Goal: Task Accomplishment & Management: Complete application form

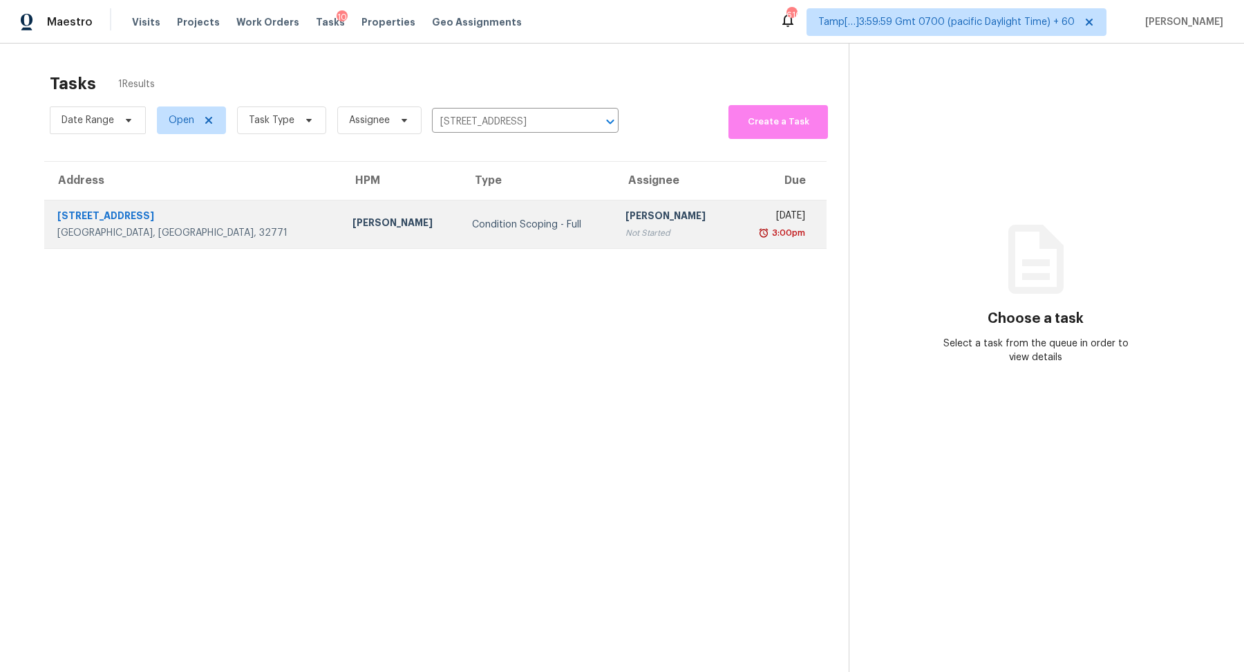
click at [502, 227] on div "Condition Scoping - Full" at bounding box center [537, 225] width 131 height 14
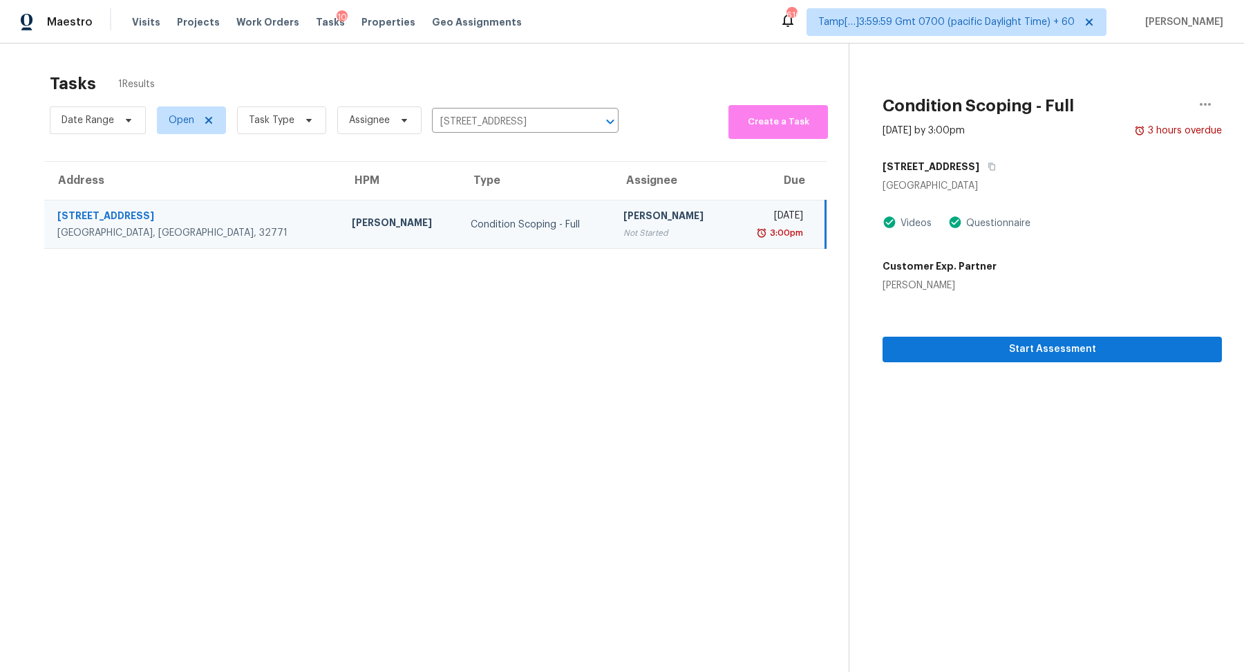
click at [922, 363] on section "Condition Scoping - Full Oct 2nd 2025 by 3:00pm 3 hours overdue 1131 Purdue Ln …" at bounding box center [1035, 380] width 373 height 672
click at [942, 350] on span "Start Assessment" at bounding box center [1051, 349] width 317 height 17
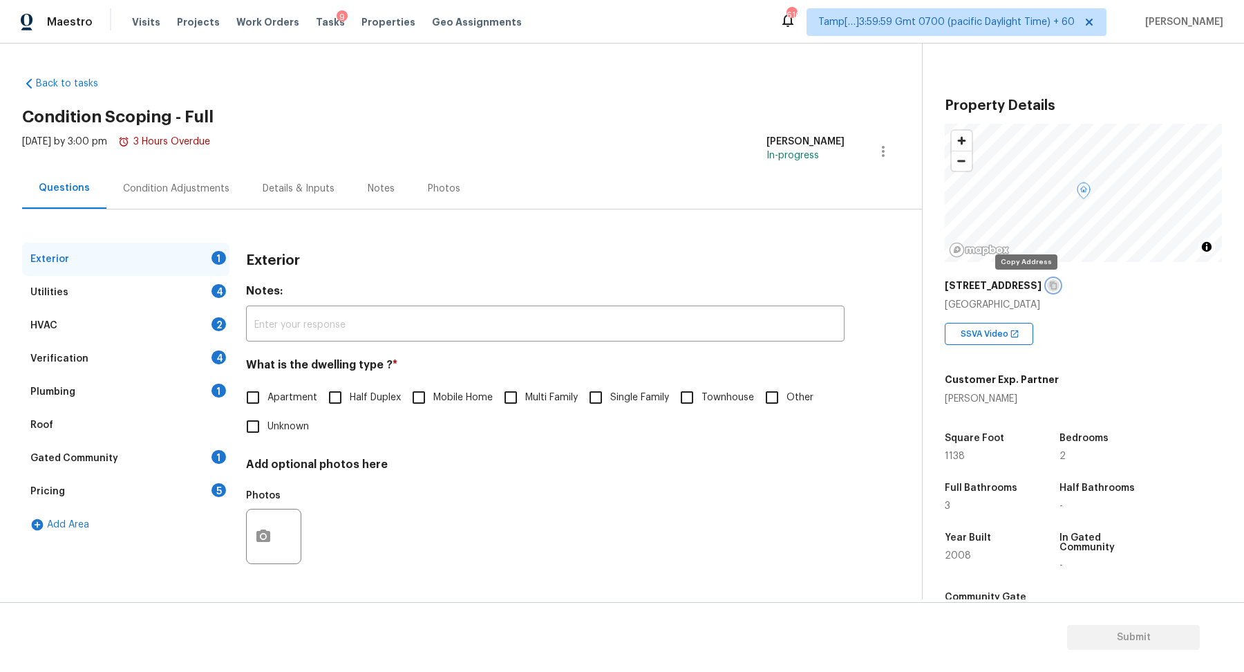
click at [1049, 285] on icon "button" at bounding box center [1053, 285] width 8 height 8
click at [1049, 283] on icon "button" at bounding box center [1053, 285] width 8 height 8
click at [630, 407] on label "Single Family" at bounding box center [625, 397] width 88 height 29
click at [610, 407] on input "Single Family" at bounding box center [595, 397] width 29 height 29
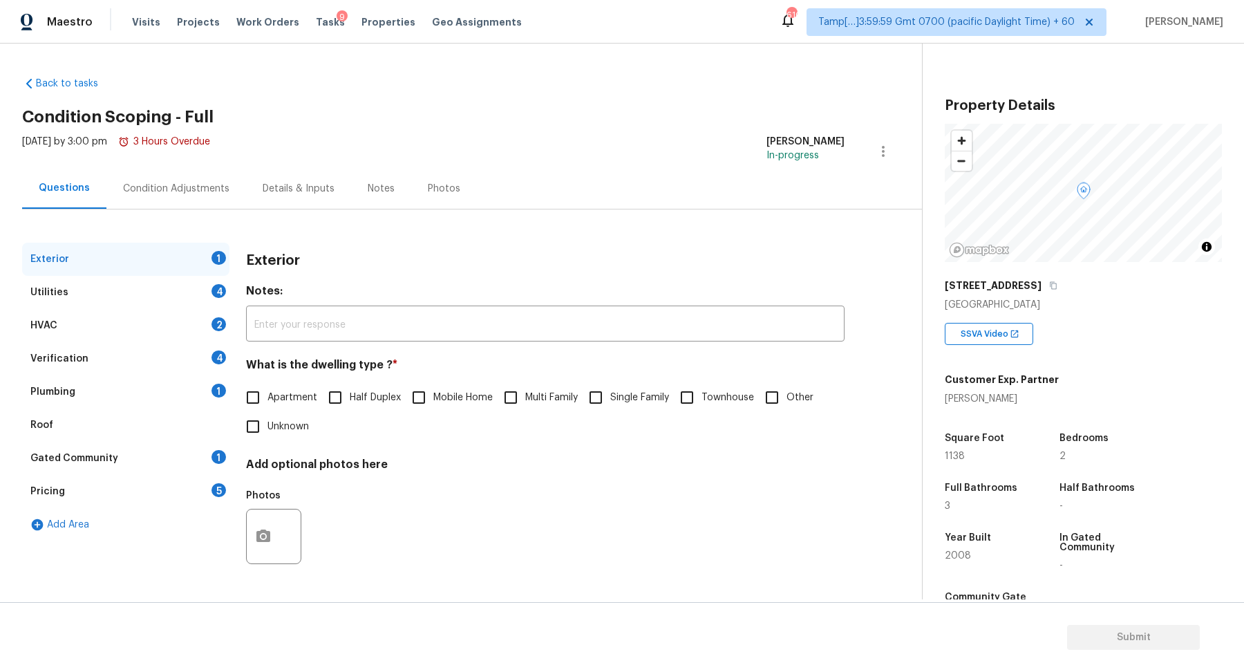
checkbox input "true"
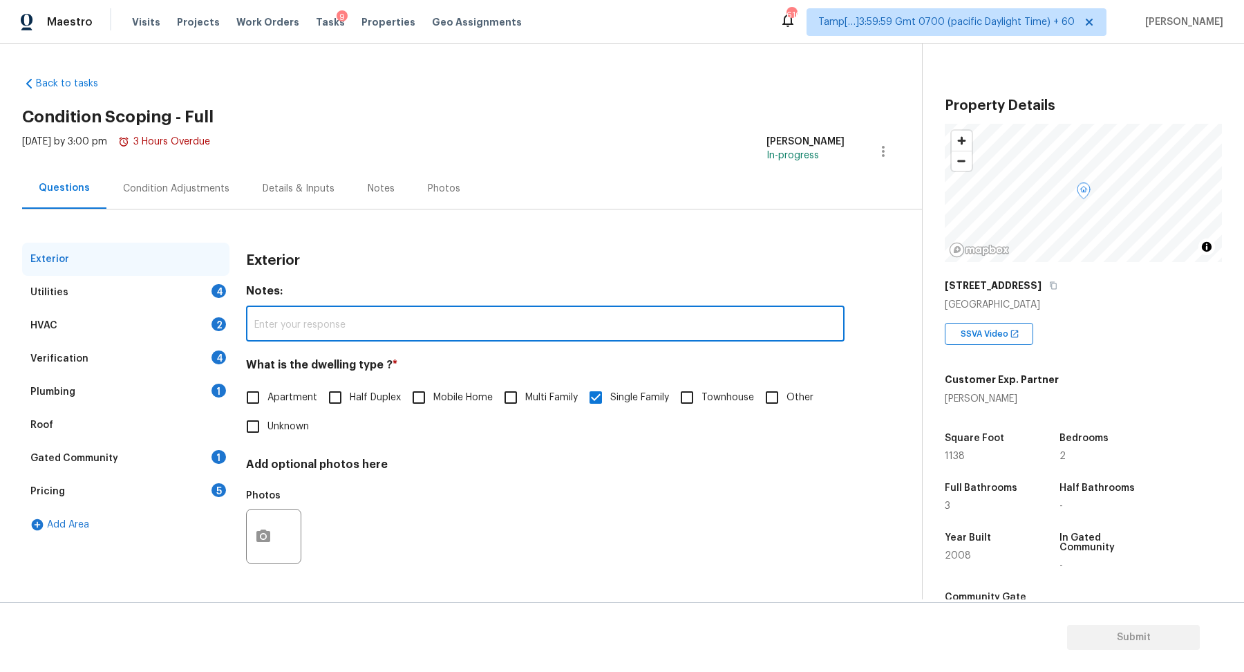
click at [341, 332] on input "text" at bounding box center [545, 325] width 598 height 32
click at [197, 294] on div "Utilities 4" at bounding box center [125, 292] width 207 height 33
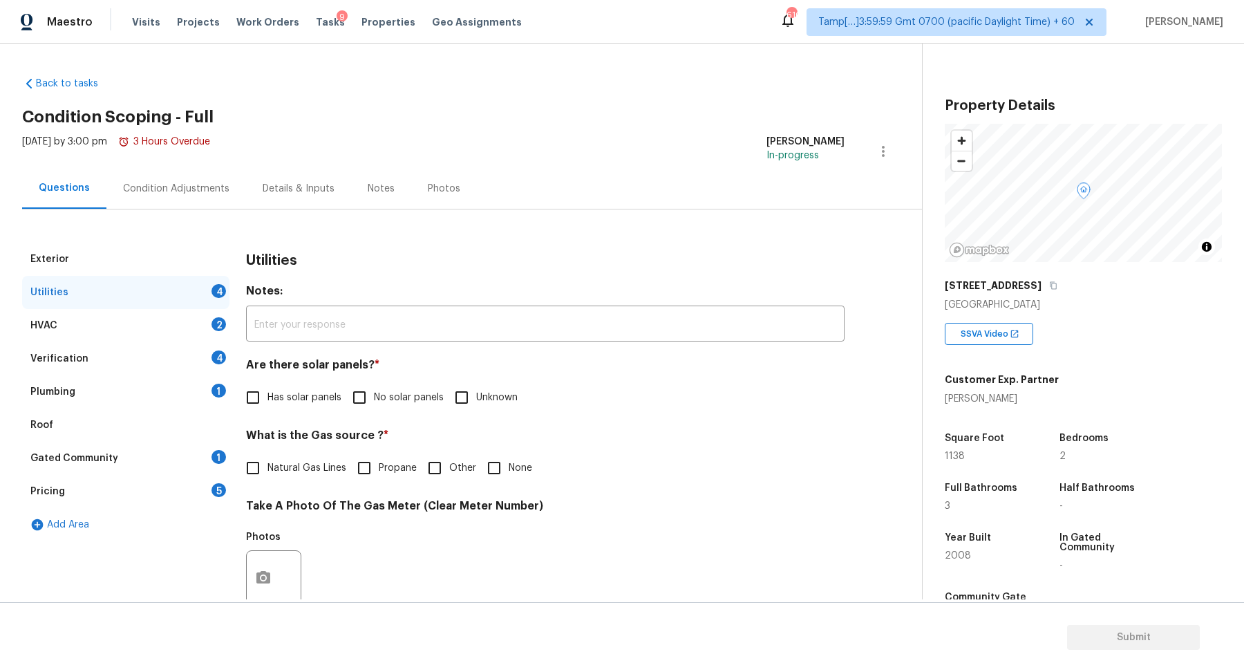
click at [372, 392] on input "No solar panels" at bounding box center [359, 397] width 29 height 29
checkbox input "true"
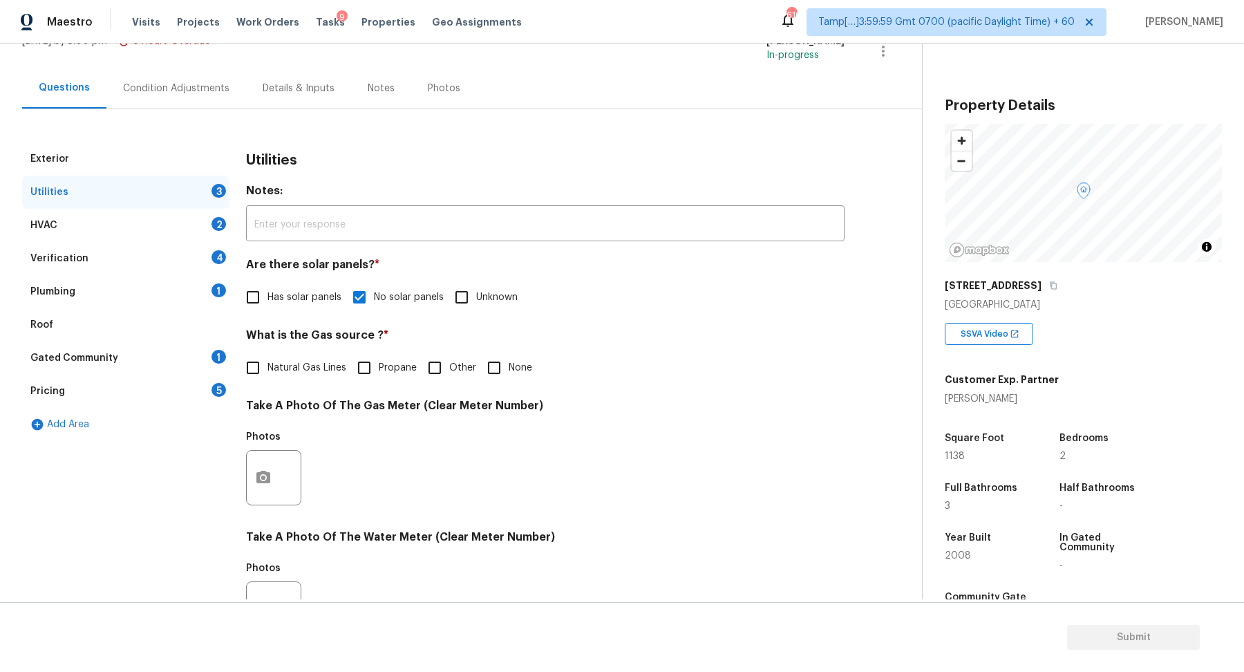
click at [502, 368] on input "None" at bounding box center [494, 367] width 29 height 29
checkbox input "true"
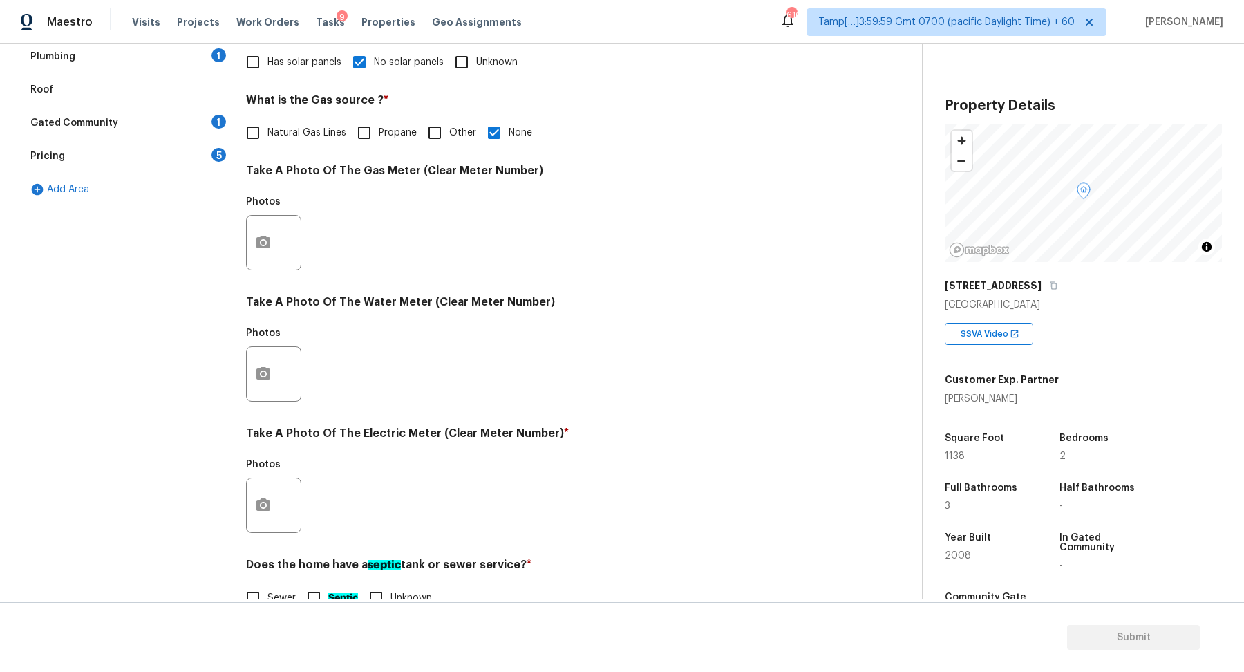
scroll to position [354, 0]
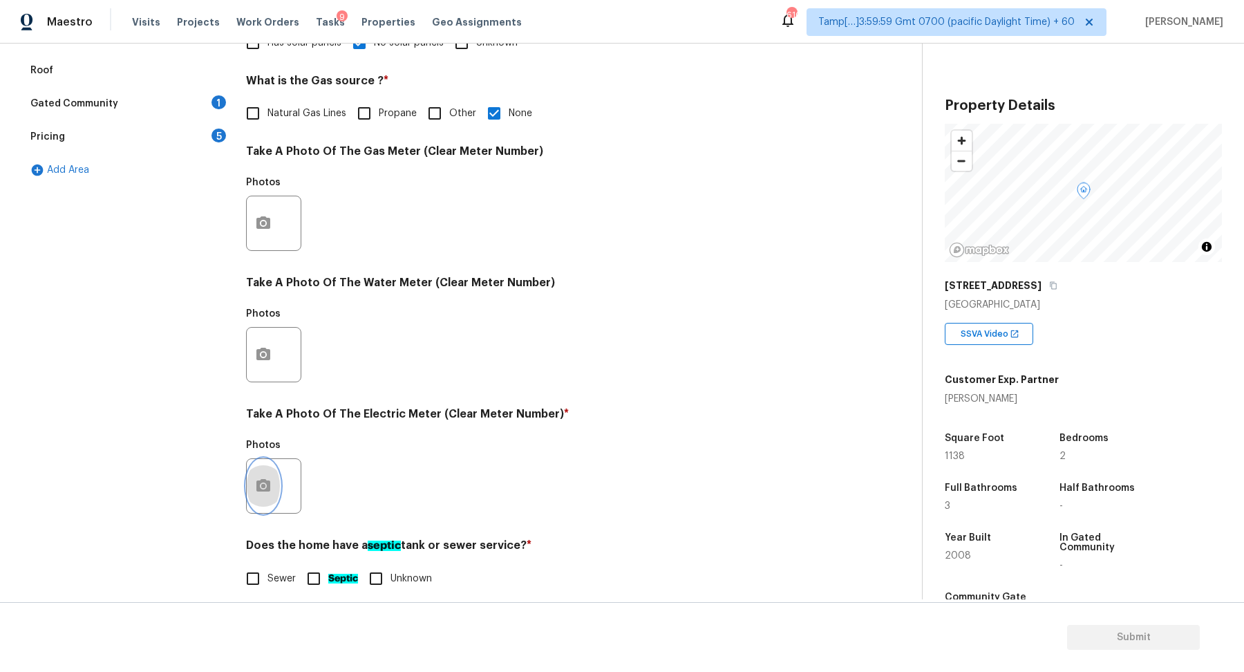
click at [263, 479] on icon "button" at bounding box center [263, 485] width 14 height 12
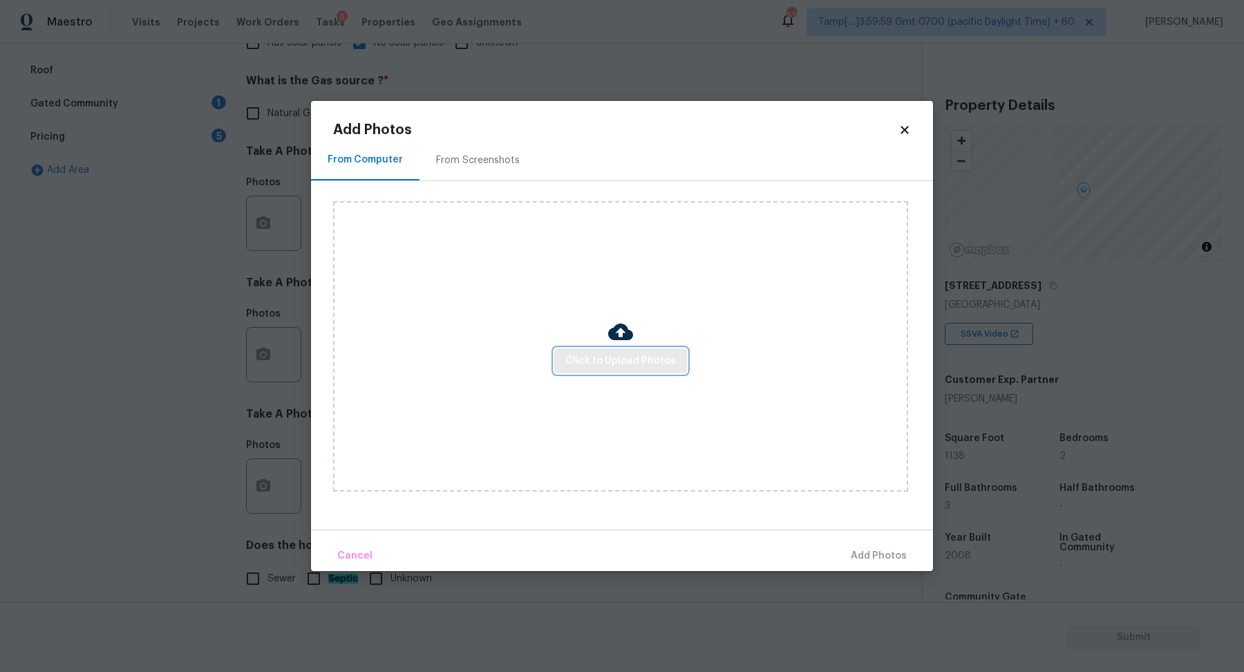
click at [562, 360] on button "Click to Upload Photos" at bounding box center [620, 361] width 133 height 26
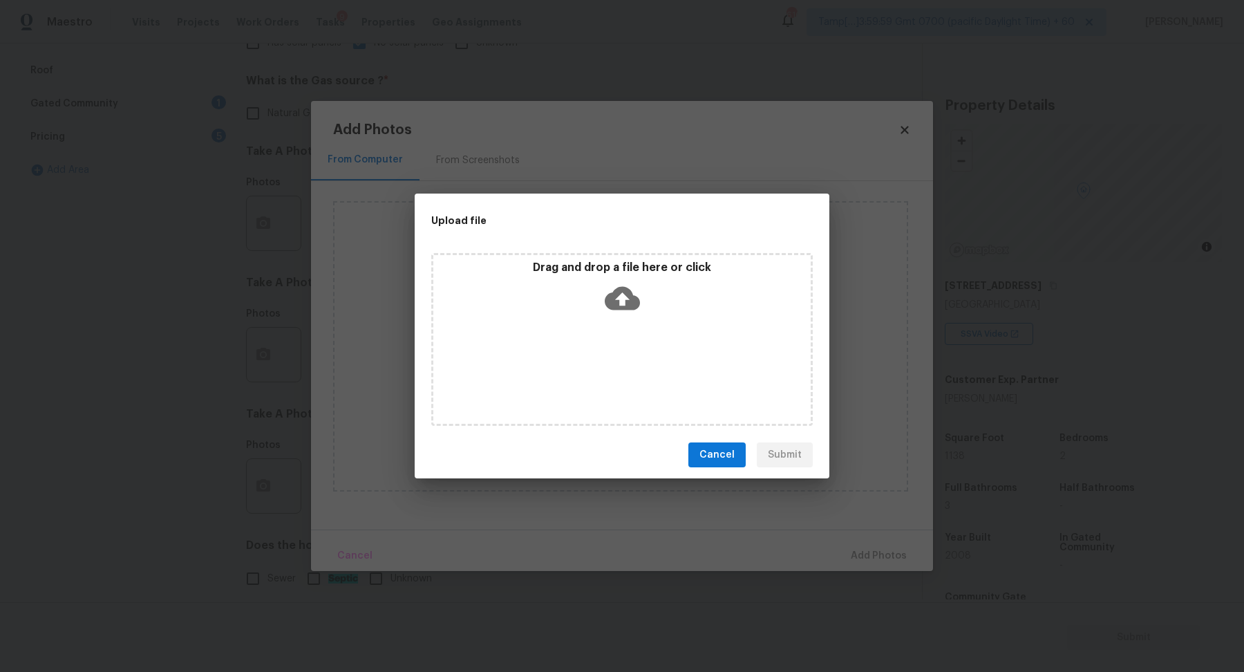
click at [612, 314] on icon at bounding box center [622, 298] width 35 height 35
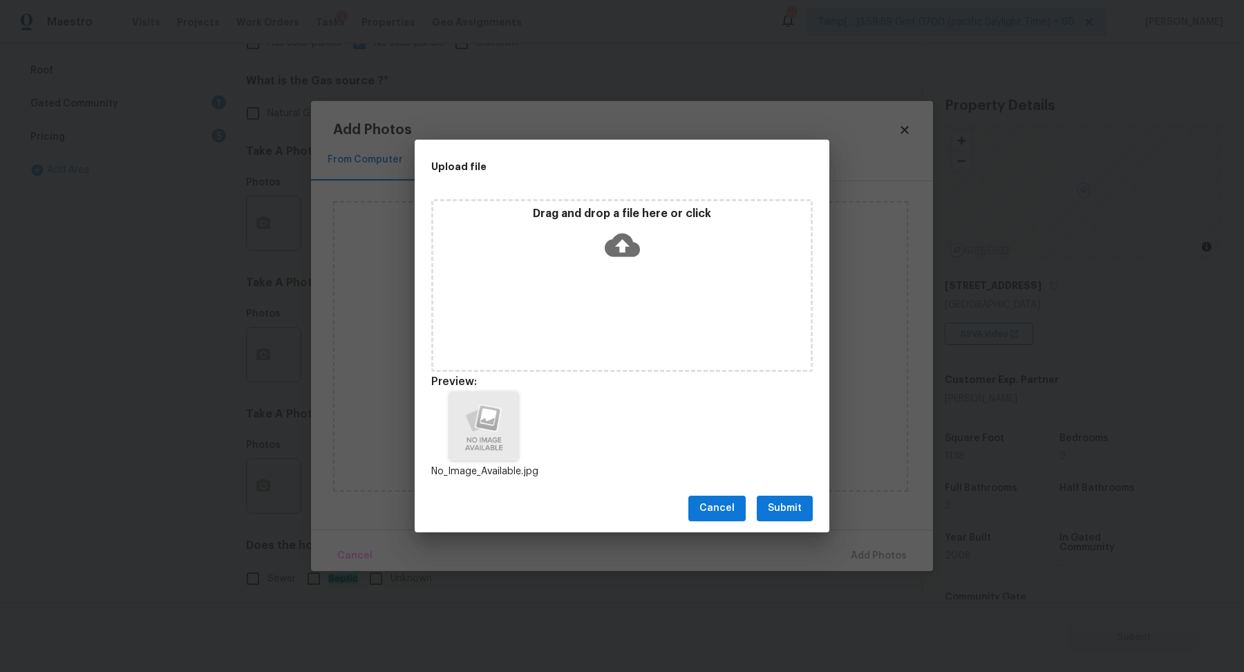
click at [790, 500] on span "Submit" at bounding box center [785, 508] width 34 height 17
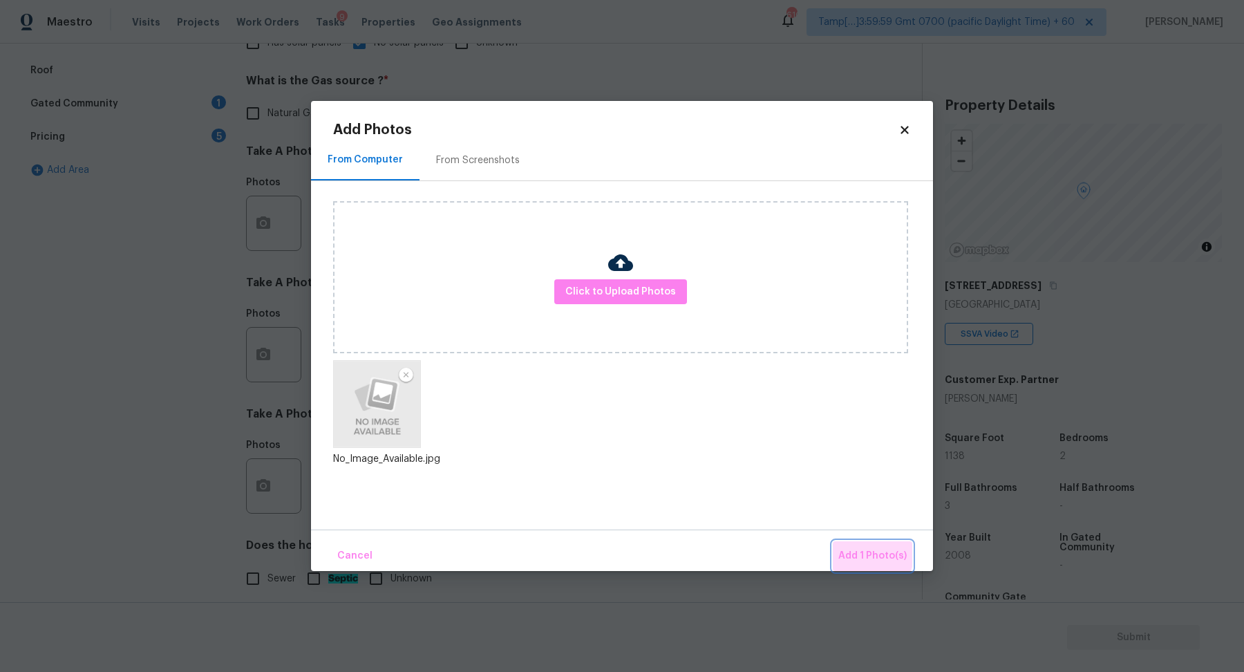
click at [858, 551] on span "Add 1 Photo(s)" at bounding box center [872, 555] width 68 height 17
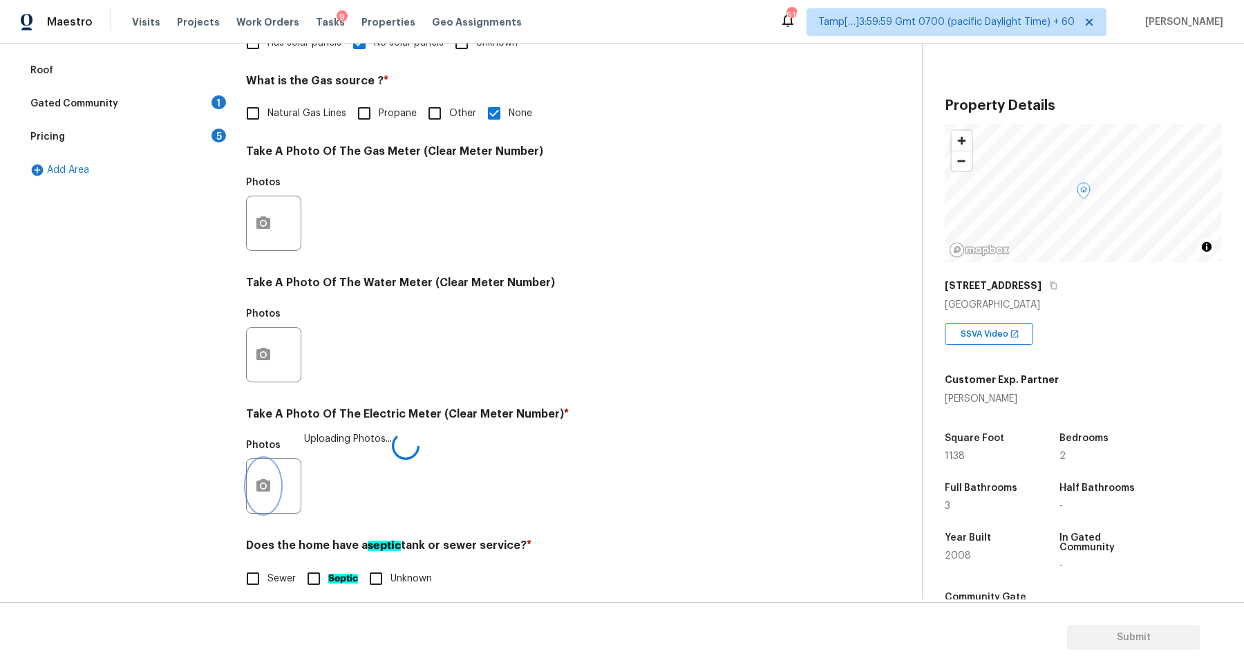
scroll to position [368, 0]
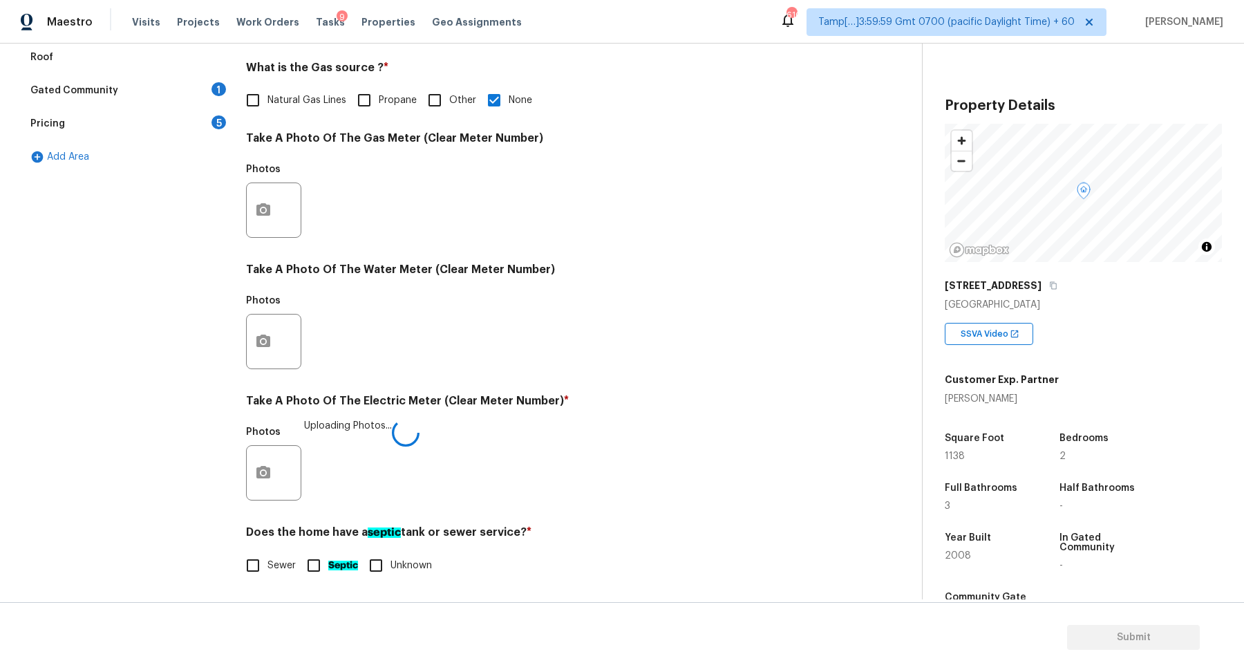
click at [269, 565] on span "Sewer" at bounding box center [281, 565] width 28 height 15
click at [267, 565] on input "Sewer" at bounding box center [252, 565] width 29 height 29
checkbox input "true"
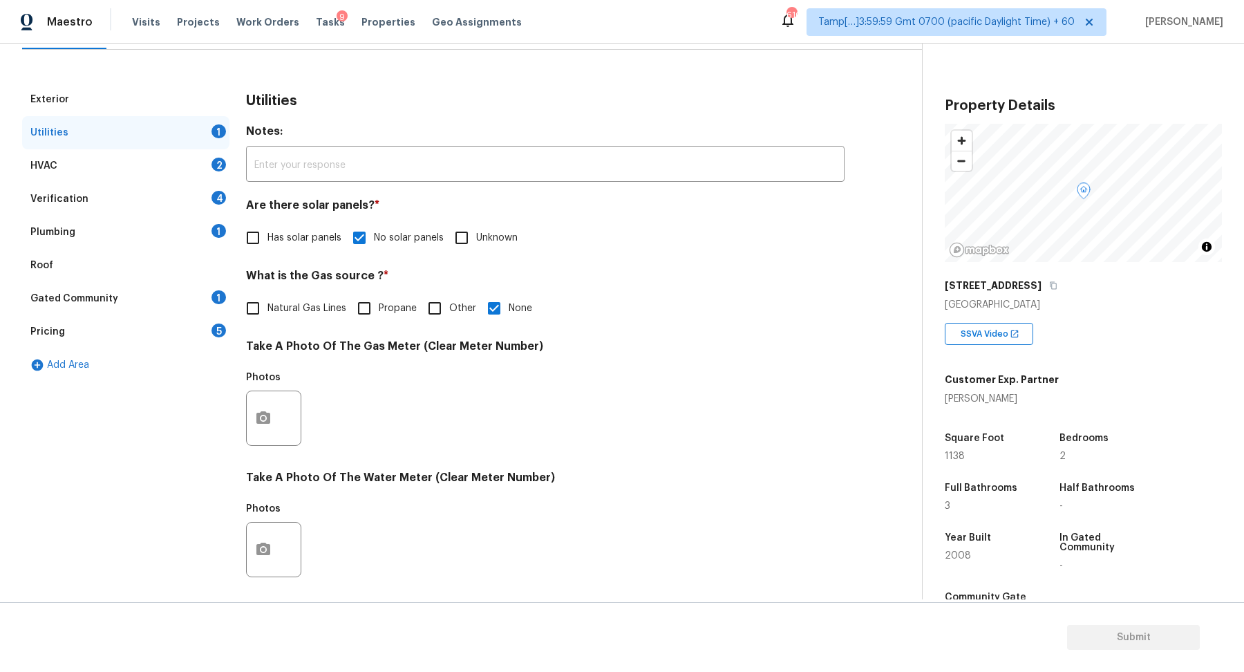
scroll to position [143, 0]
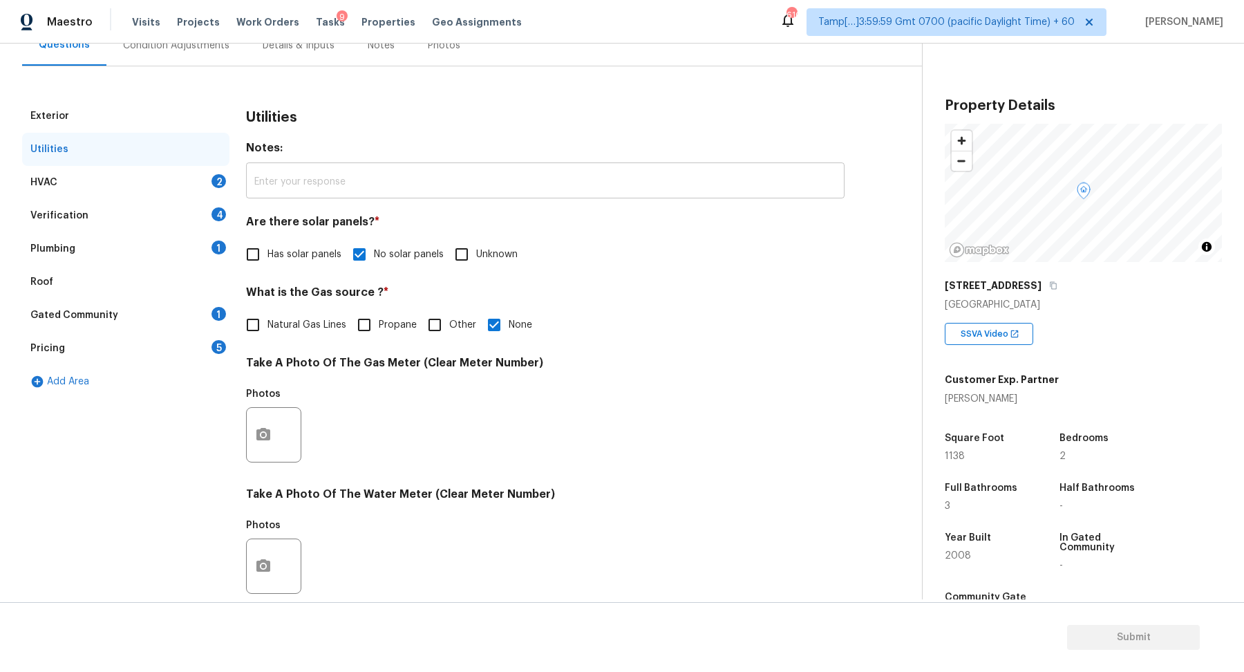
click at [408, 183] on input "text" at bounding box center [545, 182] width 598 height 32
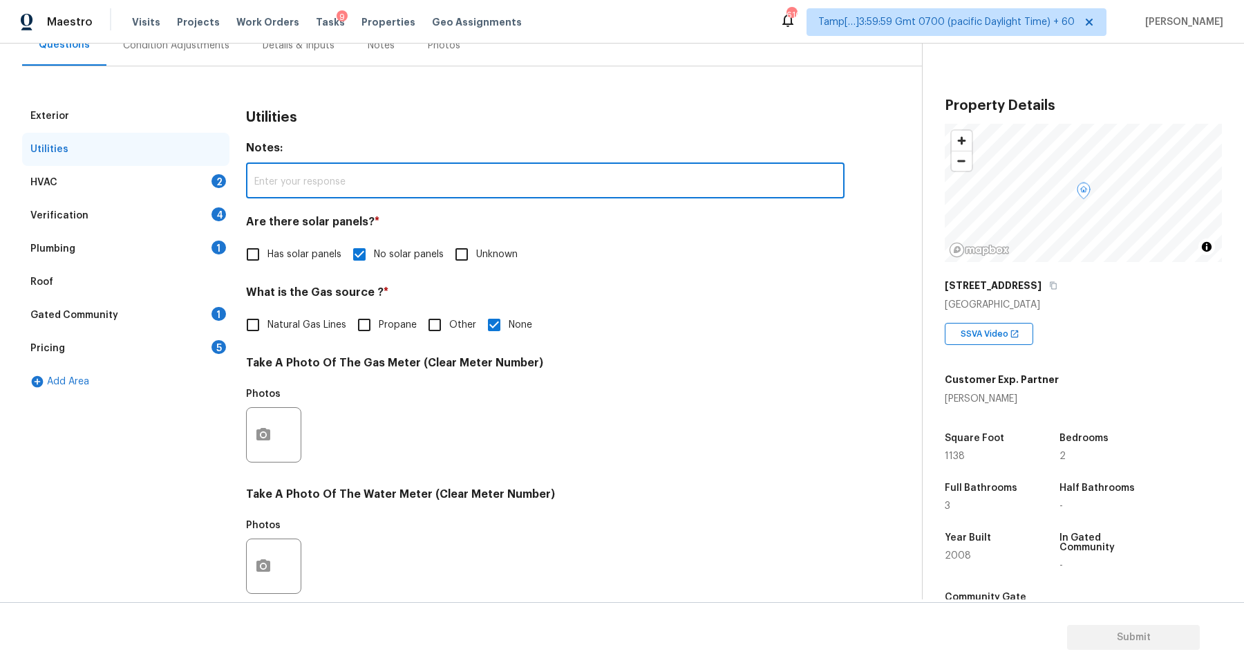
click at [205, 181] on div "HVAC 2" at bounding box center [125, 182] width 207 height 33
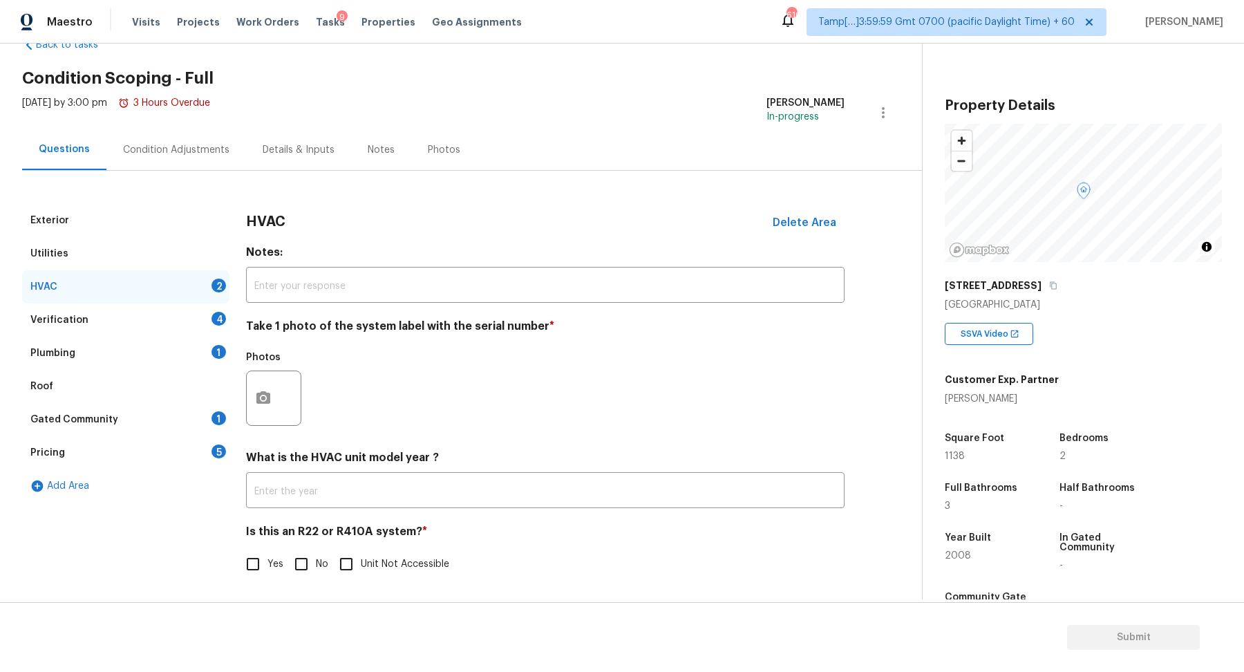
scroll to position [38, 0]
click at [267, 398] on icon "button" at bounding box center [263, 398] width 14 height 12
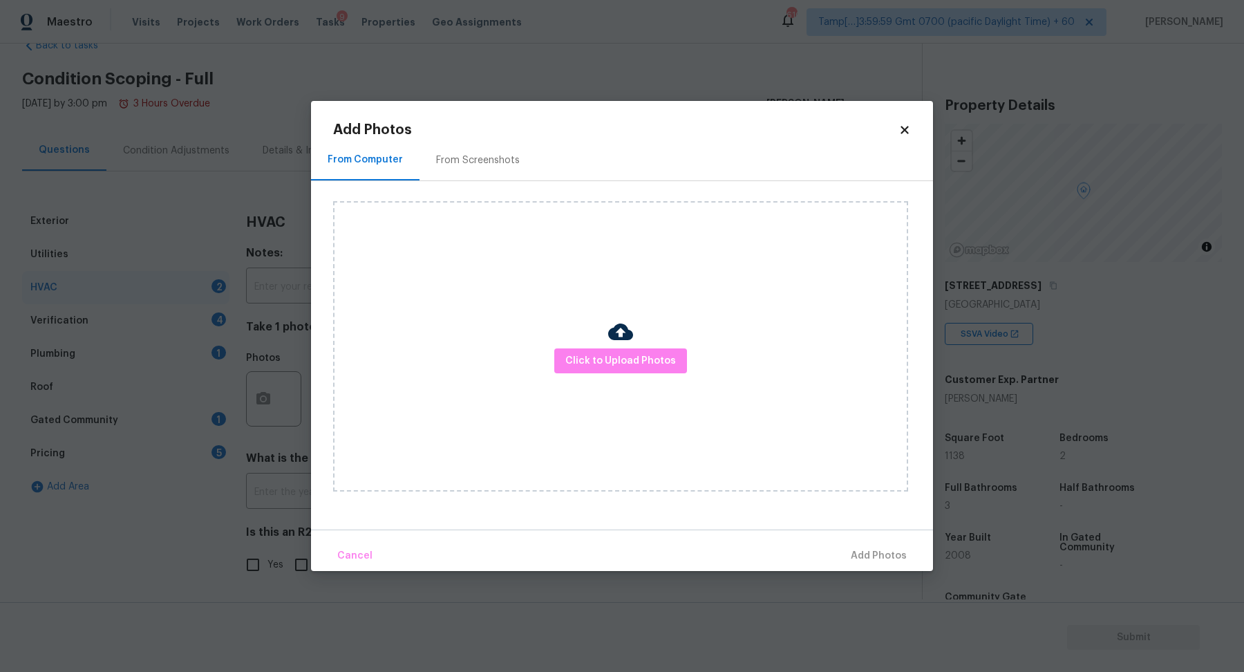
click at [618, 373] on div "Click to Upload Photos" at bounding box center [620, 346] width 575 height 290
click at [623, 368] on span "Click to Upload Photos" at bounding box center [620, 360] width 111 height 17
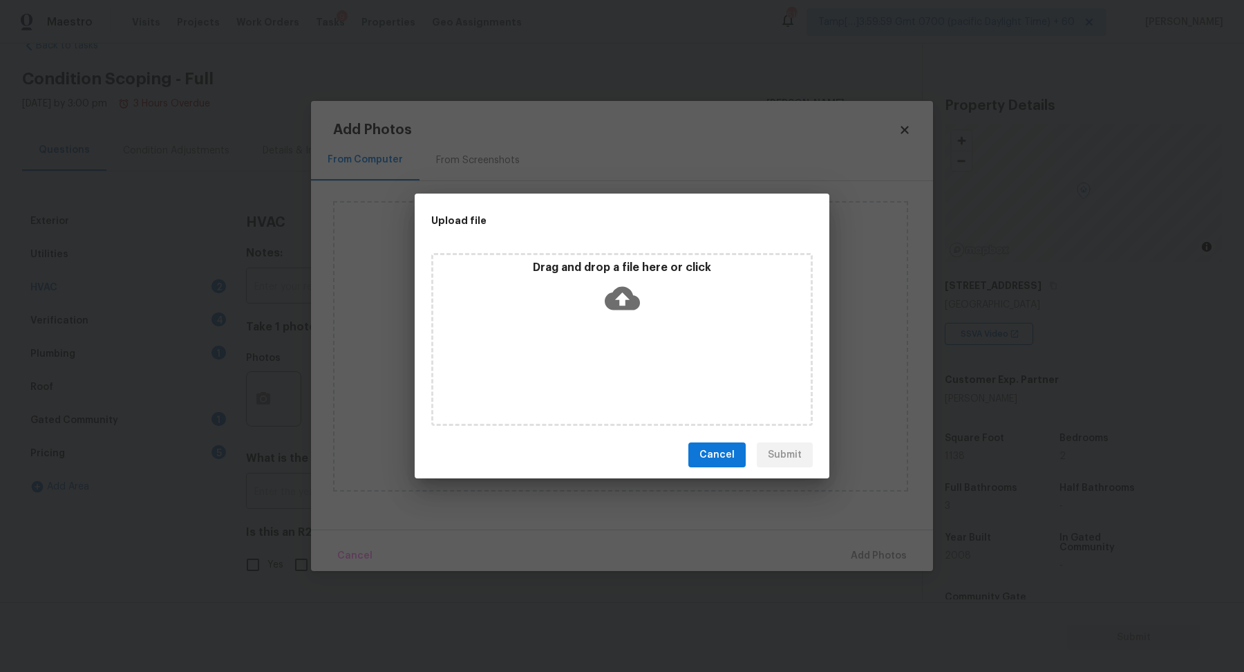
click at [639, 325] on div "Drag and drop a file here or click" at bounding box center [621, 339] width 381 height 173
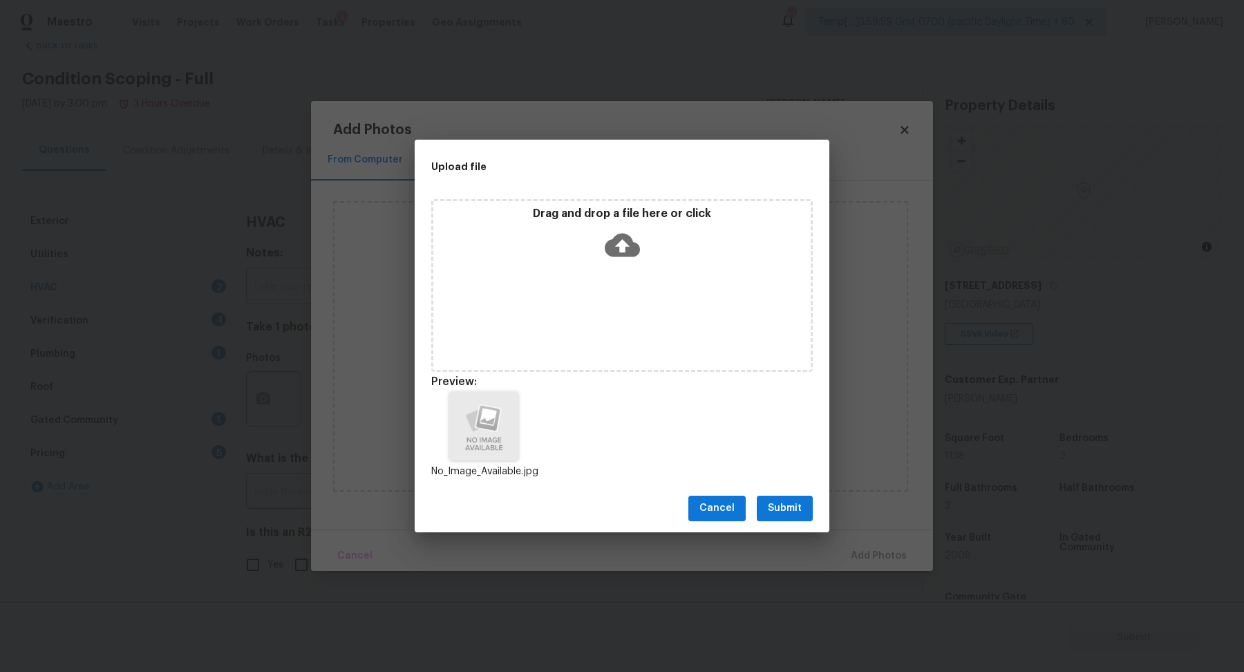
click at [788, 504] on span "Submit" at bounding box center [785, 508] width 34 height 17
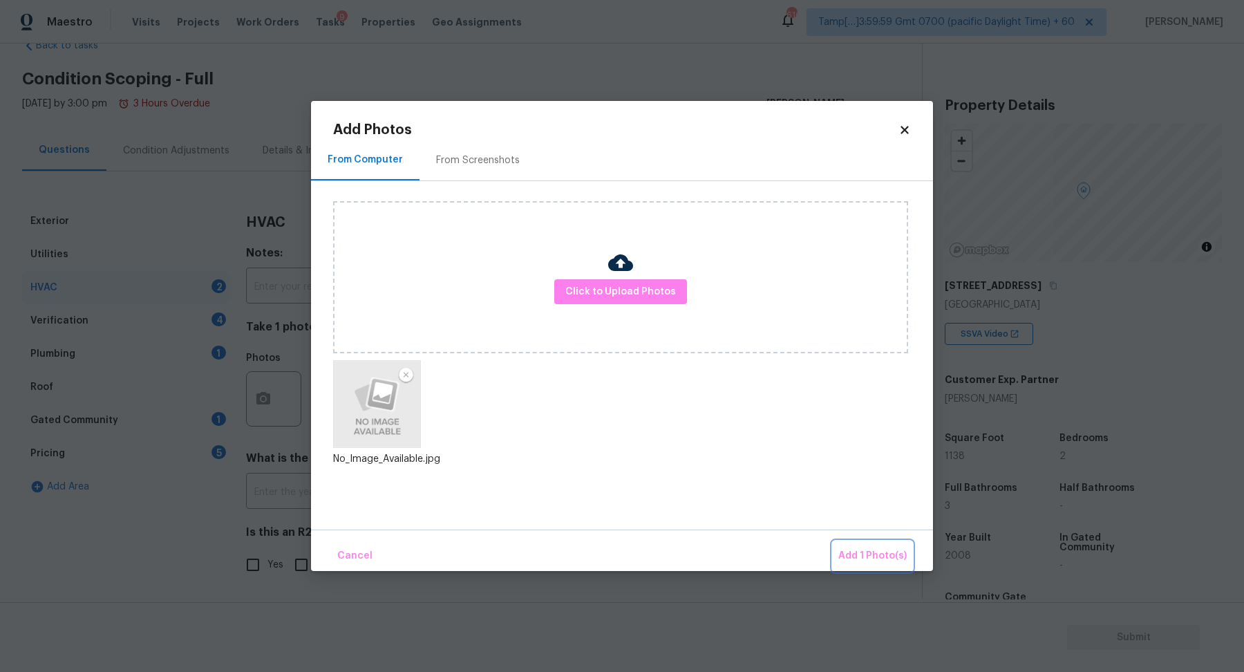
click at [878, 550] on span "Add 1 Photo(s)" at bounding box center [872, 555] width 68 height 17
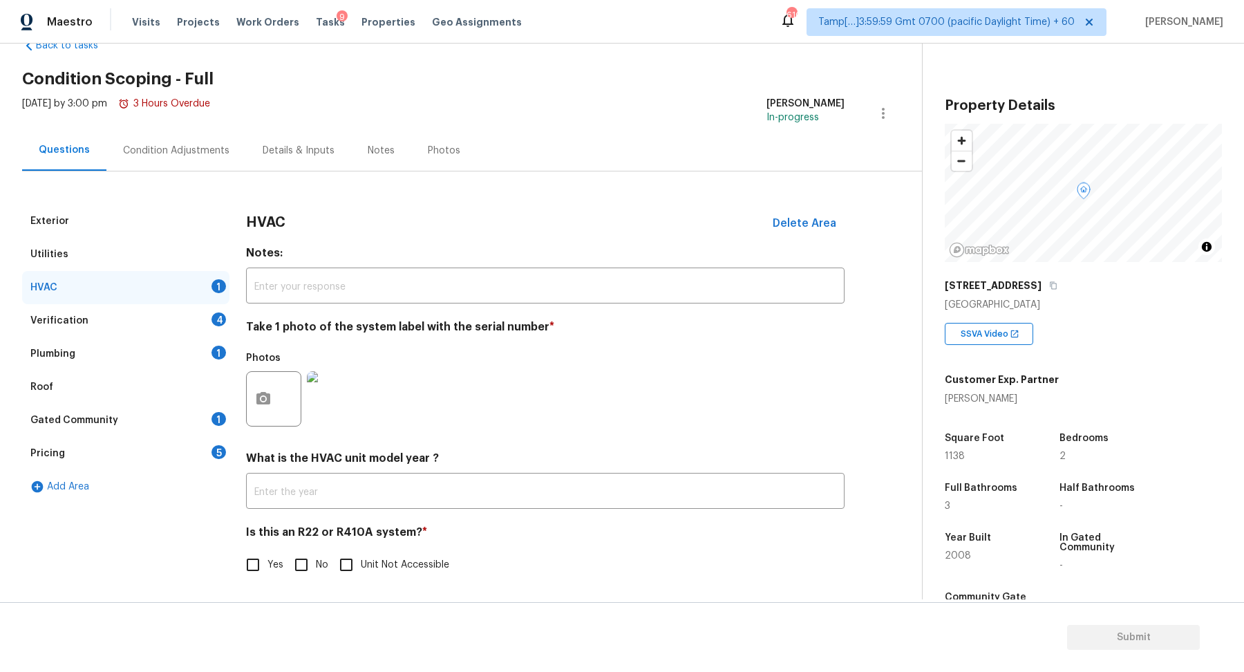
click at [318, 569] on span "No" at bounding box center [322, 565] width 12 height 15
click at [316, 569] on input "No" at bounding box center [301, 564] width 29 height 29
checkbox input "true"
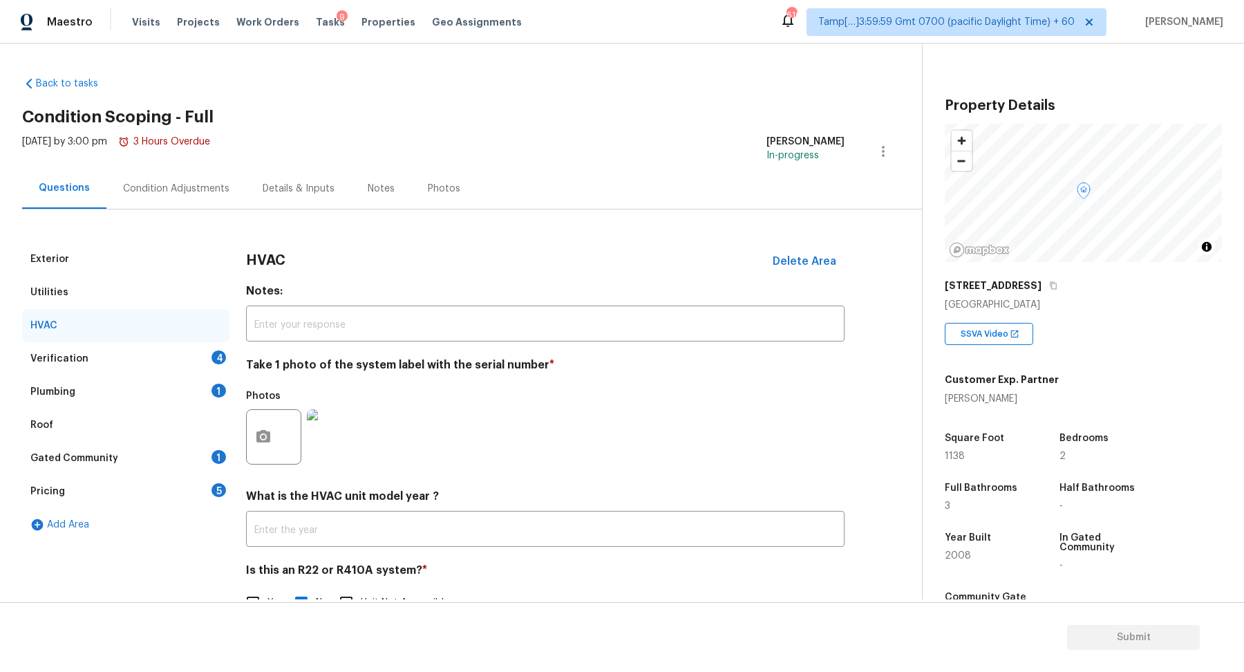
click at [210, 360] on div "Verification 4" at bounding box center [125, 358] width 207 height 33
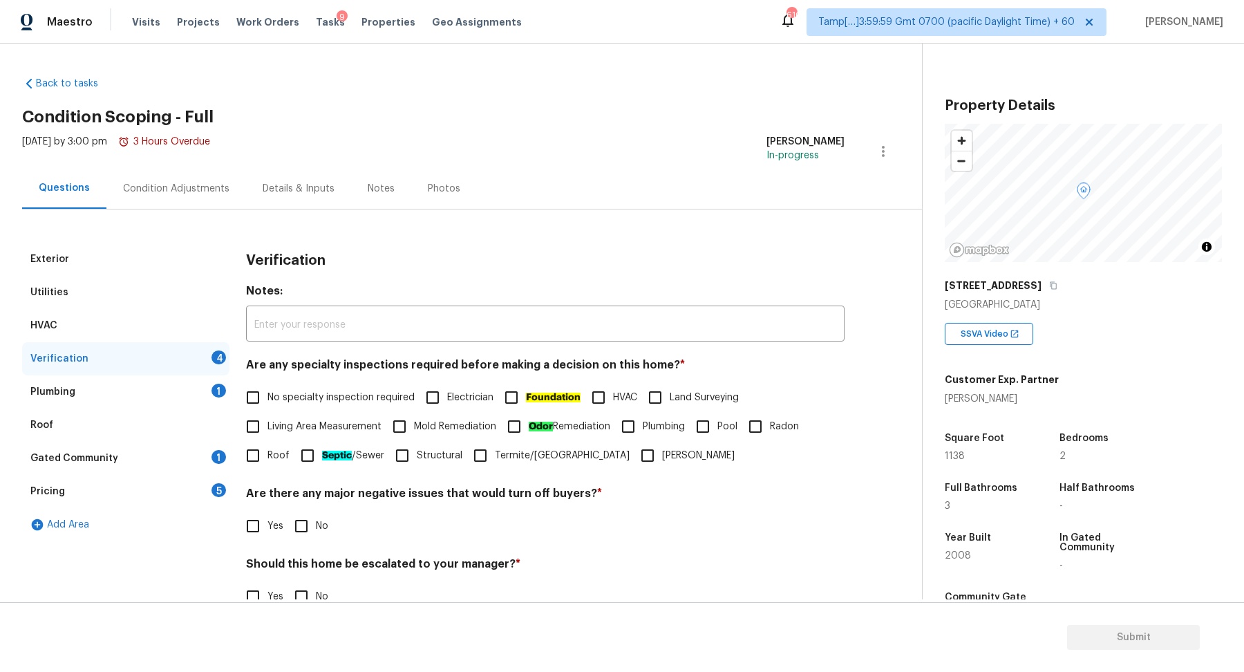
click at [303, 398] on span "No specialty inspection required" at bounding box center [340, 397] width 147 height 15
click at [267, 398] on input "No specialty inspection required" at bounding box center [252, 397] width 29 height 29
checkbox input "true"
click at [317, 527] on span "No" at bounding box center [322, 527] width 12 height 15
click at [316, 527] on input "No" at bounding box center [301, 527] width 29 height 29
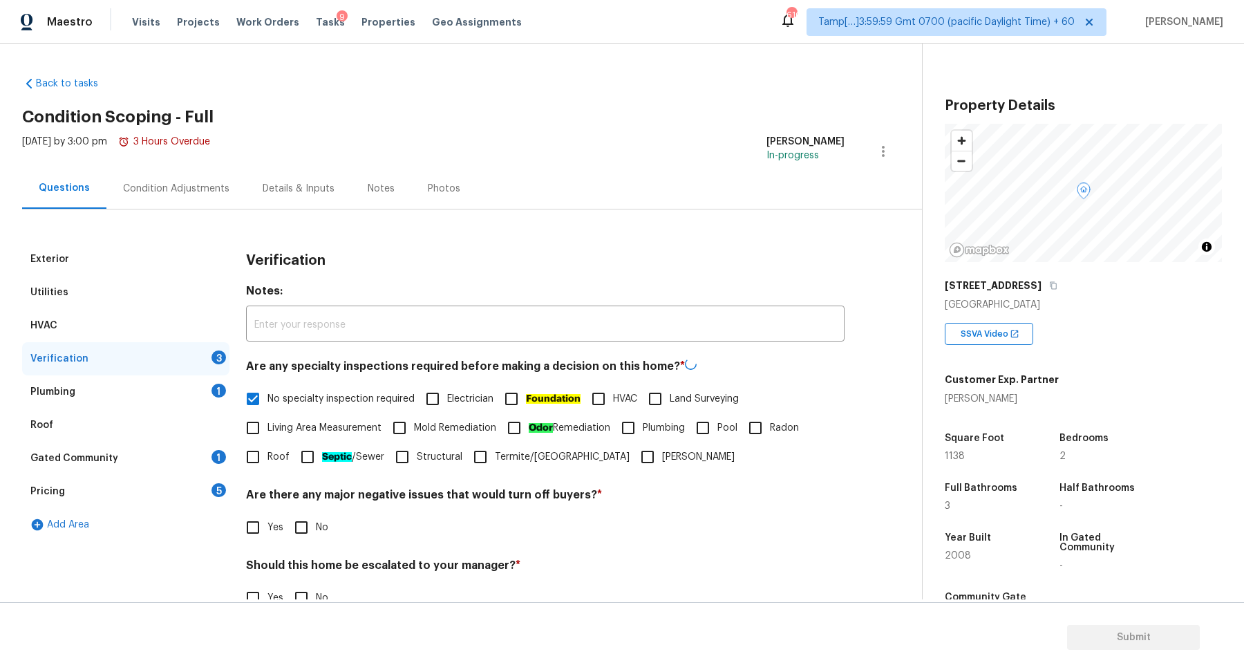
checkbox input "true"
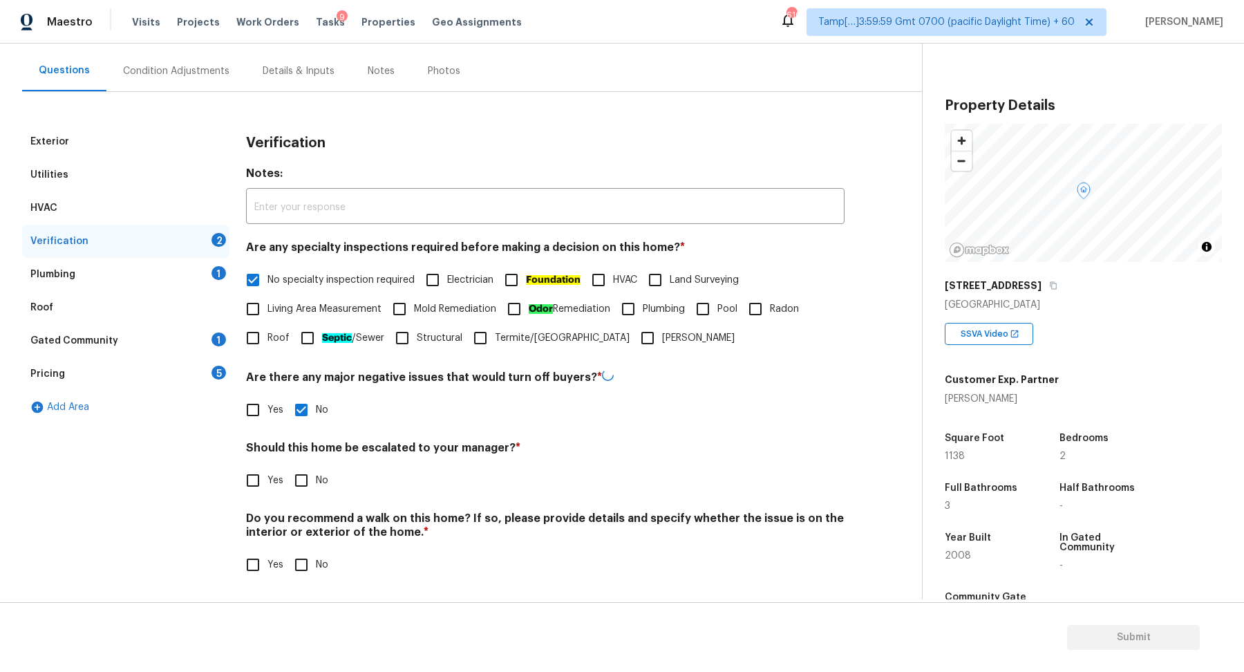
click at [237, 494] on div "Exterior Utilities HVAC Verification 2 Plumbing 1 Roof Gated Community 1 Pricin…" at bounding box center [455, 360] width 867 height 471
click at [257, 484] on input "Yes" at bounding box center [252, 480] width 29 height 29
checkbox input "true"
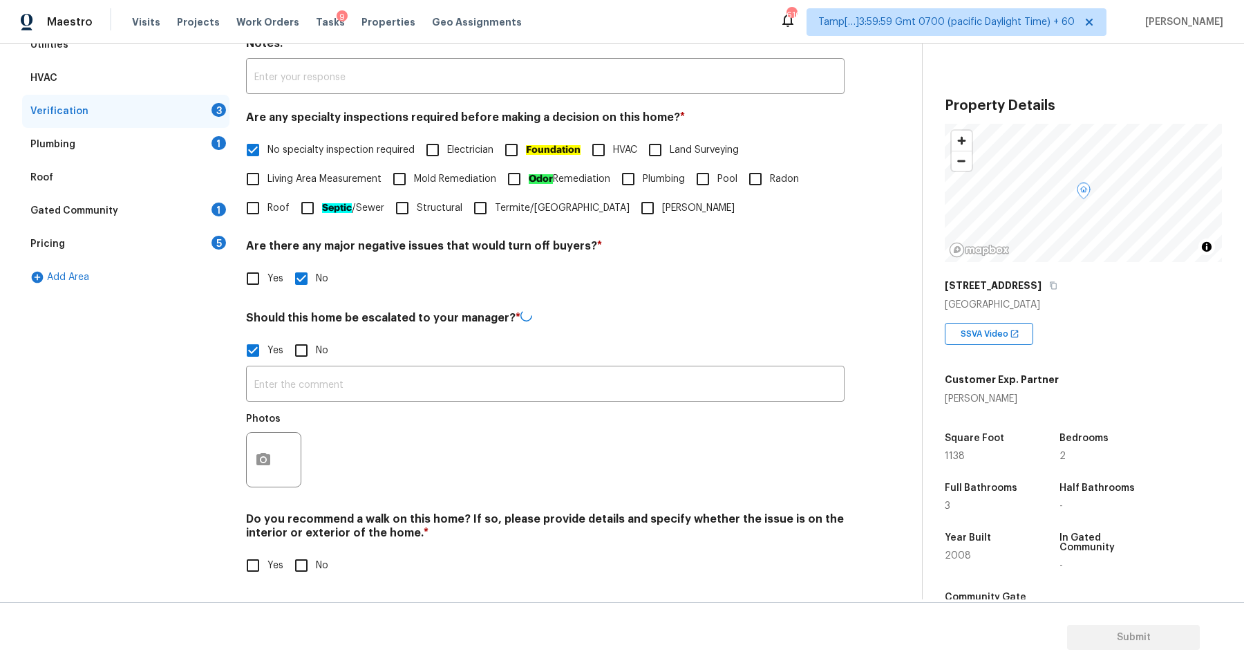
scroll to position [246, 0]
click at [252, 462] on button "button" at bounding box center [263, 461] width 33 height 54
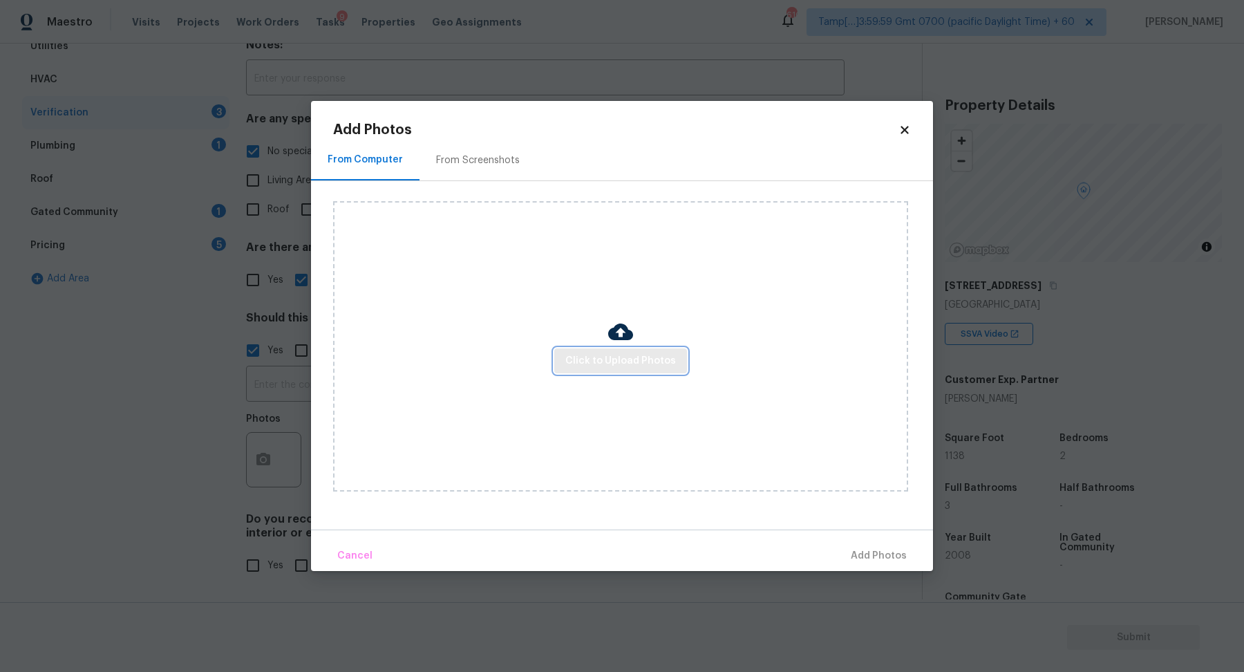
click at [585, 360] on span "Click to Upload Photos" at bounding box center [620, 360] width 111 height 17
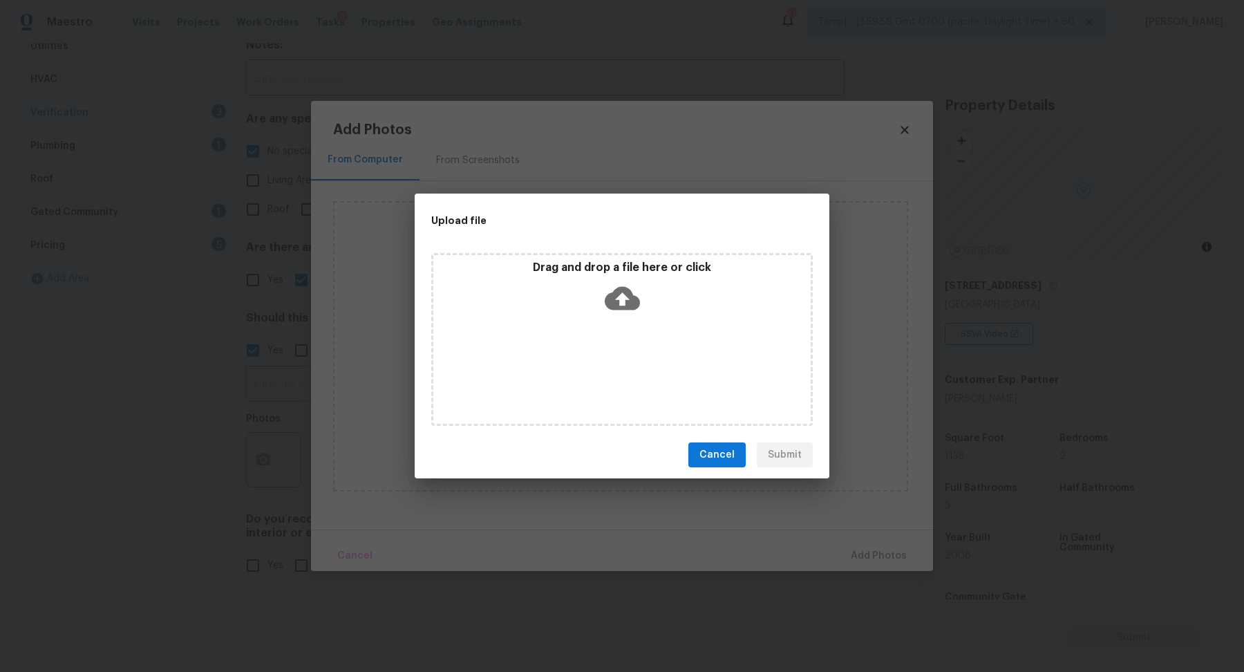
click at [650, 297] on div "Drag and drop a file here or click" at bounding box center [621, 290] width 377 height 59
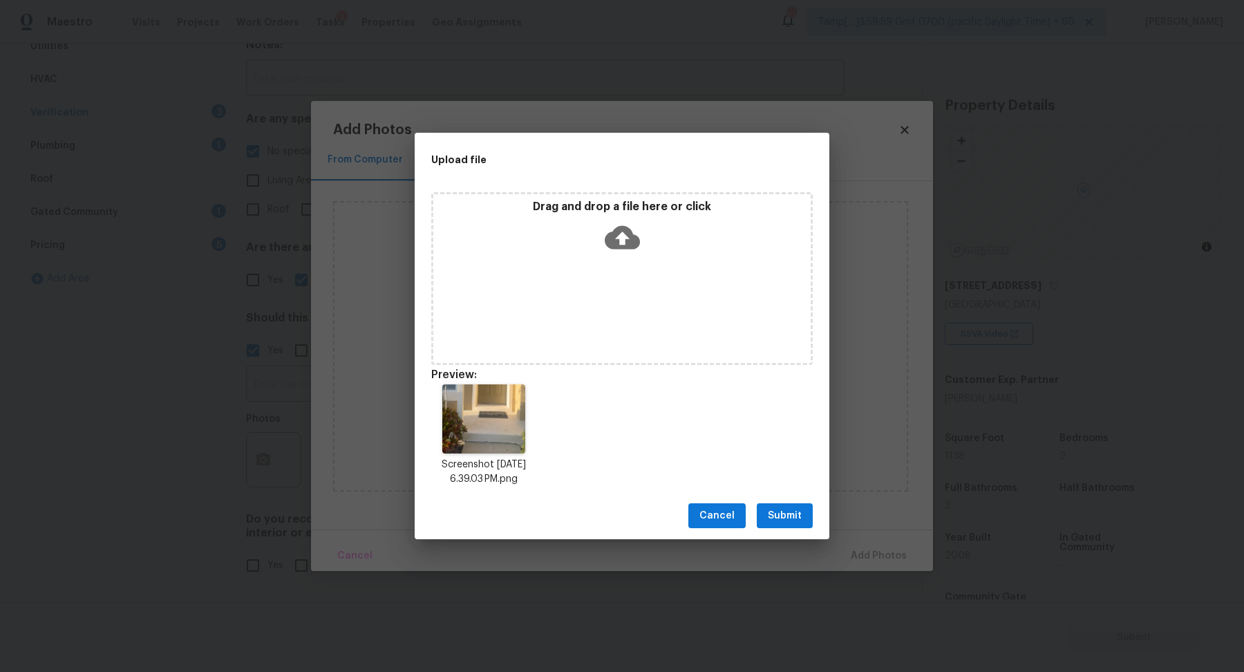
click at [786, 522] on span "Submit" at bounding box center [785, 515] width 34 height 17
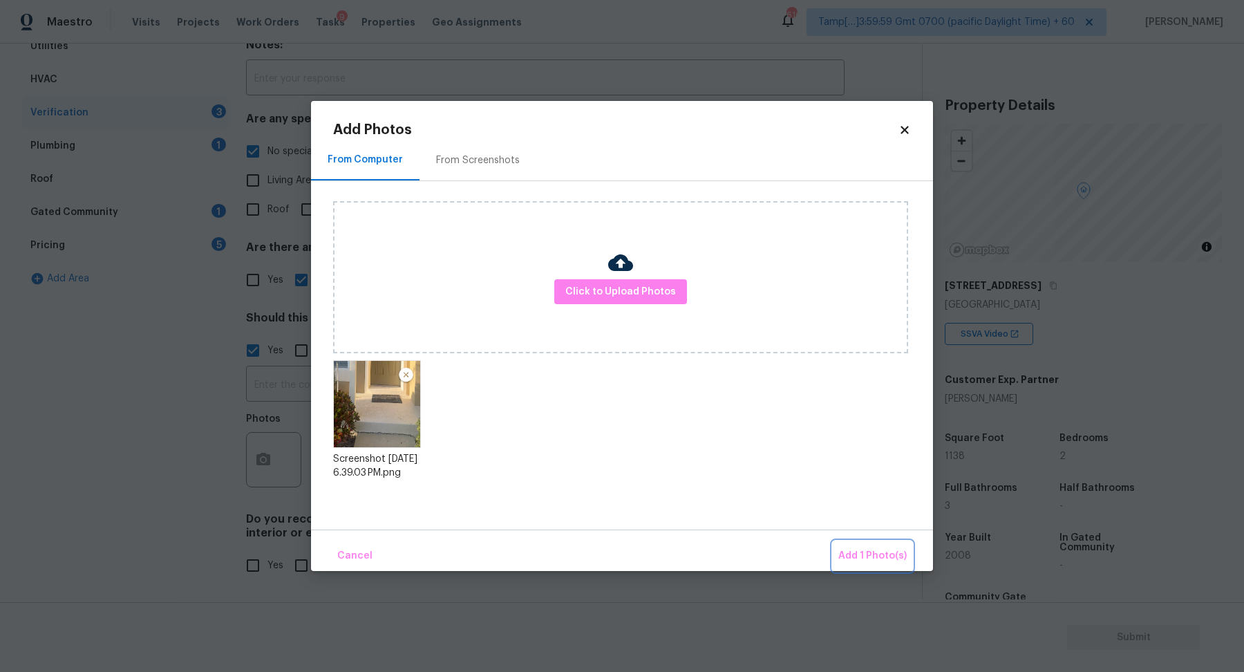
click at [871, 553] on span "Add 1 Photo(s)" at bounding box center [872, 555] width 68 height 17
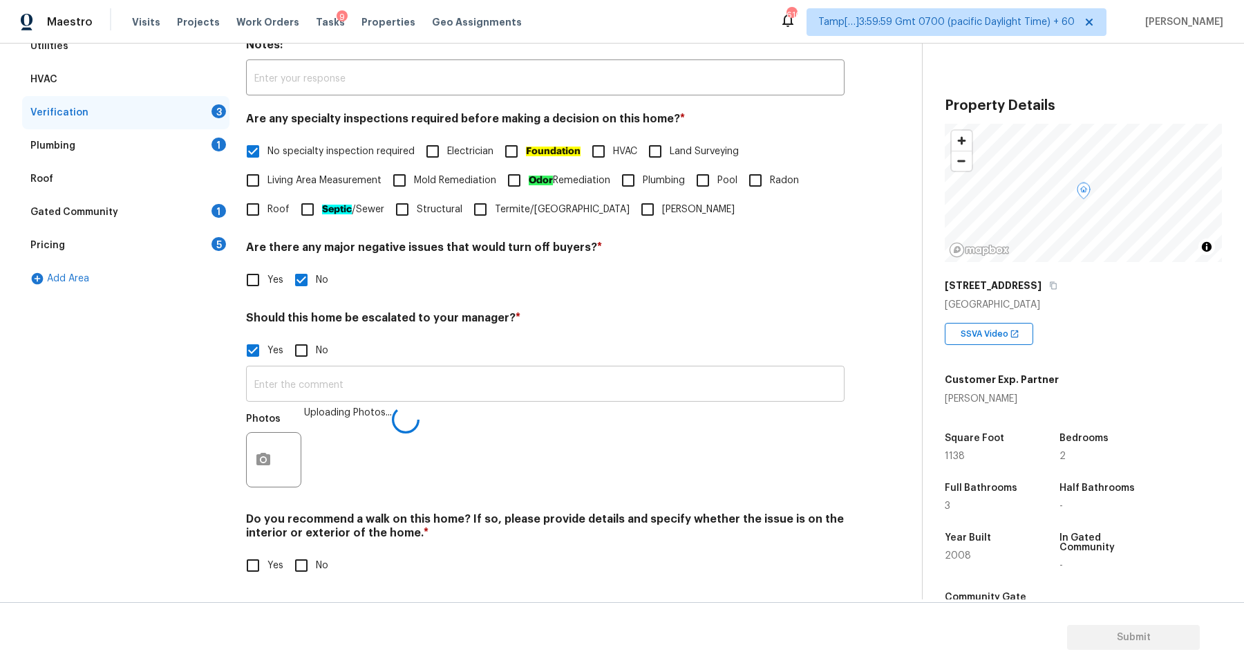
click at [536, 381] on input "text" at bounding box center [545, 385] width 598 height 32
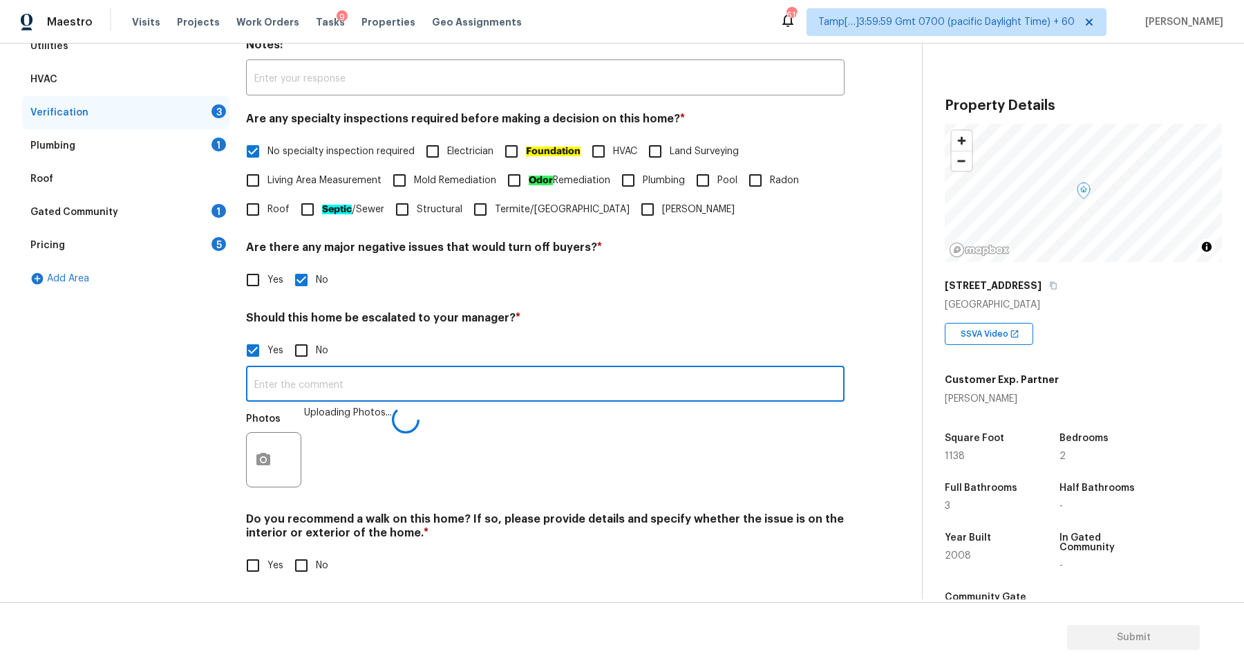
type input "Y"
type input "The house has a possible foundation issue."
click at [296, 564] on input "No" at bounding box center [301, 565] width 29 height 29
checkbox input "true"
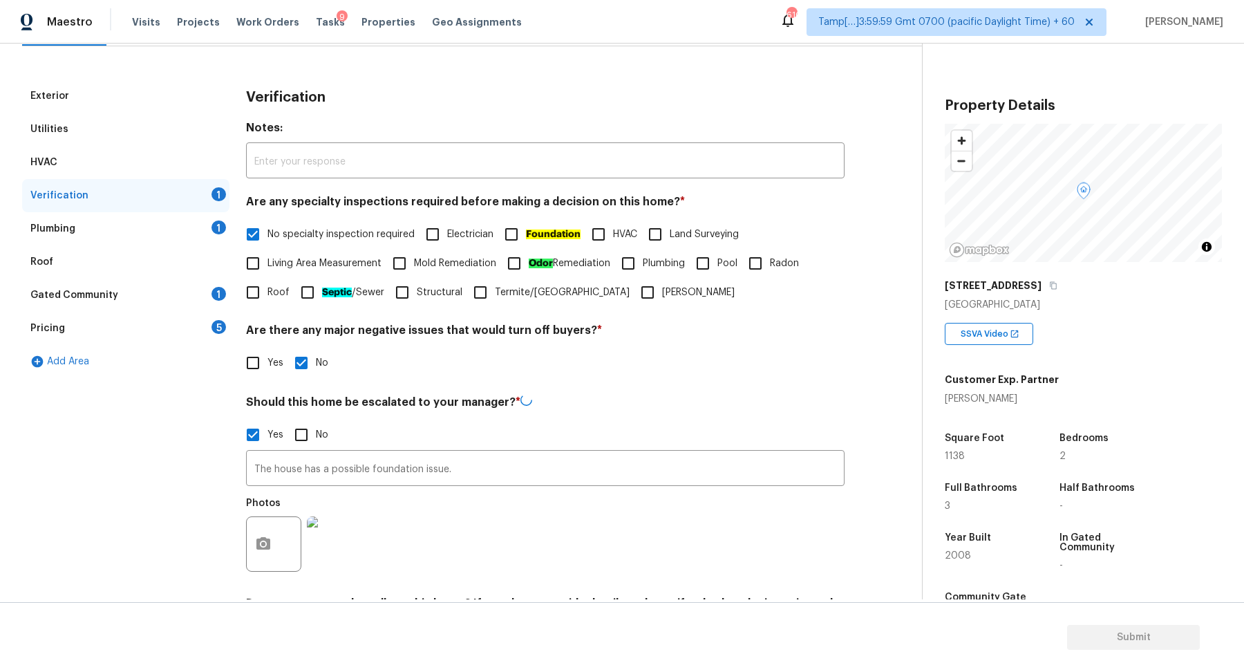
scroll to position [69, 0]
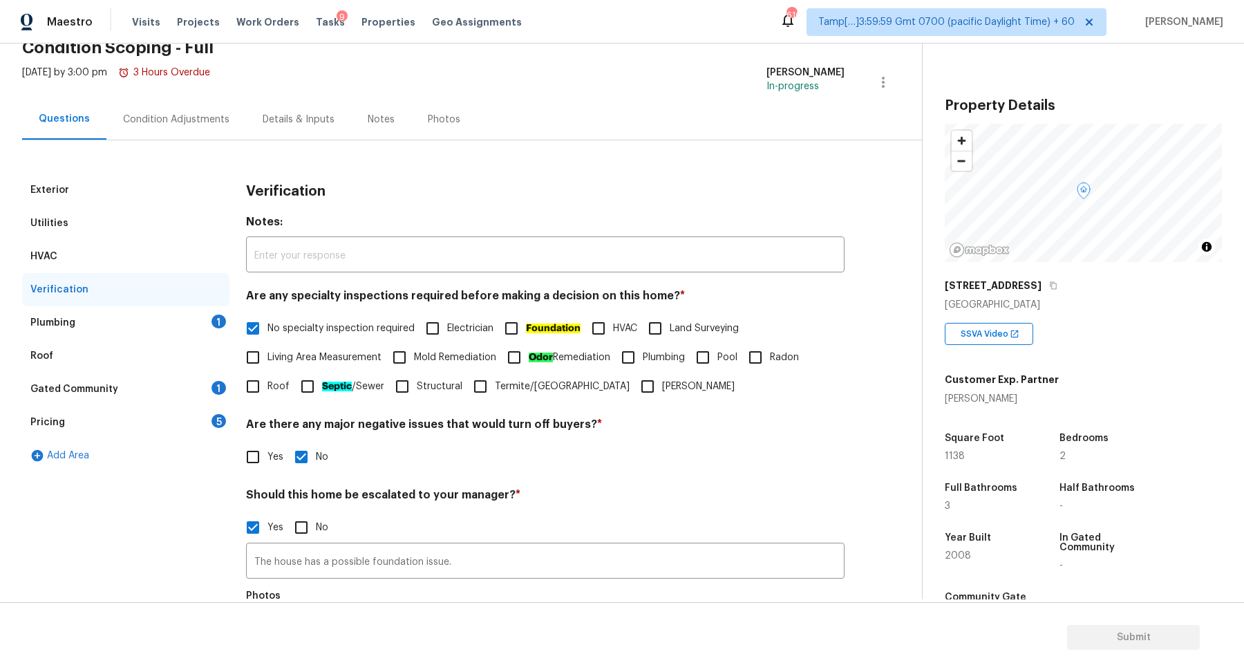
click at [184, 312] on div "Plumbing 1" at bounding box center [125, 322] width 207 height 33
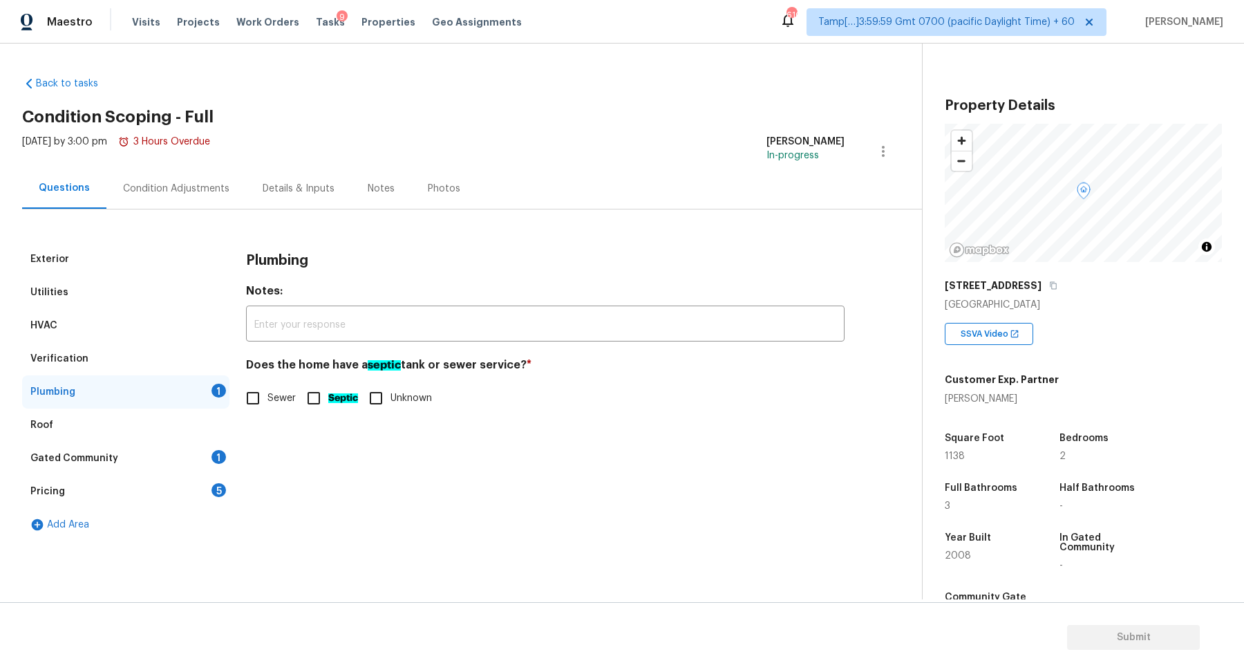
scroll to position [0, 0]
click at [251, 399] on input "Sewer" at bounding box center [252, 398] width 29 height 29
checkbox input "true"
click at [201, 462] on div "Gated Community 1" at bounding box center [125, 458] width 207 height 33
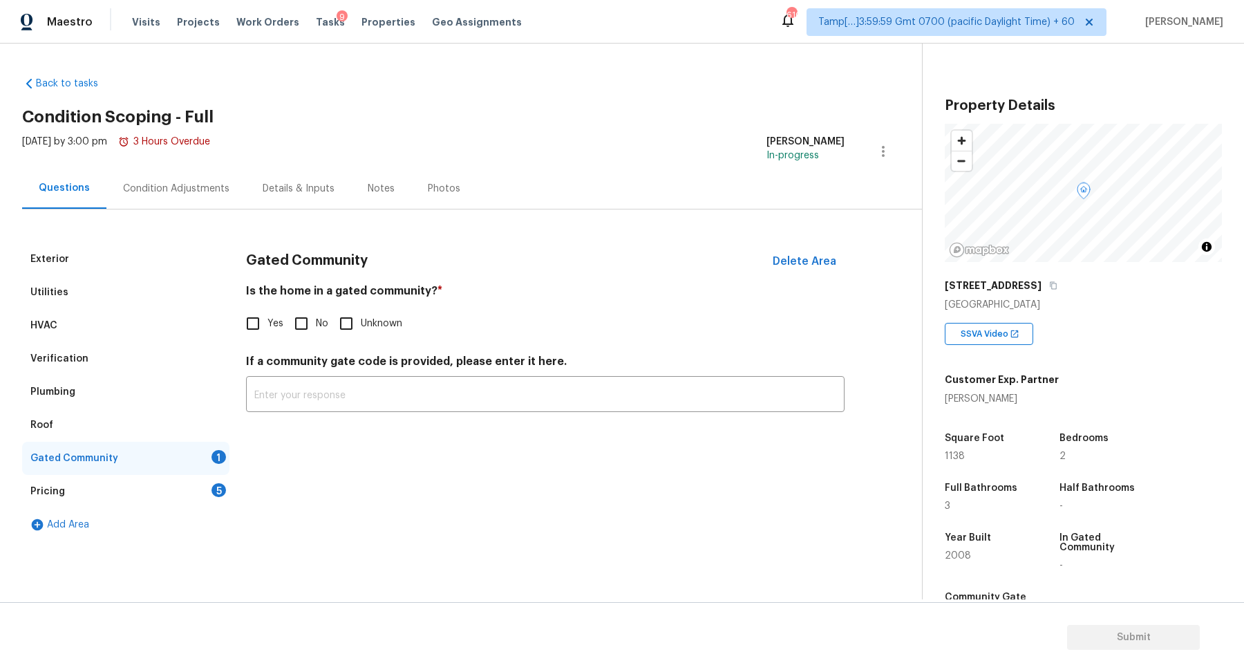
click at [269, 326] on span "Yes" at bounding box center [275, 323] width 16 height 15
click at [267, 326] on input "Yes" at bounding box center [252, 323] width 29 height 29
checkbox input "true"
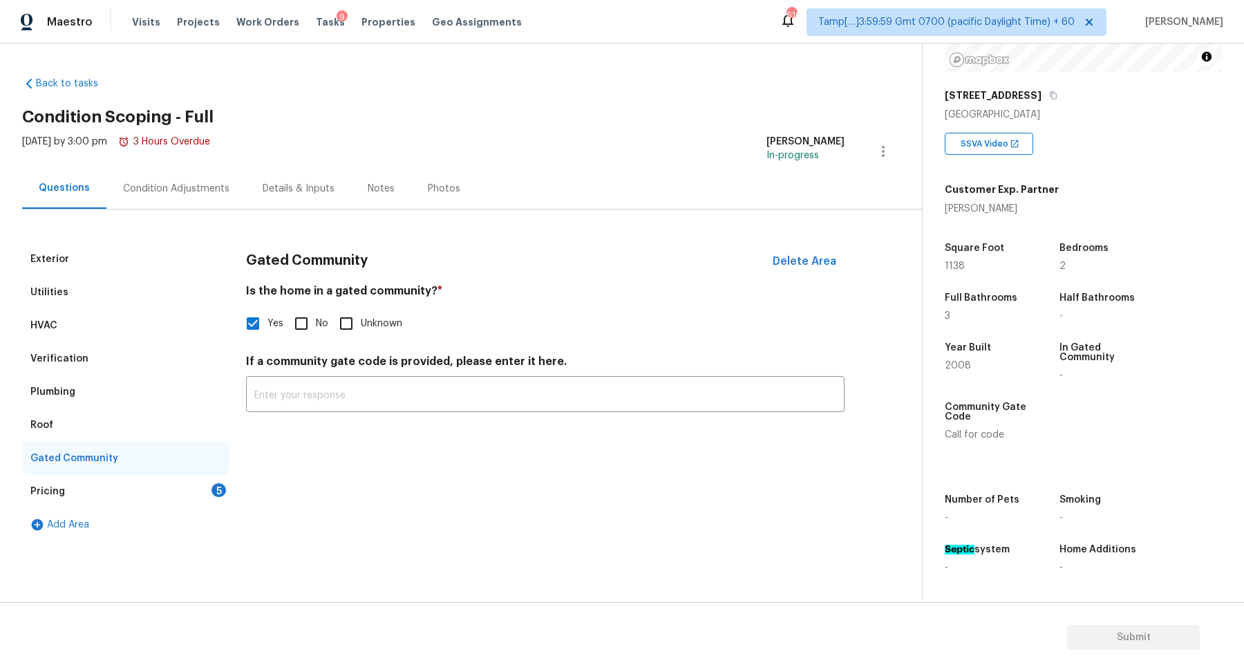
click at [178, 489] on div "Pricing 5" at bounding box center [125, 491] width 207 height 33
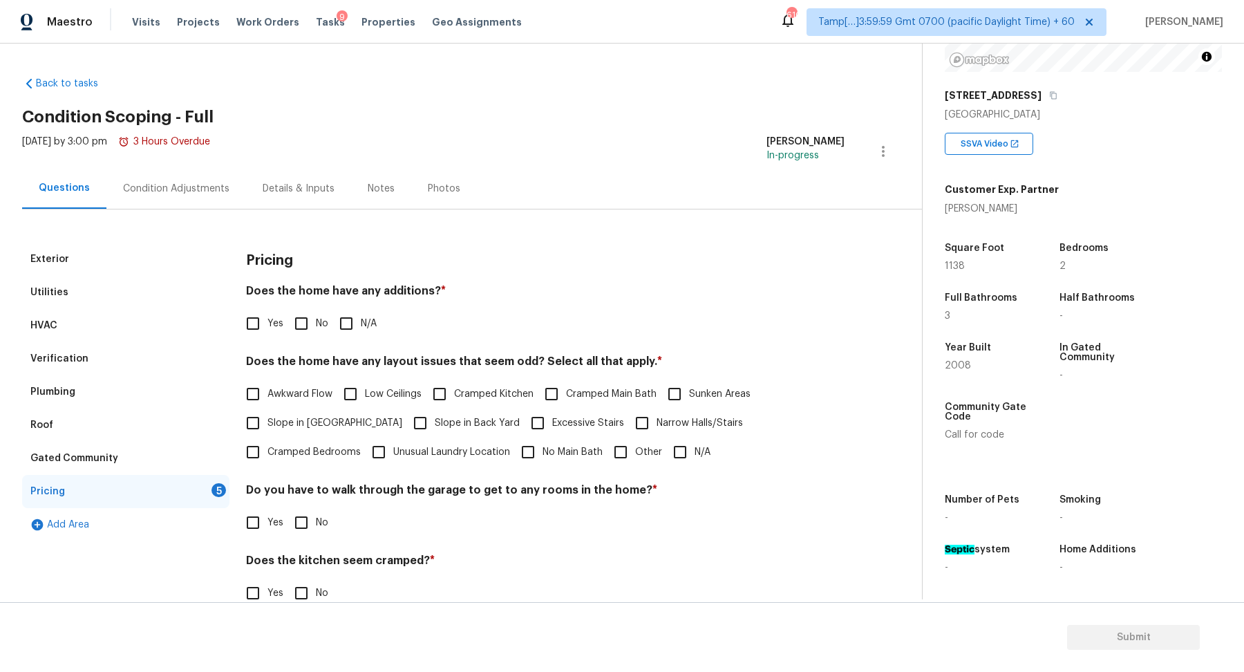
click at [247, 325] on input "Yes" at bounding box center [252, 323] width 29 height 29
checkbox input "true"
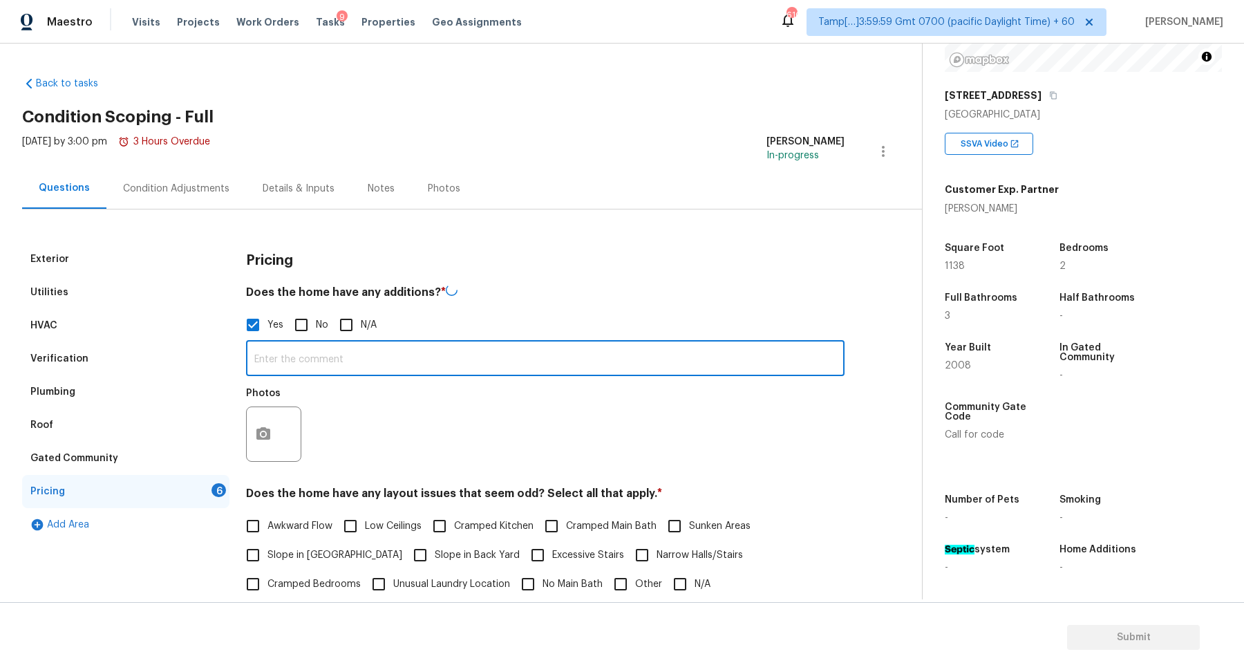
click at [317, 359] on input "text" at bounding box center [545, 359] width 598 height 32
type input "Screened porch"
click at [268, 439] on icon "button" at bounding box center [263, 432] width 17 height 17
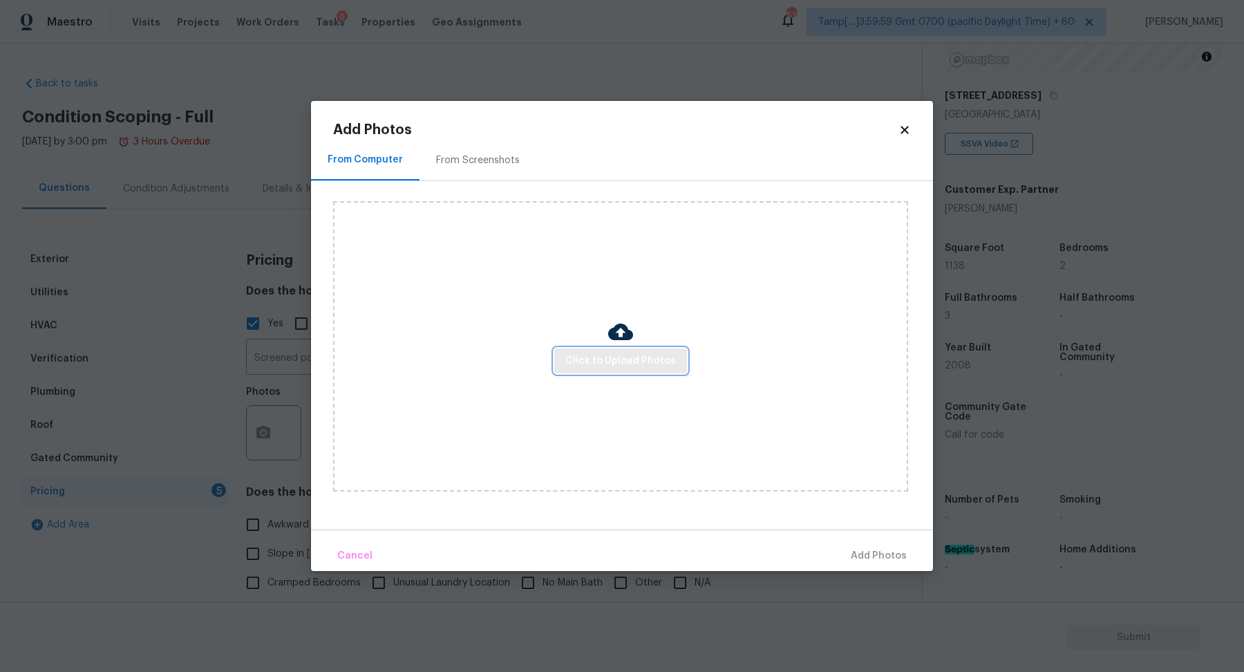
click at [612, 361] on span "Click to Upload Photos" at bounding box center [620, 360] width 111 height 17
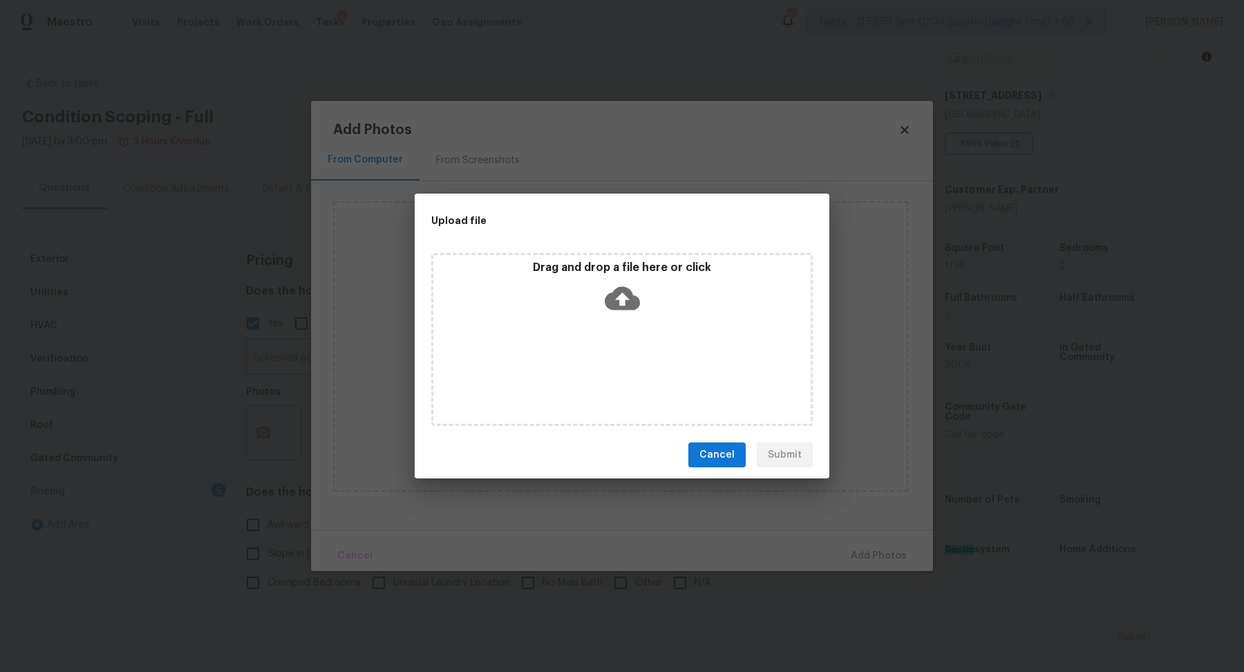
click at [656, 313] on div "Drag and drop a file here or click" at bounding box center [621, 290] width 377 height 59
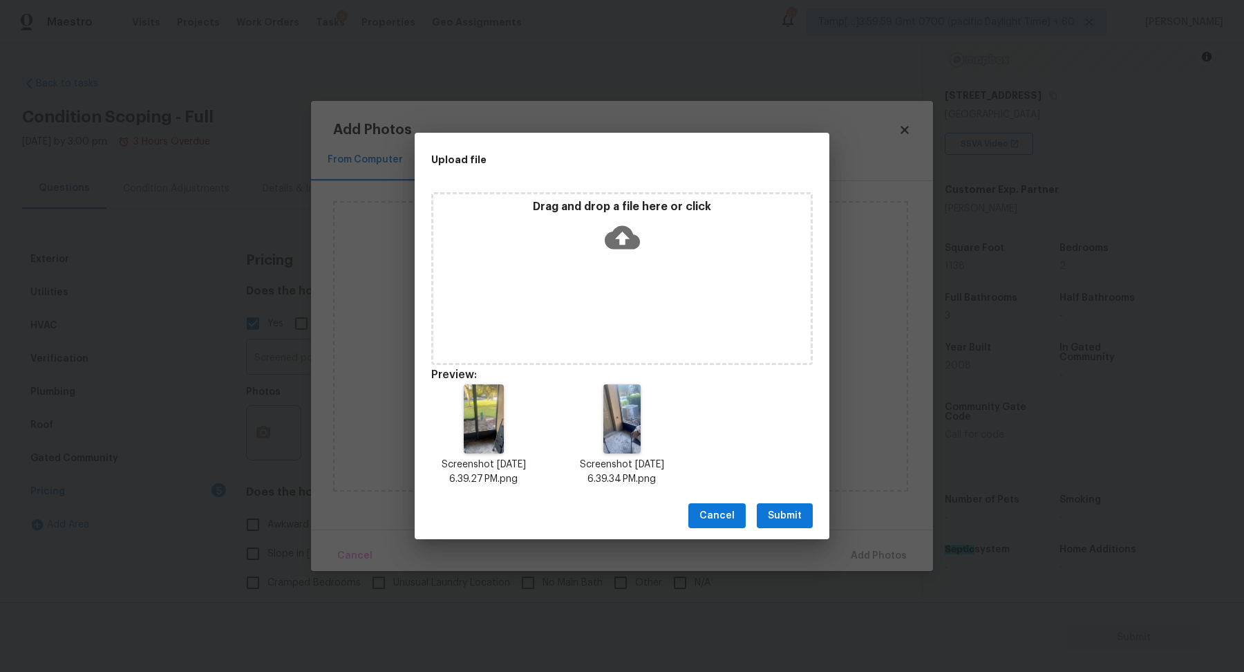
click at [801, 519] on span "Submit" at bounding box center [785, 515] width 34 height 17
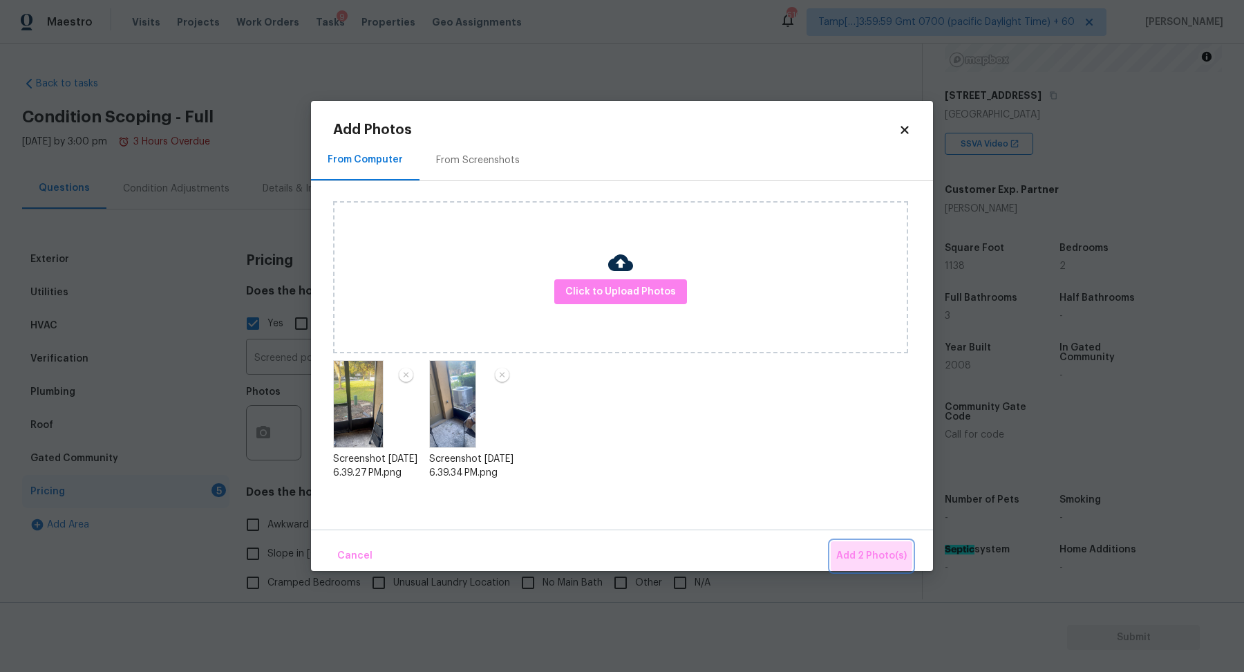
click at [860, 548] on span "Add 2 Photo(s)" at bounding box center [871, 555] width 70 height 17
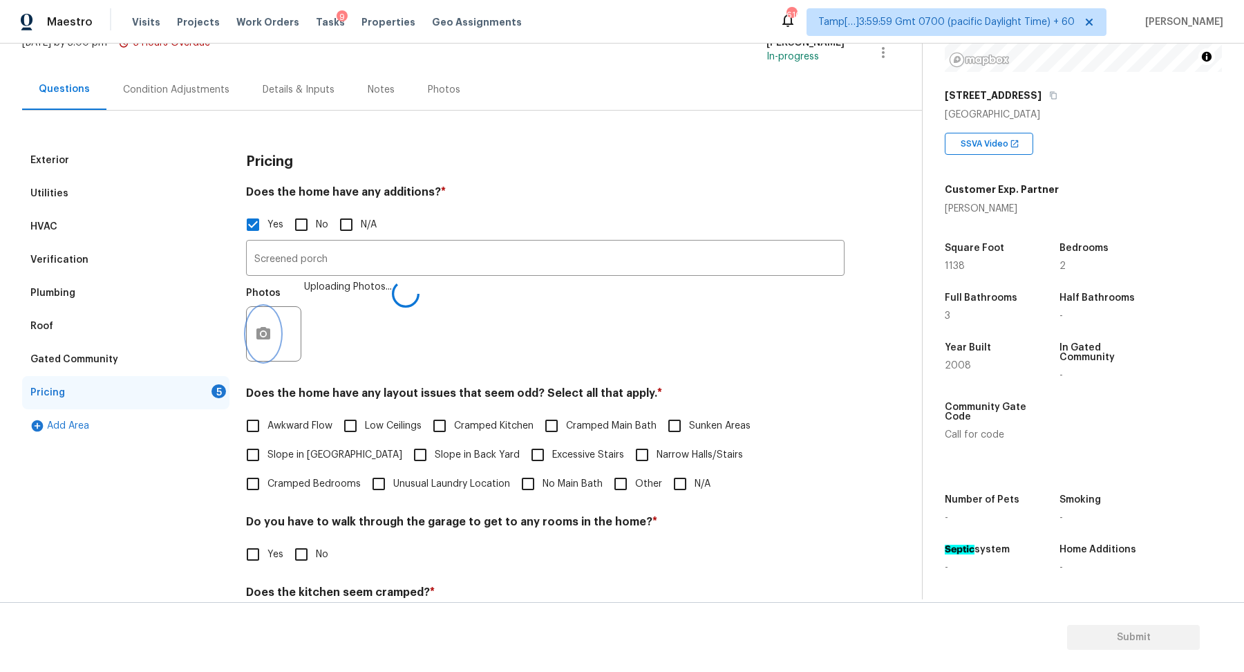
scroll to position [229, 0]
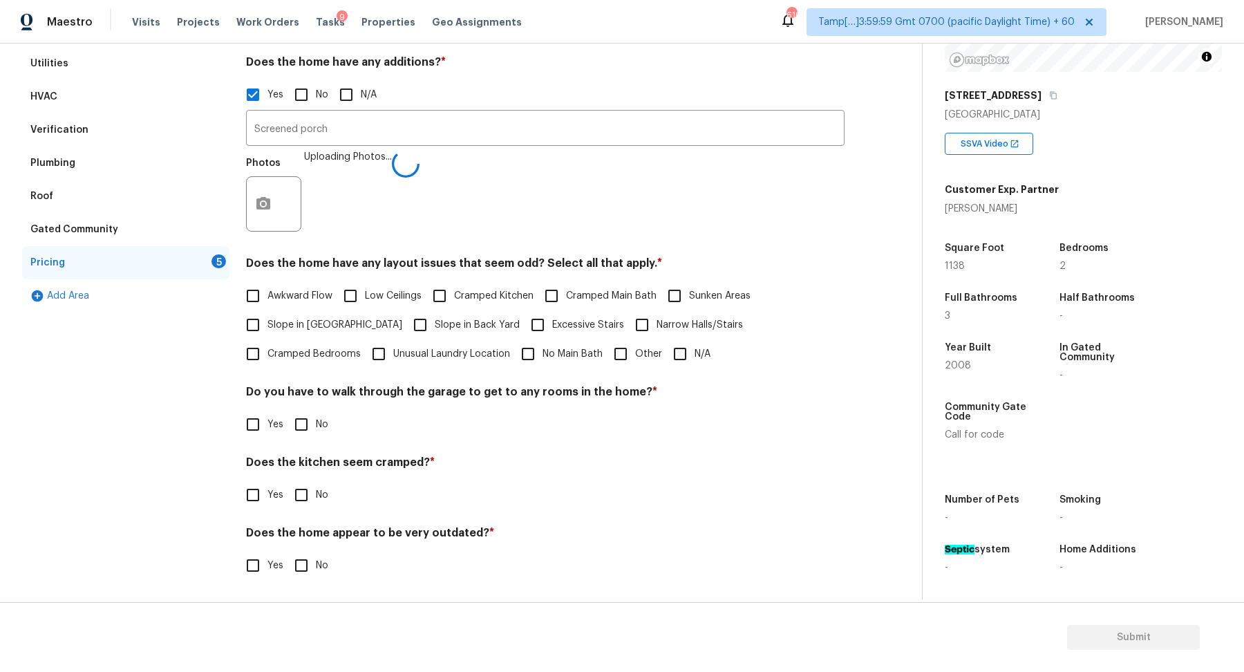
click at [313, 335] on label "Slope in [GEOGRAPHIC_DATA]" at bounding box center [320, 324] width 164 height 29
click at [267, 335] on input "Slope in [GEOGRAPHIC_DATA]" at bounding box center [252, 324] width 29 height 29
checkbox input "true"
click at [513, 341] on input "No Main Bath" at bounding box center [527, 355] width 29 height 29
checkbox input "false"
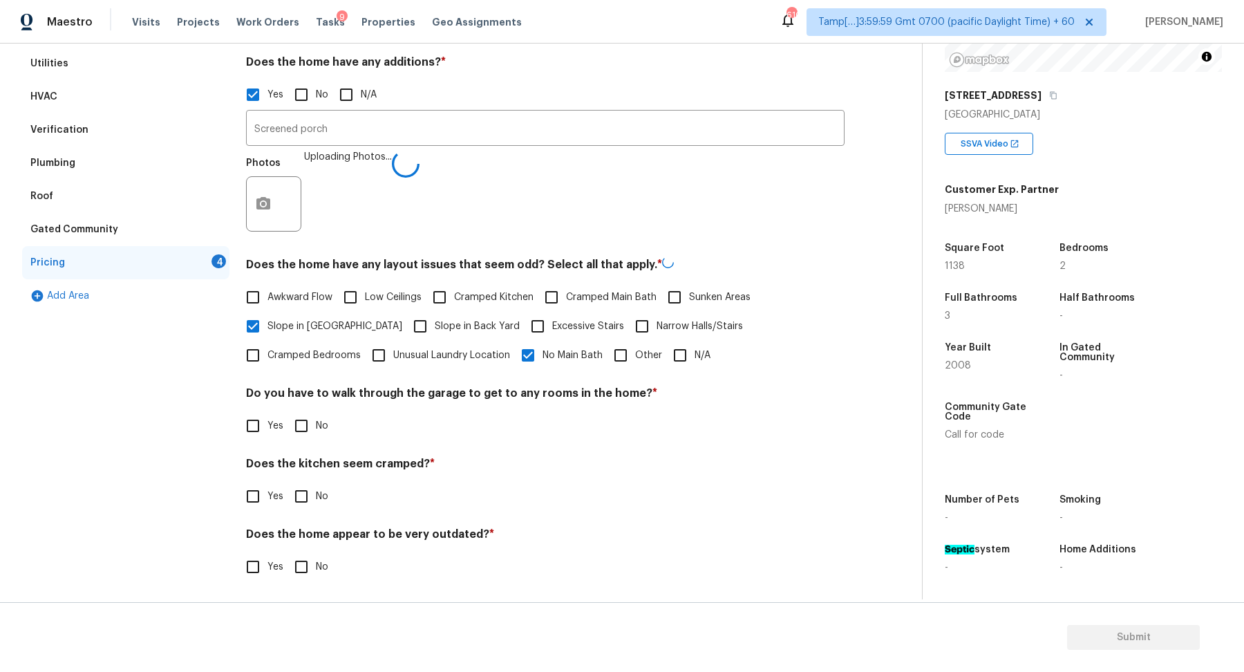
click at [442, 314] on label "Slope in Back Yard" at bounding box center [463, 326] width 114 height 29
click at [435, 314] on input "Slope in Back Yard" at bounding box center [420, 326] width 29 height 29
checkbox input "false"
click at [513, 341] on label "No Main Bath" at bounding box center [557, 355] width 89 height 29
click at [513, 341] on input "No Main Bath" at bounding box center [527, 355] width 29 height 29
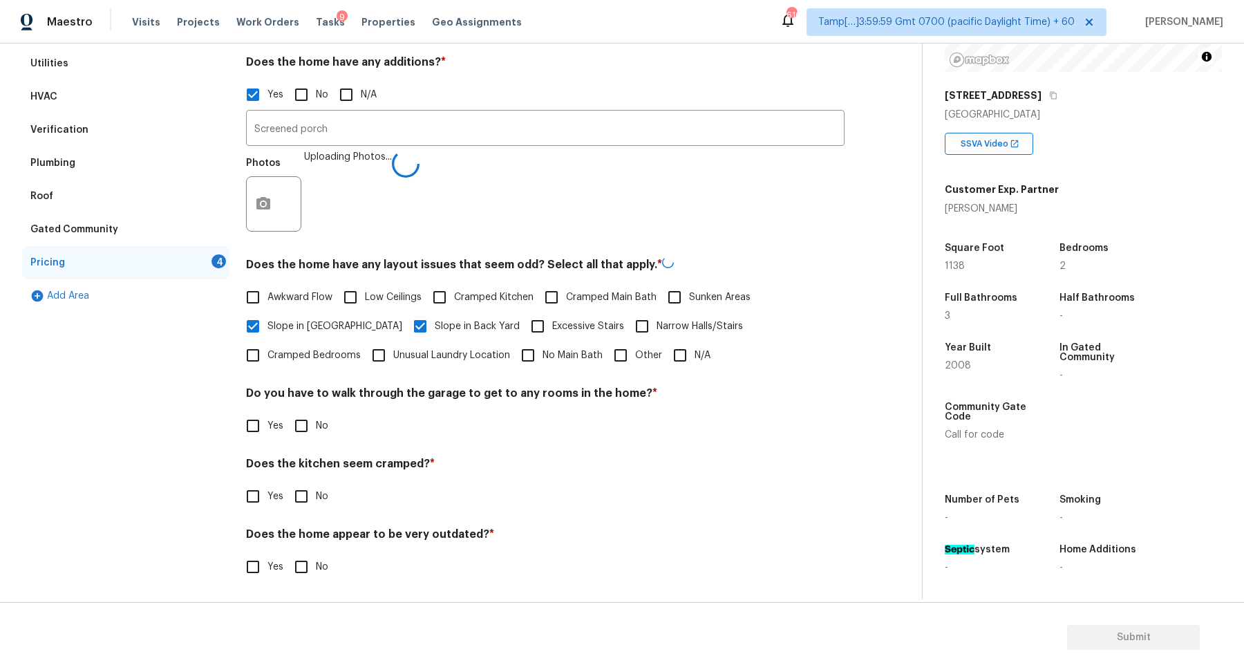
checkbox input "true"
click at [435, 328] on span "Slope in Back Yard" at bounding box center [477, 325] width 85 height 15
click at [406, 328] on input "Slope in Back Yard" at bounding box center [420, 324] width 29 height 29
checkbox input "true"
click at [513, 341] on label "No Main Bath" at bounding box center [557, 353] width 89 height 29
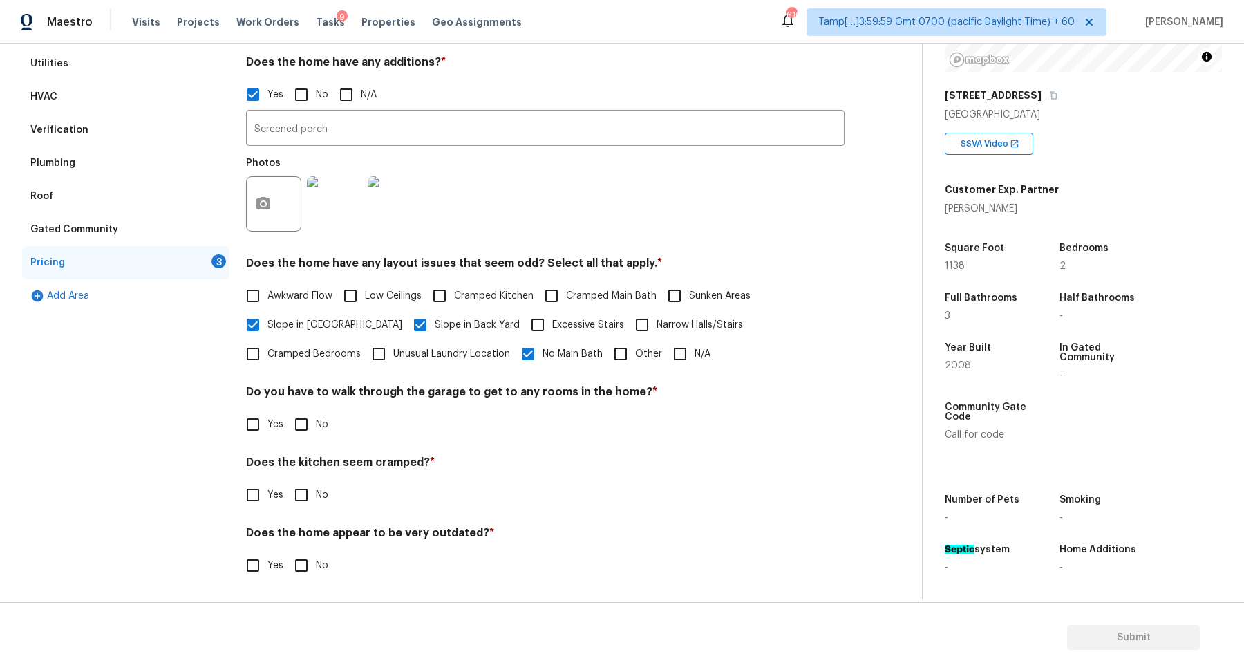
click at [513, 341] on input "No Main Bath" at bounding box center [527, 353] width 29 height 29
checkbox input "false"
click at [306, 429] on input "No" at bounding box center [301, 424] width 29 height 29
checkbox input "true"
click at [287, 480] on input "No" at bounding box center [301, 494] width 29 height 29
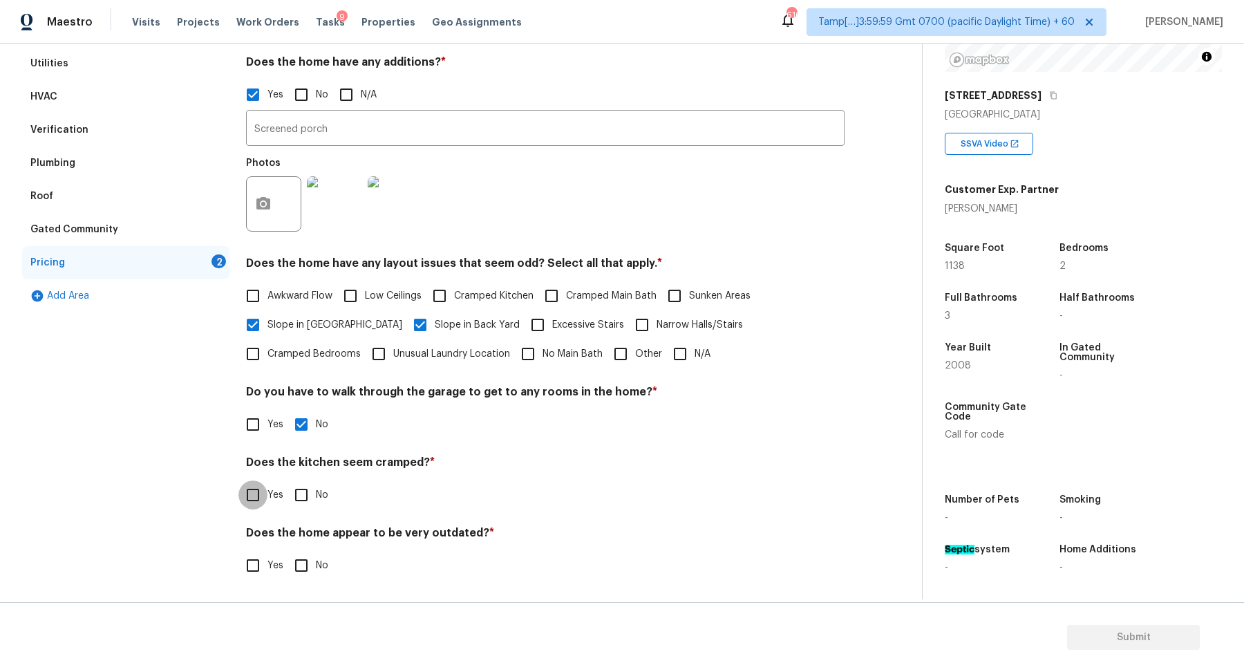
checkbox input "true"
click at [287, 552] on input "No" at bounding box center [301, 566] width 29 height 29
checkbox input "true"
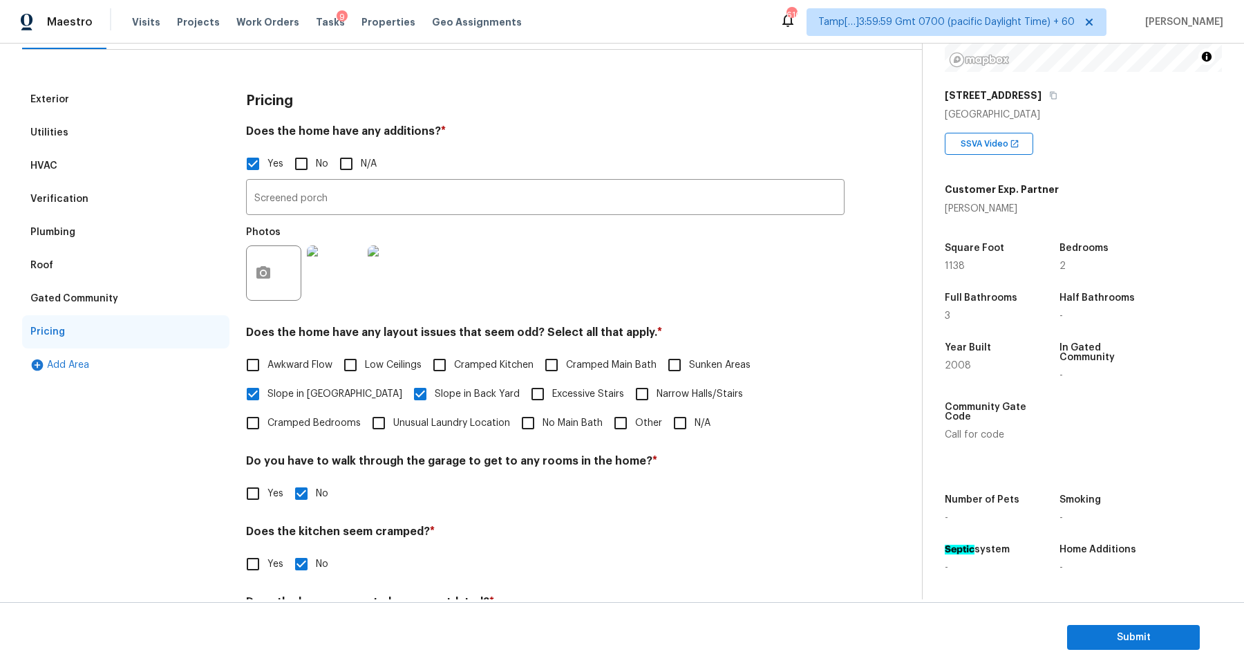
scroll to position [68, 0]
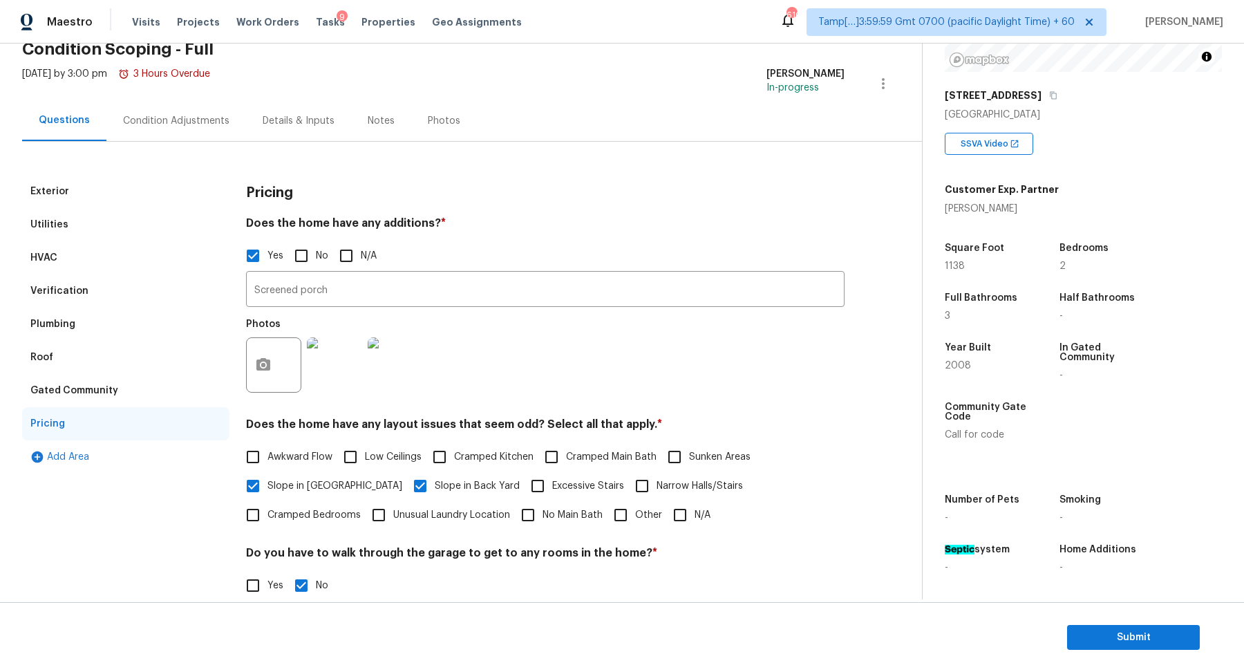
click at [187, 132] on div "Condition Adjustments" at bounding box center [176, 120] width 140 height 41
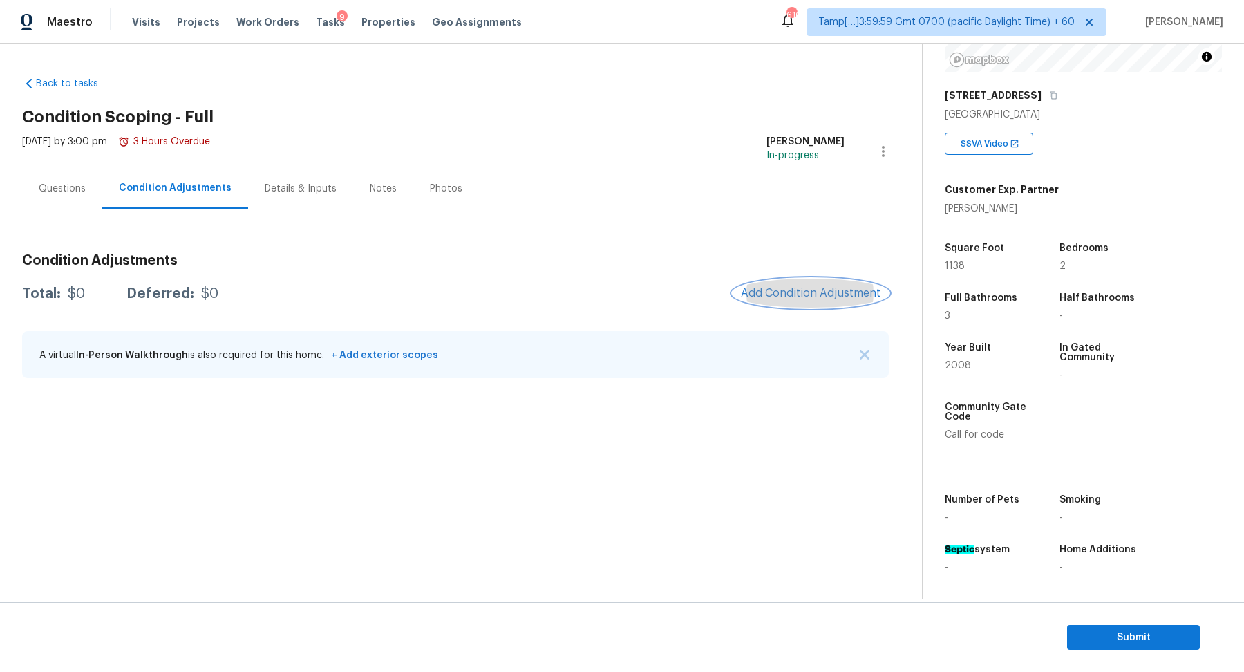
click at [776, 287] on span "Add Condition Adjustment" at bounding box center [811, 293] width 140 height 12
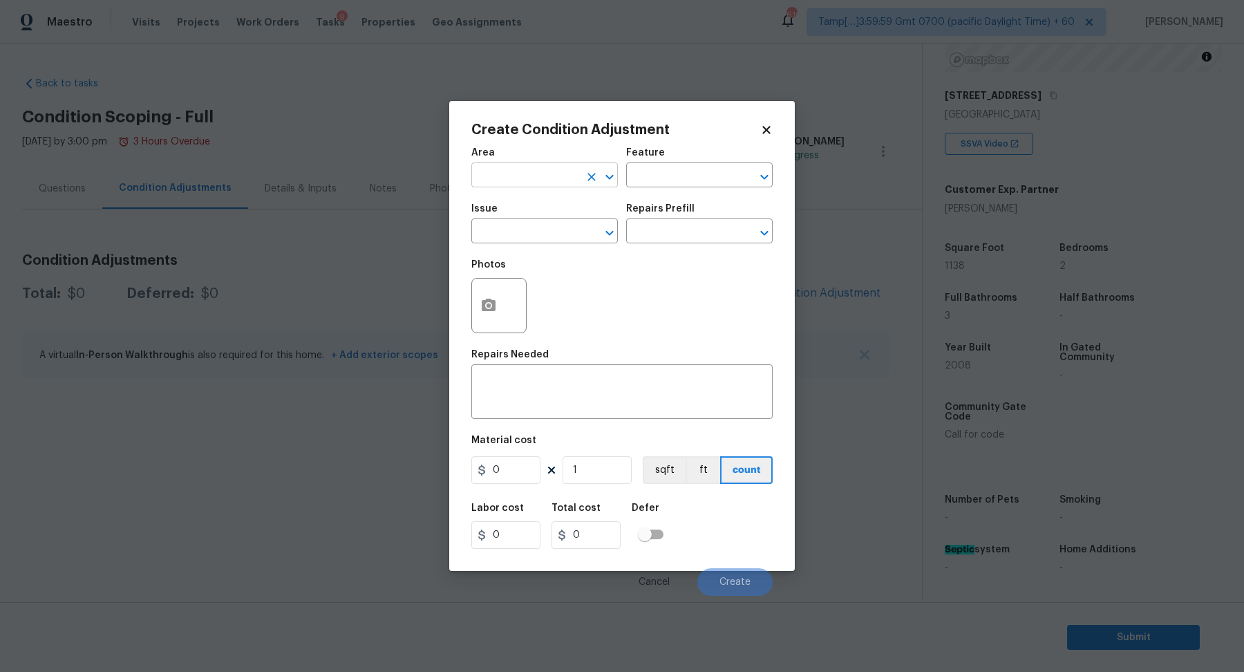
click at [541, 183] on input "text" at bounding box center [525, 176] width 108 height 21
click at [542, 233] on li "Interior Overall" at bounding box center [544, 229] width 146 height 23
type input "Interior Overall"
click at [542, 233] on input "text" at bounding box center [525, 232] width 108 height 21
click at [565, 307] on li "Exterior Paint" at bounding box center [544, 318] width 146 height 23
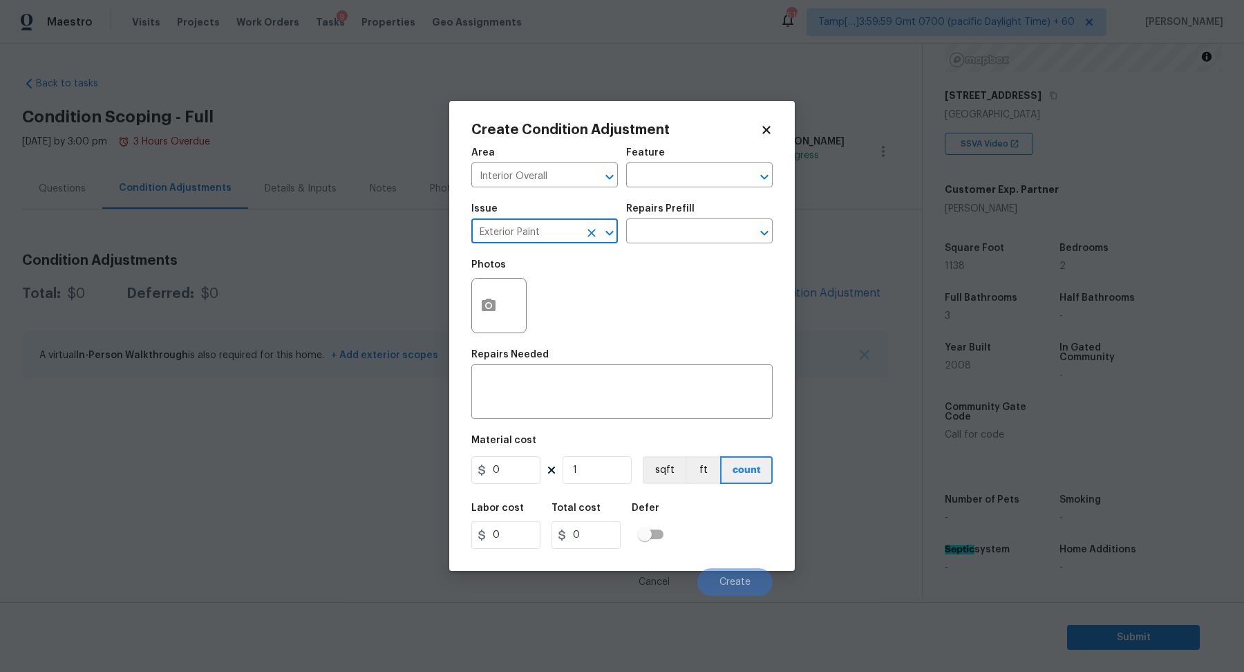
click at [564, 232] on input "Exterior Paint" at bounding box center [525, 232] width 108 height 21
click at [534, 289] on li "ACQ: Paint" at bounding box center [544, 296] width 146 height 23
type input "ACQ: Paint"
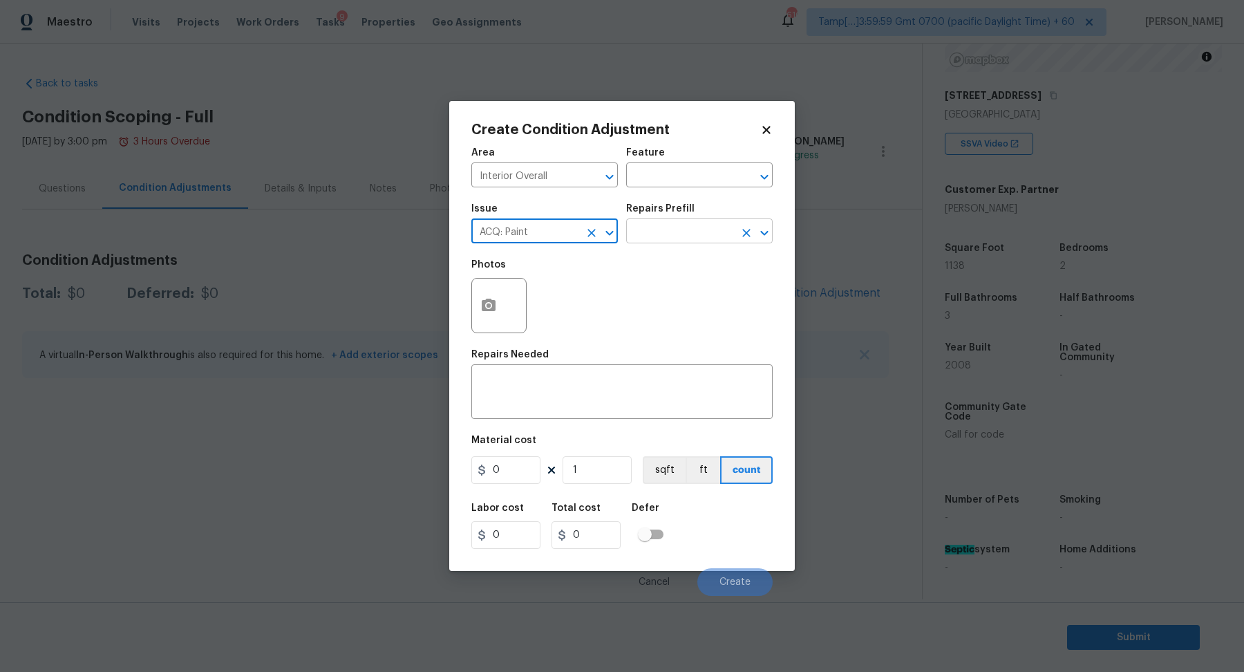
click at [652, 240] on input "text" at bounding box center [680, 232] width 108 height 21
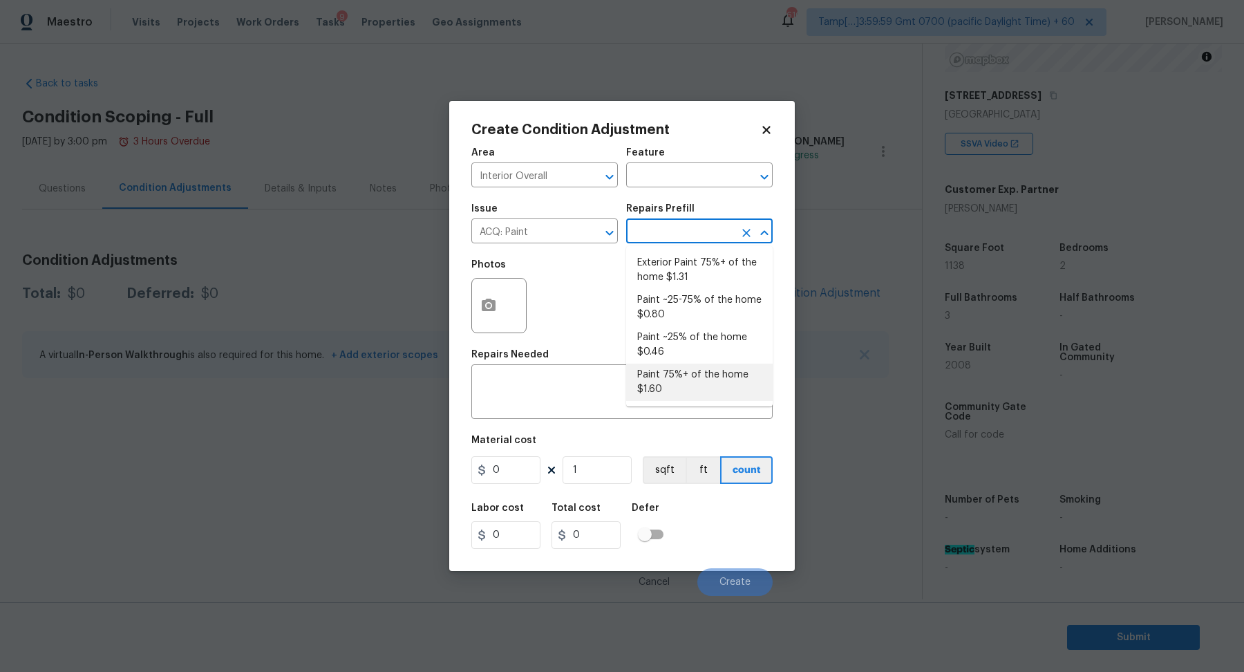
click at [676, 377] on li "Paint 75%+ of the home $1.60" at bounding box center [699, 381] width 146 height 37
type input "Acquisition"
type textarea "Acquisition Scope: 75%+ of the home will likely require interior paint"
type input "1.6"
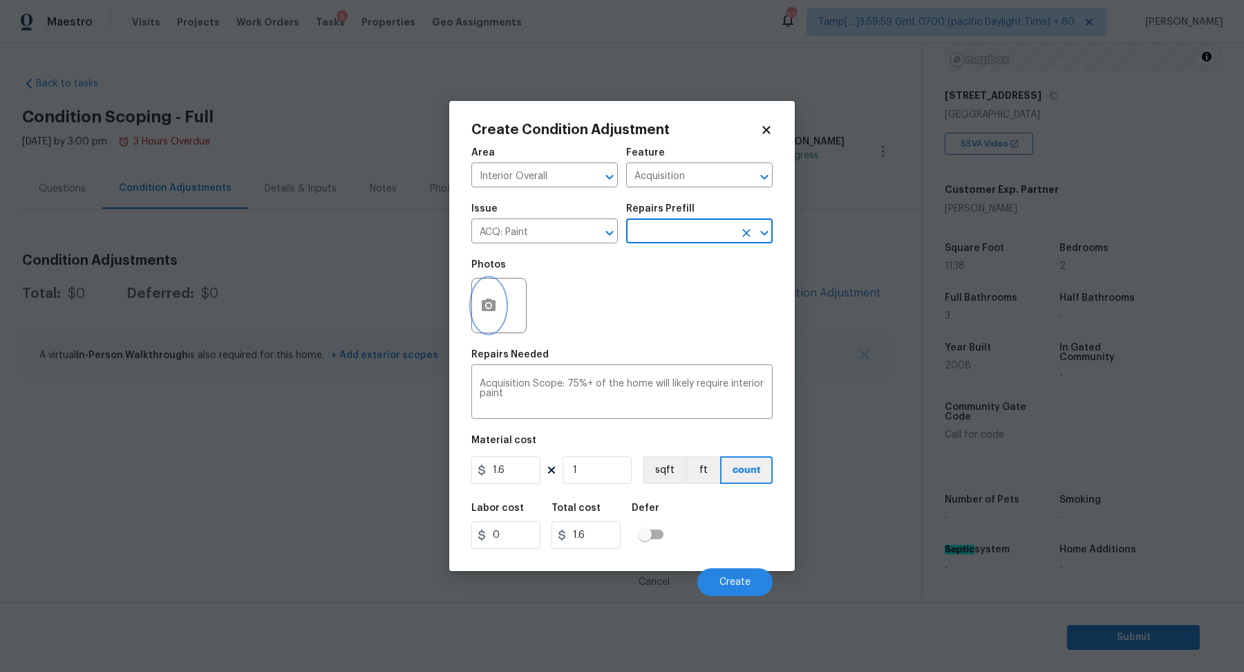
click at [491, 303] on icon "button" at bounding box center [489, 305] width 14 height 12
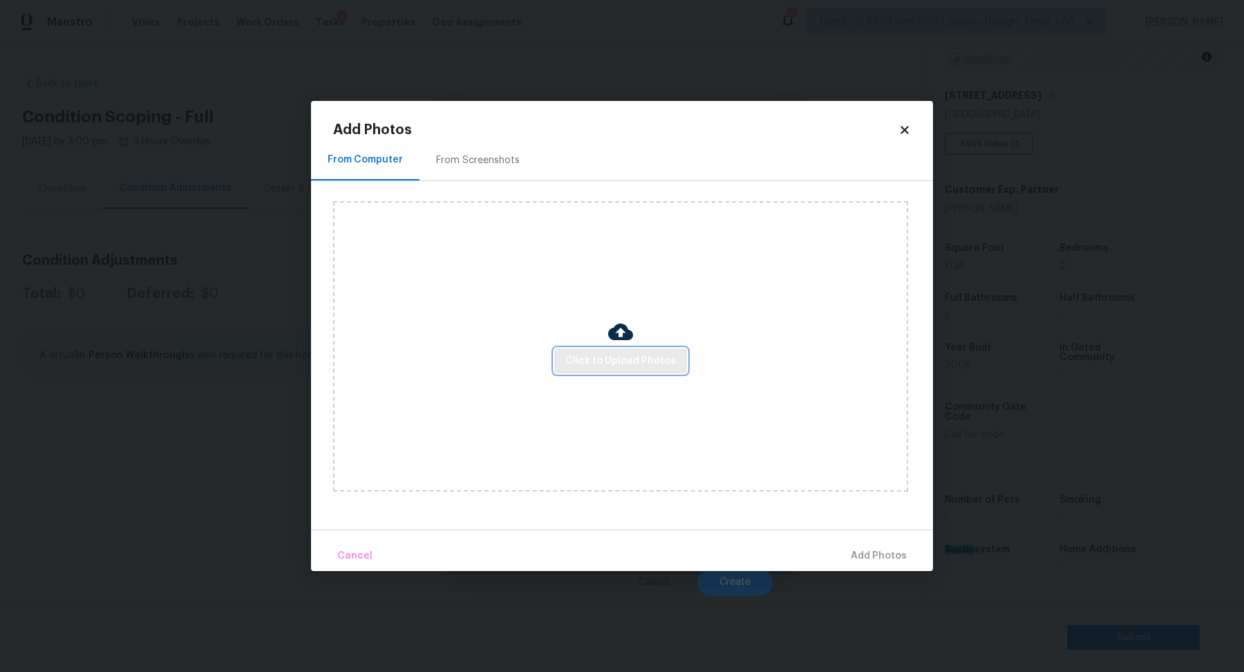
click at [583, 366] on span "Click to Upload Photos" at bounding box center [620, 360] width 111 height 17
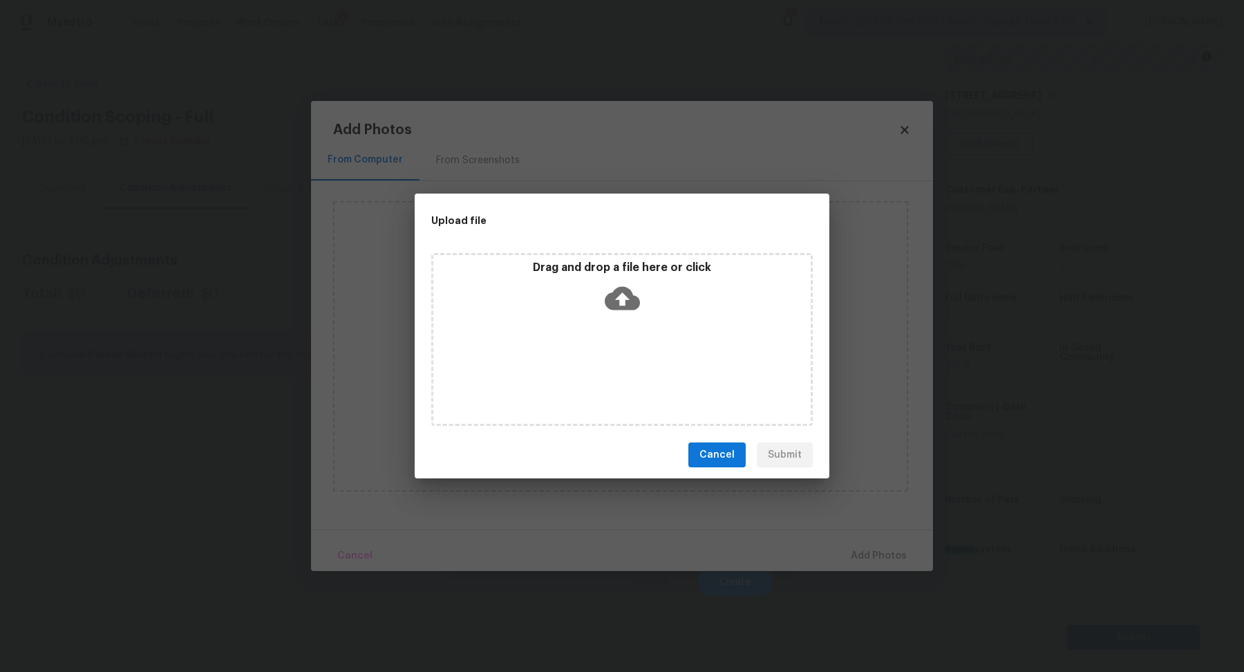
click at [670, 299] on div "Drag and drop a file here or click" at bounding box center [621, 290] width 377 height 59
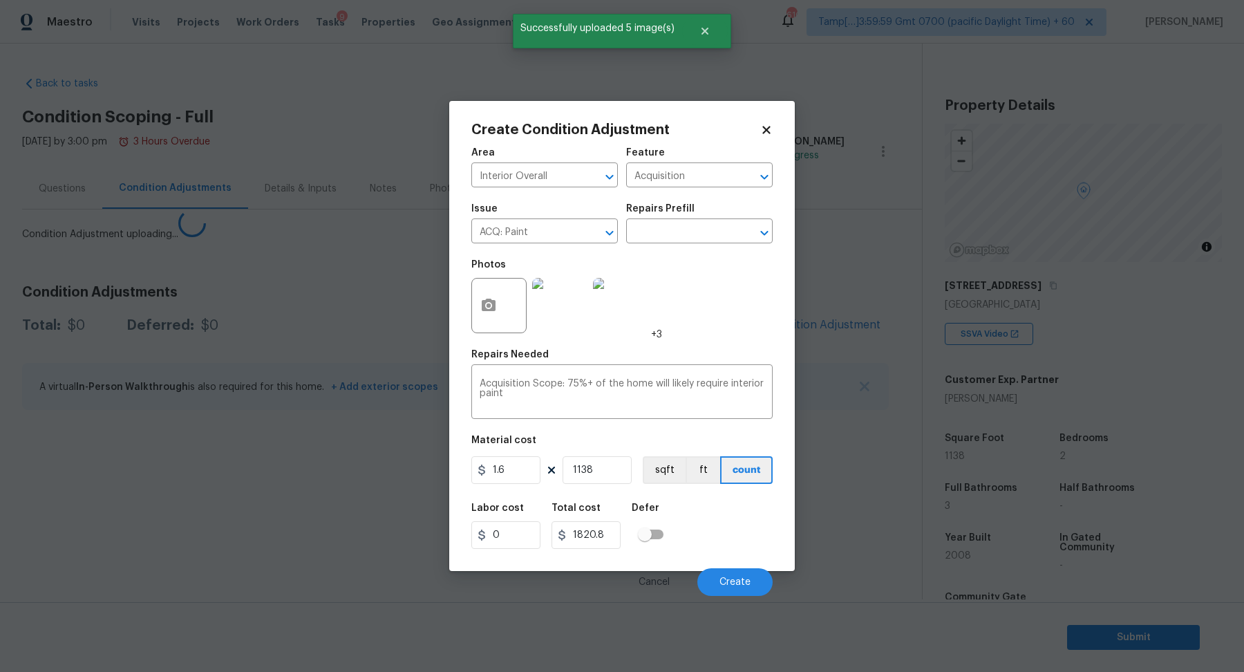
scroll to position [190, 0]
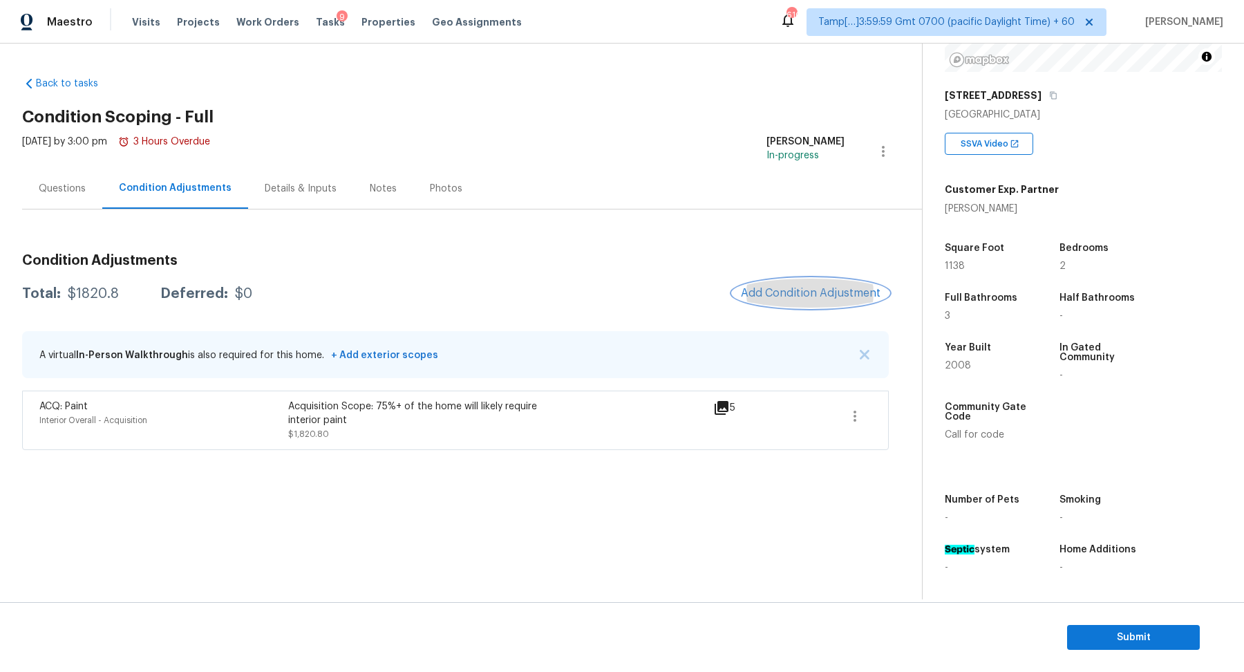
click at [777, 287] on span "Add Condition Adjustment" at bounding box center [811, 293] width 140 height 12
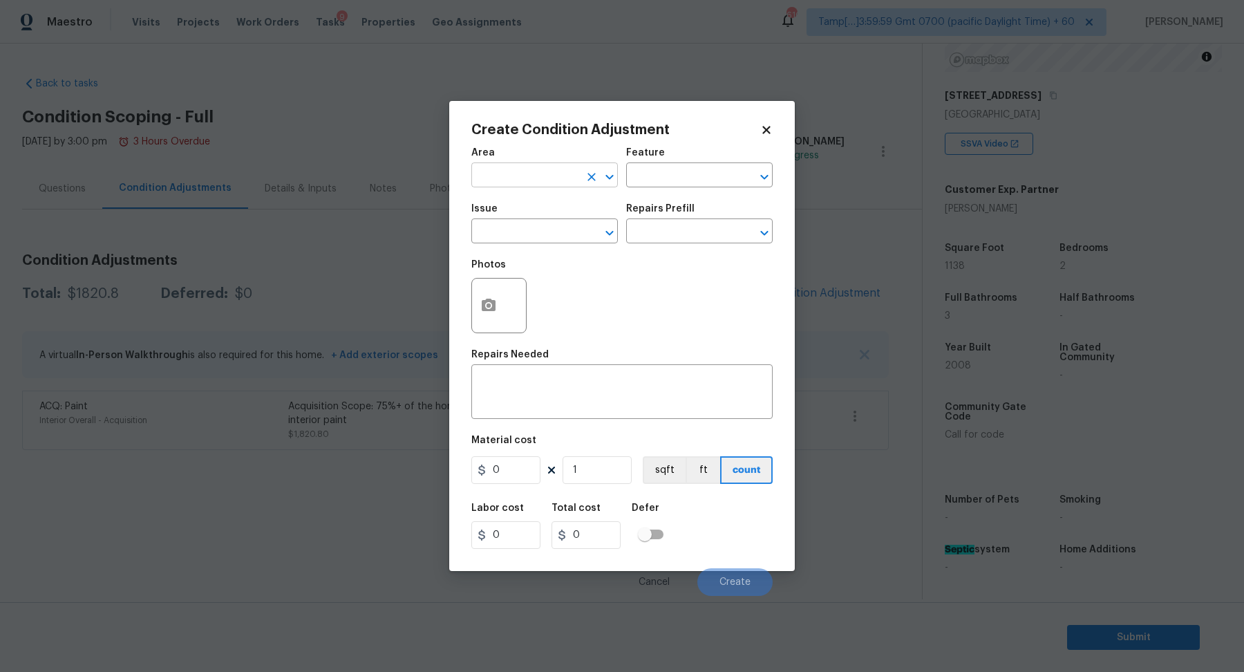
click at [538, 179] on input "text" at bounding box center [525, 176] width 108 height 21
click at [546, 231] on li "Interior Overall" at bounding box center [544, 229] width 146 height 23
type input "Interior Overall"
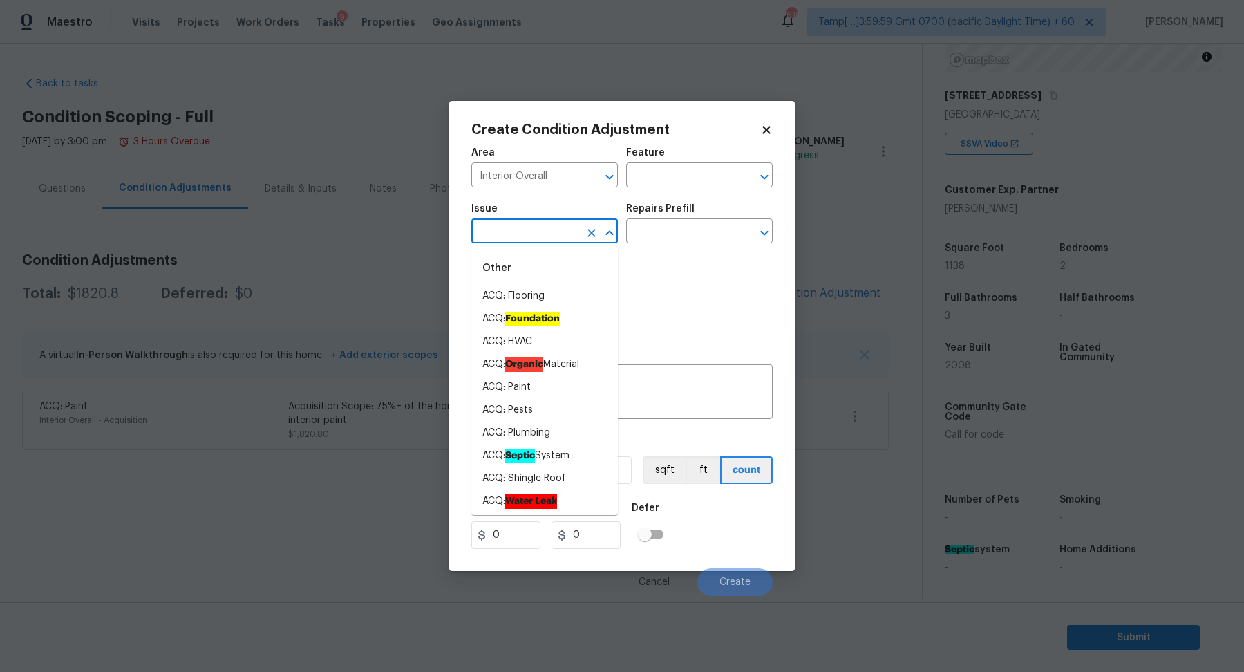
click at [546, 231] on input "text" at bounding box center [525, 232] width 108 height 21
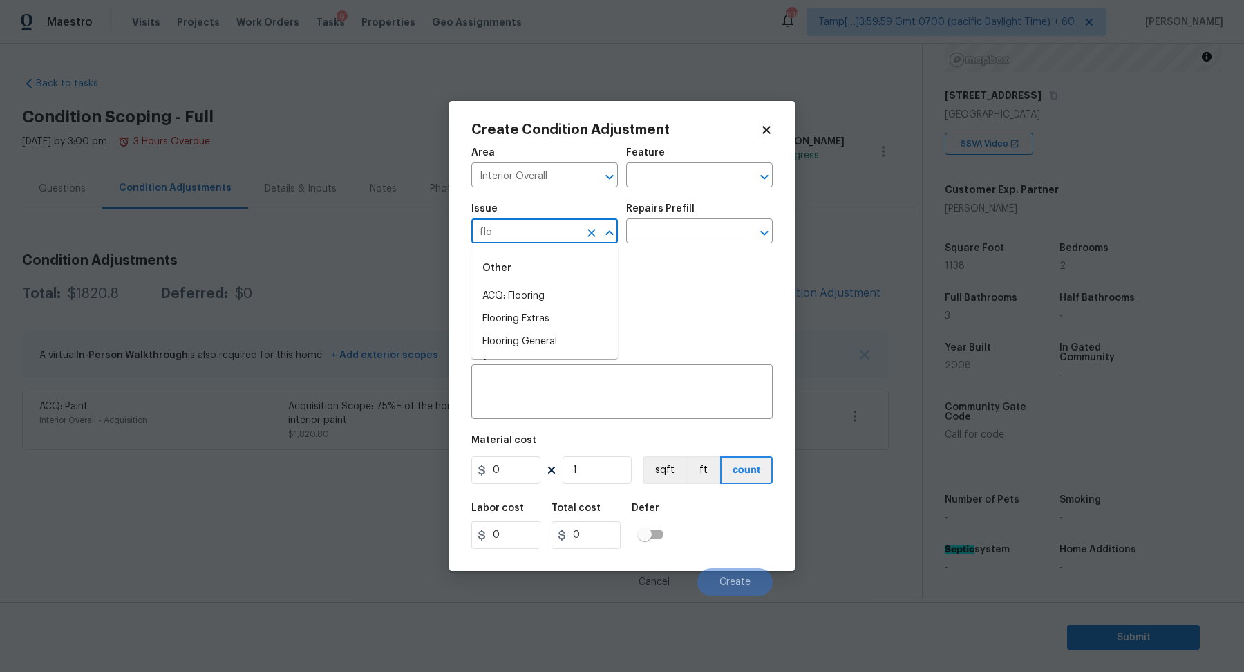
click at [569, 293] on li "ACQ: Flooring" at bounding box center [544, 296] width 146 height 23
type input "ACQ: Flooring"
click at [690, 239] on input "text" at bounding box center [680, 232] width 108 height 21
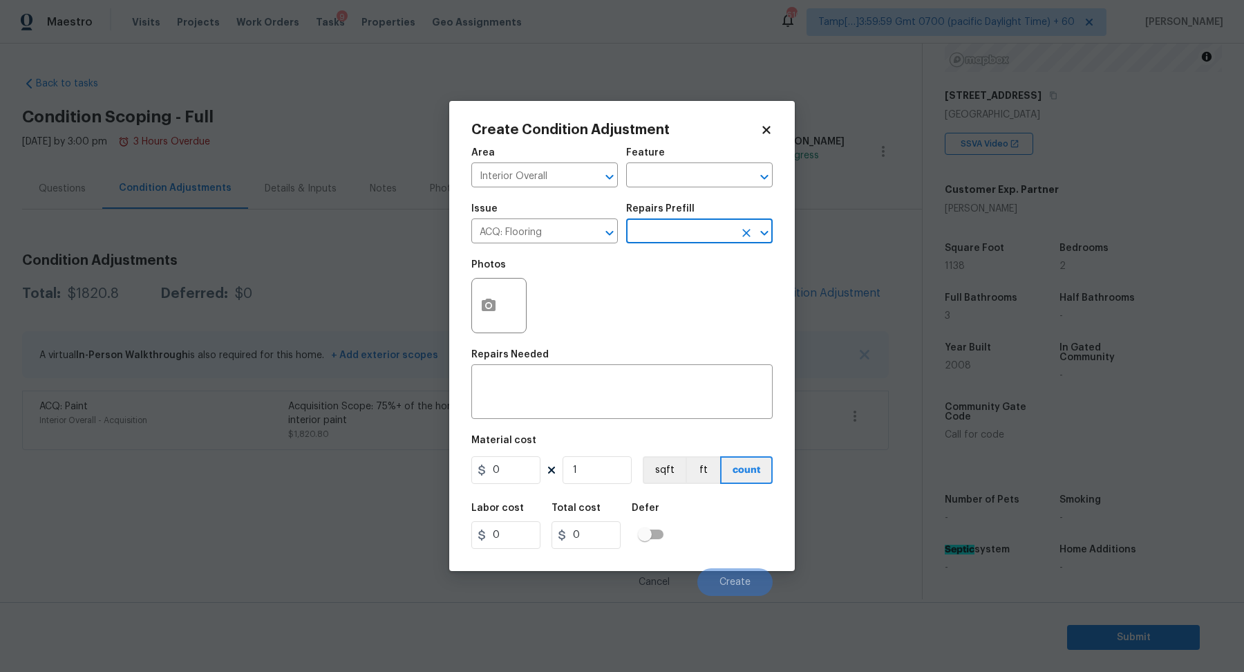
click at [694, 231] on input "text" at bounding box center [680, 232] width 108 height 21
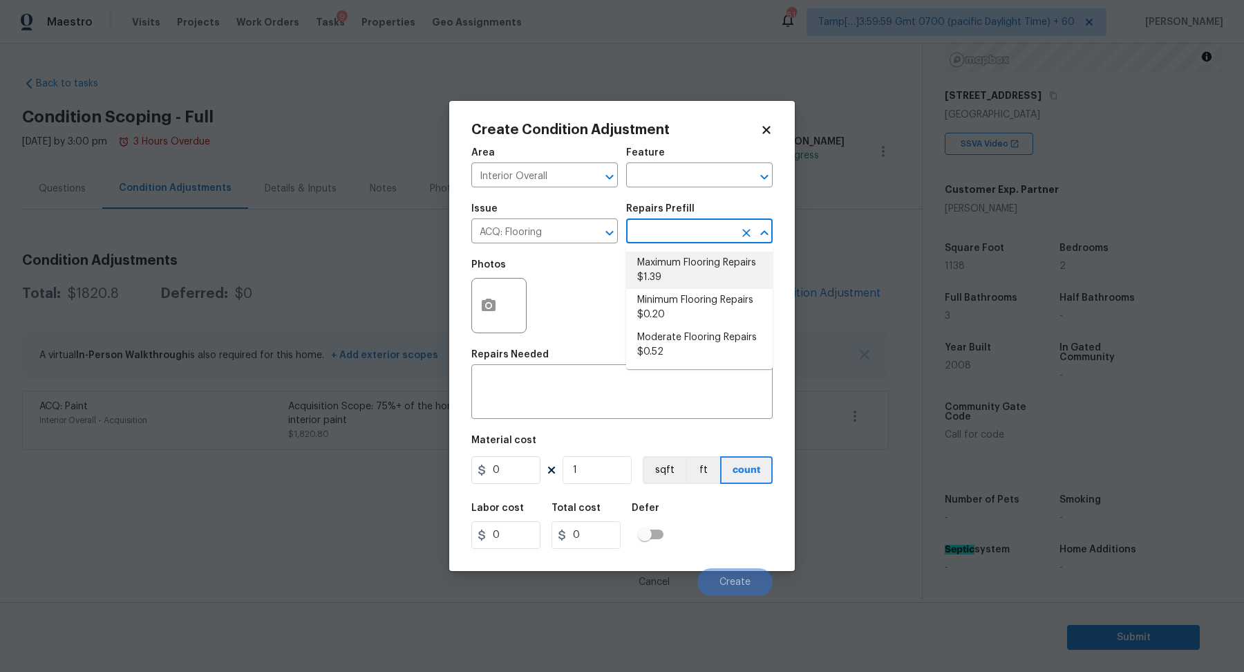
click at [692, 274] on li "Maximum Flooring Repairs $1.39" at bounding box center [699, 270] width 146 height 37
type input "Acquisition"
type textarea "Acquisition Scope: Maximum flooring repairs"
type input "1.39"
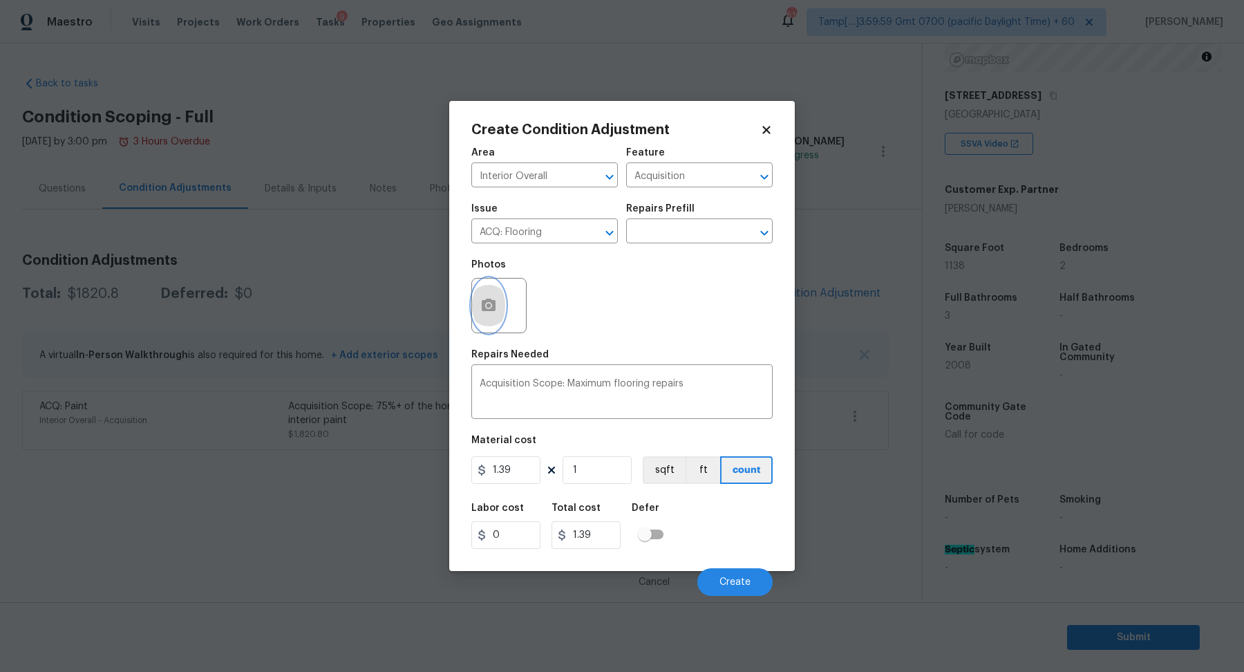
click at [491, 310] on icon "button" at bounding box center [489, 305] width 14 height 12
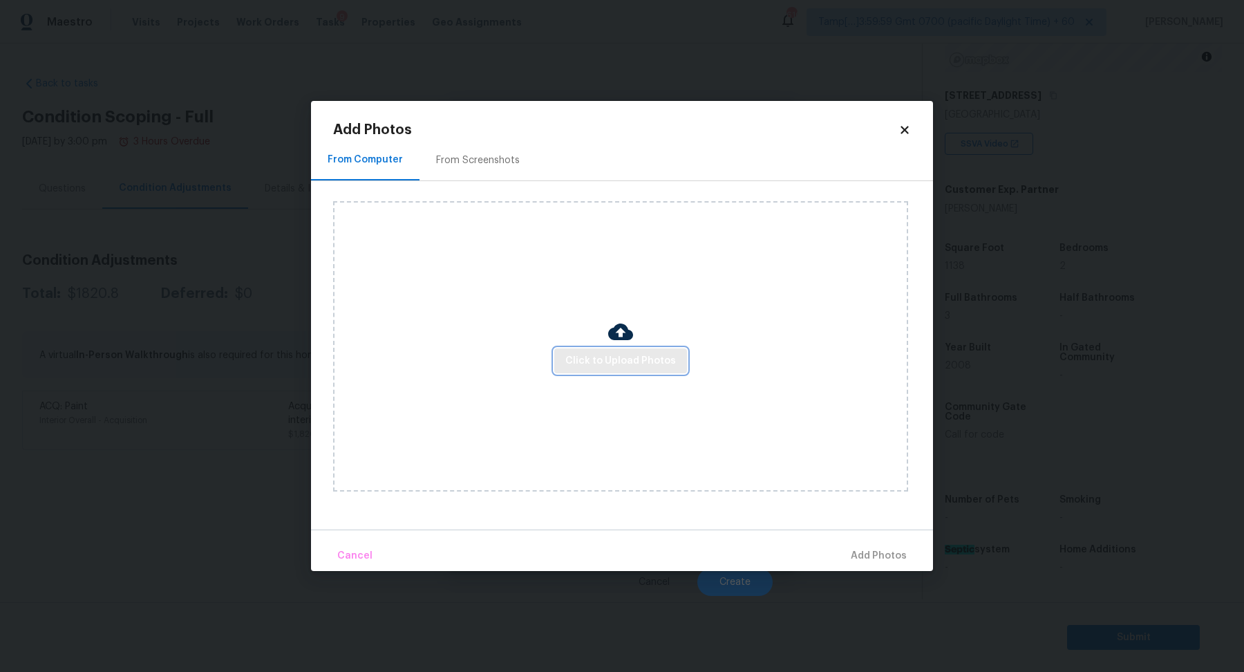
click at [584, 356] on span "Click to Upload Photos" at bounding box center [620, 360] width 111 height 17
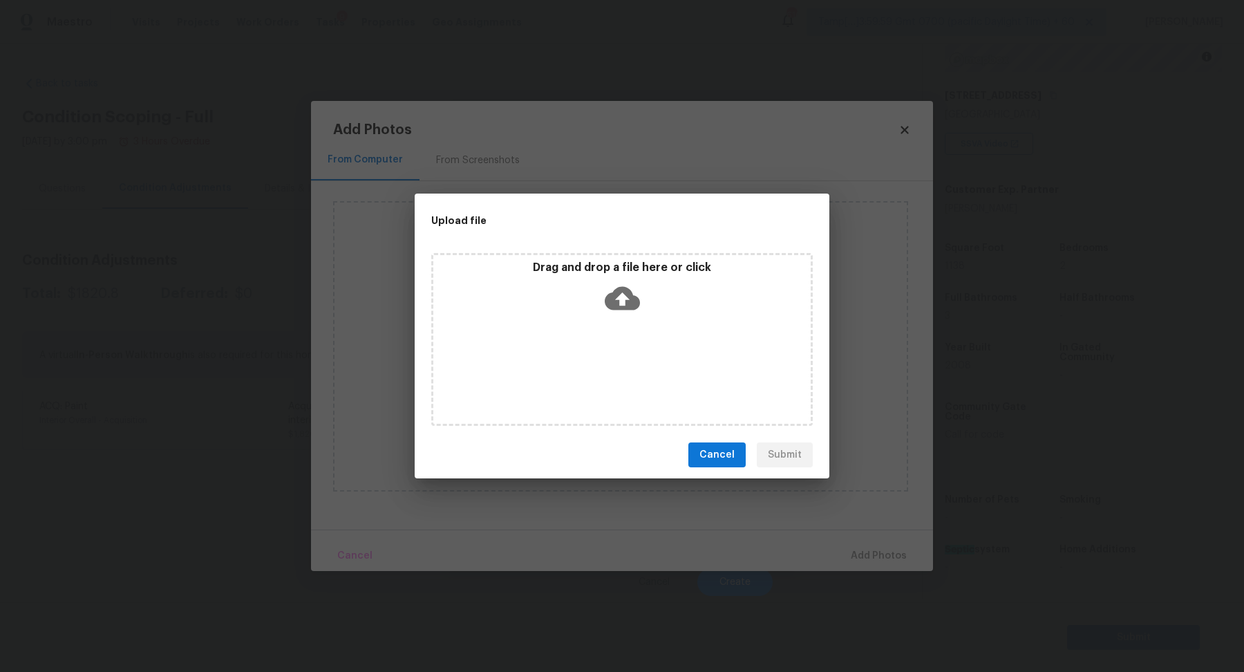
click at [652, 276] on div "Drag and drop a file here or click" at bounding box center [621, 290] width 377 height 59
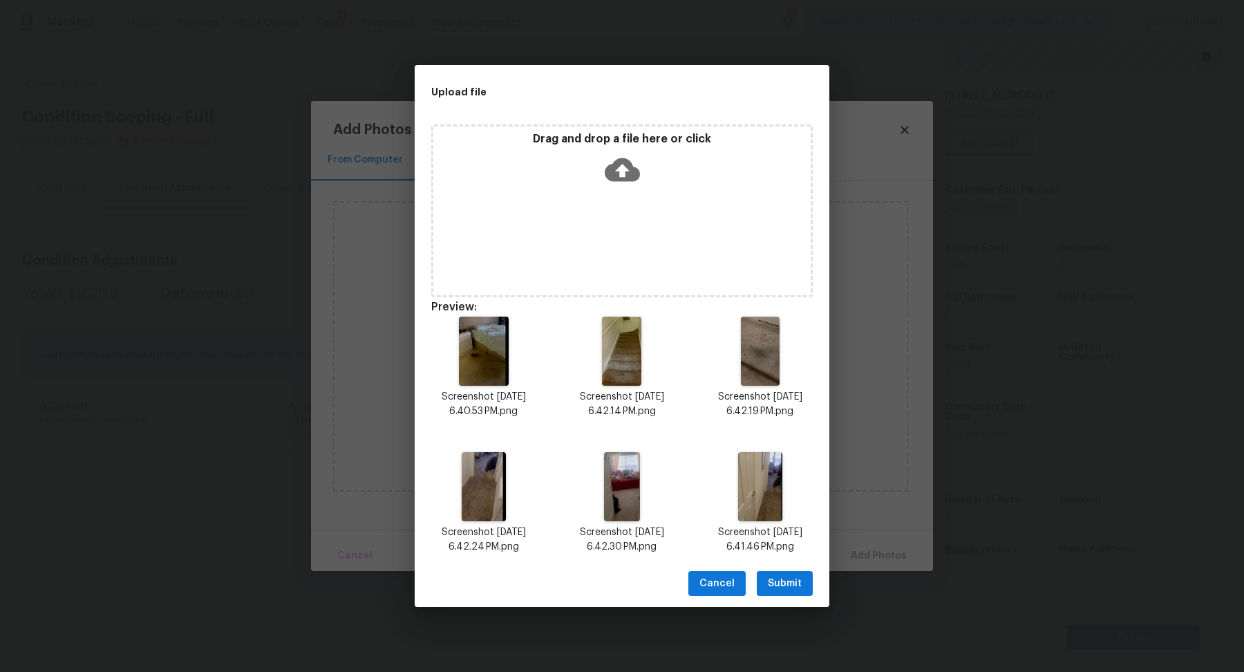
click at [783, 583] on span "Submit" at bounding box center [785, 583] width 34 height 17
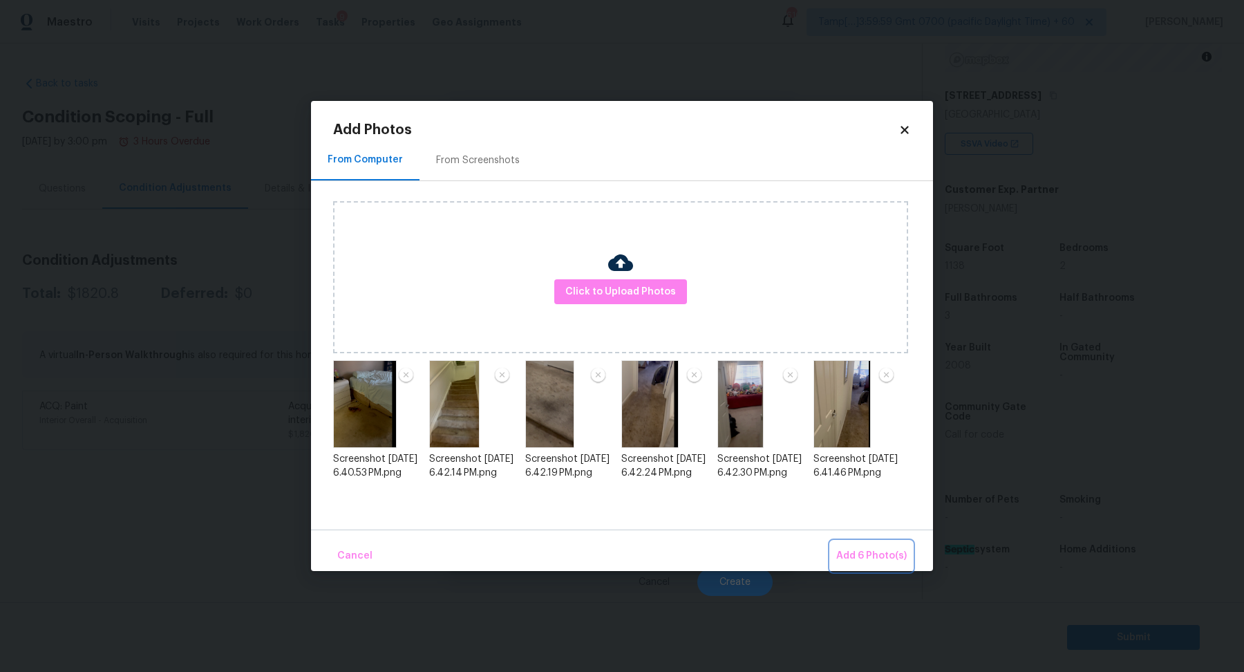
click at [864, 559] on span "Add 6 Photo(s)" at bounding box center [871, 555] width 70 height 17
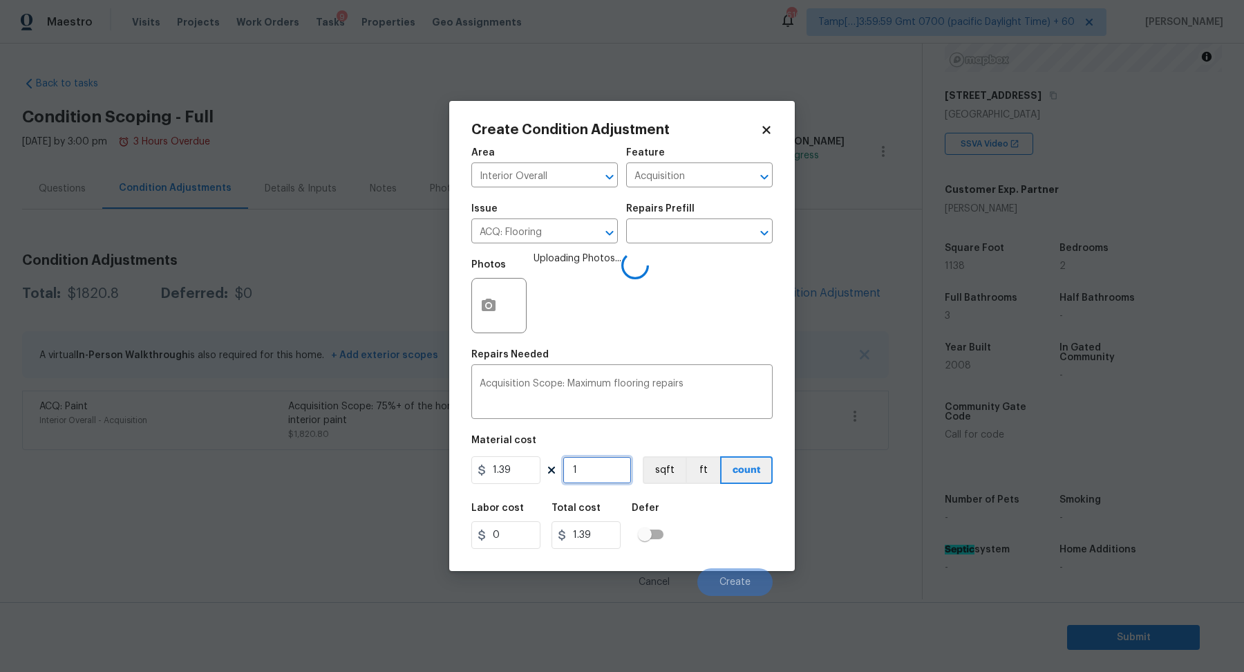
click at [618, 462] on input "1" at bounding box center [596, 470] width 69 height 28
type input "11"
type input "15.29"
type input "113"
type input "157.07"
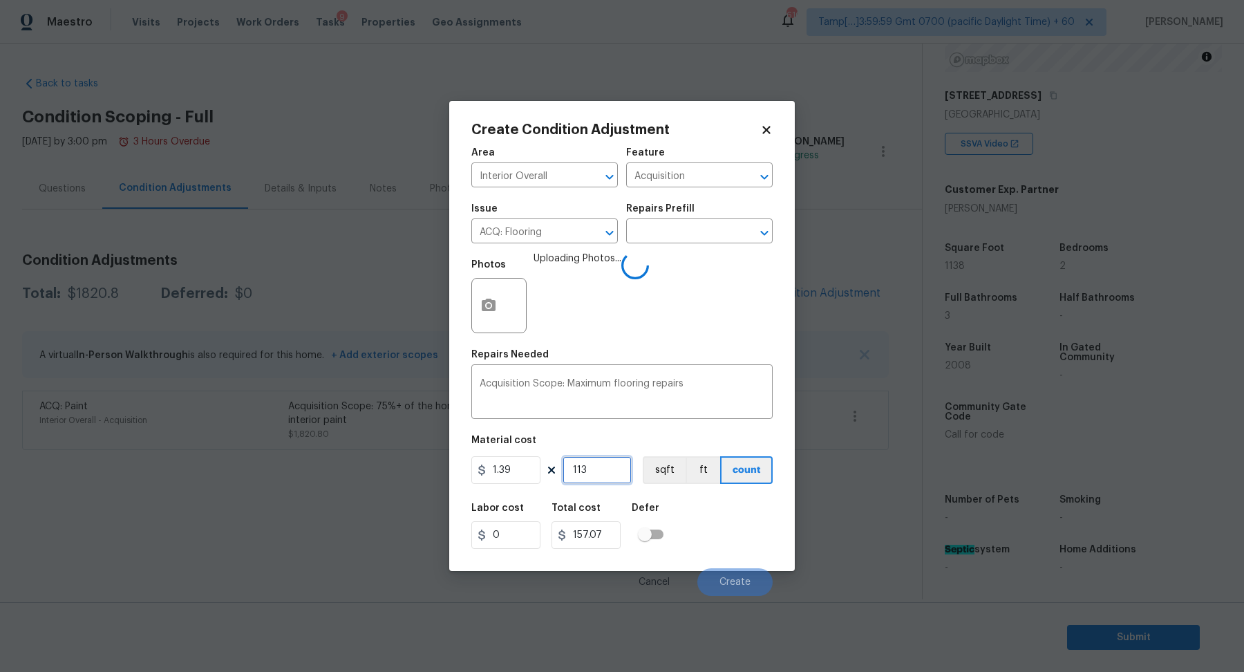
type input "1138"
type input "1581.82"
type input "1138"
click at [708, 506] on div "Labor cost 0 Total cost 1581.82 Defer" at bounding box center [621, 526] width 301 height 62
click at [723, 512] on div "Labor cost 0 Total cost 1581.82 Defer" at bounding box center [621, 526] width 301 height 62
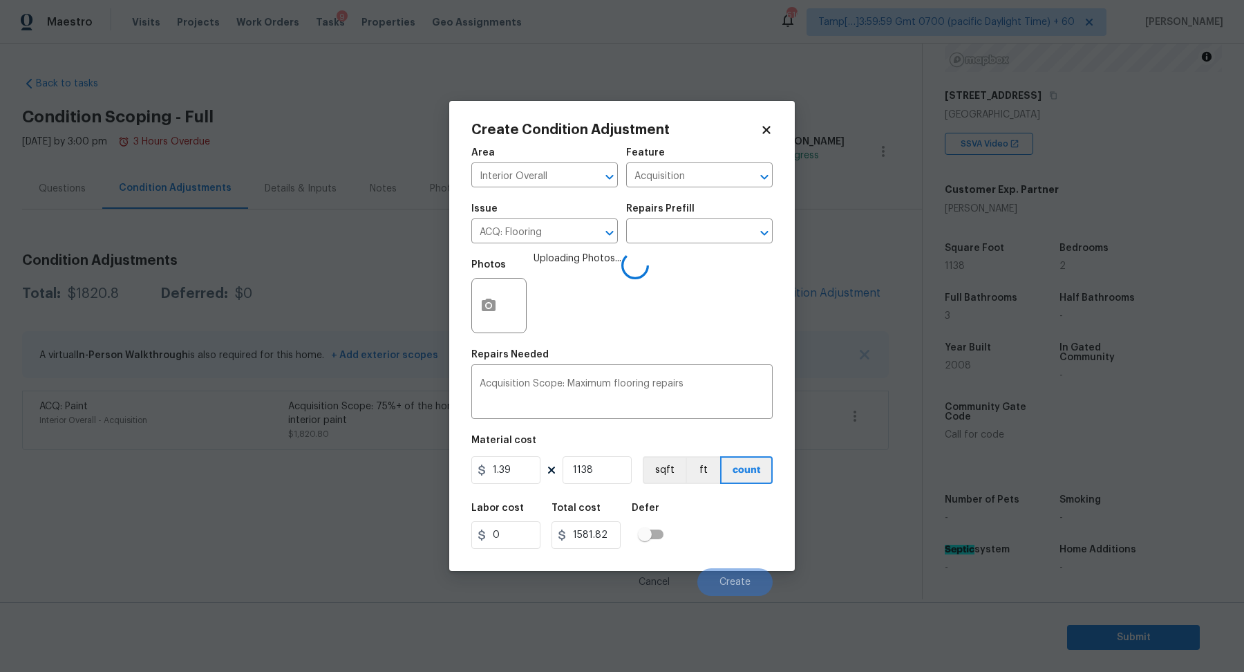
click at [723, 512] on div "Labor cost 0 Total cost 1581.82 Defer" at bounding box center [621, 526] width 301 height 62
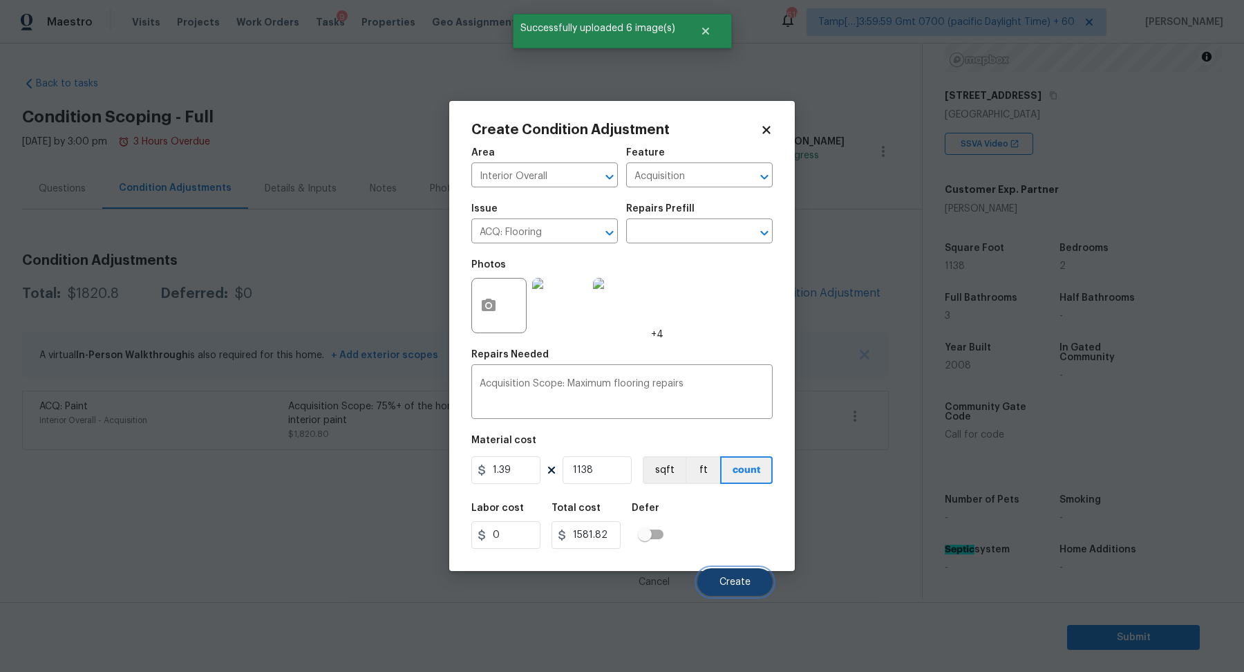
click at [731, 570] on button "Create" at bounding box center [734, 582] width 75 height 28
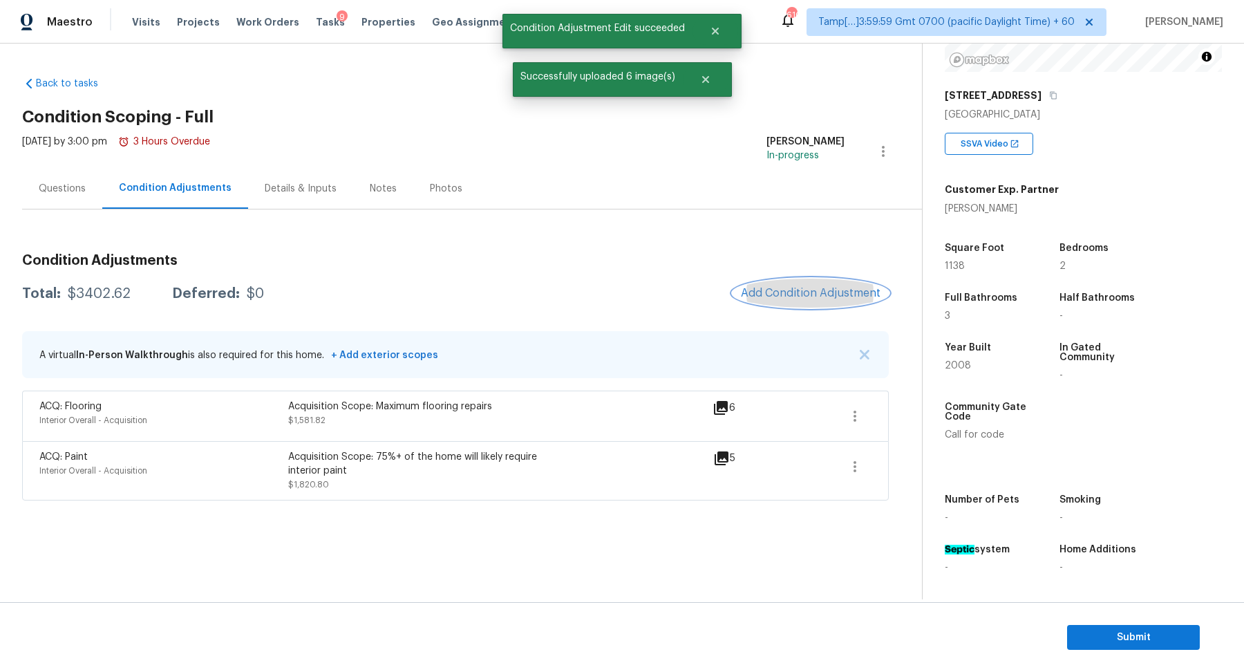
click at [803, 299] on span "Add Condition Adjustment" at bounding box center [811, 293] width 140 height 12
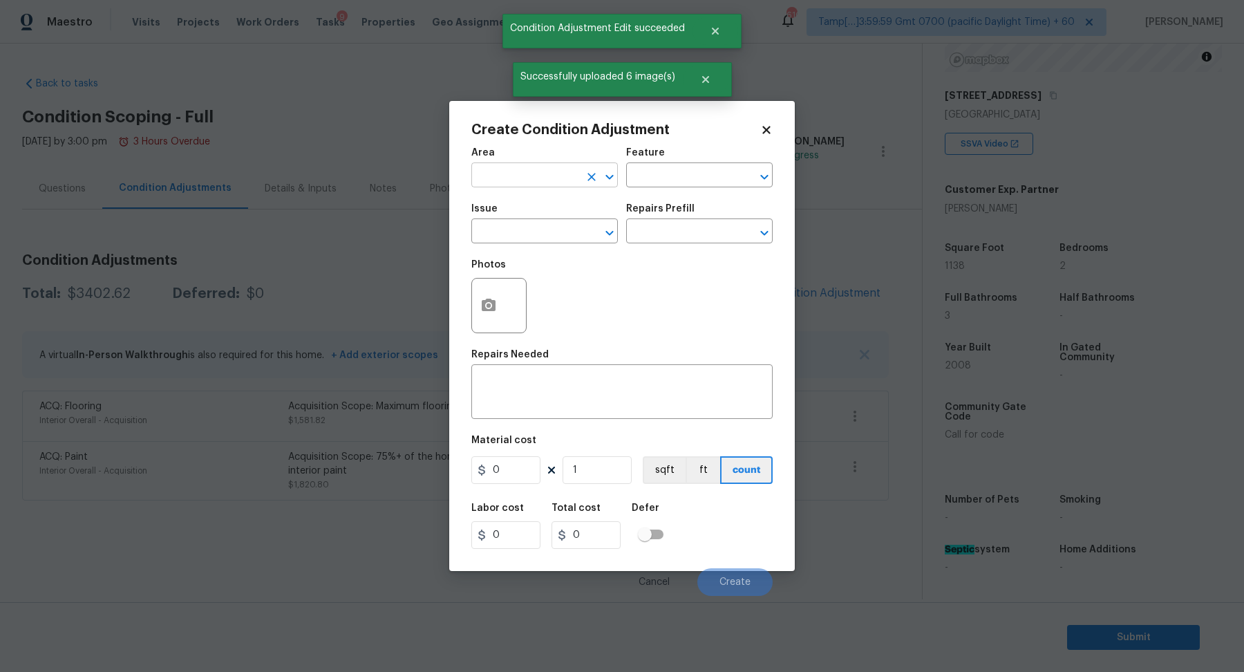
click at [534, 173] on input "text" at bounding box center [525, 176] width 108 height 21
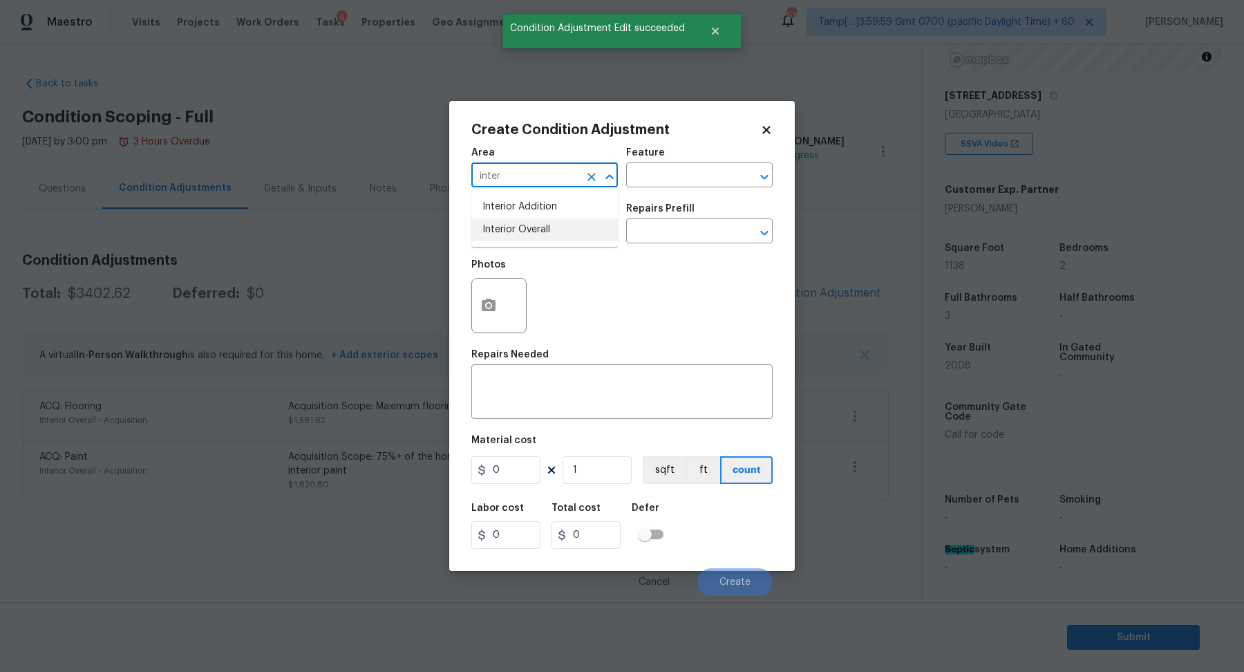
click at [545, 243] on ul "Interior Addition Interior Overall" at bounding box center [544, 218] width 146 height 57
click at [545, 238] on li "Interior Overall" at bounding box center [544, 229] width 146 height 23
type input "Interior Overall"
click at [545, 238] on input "text" at bounding box center [525, 232] width 108 height 21
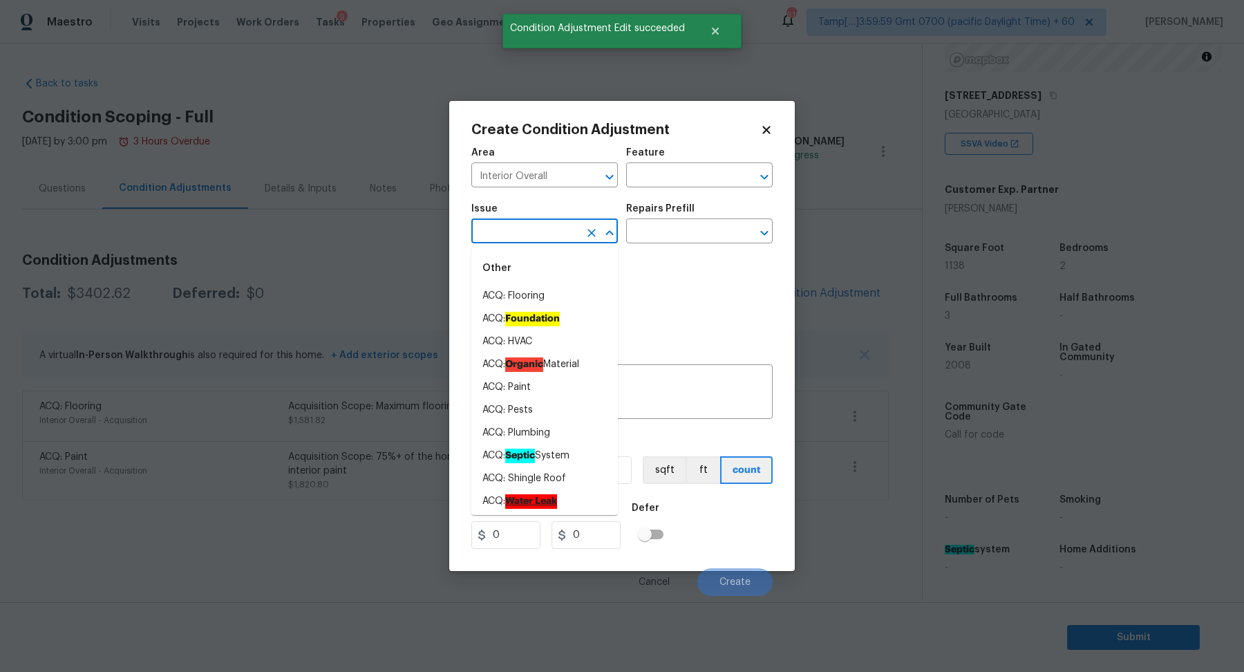
drag, startPoint x: 545, startPoint y: 238, endPoint x: 630, endPoint y: 244, distance: 85.9
click at [549, 238] on input "text" at bounding box center [525, 232] width 108 height 21
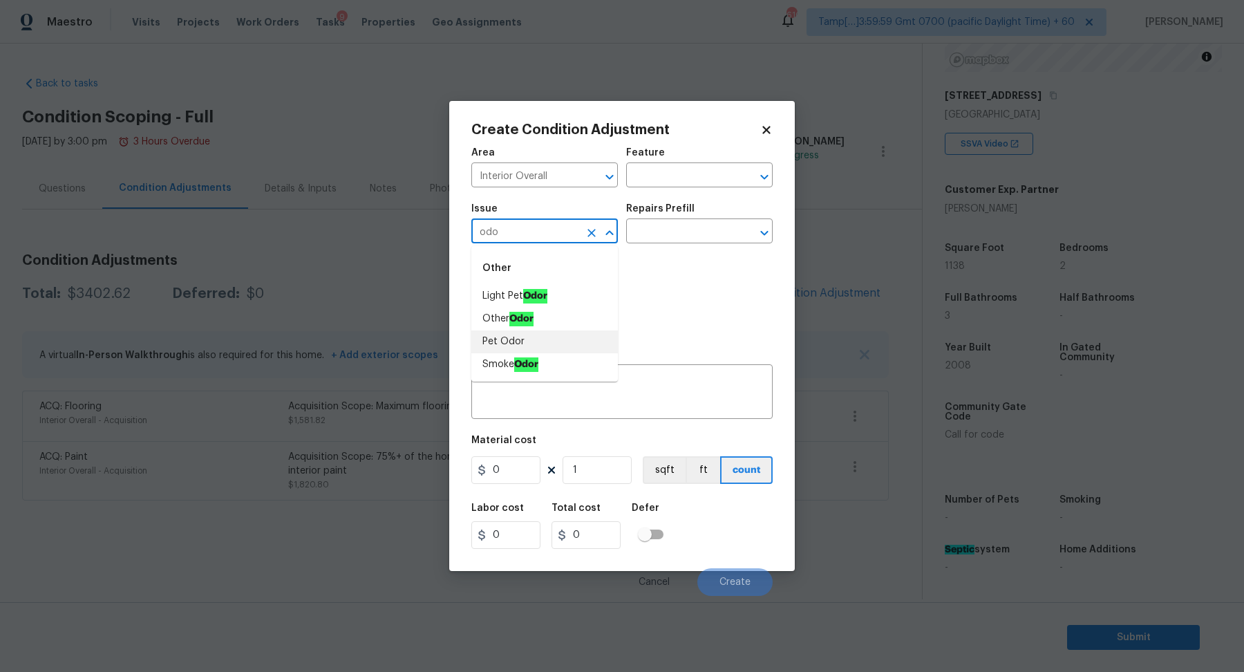
drag, startPoint x: 516, startPoint y: 332, endPoint x: 522, endPoint y: 339, distance: 8.3
click at [522, 342] on li "Pet Odor" at bounding box center [544, 341] width 146 height 23
type input "Pet Odor"
click at [665, 228] on input "text" at bounding box center [680, 232] width 108 height 21
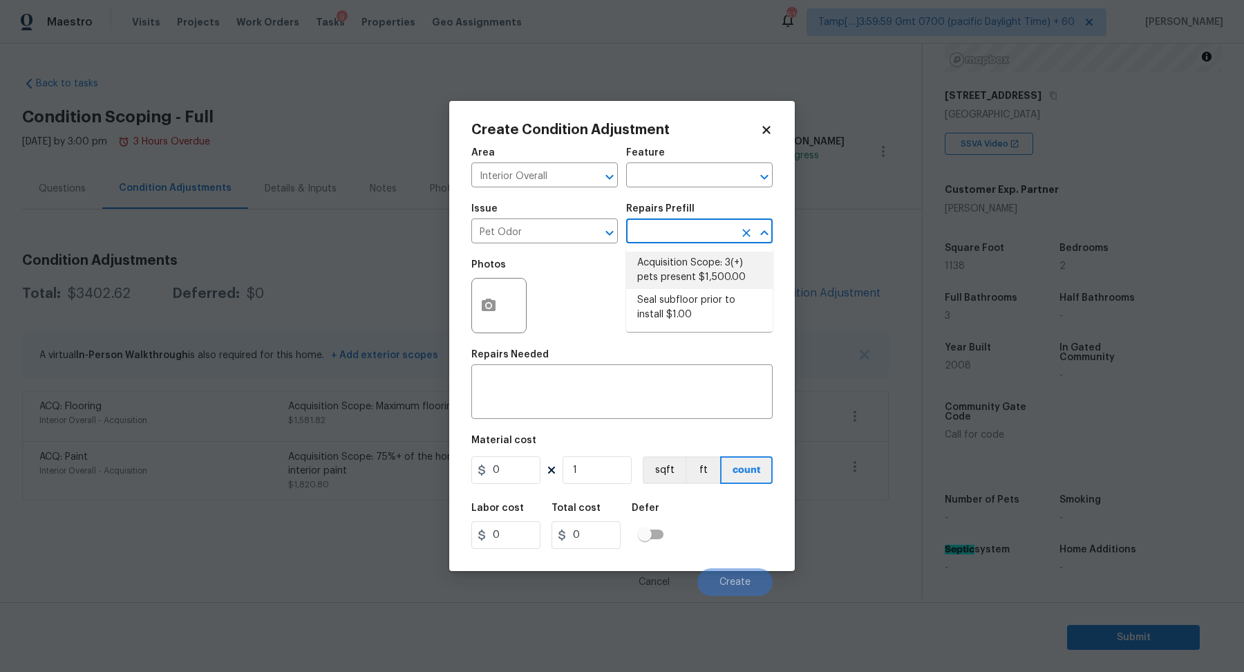
click at [670, 252] on li "Acquisition Scope: 3(+) pets present $1,500.00" at bounding box center [699, 270] width 146 height 37
type textarea "Acquisition Scope: 3(+) pets present"
type input "1500"
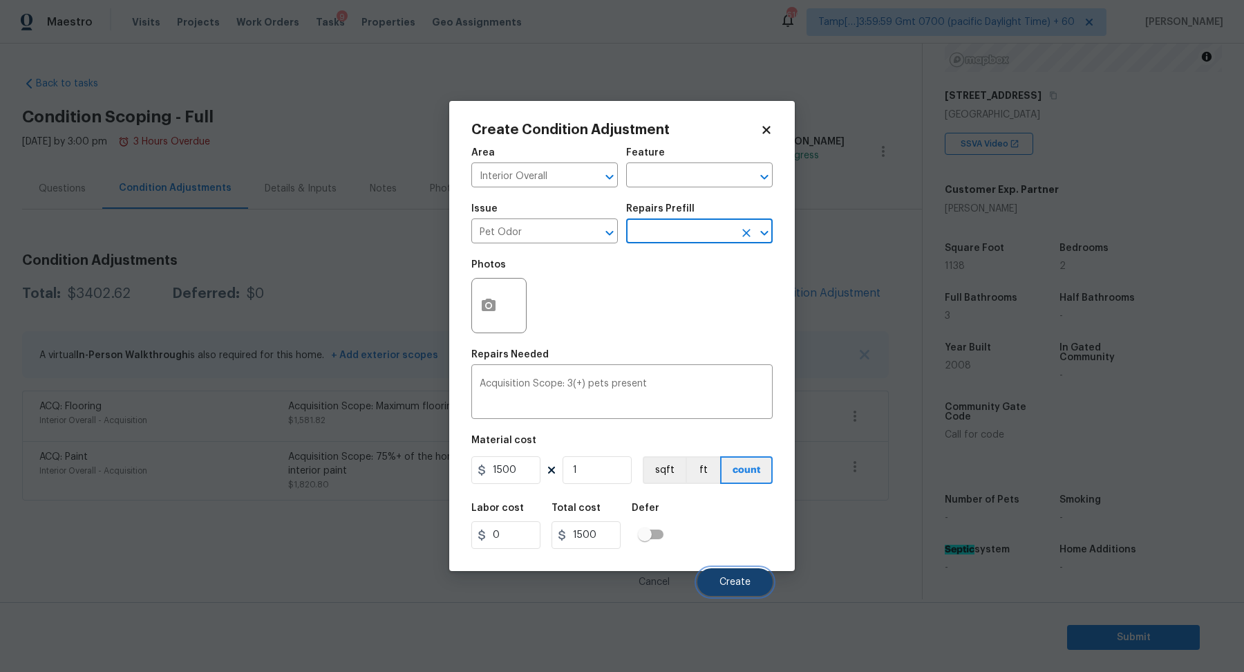
click at [728, 575] on button "Create" at bounding box center [734, 582] width 75 height 28
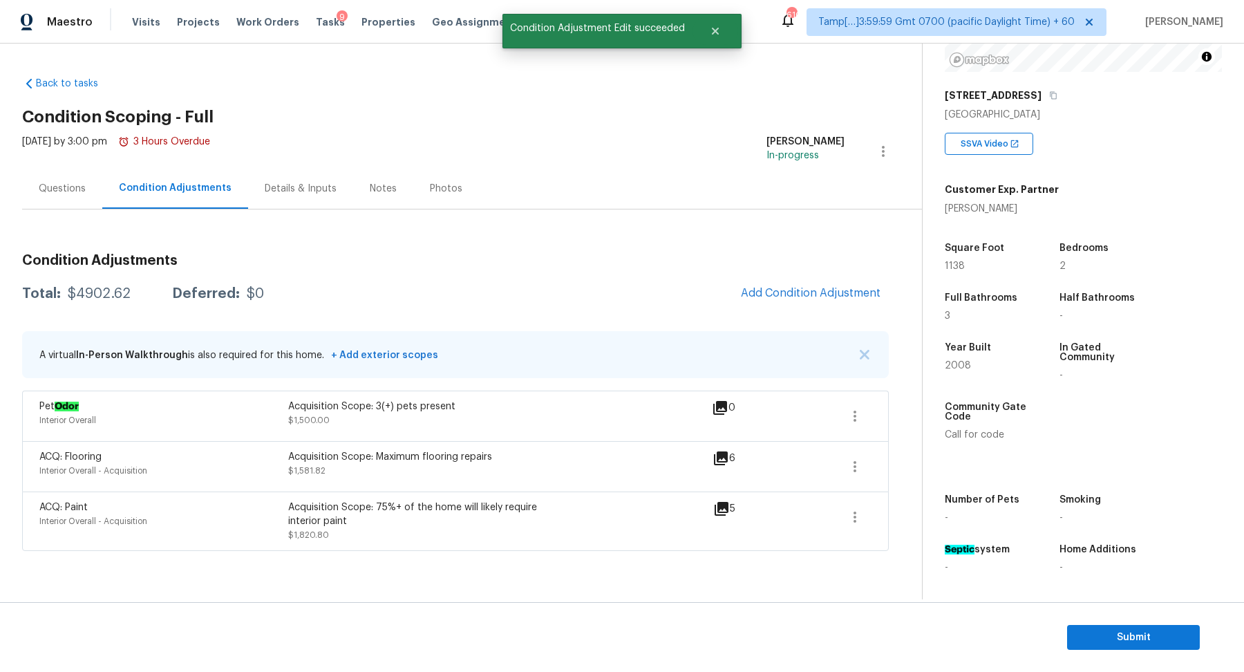
click at [70, 191] on div "Questions" at bounding box center [62, 189] width 47 height 14
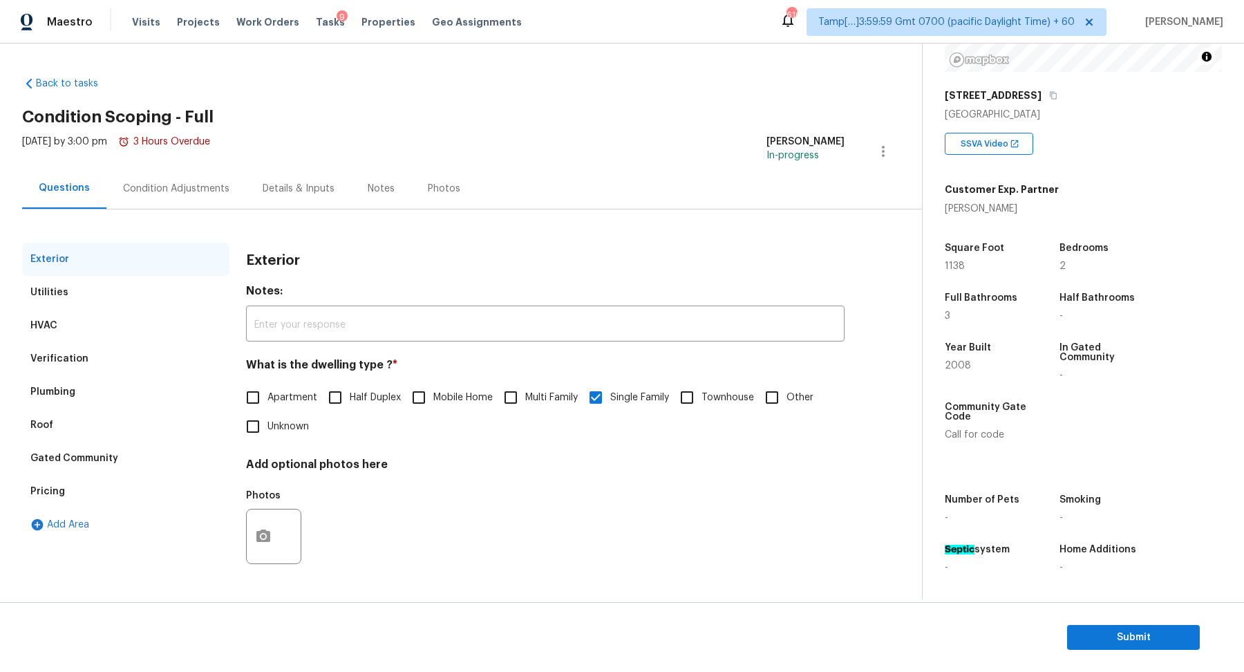
click at [685, 388] on input "Townhouse" at bounding box center [686, 397] width 29 height 29
checkbox input "true"
click at [603, 404] on input "Single Family" at bounding box center [595, 398] width 29 height 29
checkbox input "true"
checkbox input "false"
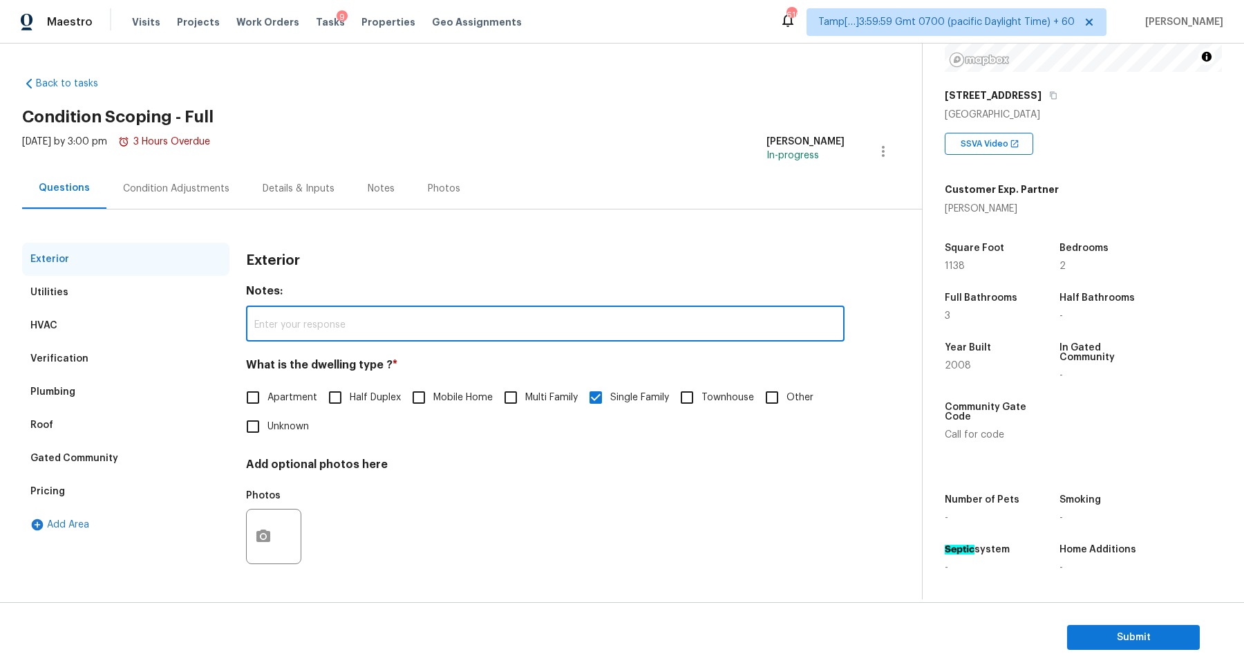
click at [495, 325] on input "text" at bounding box center [545, 325] width 598 height 32
type input "The house looks like a townhouse but mentioned as single family"
click at [265, 528] on button "button" at bounding box center [263, 536] width 33 height 54
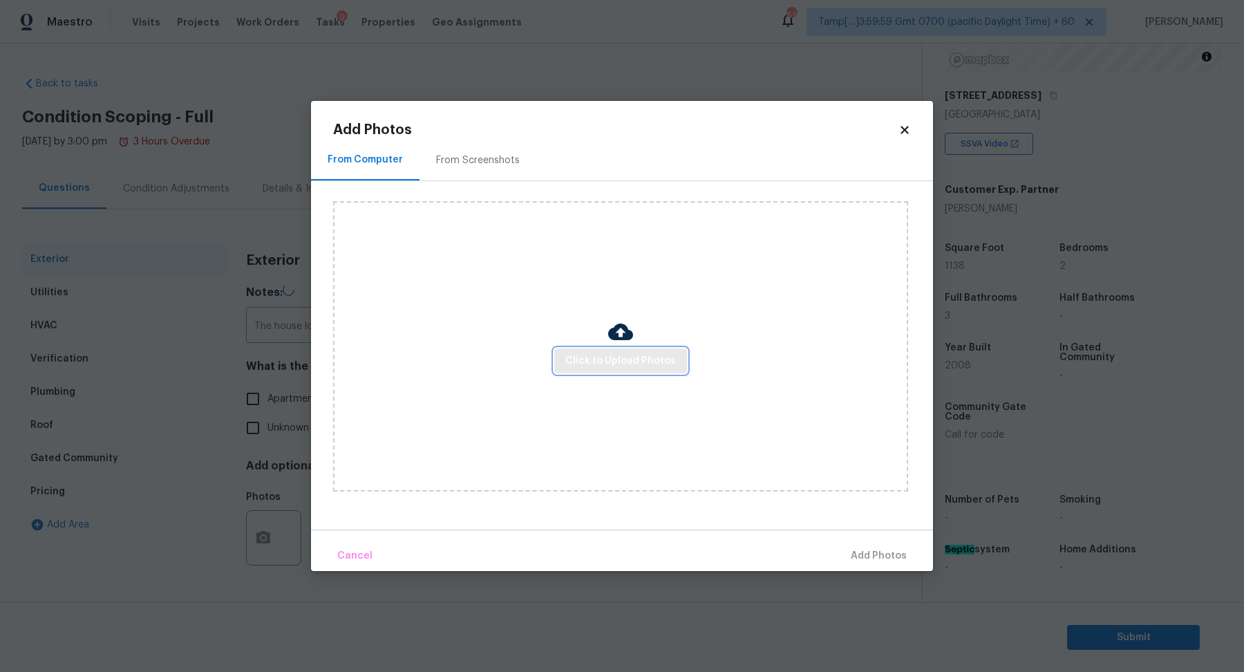
click at [618, 362] on span "Click to Upload Photos" at bounding box center [620, 360] width 111 height 17
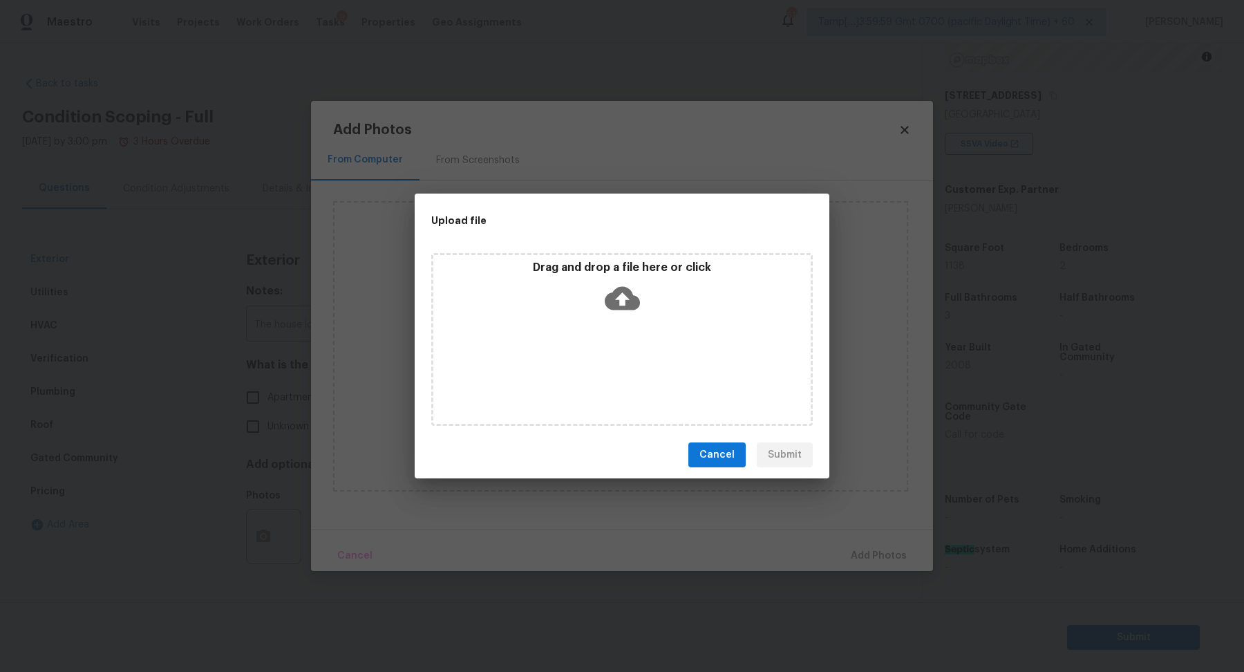
click at [632, 313] on icon at bounding box center [622, 298] width 35 height 35
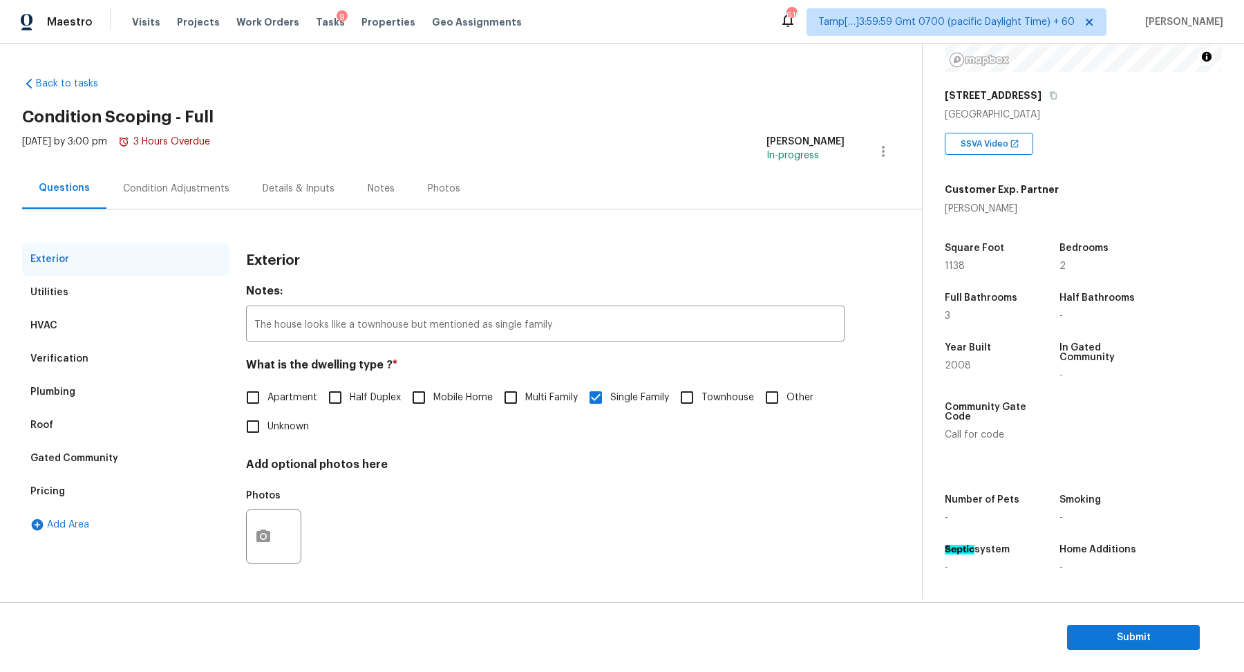
click at [498, 245] on div "Exterior" at bounding box center [545, 261] width 598 height 36
click at [194, 198] on div "Condition Adjustments" at bounding box center [176, 188] width 140 height 41
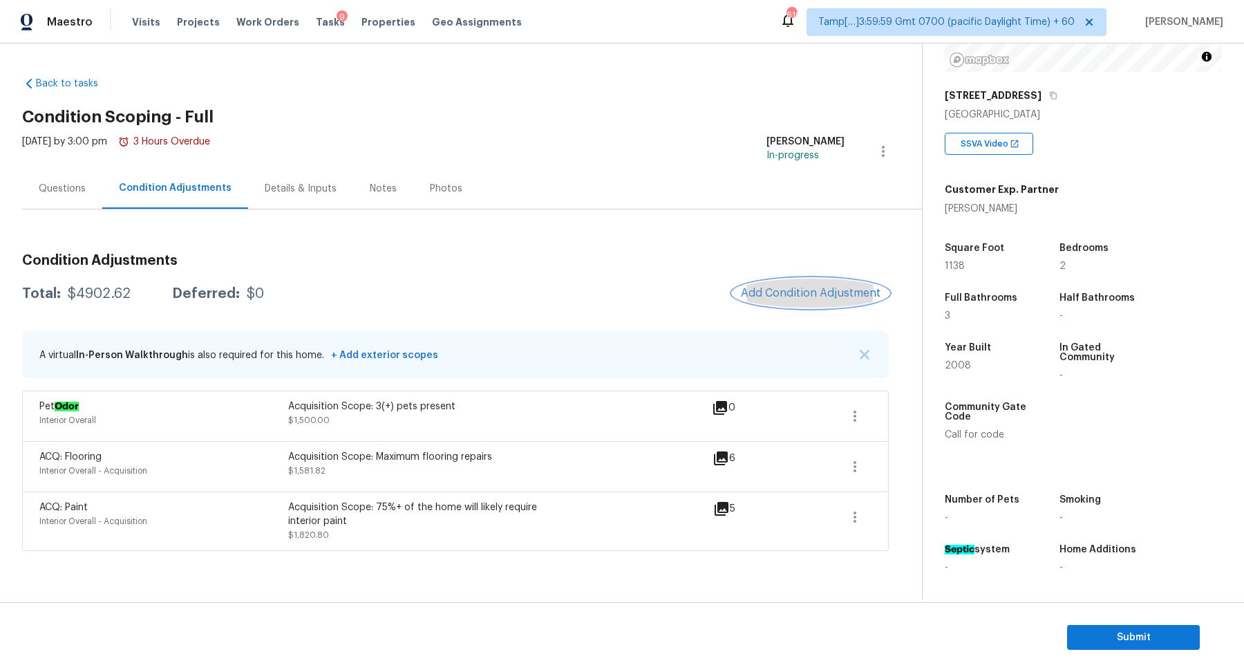
click at [791, 292] on span "Add Condition Adjustment" at bounding box center [811, 293] width 140 height 12
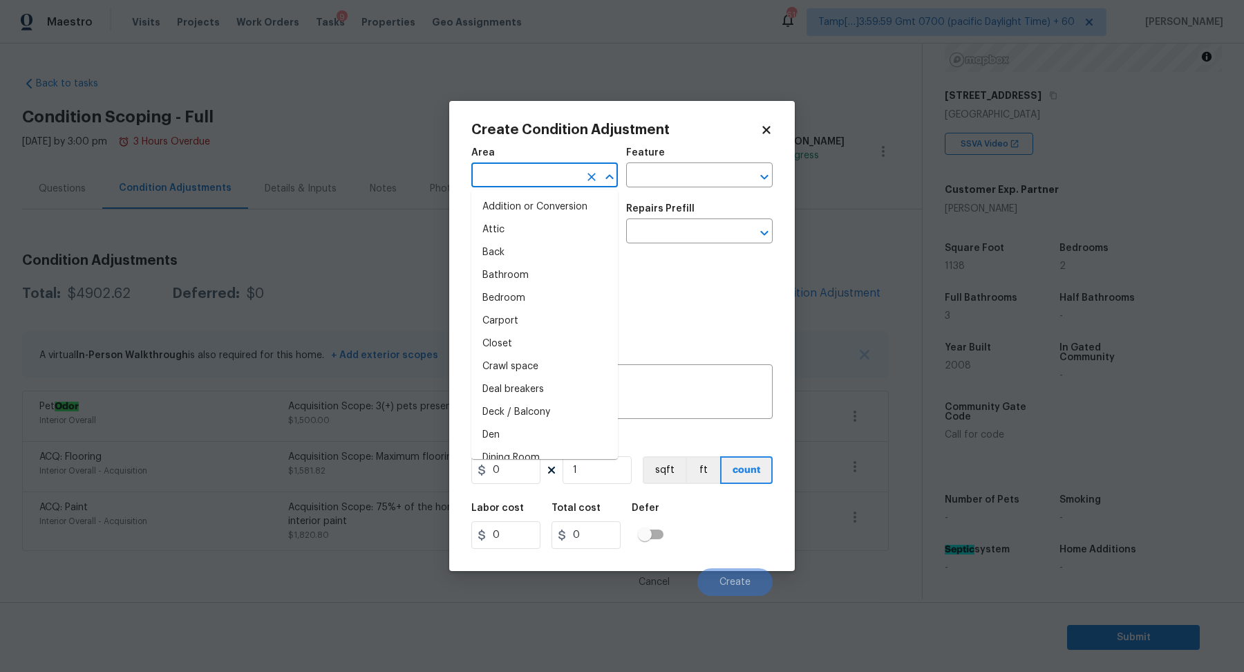
click at [532, 182] on input "text" at bounding box center [525, 176] width 108 height 21
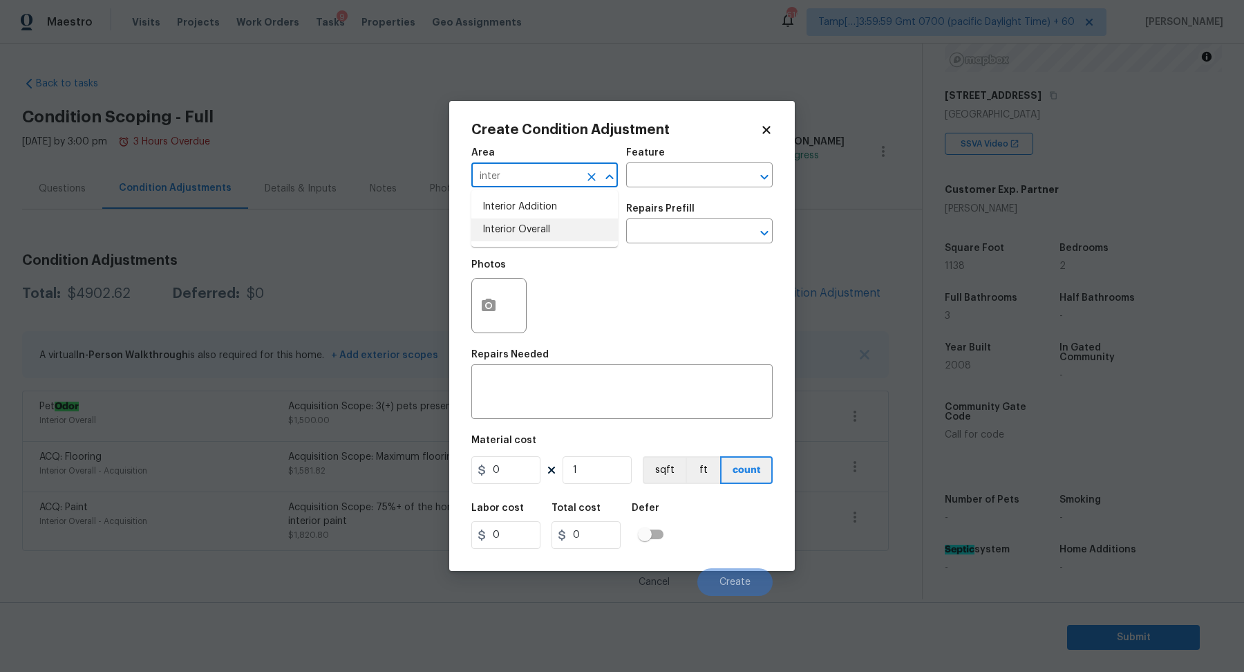
click at [546, 237] on li "Interior Overall" at bounding box center [544, 229] width 146 height 23
type input "Interior Overall"
click at [546, 237] on input "text" at bounding box center [525, 232] width 108 height 21
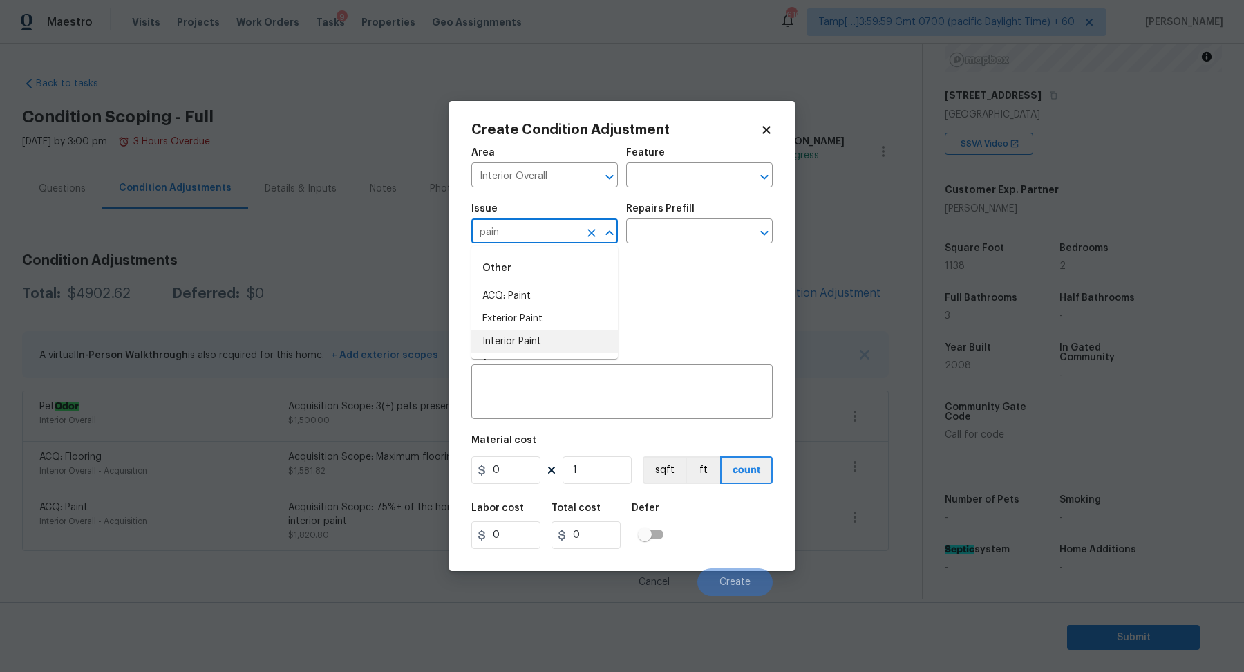
click at [561, 348] on li "Interior Paint" at bounding box center [544, 341] width 146 height 23
type input "Interior Paint"
click at [688, 237] on input "text" at bounding box center [680, 232] width 108 height 21
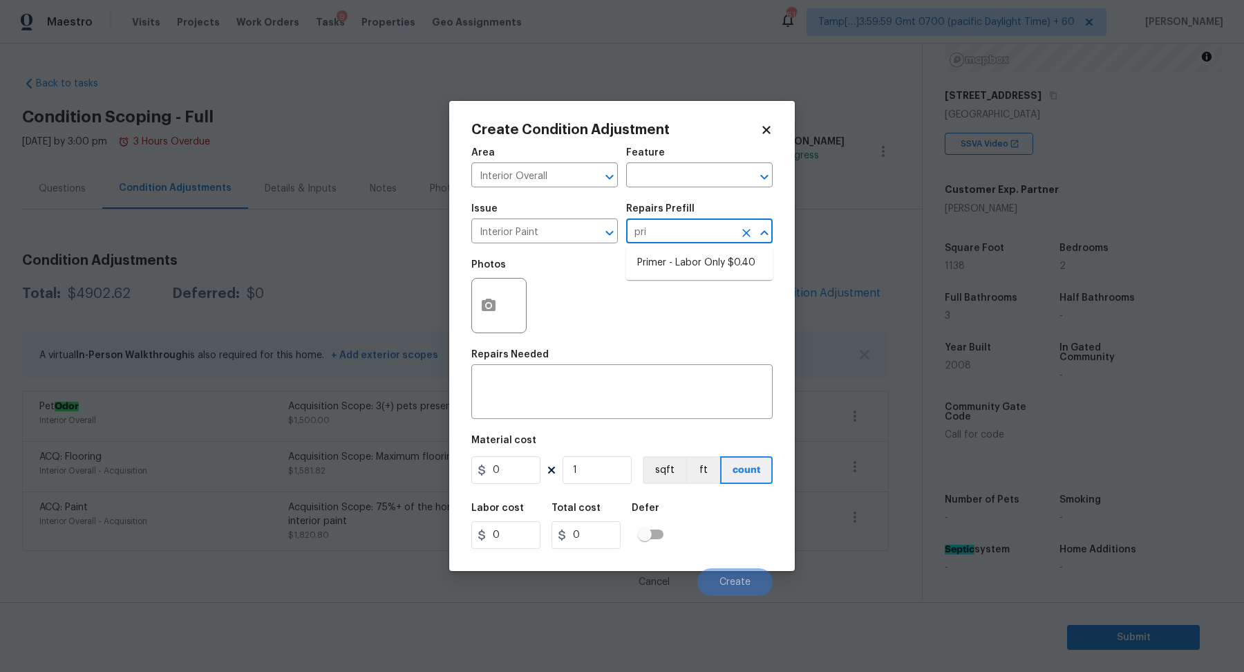
type input "prim"
click at [719, 262] on li "Primer - Labor Only $0.40" at bounding box center [699, 263] width 146 height 23
type input "Overall Paint"
type textarea "Interior primer - PRIMER PROVIDED BY OPENDOOR - All nails, screws, drywall anch…"
type input "0.4"
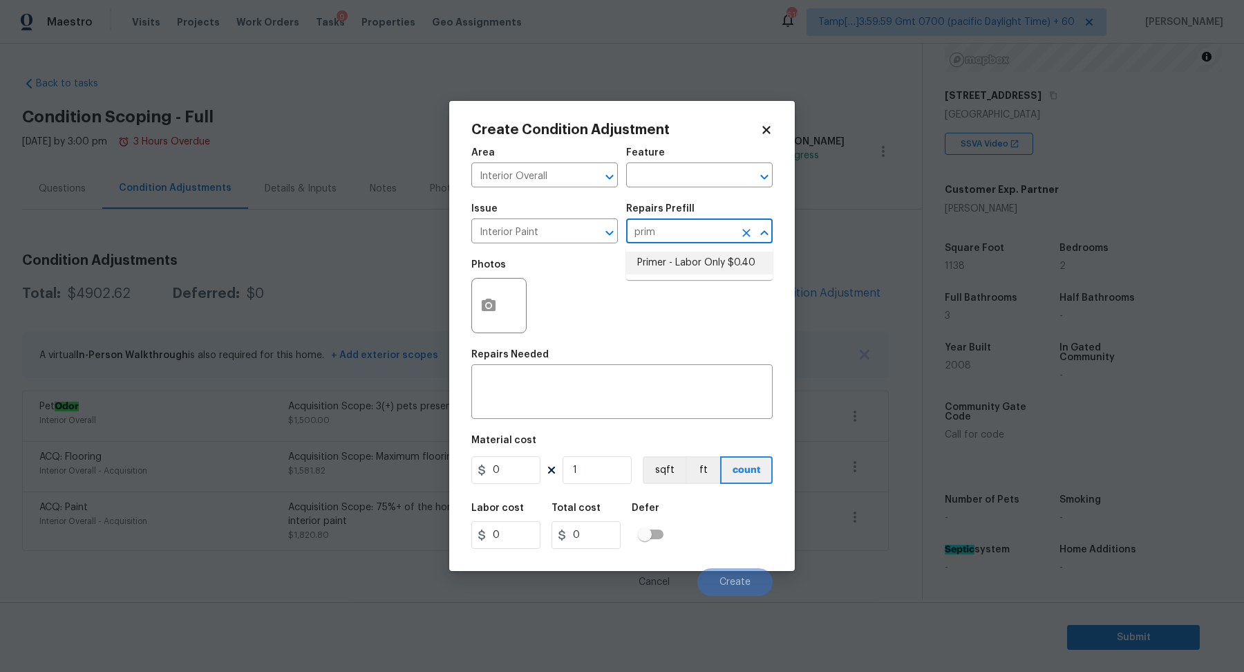
type input "0.4"
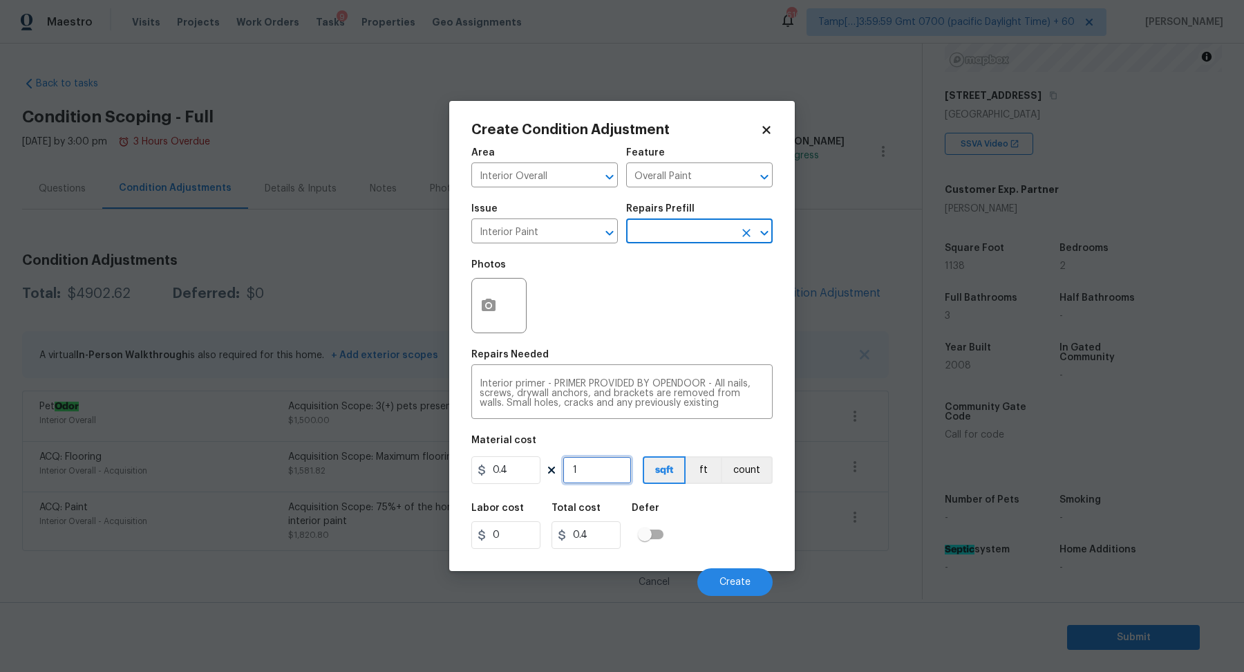
click at [587, 460] on input "1" at bounding box center [596, 470] width 69 height 28
type input "5"
type input "2"
type input "50"
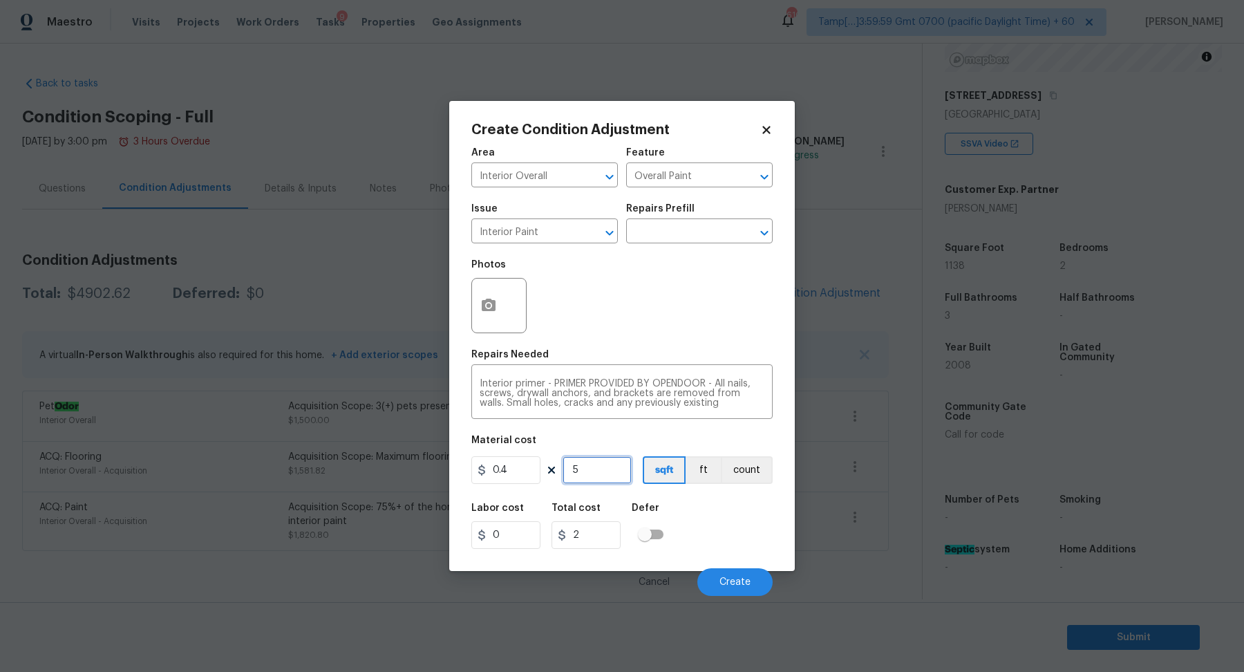
type input "20"
type input "500"
type input "200"
type input "500"
click at [738, 578] on span "Create" at bounding box center [734, 582] width 31 height 10
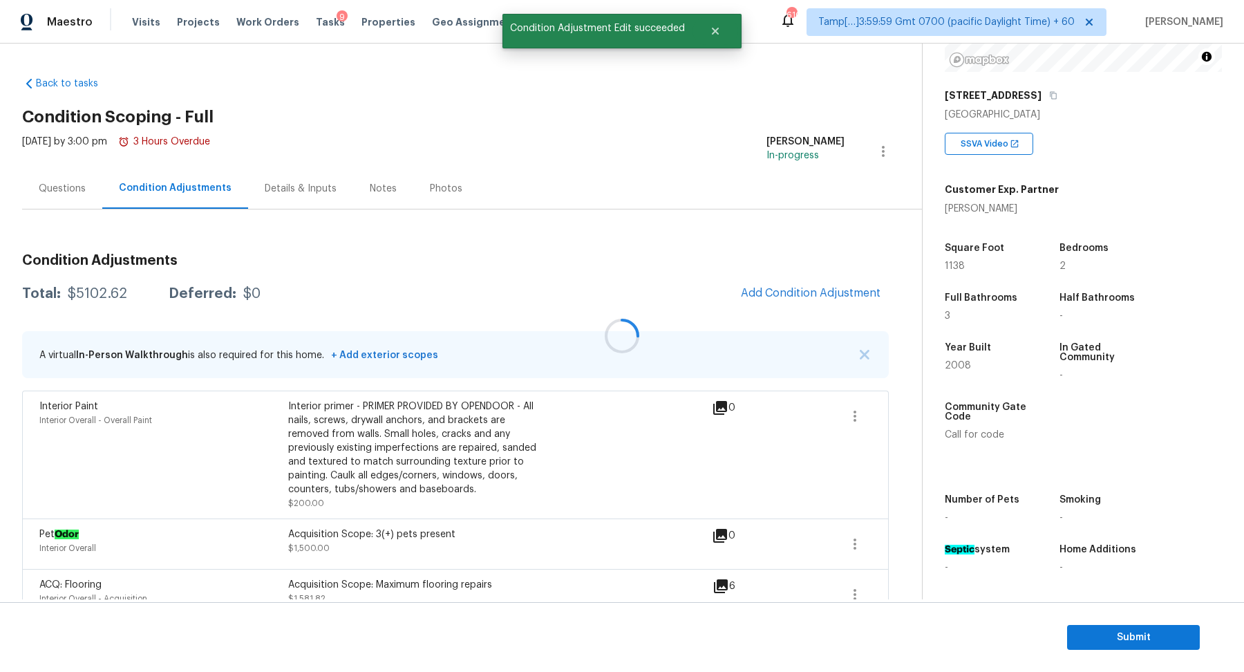
click at [837, 287] on div at bounding box center [622, 336] width 1244 height 672
click at [837, 287] on span "Add Condition Adjustment" at bounding box center [811, 293] width 140 height 12
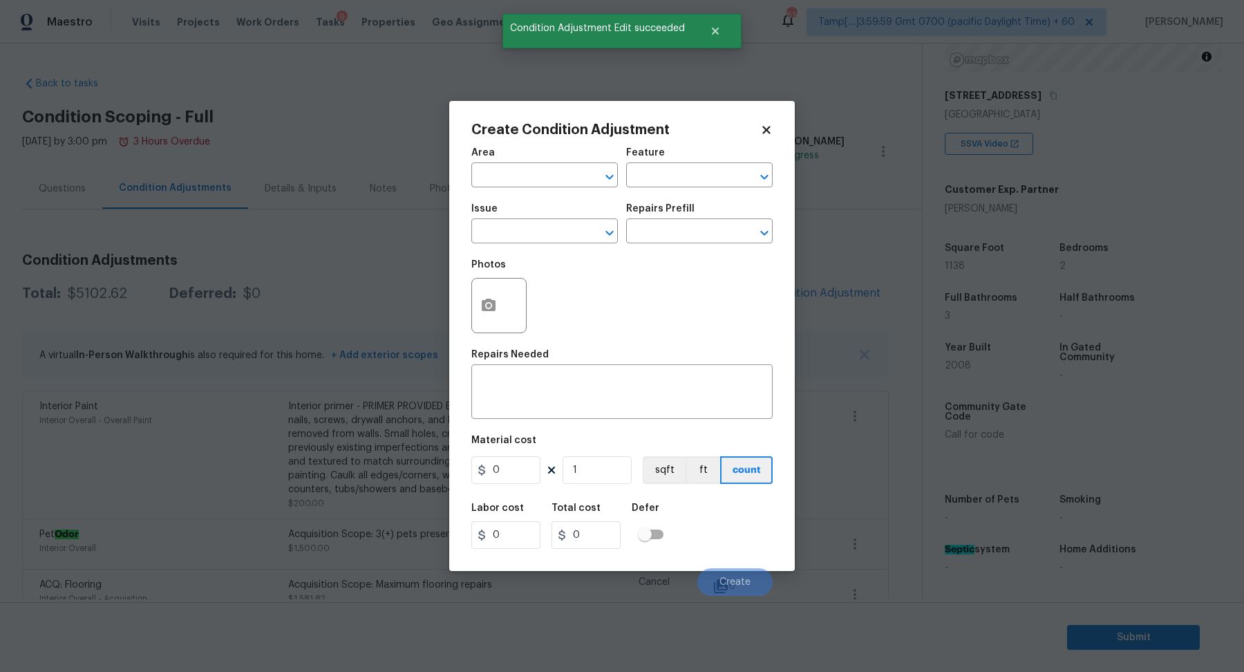
click at [574, 194] on span "Area ​" at bounding box center [544, 168] width 146 height 56
click at [561, 180] on input "text" at bounding box center [525, 176] width 108 height 21
click at [538, 210] on li "Bathroom" at bounding box center [544, 207] width 146 height 23
type input "Bathroom"
click at [538, 227] on input "text" at bounding box center [525, 232] width 108 height 21
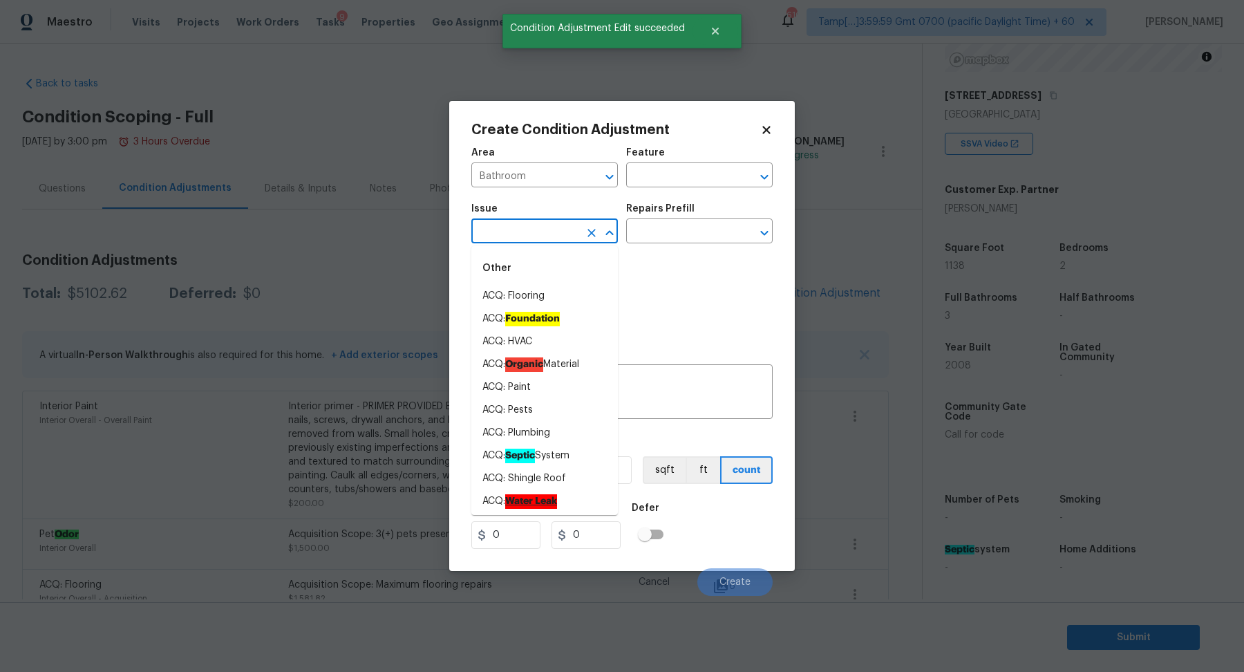
drag, startPoint x: 538, startPoint y: 227, endPoint x: 585, endPoint y: 227, distance: 47.0
click at [545, 227] on input "text" at bounding box center [525, 232] width 108 height 21
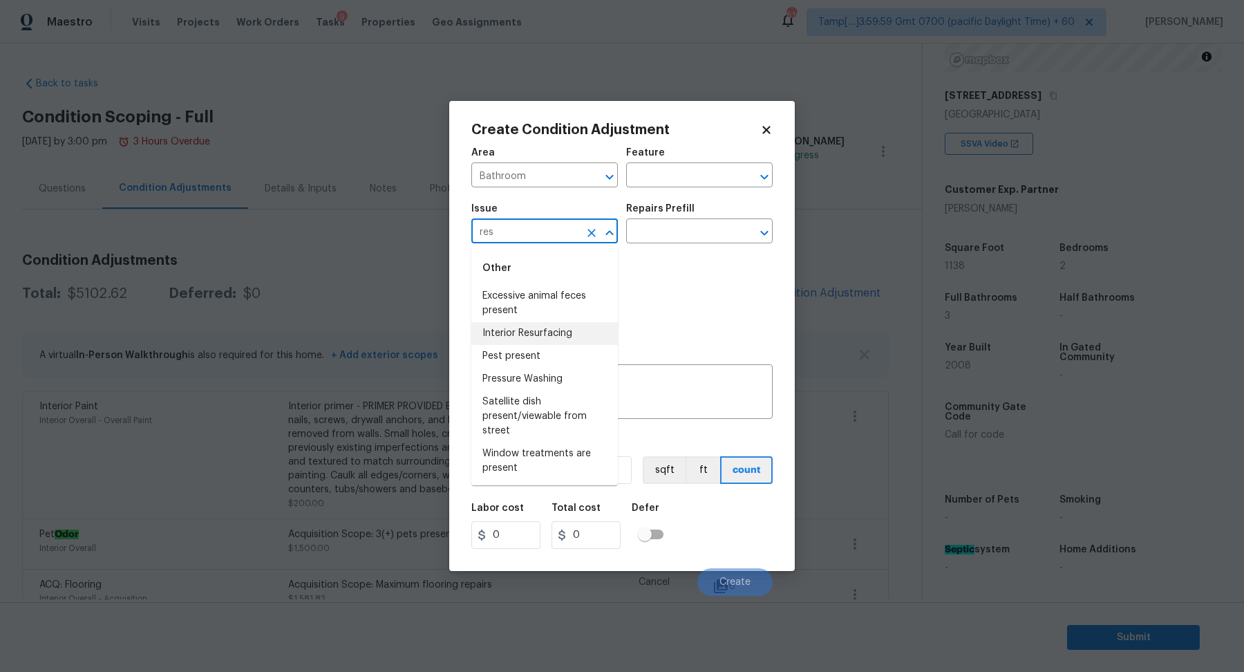
click at [497, 341] on li "Interior Resurfacing" at bounding box center [544, 333] width 146 height 23
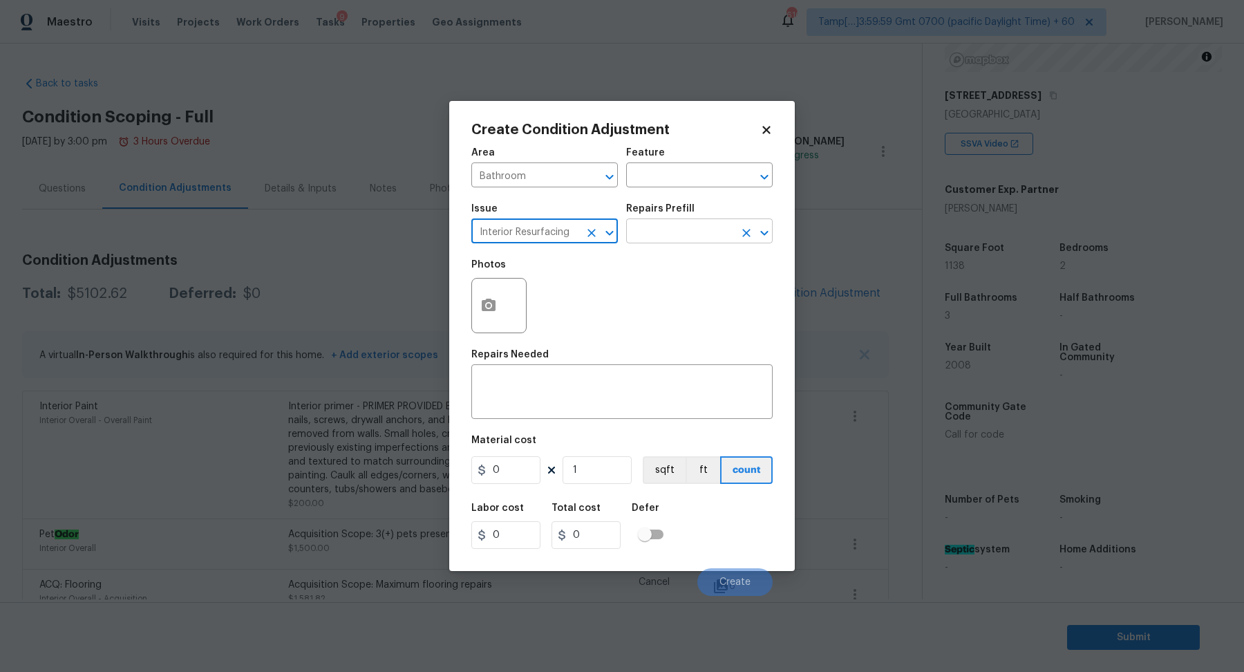
type input "Interior Resurfacing"
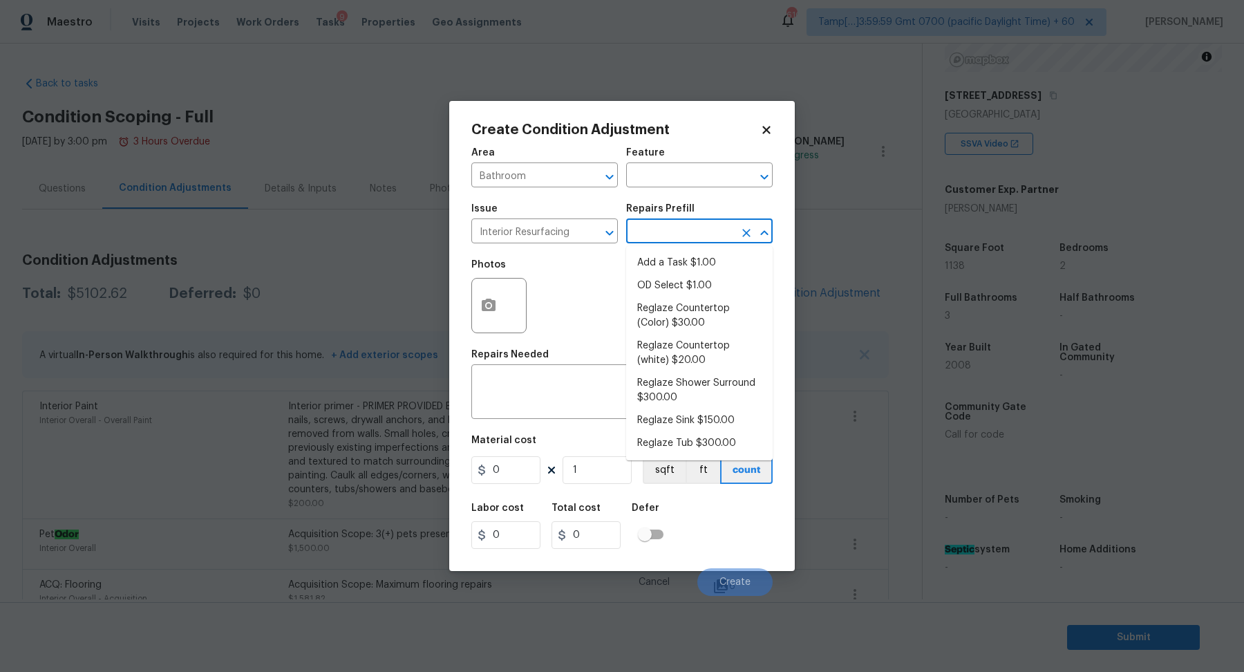
click at [685, 238] on input "text" at bounding box center [680, 232] width 108 height 21
click at [716, 446] on li "Reglaze Tub $300.00" at bounding box center [699, 443] width 146 height 23
type textarea "Prep, mask, clean and reglaze the tub (white) both on the in and outer sides. H…"
type input "300"
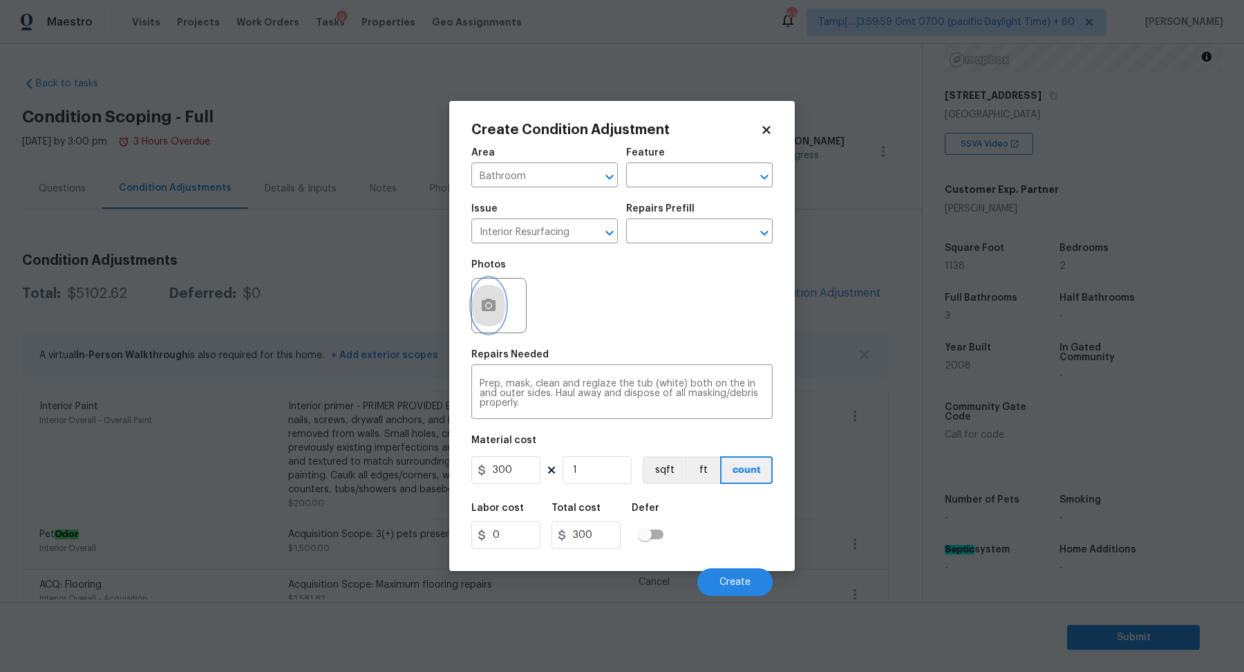
click at [492, 287] on button "button" at bounding box center [488, 305] width 33 height 54
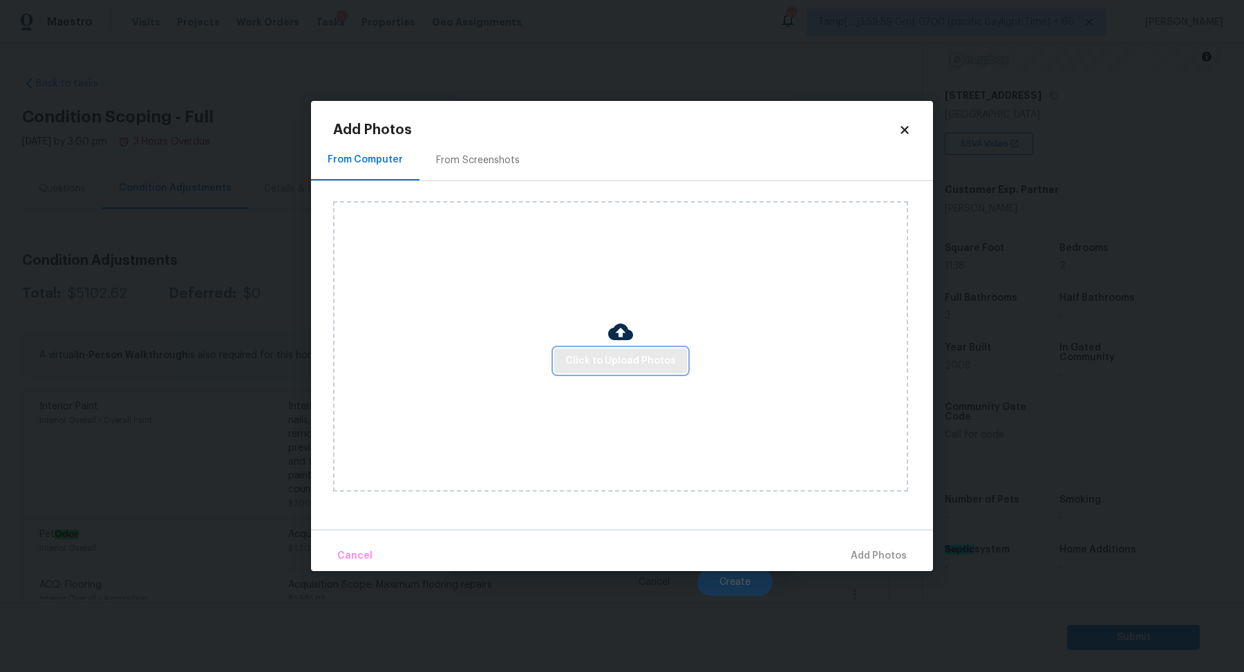
click at [582, 354] on span "Click to Upload Photos" at bounding box center [620, 360] width 111 height 17
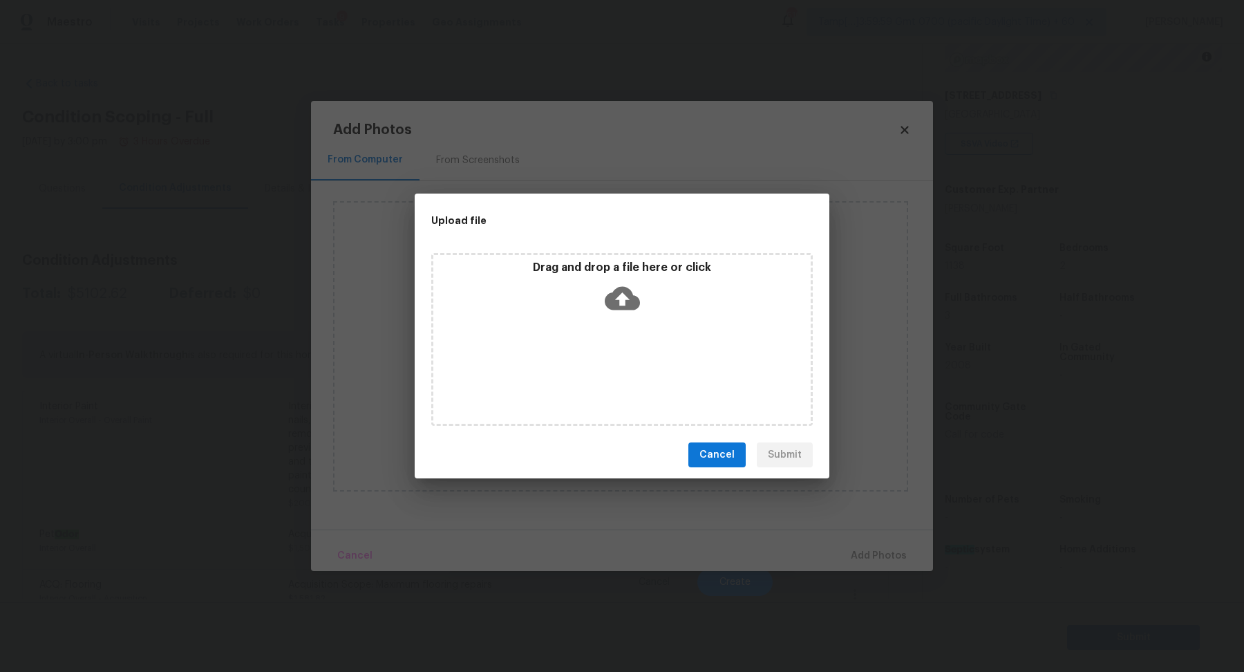
click at [658, 271] on p "Drag and drop a file here or click" at bounding box center [621, 268] width 377 height 15
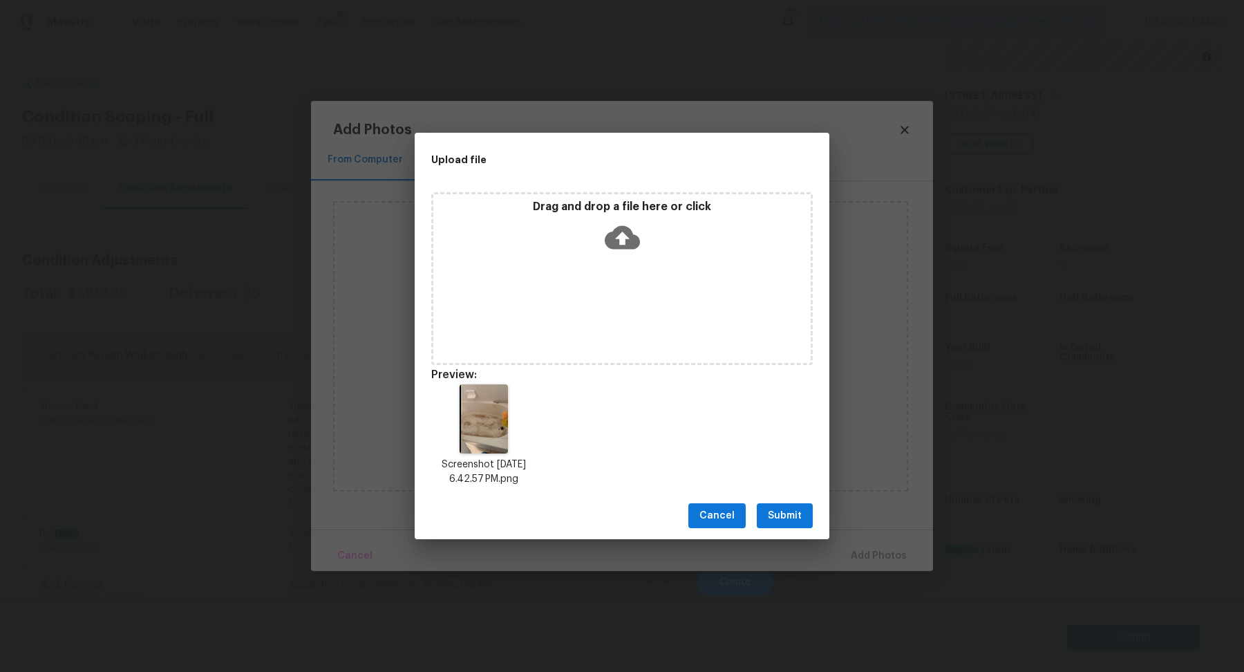
click at [794, 520] on span "Submit" at bounding box center [785, 515] width 34 height 17
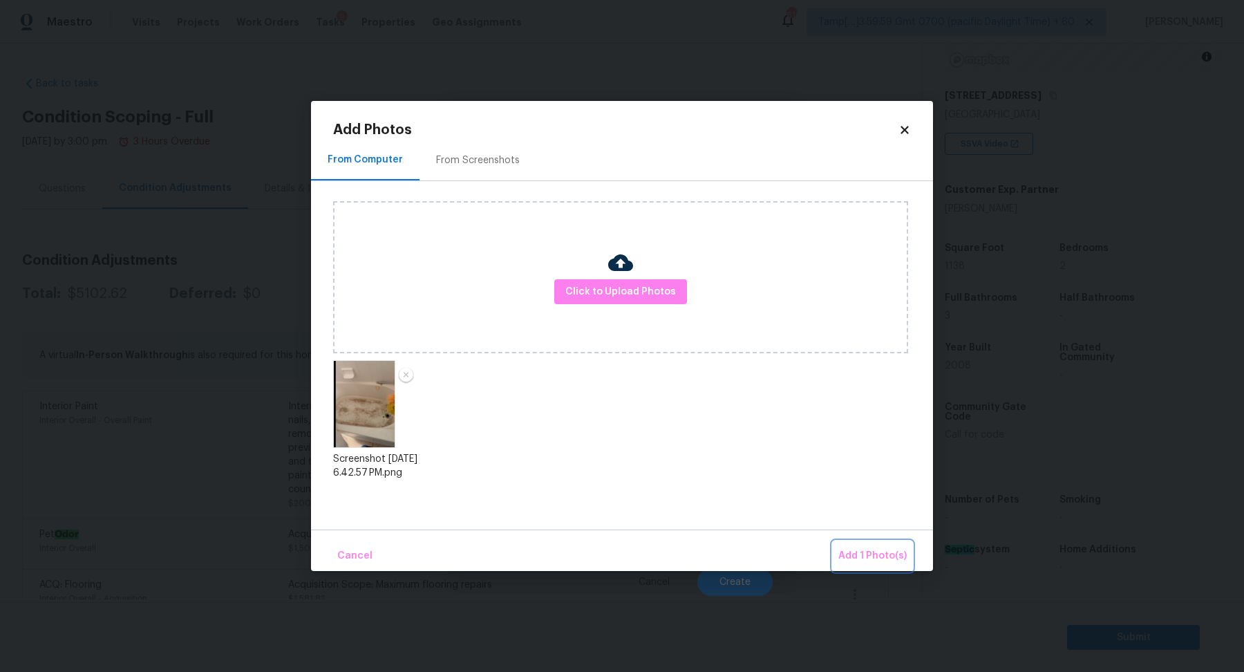
click at [857, 549] on span "Add 1 Photo(s)" at bounding box center [872, 555] width 68 height 17
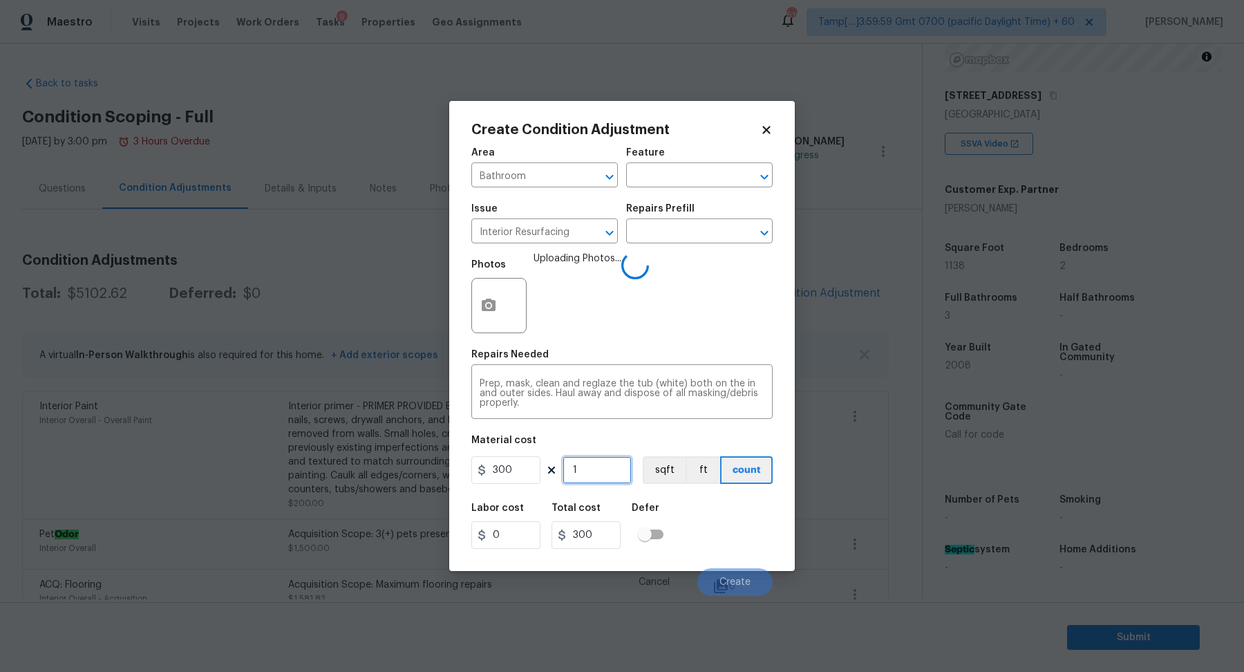
click at [592, 462] on input "1" at bounding box center [596, 470] width 69 height 28
click at [717, 525] on div "Labor cost 0 Total cost 300 Defer" at bounding box center [621, 526] width 301 height 62
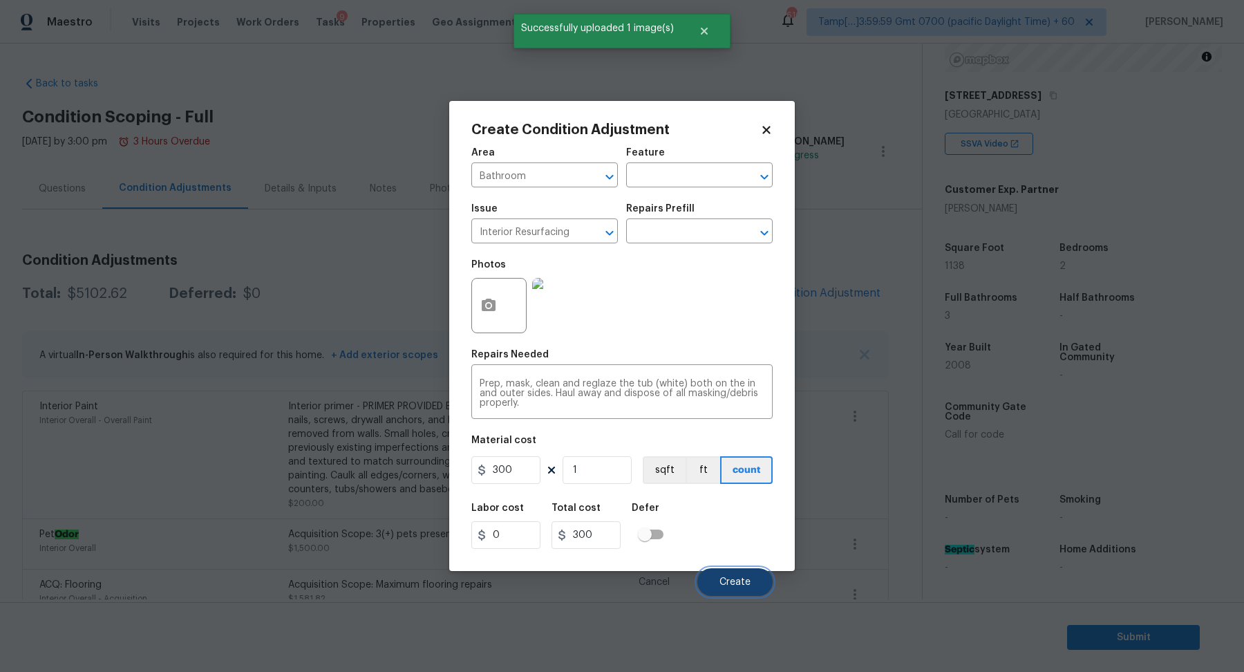
click at [726, 573] on button "Create" at bounding box center [734, 582] width 75 height 28
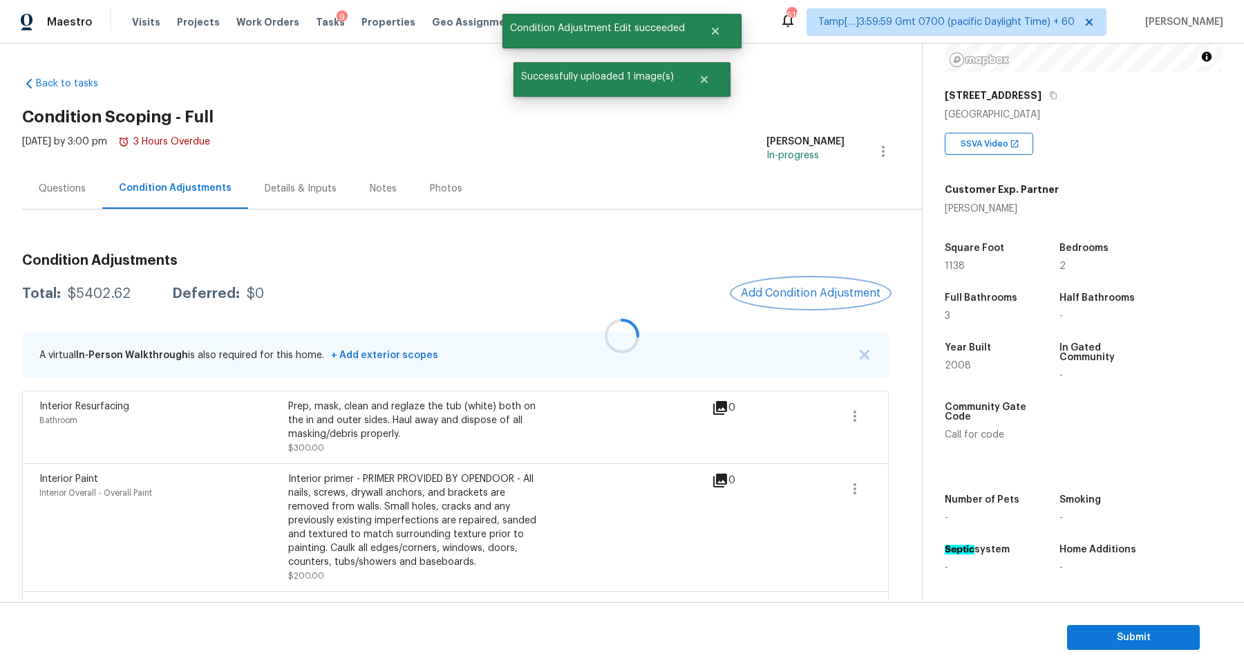
click at [791, 299] on button "Add Condition Adjustment" at bounding box center [810, 292] width 156 height 29
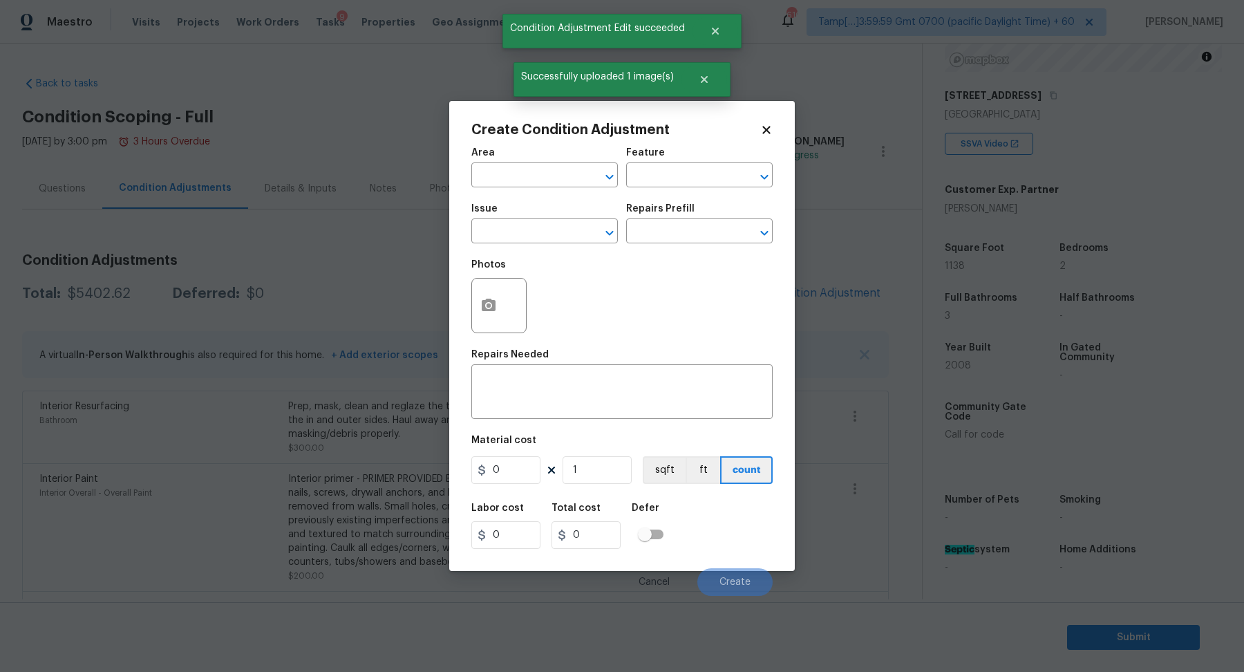
click at [521, 192] on span "Area ​" at bounding box center [544, 168] width 146 height 56
click at [529, 182] on input "text" at bounding box center [525, 176] width 108 height 21
click at [536, 235] on li "Exterior Overall" at bounding box center [544, 229] width 146 height 23
type input "Exterior Overall"
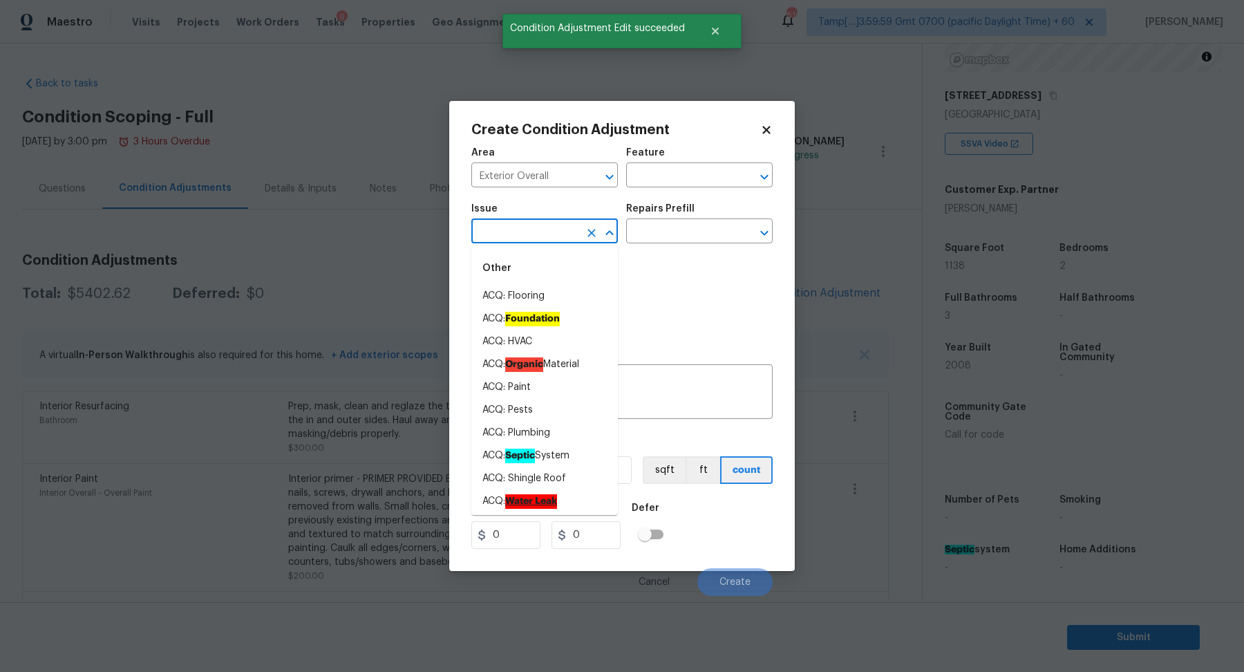
click at [536, 235] on input "text" at bounding box center [525, 232] width 108 height 21
drag, startPoint x: 536, startPoint y: 235, endPoint x: 573, endPoint y: 235, distance: 37.3
click at [554, 235] on input "text" at bounding box center [525, 232] width 108 height 21
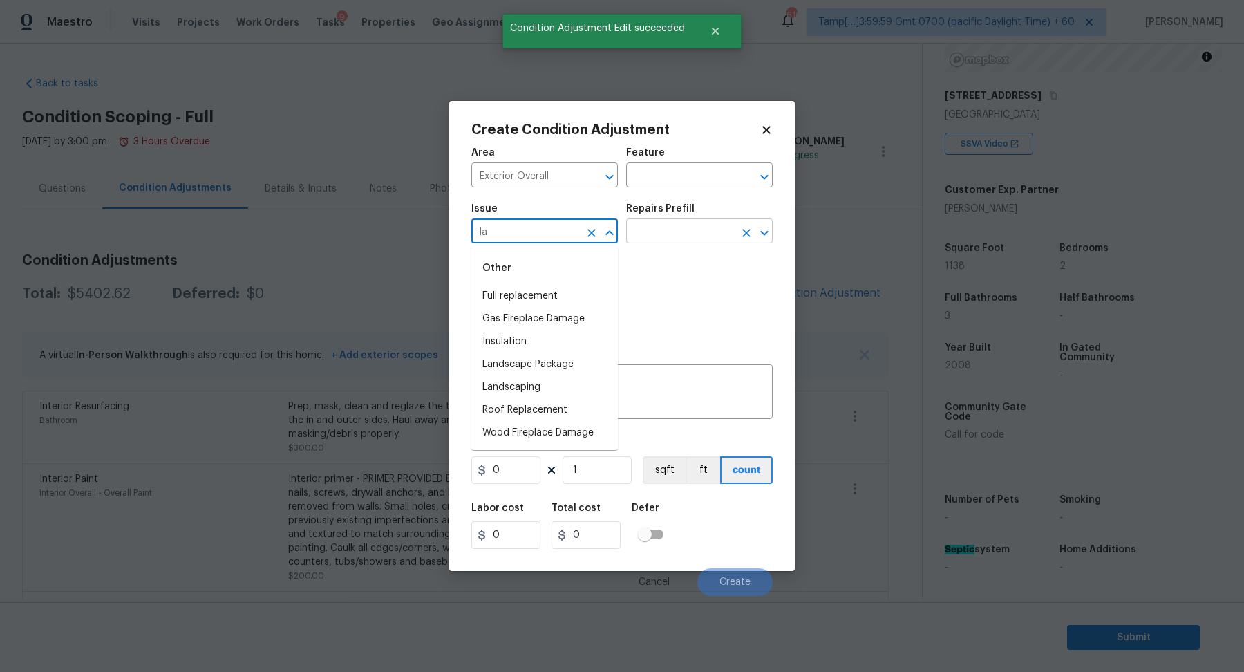
type input "lan"
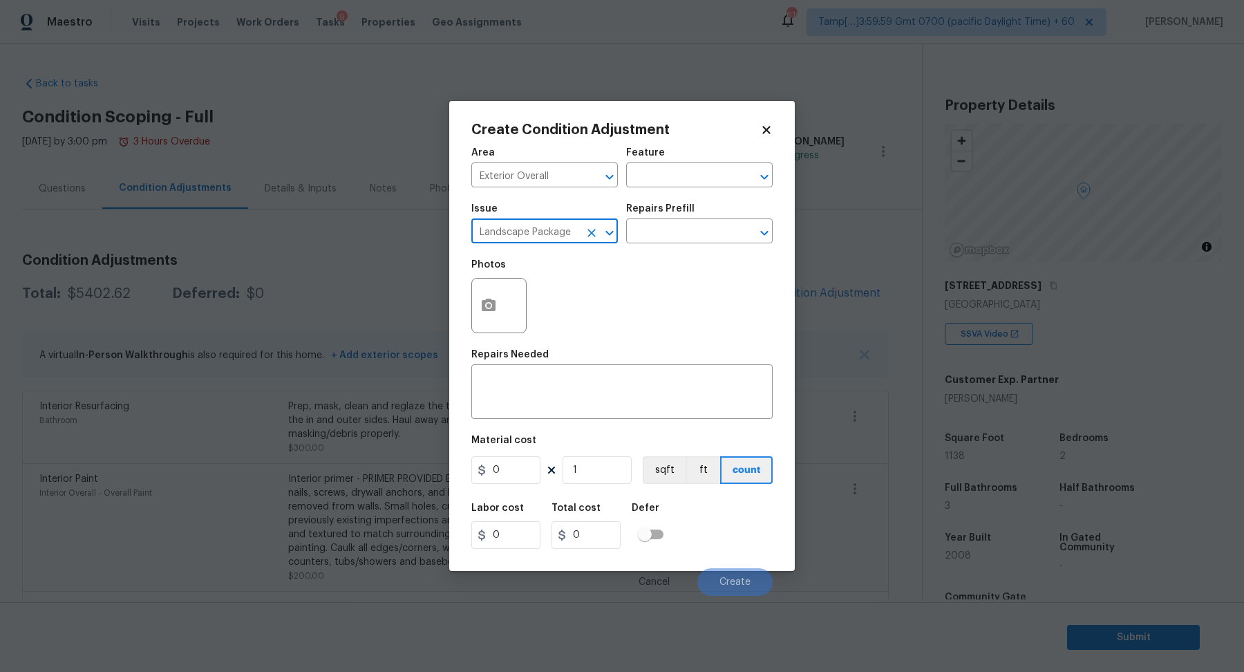
type input "Landscape Package"
click at [680, 219] on div "Repairs Prefill" at bounding box center [699, 213] width 146 height 18
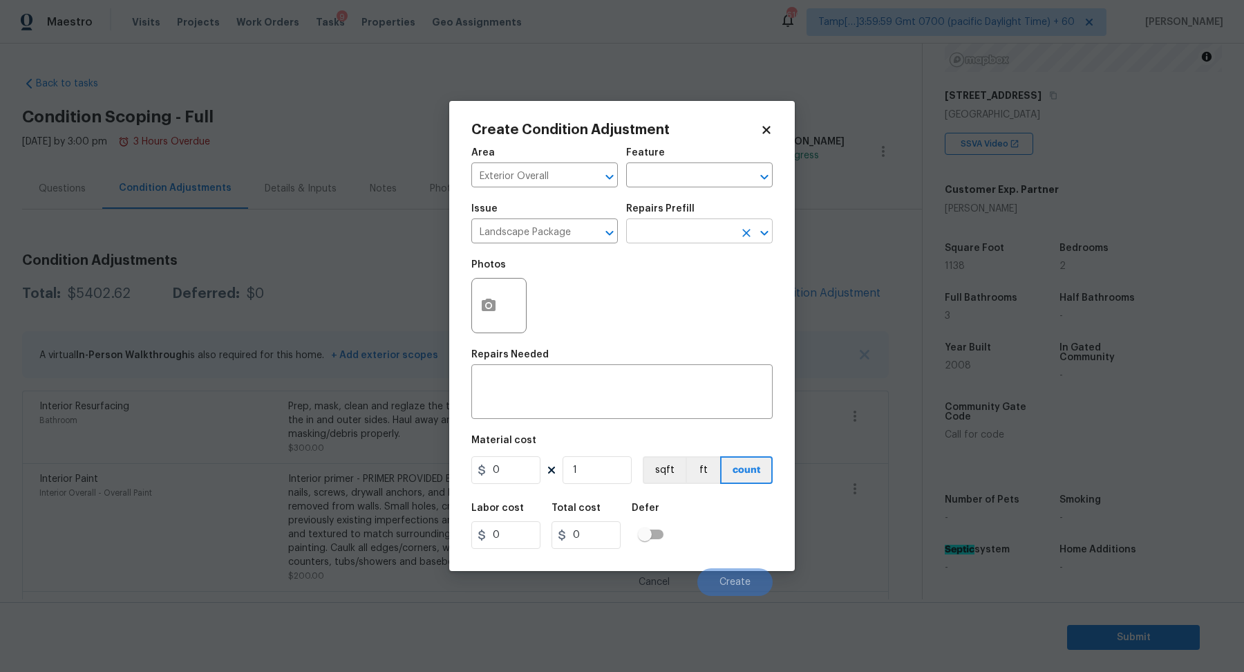
click at [687, 239] on input "text" at bounding box center [680, 232] width 108 height 21
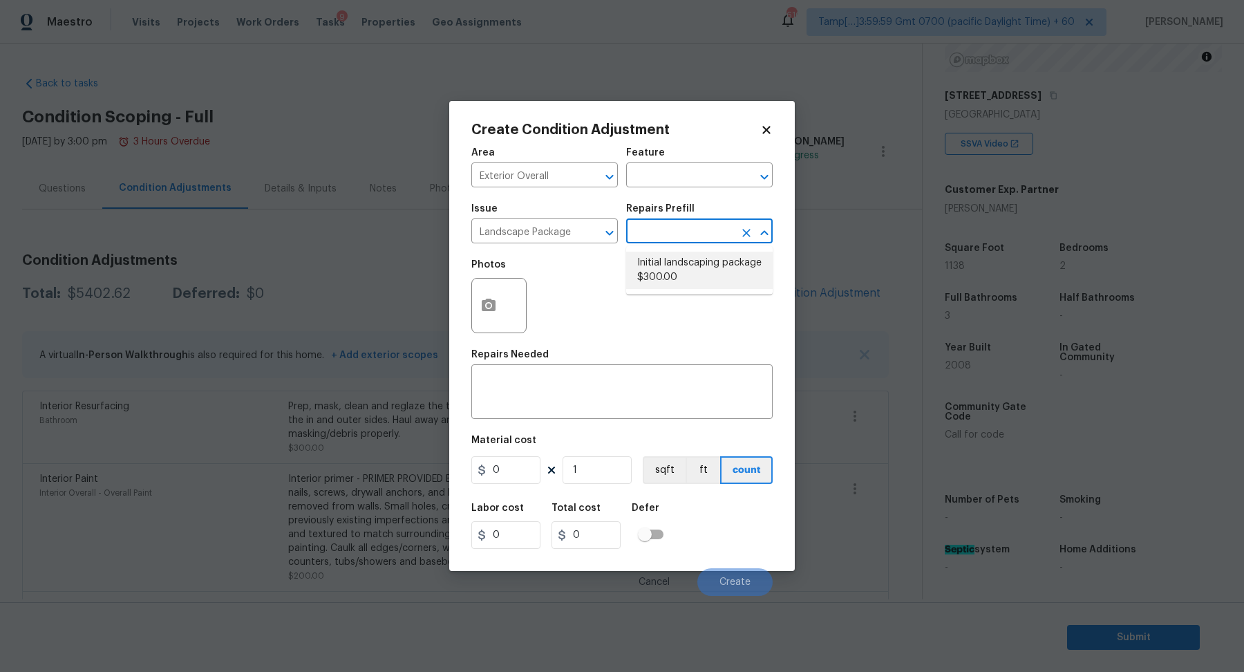
click at [688, 254] on li "Initial landscaping package $300.00" at bounding box center [699, 270] width 146 height 37
type input "Home Readiness Packages"
type input "300"
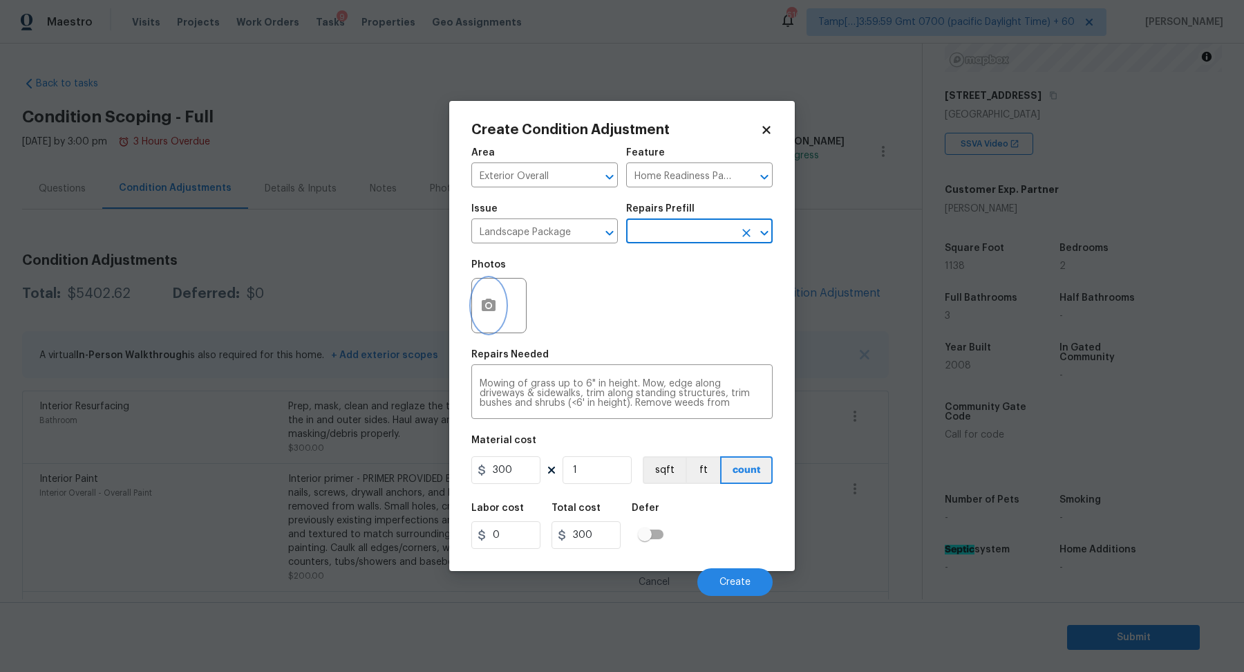
click at [489, 308] on icon "button" at bounding box center [489, 305] width 14 height 12
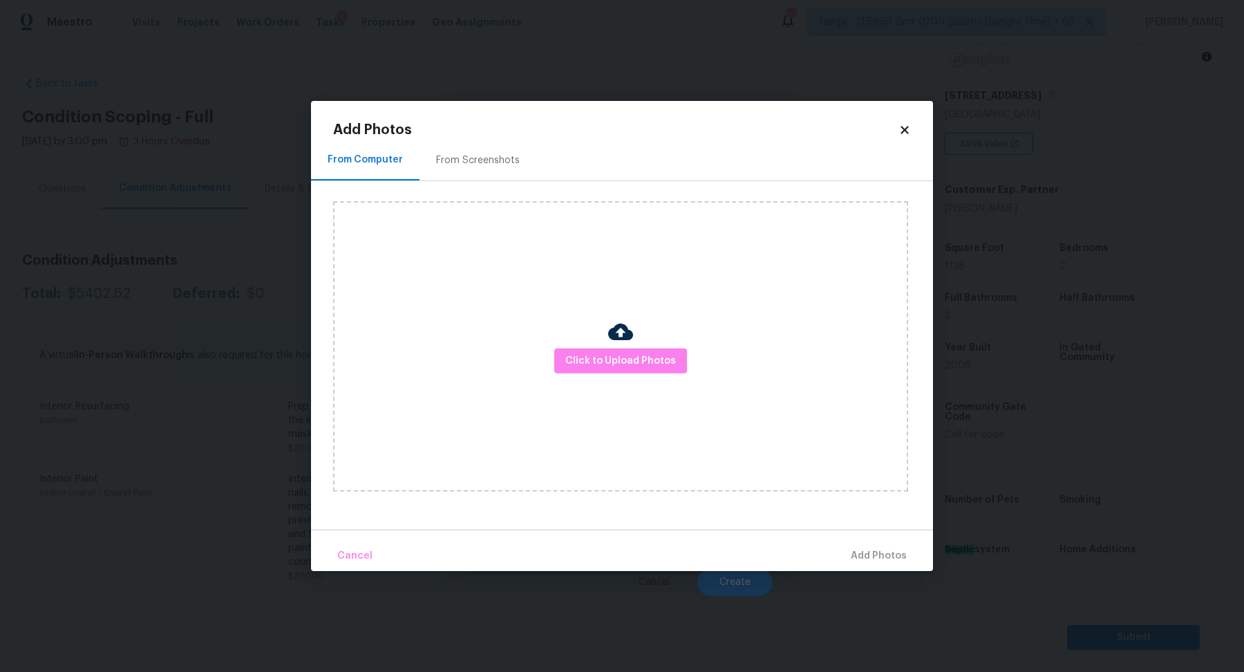
click at [600, 341] on div "Click to Upload Photos" at bounding box center [620, 346] width 575 height 290
click at [607, 370] on button "Click to Upload Photos" at bounding box center [620, 361] width 133 height 26
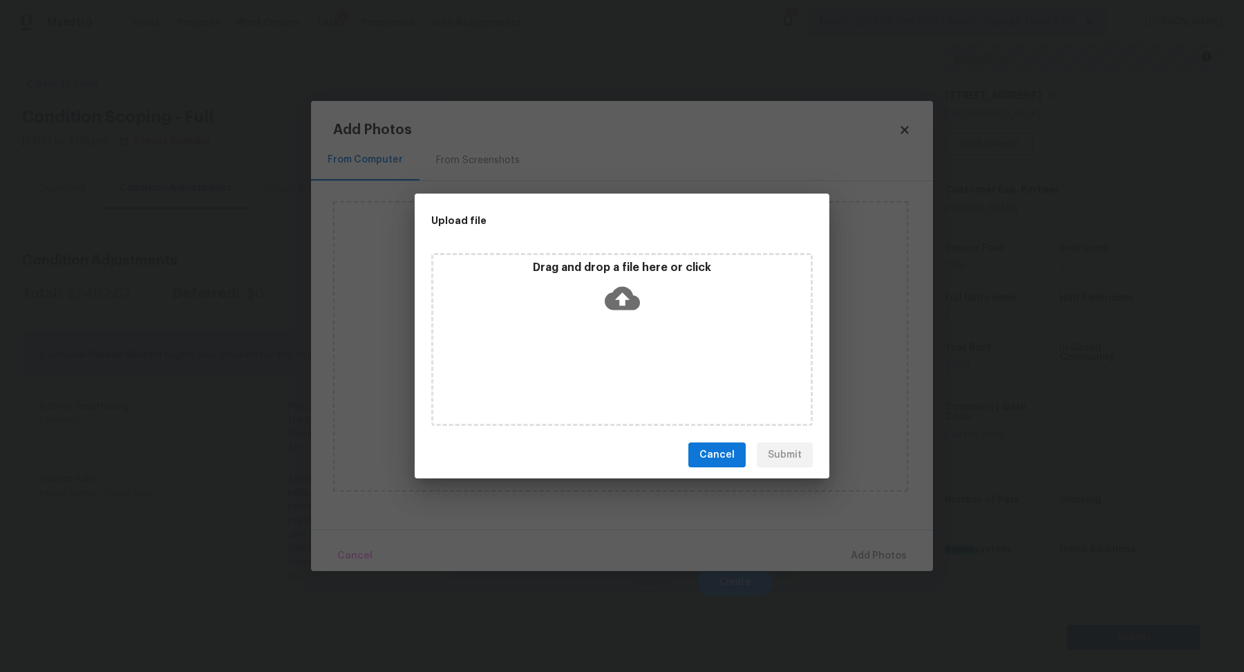
click at [655, 302] on div "Drag and drop a file here or click" at bounding box center [621, 290] width 377 height 59
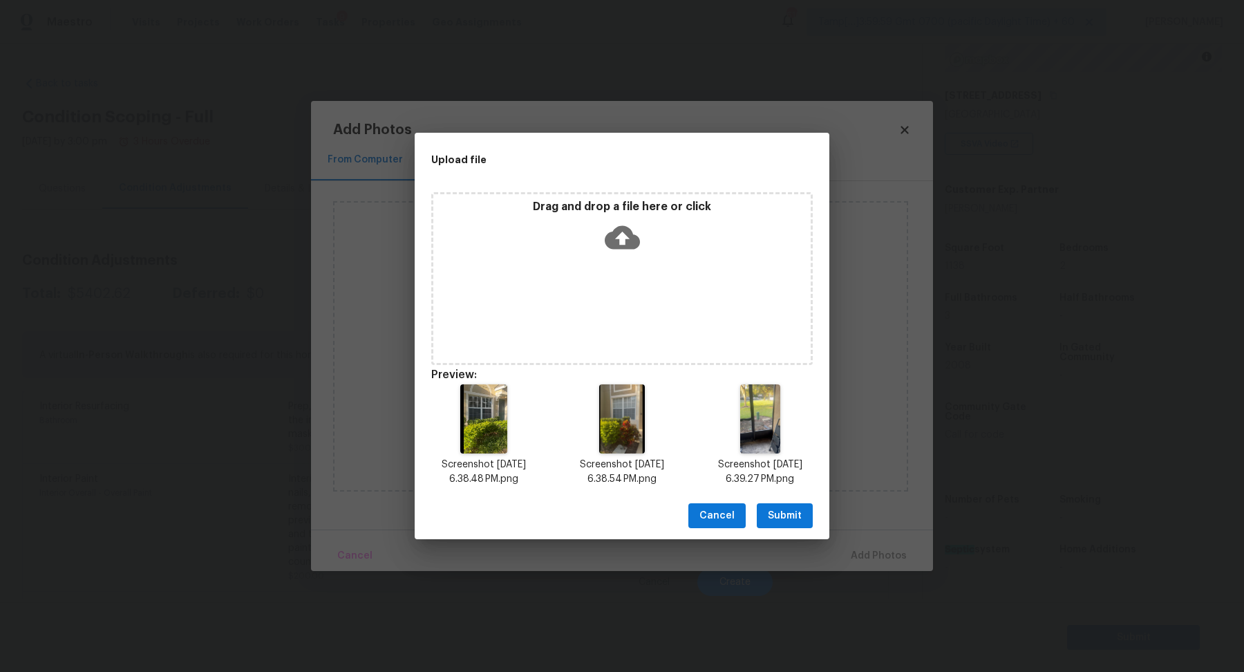
click at [802, 513] on button "Submit" at bounding box center [785, 516] width 56 height 26
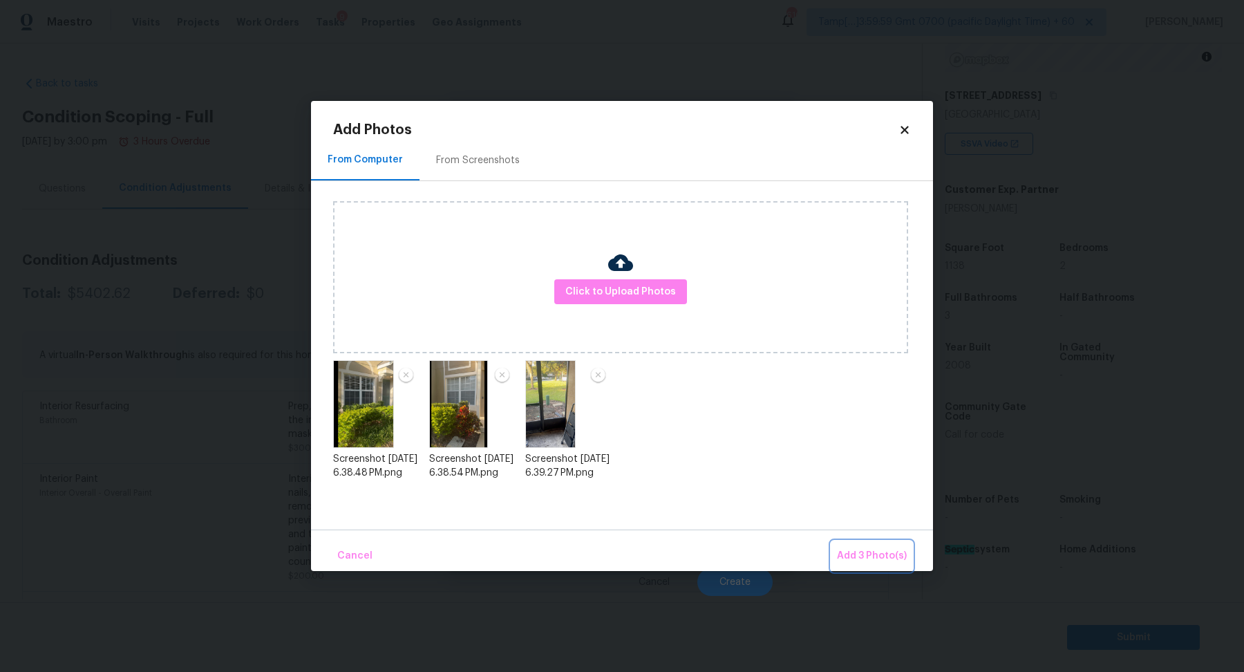
click at [876, 557] on span "Add 3 Photo(s)" at bounding box center [872, 555] width 70 height 17
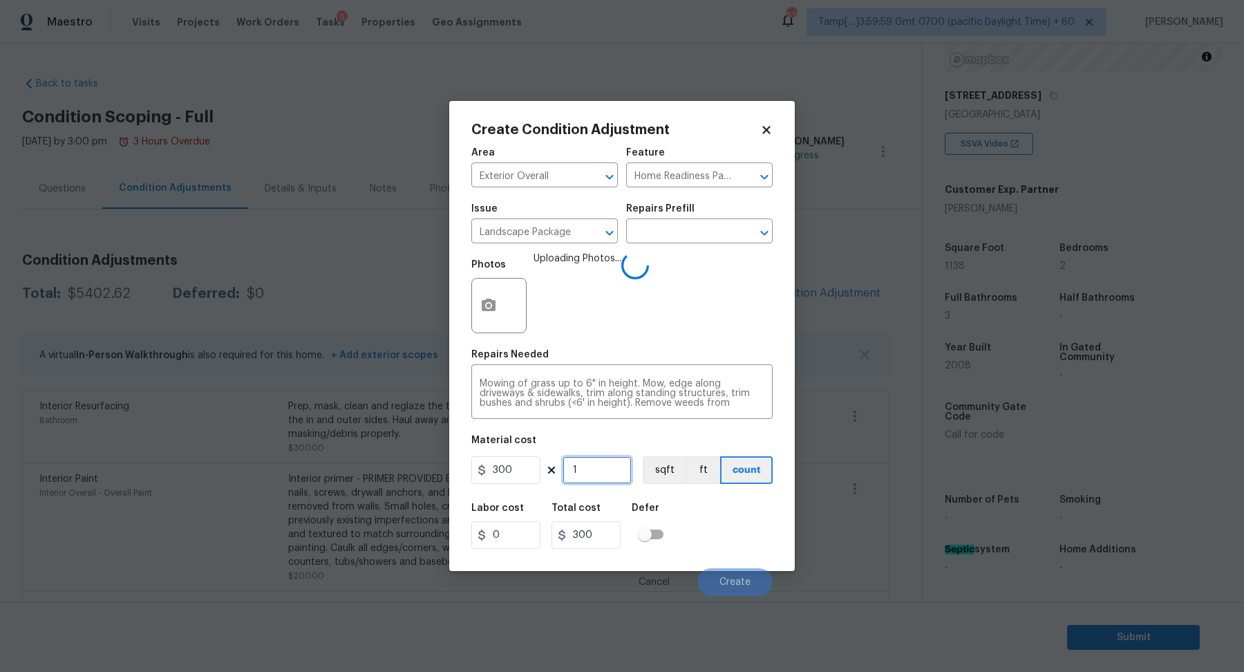
click at [577, 472] on input "1" at bounding box center [596, 470] width 69 height 28
click at [695, 527] on div "Labor cost 0 Total cost 300 Defer" at bounding box center [621, 526] width 301 height 62
click at [728, 522] on div "Labor cost 0 Total cost 300 Defer" at bounding box center [621, 526] width 301 height 62
click at [609, 477] on input "1" at bounding box center [596, 470] width 69 height 28
click at [718, 514] on div "Labor cost 0 Total cost 300 Defer" at bounding box center [621, 526] width 301 height 62
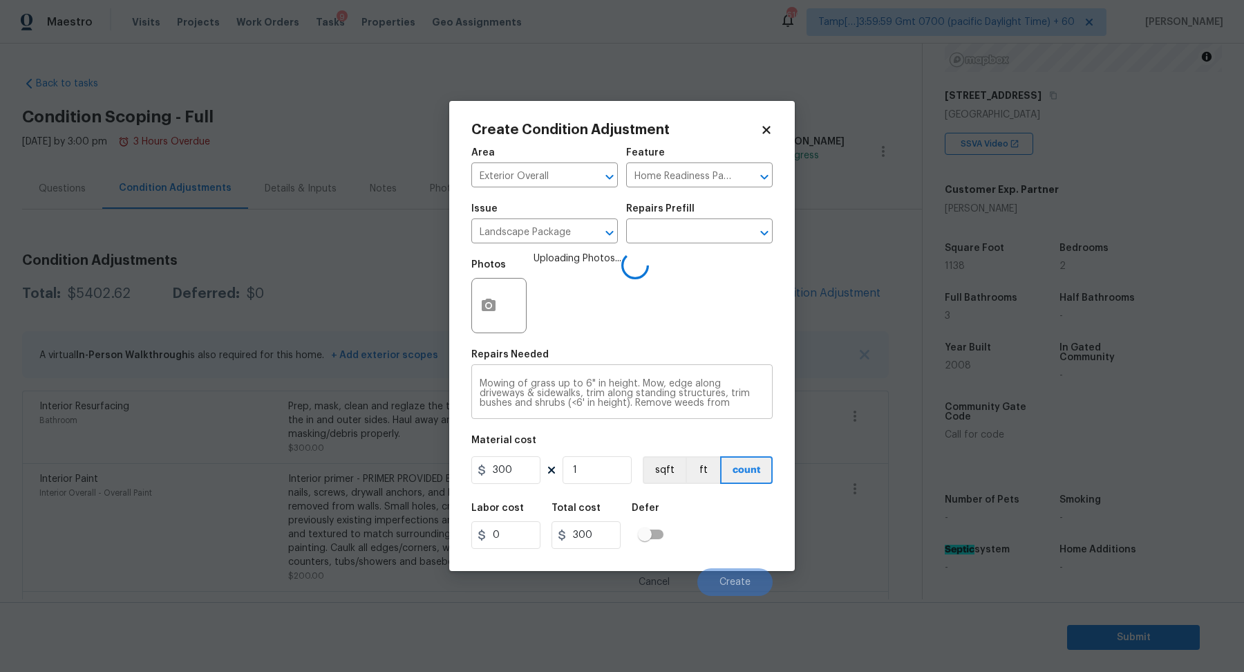
click at [676, 397] on textarea "Mowing of grass up to 6" in height. Mow, edge along driveways & sidewalks, trim…" at bounding box center [622, 393] width 285 height 29
click at [622, 470] on input "1" at bounding box center [596, 470] width 69 height 28
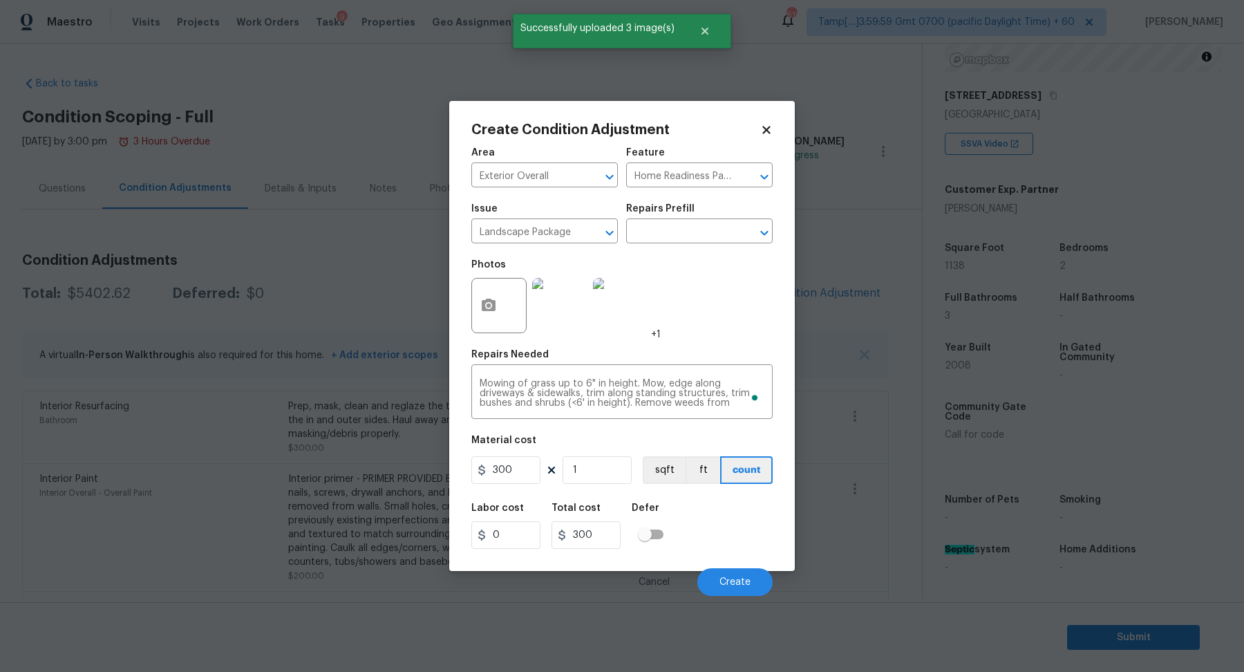
click at [698, 517] on div "Labor cost 0 Total cost 300 Defer" at bounding box center [621, 526] width 301 height 62
click at [518, 465] on input "300" at bounding box center [505, 470] width 69 height 28
type input "200"
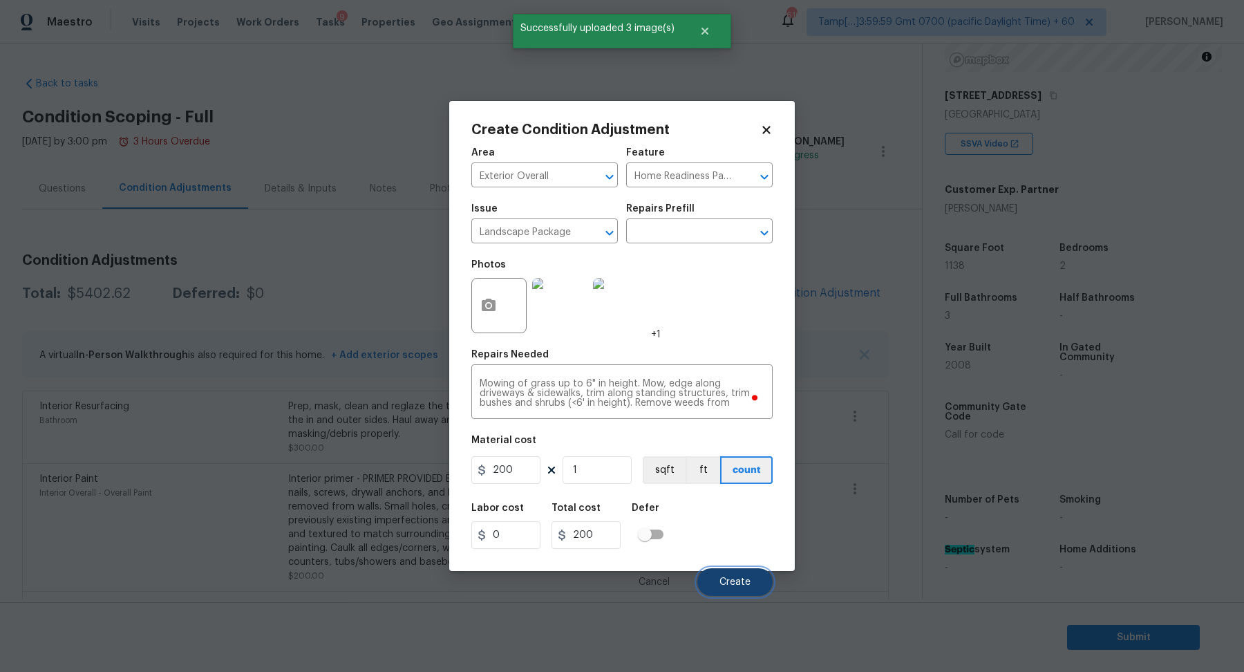
click at [718, 574] on button "Create" at bounding box center [734, 582] width 75 height 28
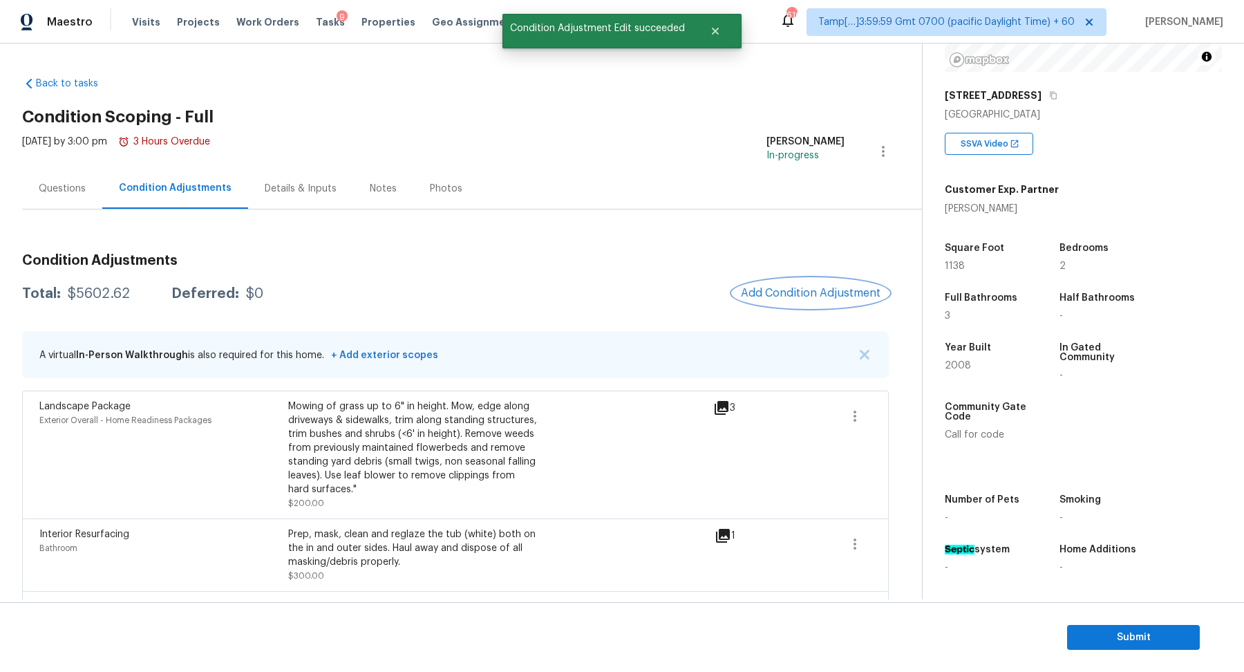
click at [800, 290] on span "Add Condition Adjustment" at bounding box center [811, 293] width 140 height 12
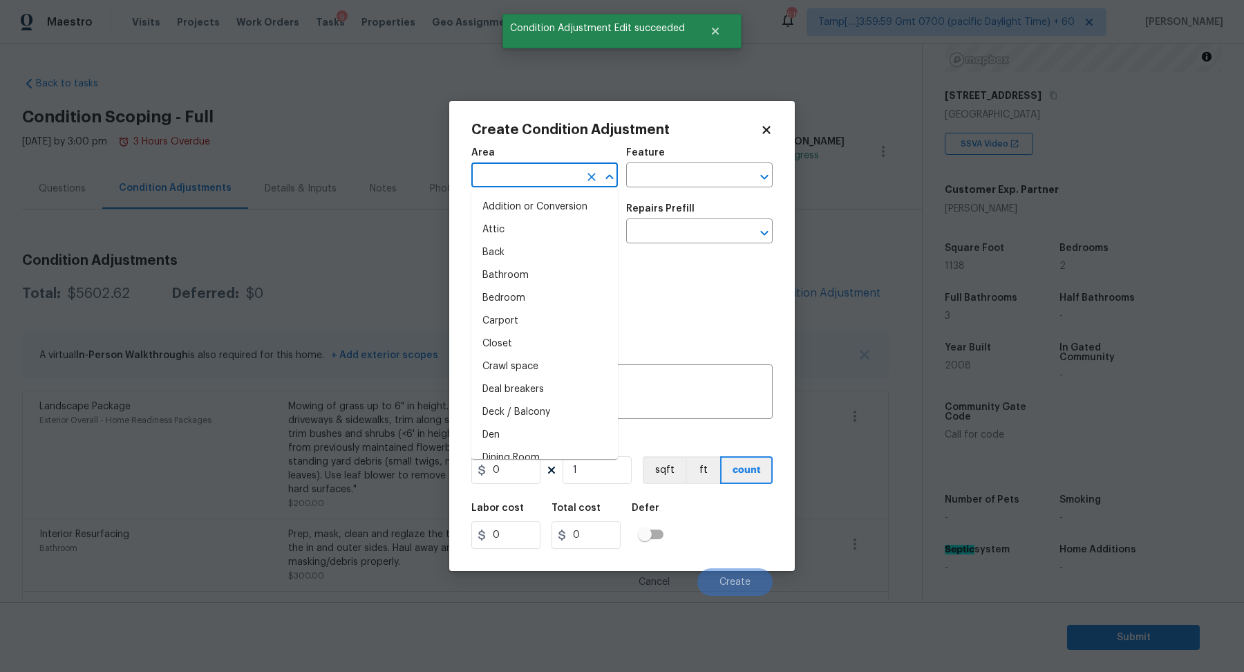
click at [524, 186] on input "text" at bounding box center [525, 176] width 108 height 21
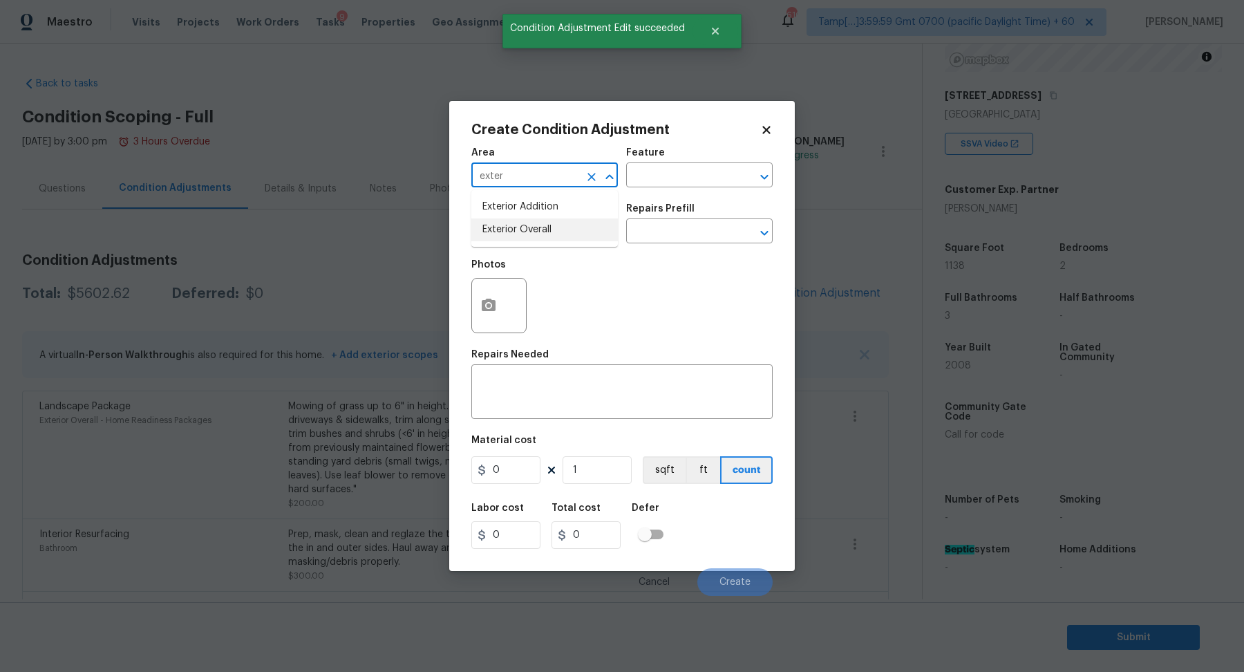
click at [565, 229] on li "Exterior Overall" at bounding box center [544, 229] width 146 height 23
type input "Exterior Overall"
click at [488, 232] on input "text" at bounding box center [525, 232] width 108 height 21
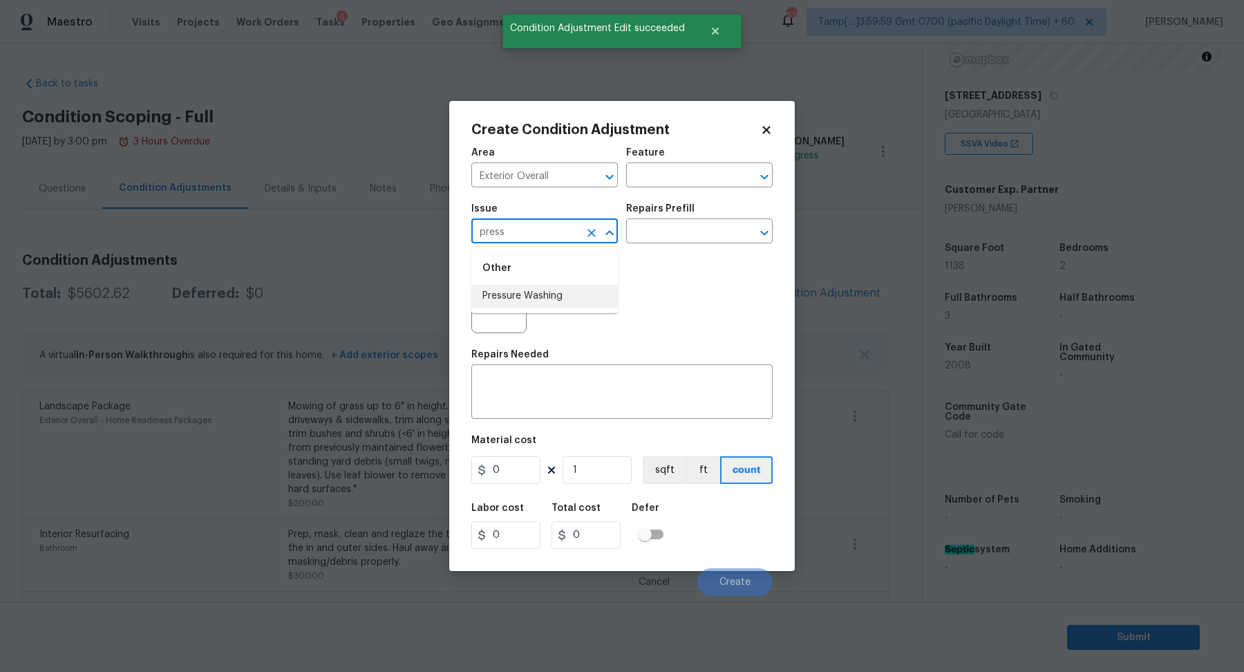
click at [553, 289] on li "Pressure Washing" at bounding box center [544, 296] width 146 height 23
click at [531, 233] on input "Pressure Washing" at bounding box center [525, 232] width 108 height 21
type input "Pressure Washing"
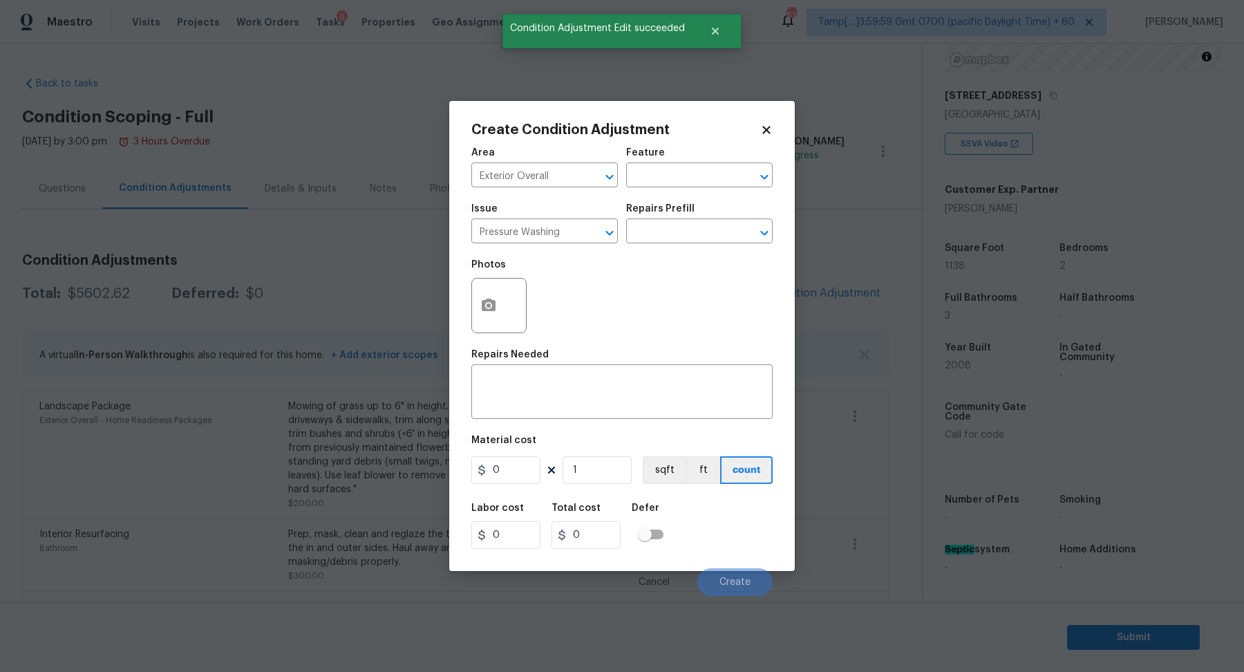
click at [556, 364] on div "Repairs Needed" at bounding box center [621, 359] width 301 height 18
click at [556, 373] on div "x ​" at bounding box center [621, 393] width 301 height 51
paste textarea "Pressure Washing"
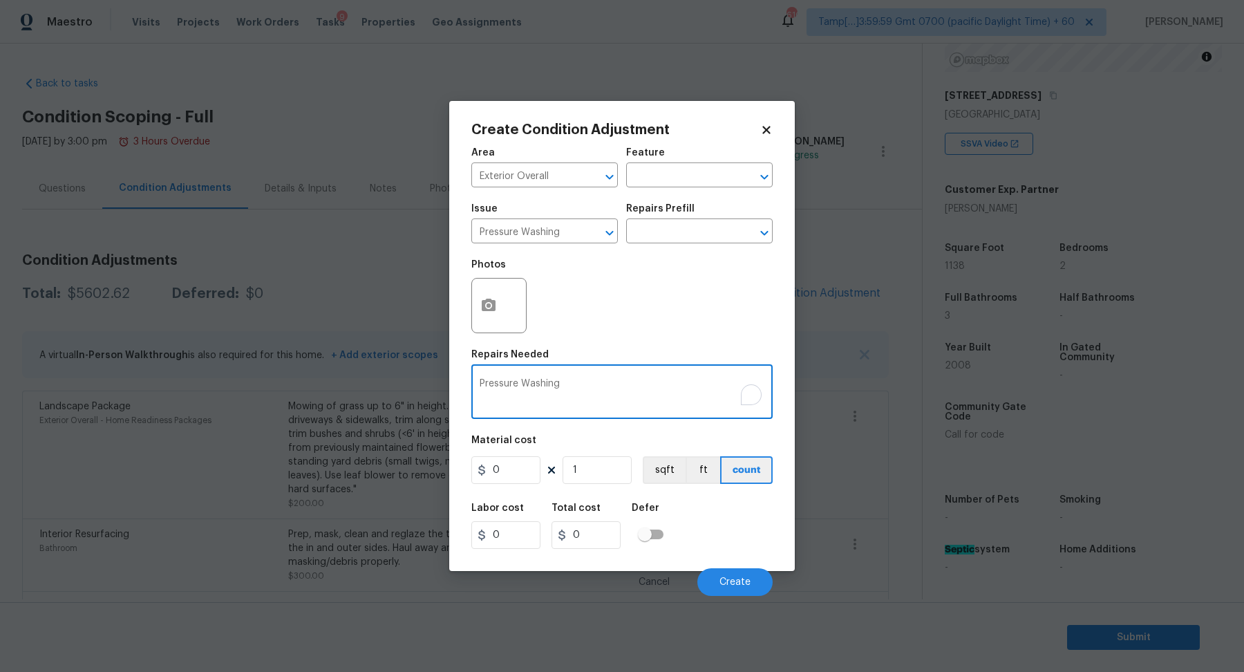
type textarea "Pressure Washing"
click at [517, 459] on input "0" at bounding box center [505, 470] width 69 height 28
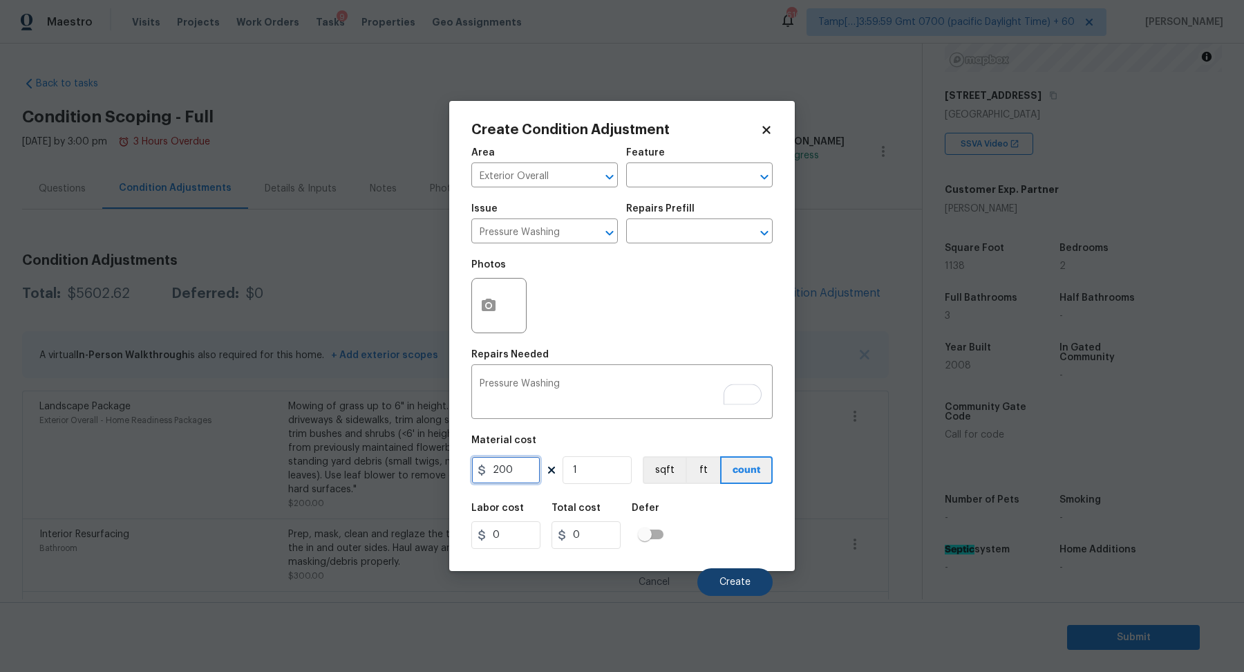
type input "200"
click at [716, 578] on button "Create" at bounding box center [734, 582] width 75 height 28
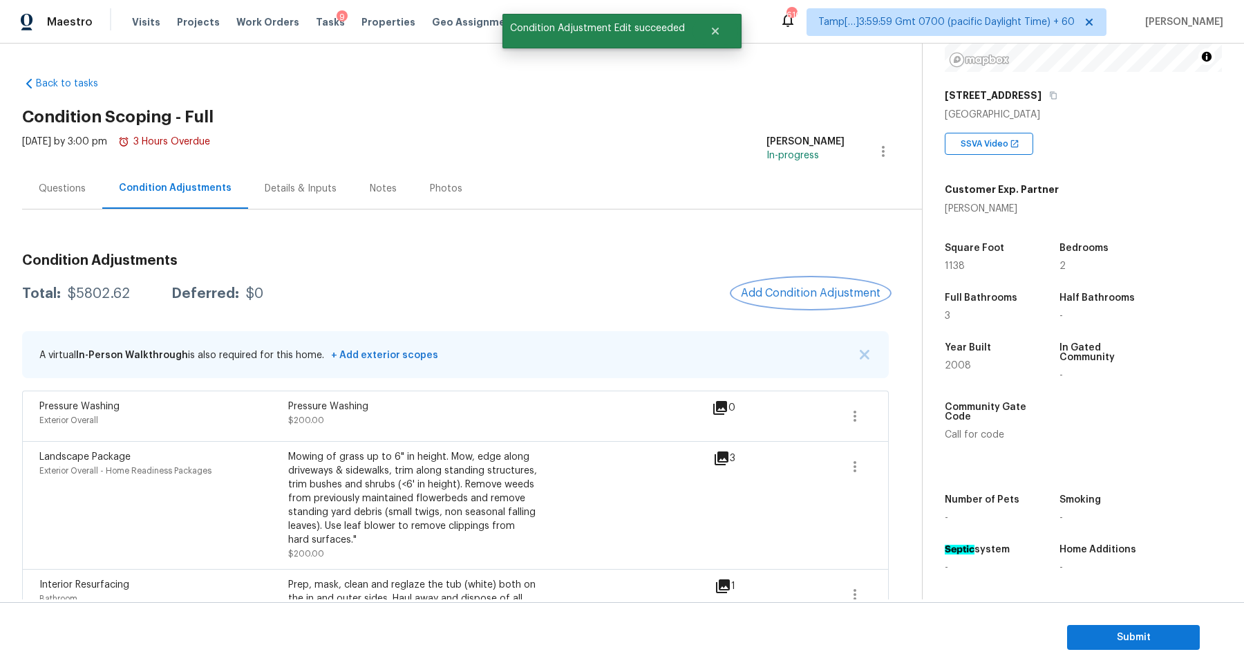
drag, startPoint x: 807, startPoint y: 292, endPoint x: 822, endPoint y: 287, distance: 15.8
click at [822, 287] on span "Add Condition Adjustment" at bounding box center [811, 293] width 140 height 12
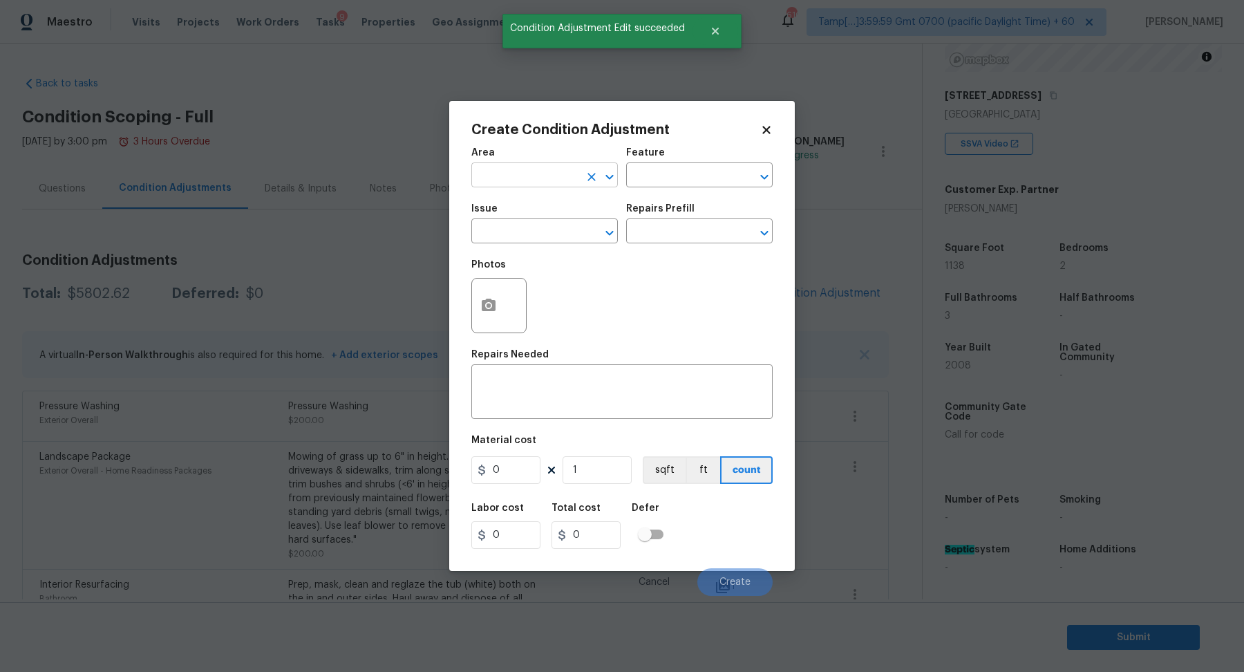
click at [523, 176] on input "text" at bounding box center [525, 176] width 108 height 21
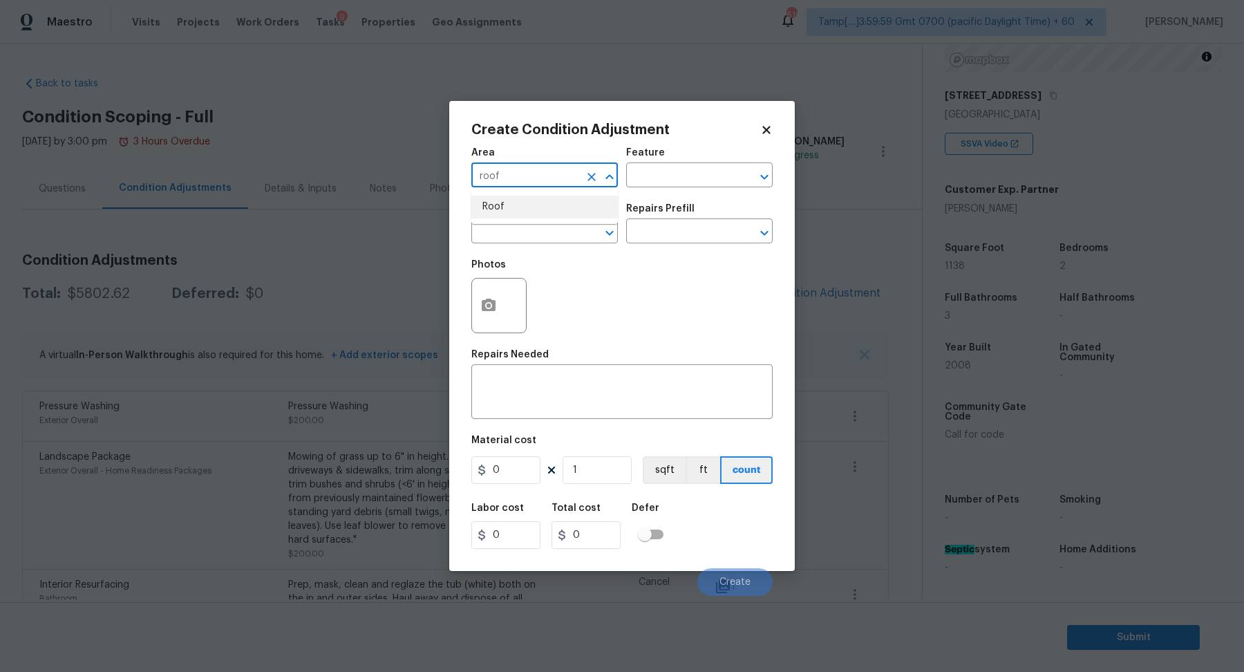
click at [525, 208] on li "Roof" at bounding box center [544, 207] width 146 height 23
type input "Roof"
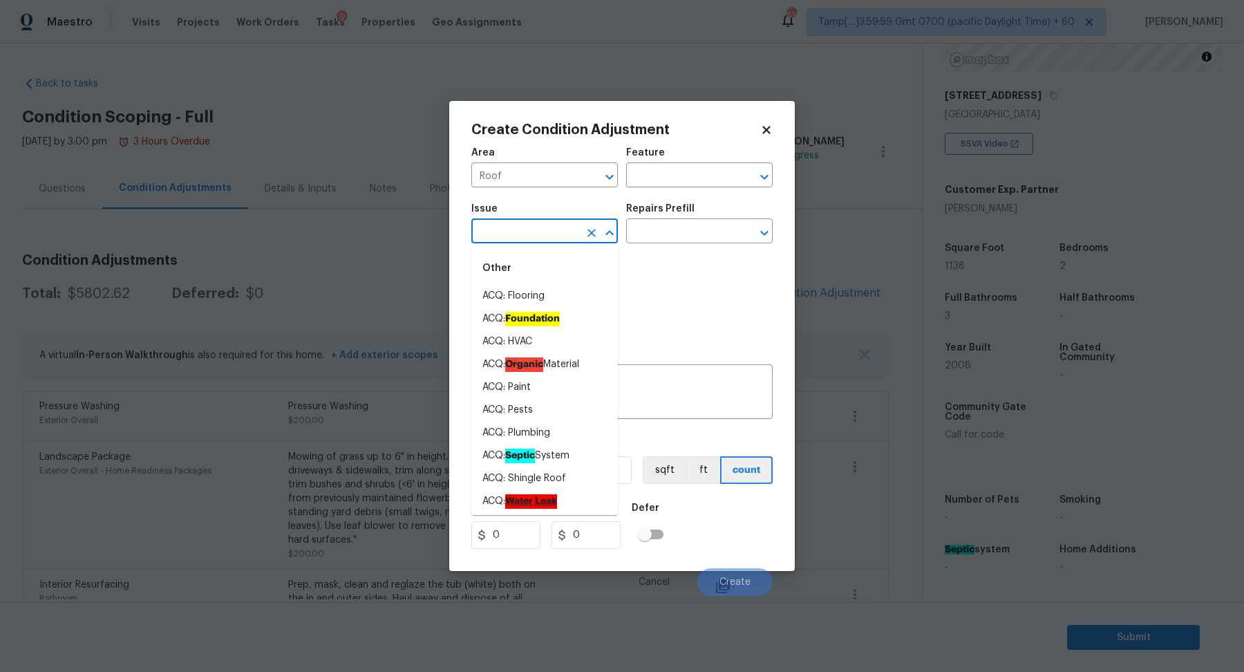
click at [518, 227] on input "text" at bounding box center [525, 232] width 108 height 21
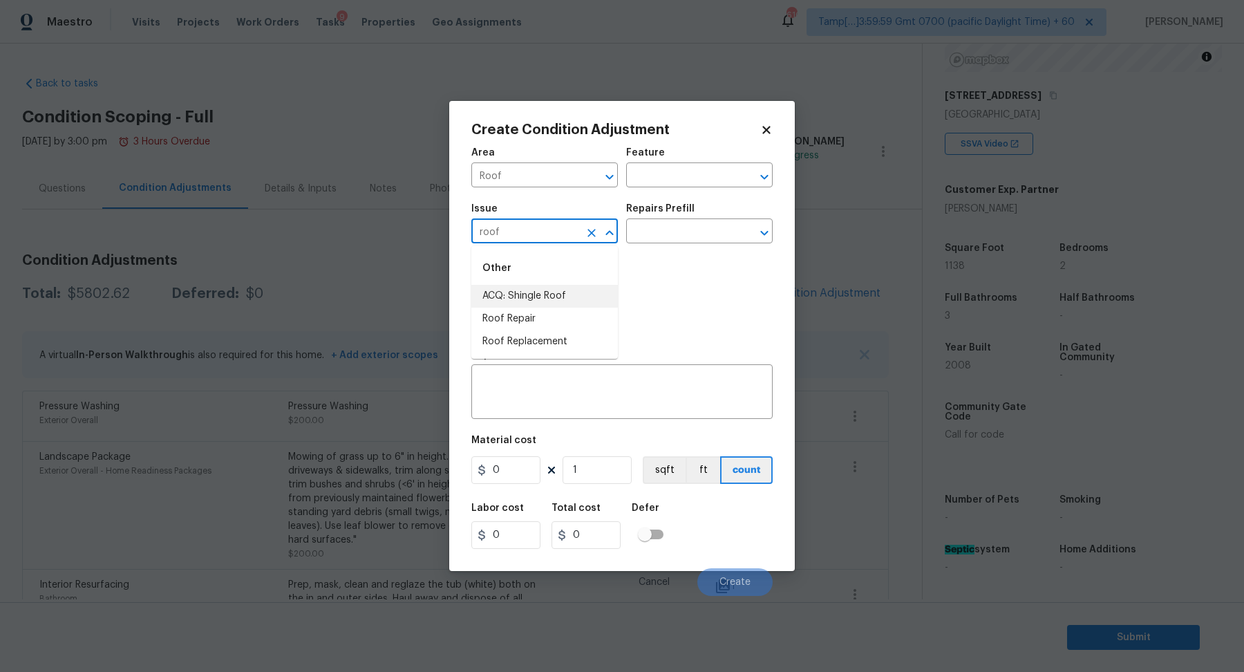
click at [571, 297] on li "ACQ: Shingle Roof" at bounding box center [544, 296] width 146 height 23
type input "ACQ: Shingle Roof"
click at [699, 238] on input "text" at bounding box center [680, 232] width 108 height 21
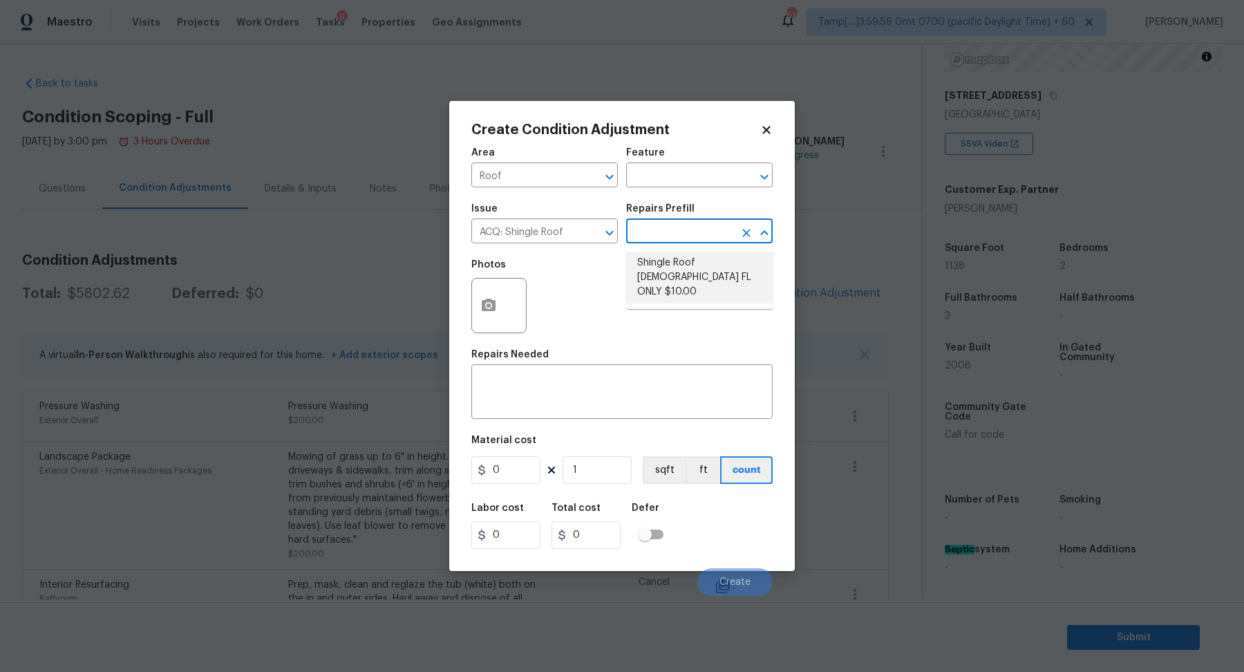
click at [699, 269] on li "Shingle Roof 15+ Years Old FL ONLY $10.00" at bounding box center [699, 278] width 146 height 52
type input "Acquisition"
type textarea "Acquisition Scope ([US_STATE] Only): Shingle Roof 15+ years in age maintenance."
type input "10"
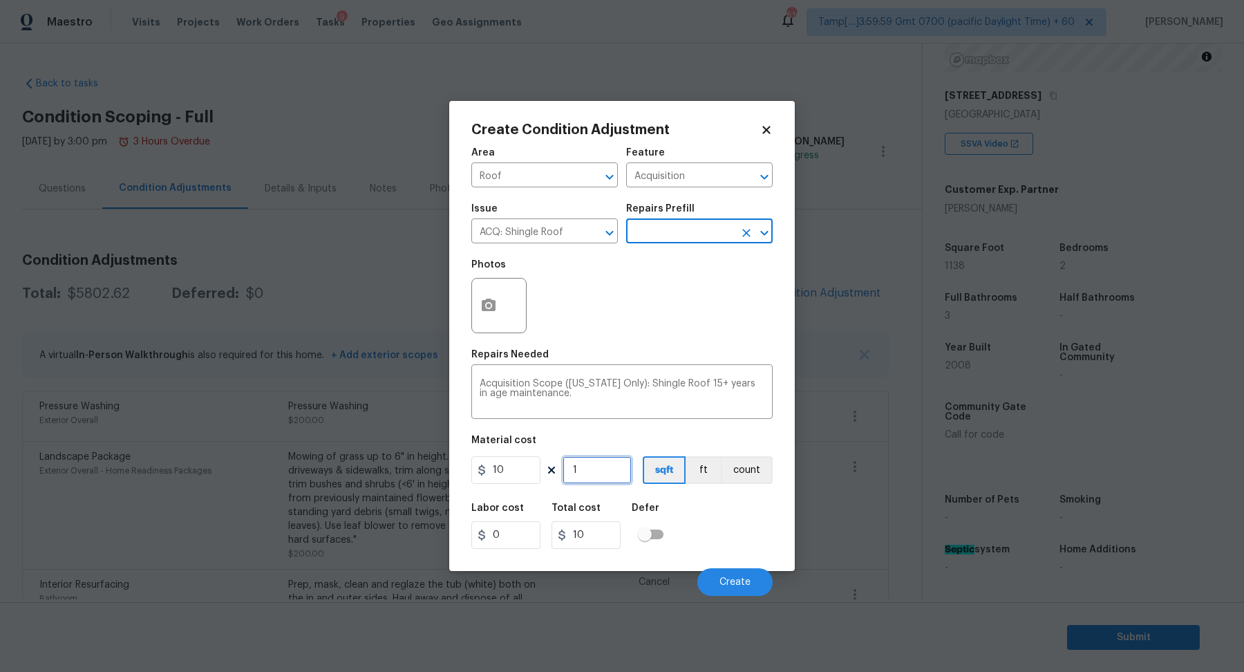
click at [612, 456] on input "1" at bounding box center [596, 470] width 69 height 28
type input "11"
type input "110"
type input "113"
type input "1130"
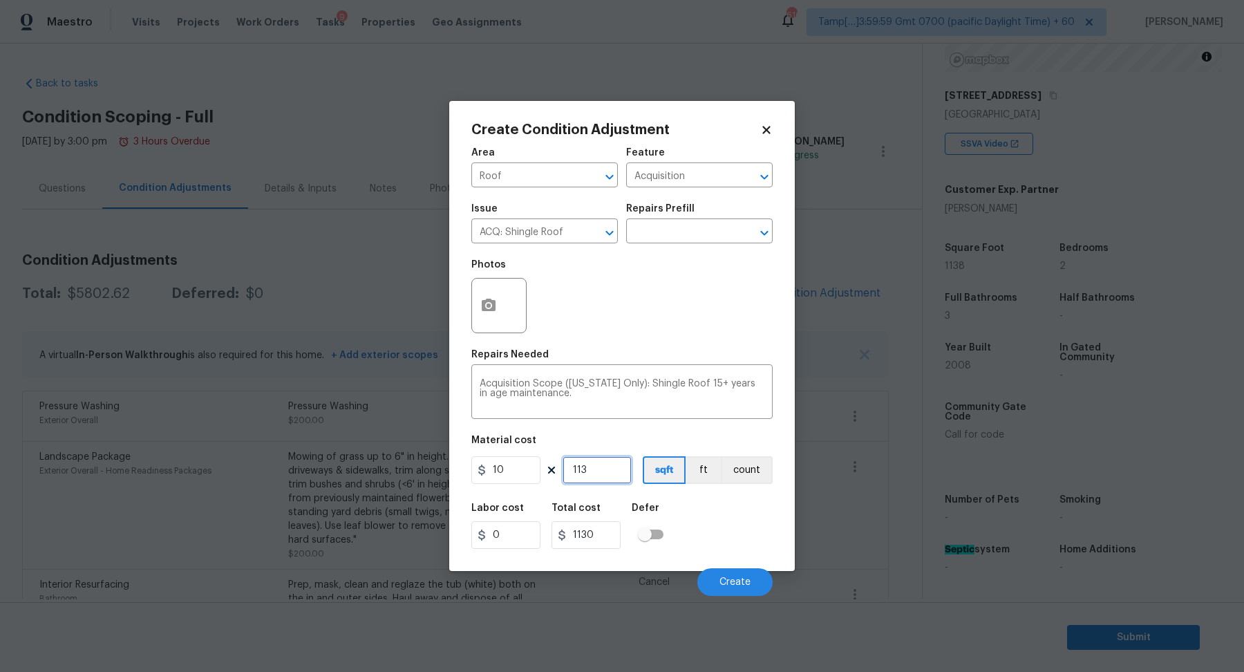
type input "1138"
type input "11380"
type input "1138"
click at [730, 583] on span "Create" at bounding box center [734, 582] width 31 height 10
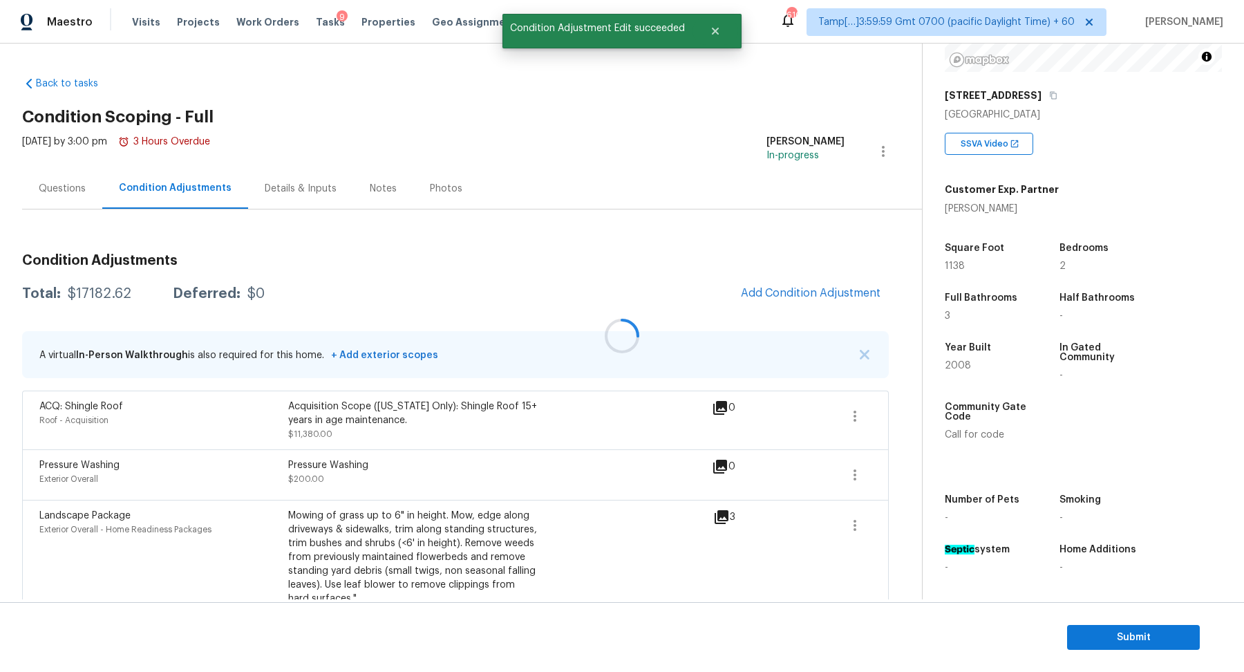
click at [815, 292] on div at bounding box center [622, 336] width 1244 height 672
click at [815, 292] on span "Add Condition Adjustment" at bounding box center [811, 293] width 140 height 12
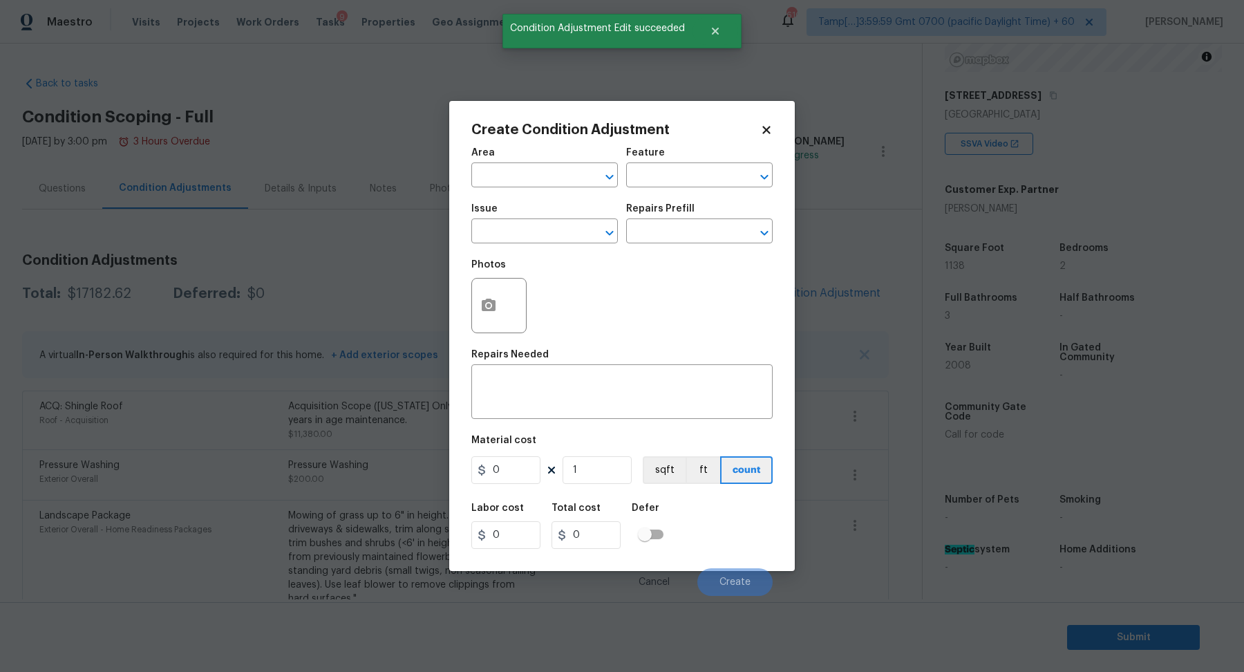
click at [504, 160] on div "Area" at bounding box center [544, 157] width 146 height 18
click at [506, 174] on input "text" at bounding box center [525, 176] width 108 height 21
click at [508, 208] on li "HVAC" at bounding box center [544, 207] width 146 height 23
type input "HVAC"
click at [509, 227] on input "text" at bounding box center [525, 232] width 108 height 21
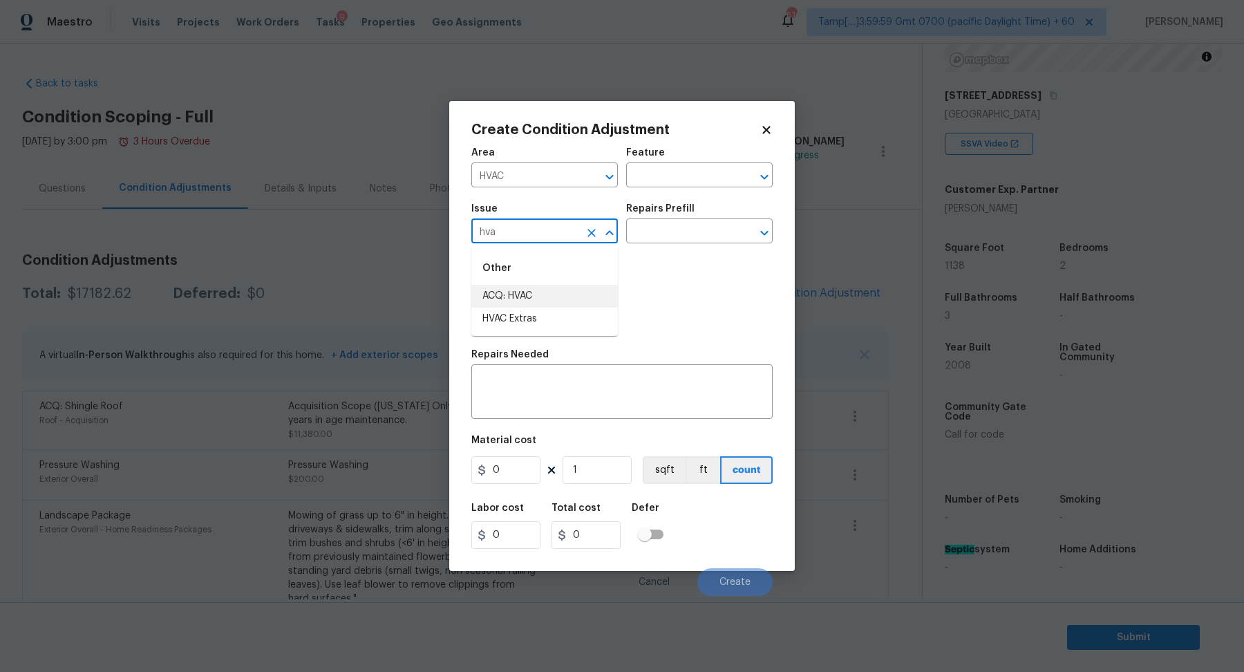
click at [566, 293] on li "ACQ: HVAC" at bounding box center [544, 296] width 146 height 23
type input "ACQ: HVAC"
click at [660, 240] on input "text" at bounding box center [680, 232] width 108 height 21
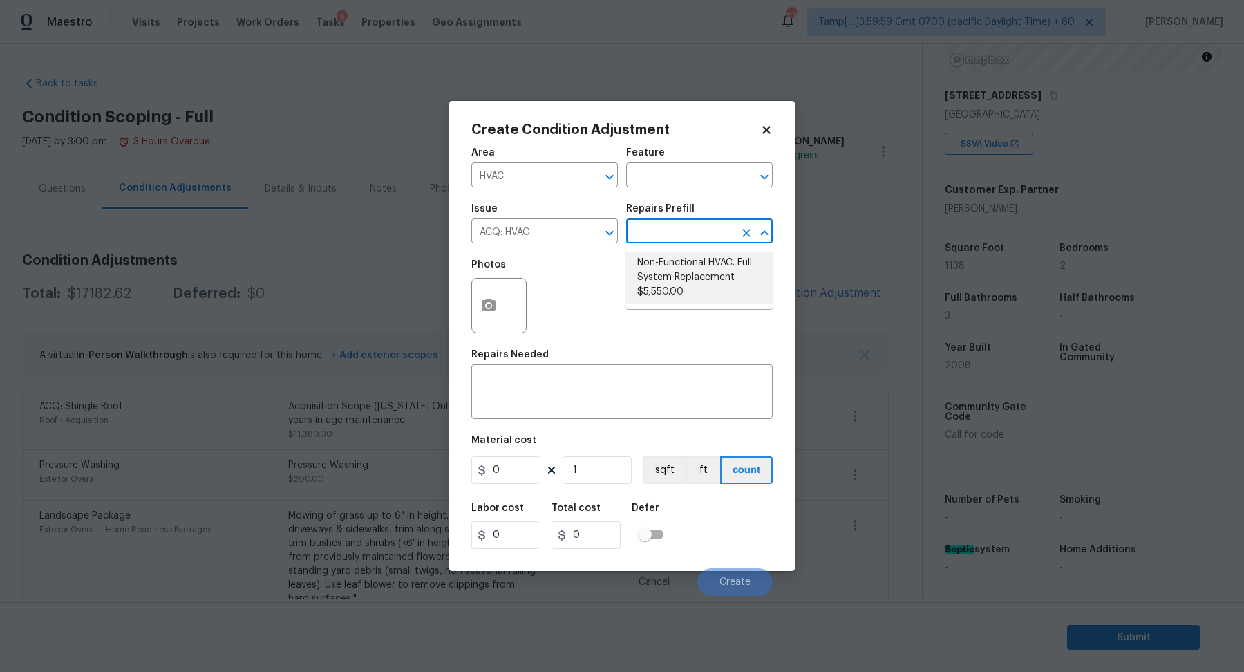
click at [674, 261] on li "Non-Functional HVAC. Full System Replacement $5,550.00" at bounding box center [699, 278] width 146 height 52
type input "Acquisition"
type textarea "Acquisition Scope: Full System Replacement"
type input "5550"
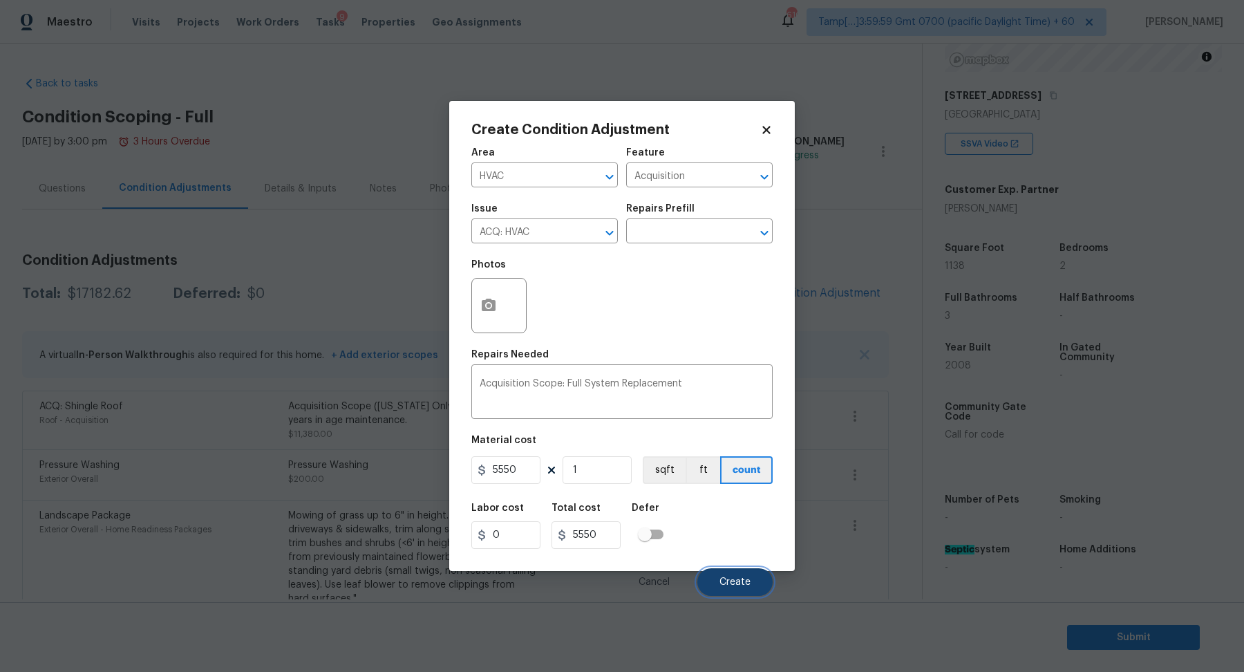
click at [721, 574] on button "Create" at bounding box center [734, 582] width 75 height 28
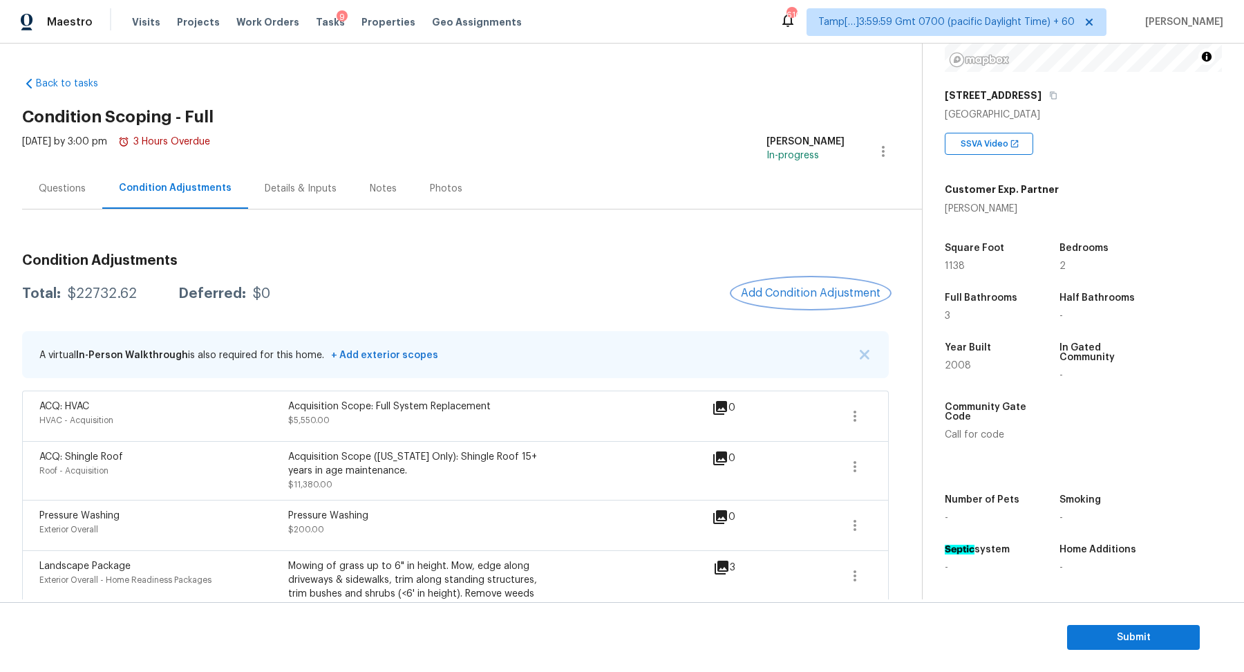
click at [774, 295] on span "Add Condition Adjustment" at bounding box center [811, 293] width 140 height 12
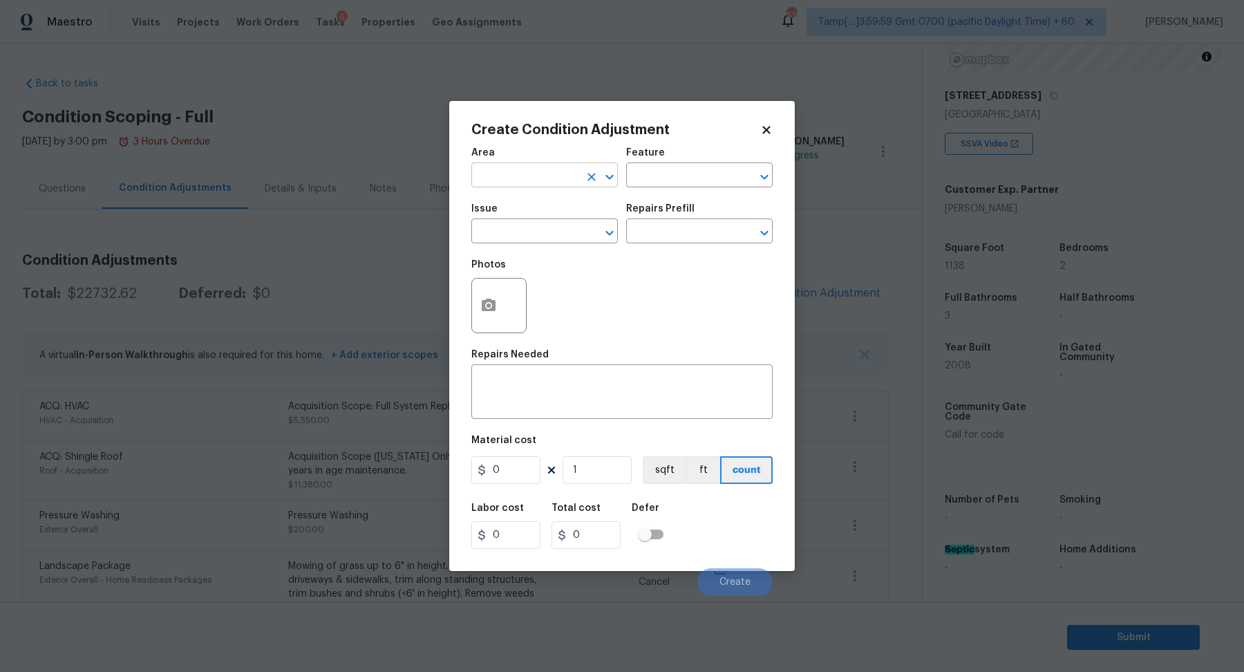
click at [518, 178] on input "text" at bounding box center [525, 176] width 108 height 21
click at [537, 215] on li "Kitchen" at bounding box center [544, 207] width 146 height 23
type input "Kitchen"
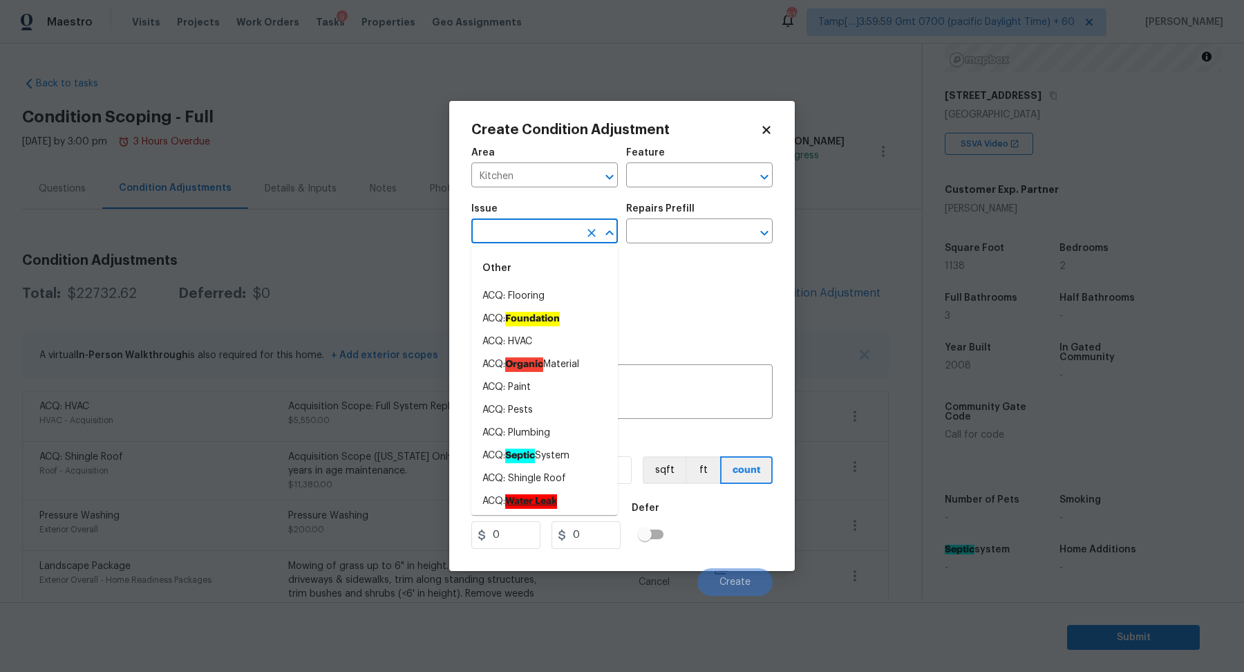
click at [529, 229] on input "text" at bounding box center [525, 232] width 108 height 21
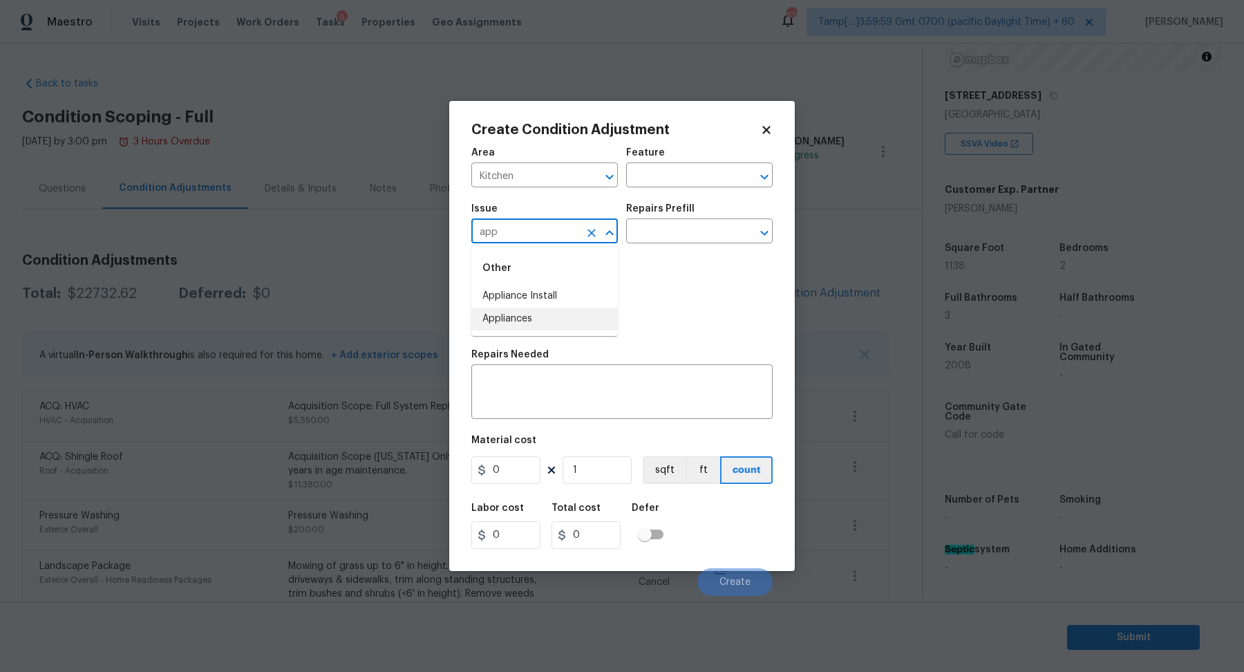
click at [547, 311] on li "Appliances" at bounding box center [544, 318] width 146 height 23
type input "Appliances"
click at [712, 235] on input "text" at bounding box center [680, 232] width 108 height 21
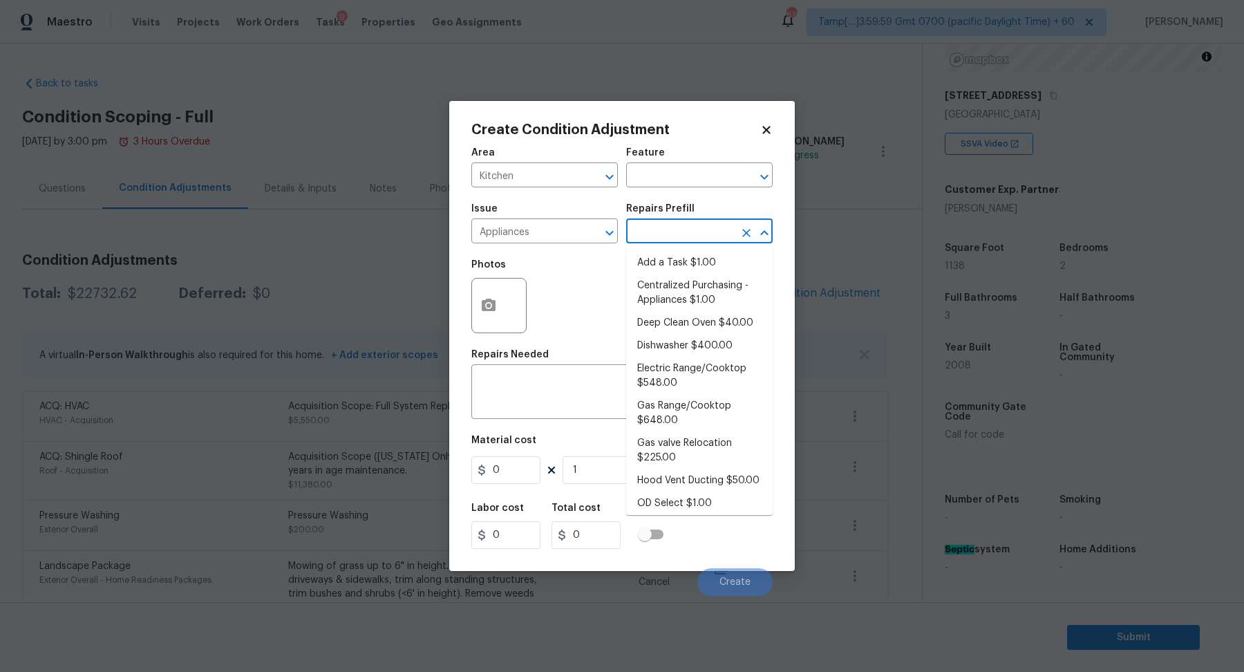
click at [669, 234] on input "text" at bounding box center [680, 232] width 108 height 21
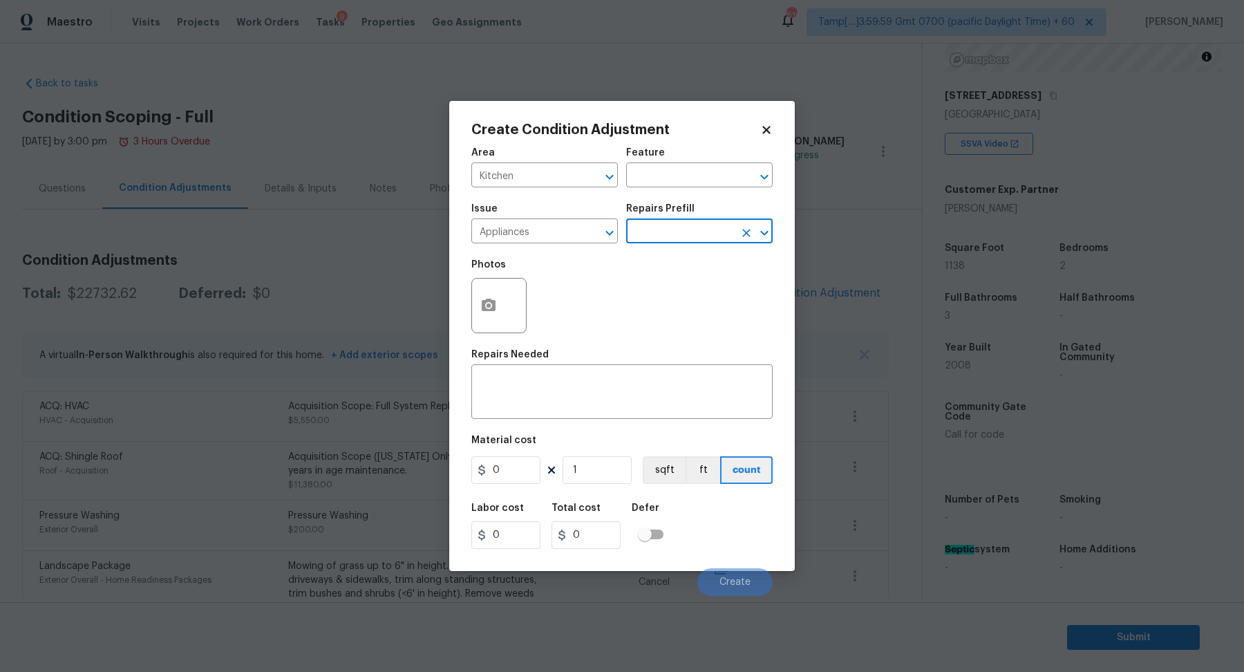
click at [669, 234] on input "text" at bounding box center [680, 232] width 108 height 21
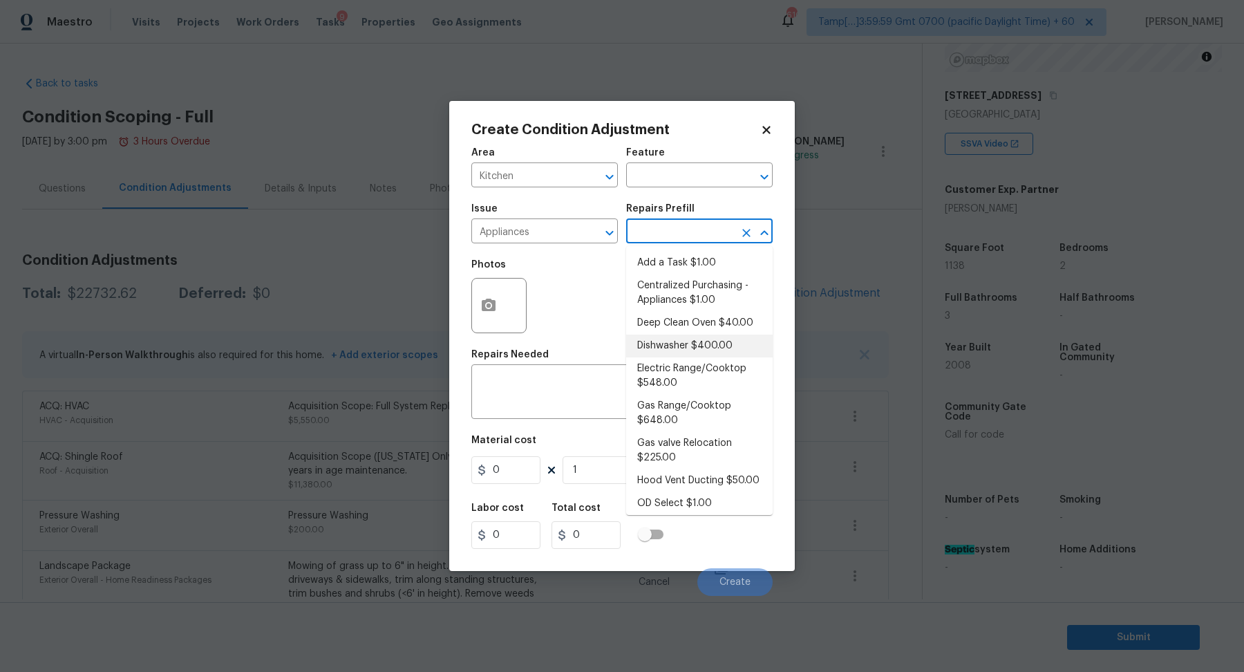
click at [680, 338] on li "Dishwasher $400.00" at bounding box center [699, 345] width 146 height 23
type input "Appliances"
type textarea "Remove the existing dishwasher and prep the area for a new unit. Install a new …"
type input "400"
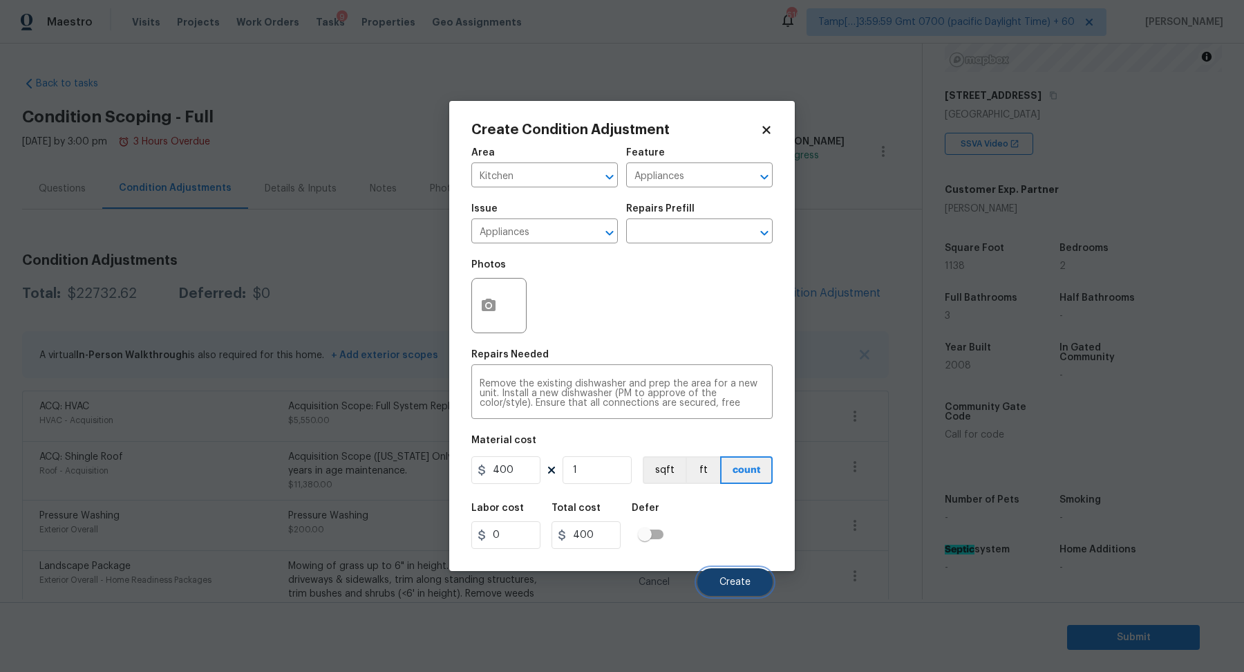
click at [736, 571] on button "Create" at bounding box center [734, 582] width 75 height 28
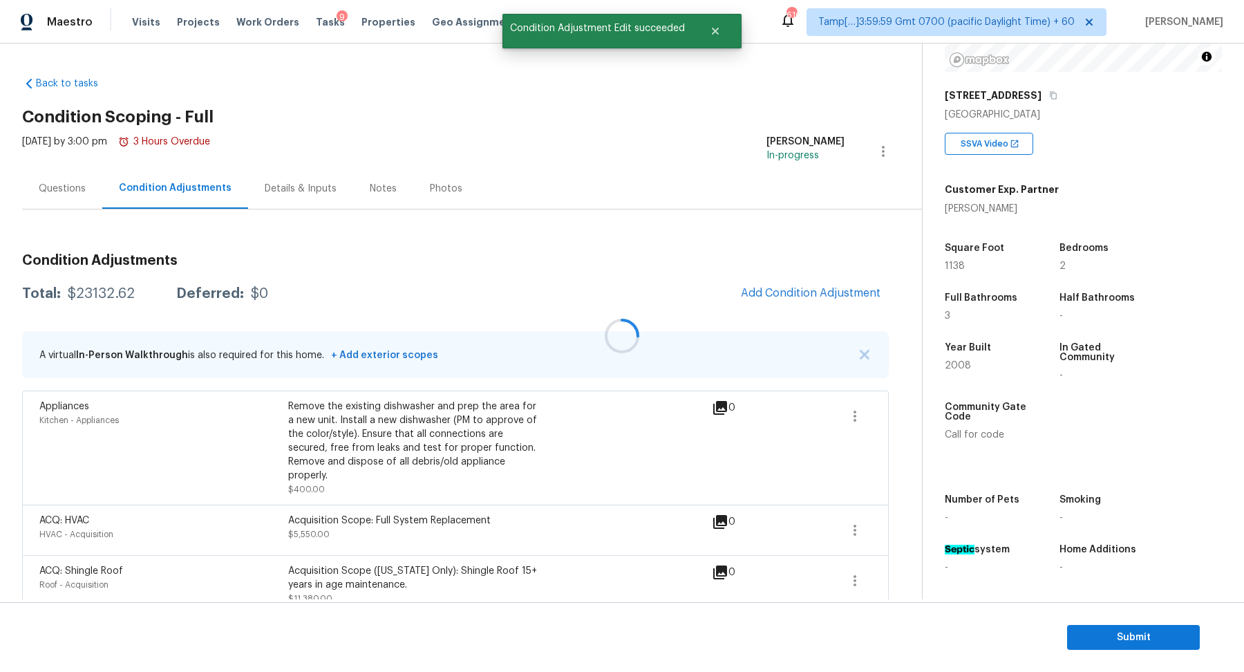
click at [108, 293] on div at bounding box center [622, 336] width 1244 height 672
click at [749, 283] on button "Add Condition Adjustment" at bounding box center [810, 292] width 156 height 29
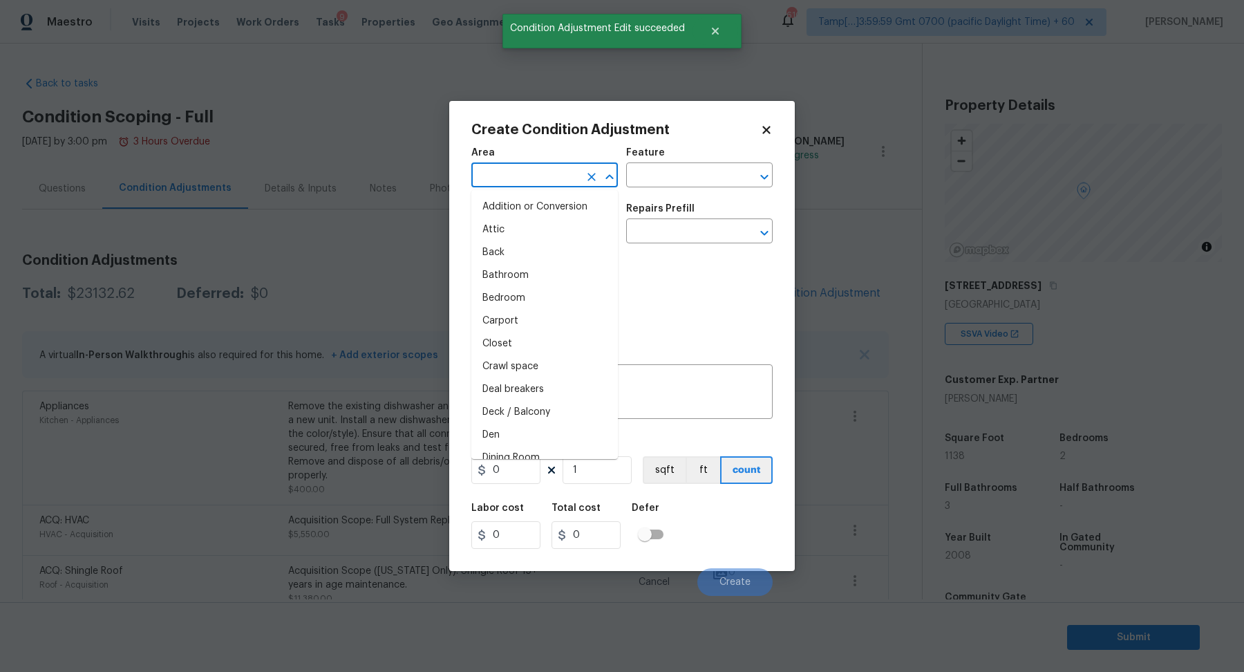
scroll to position [190, 0]
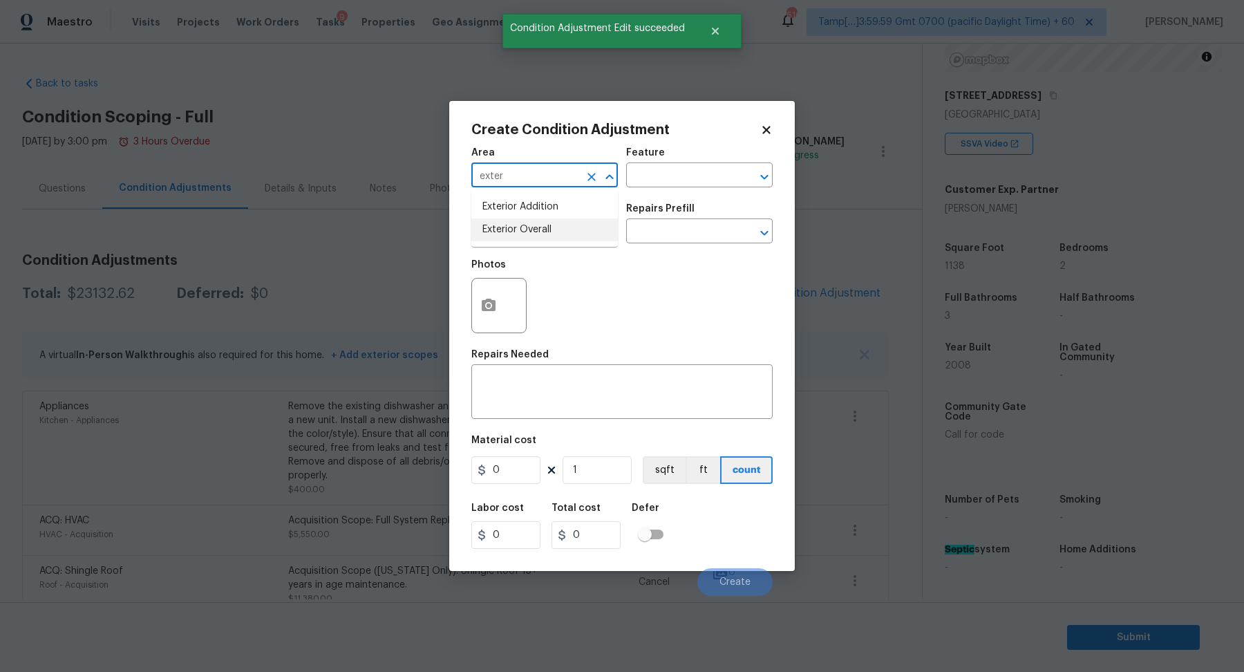
click at [558, 231] on li "Exterior Overall" at bounding box center [544, 229] width 146 height 23
type input "Exterior Overall"
click at [558, 231] on input "text" at bounding box center [525, 232] width 108 height 21
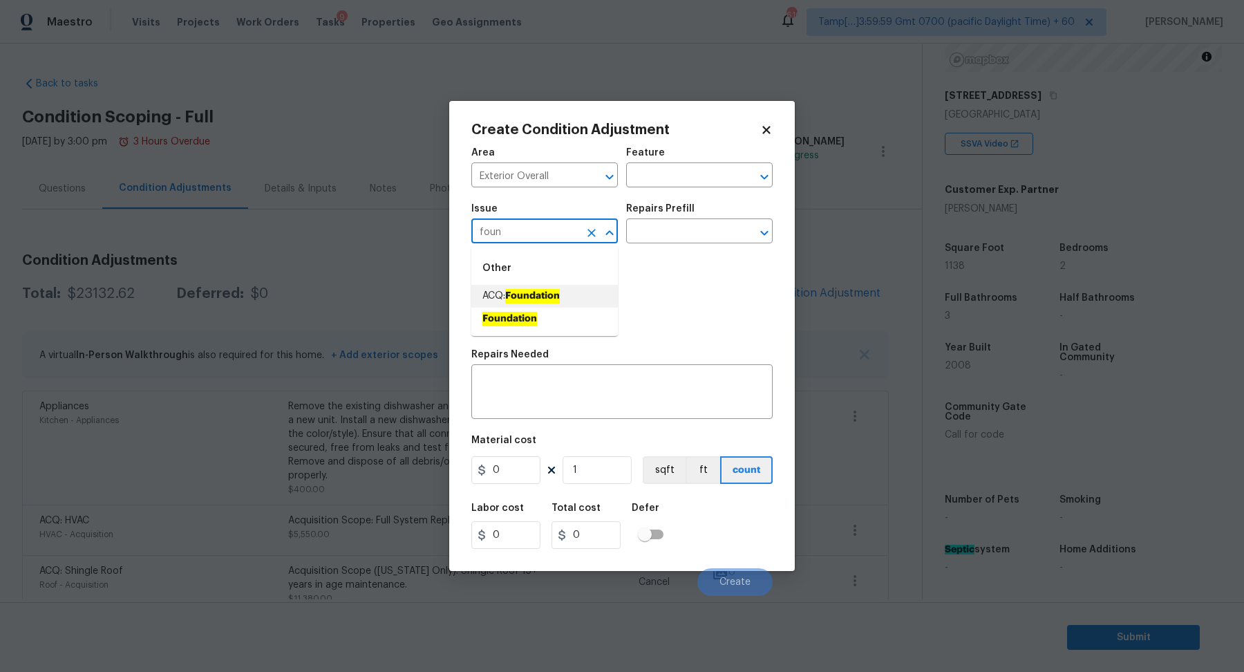
click at [561, 285] on li "ACQ: Foundation" at bounding box center [544, 296] width 146 height 23
type input "ACQ: Foundation"
click at [688, 218] on div "Repairs Prefill" at bounding box center [699, 213] width 146 height 18
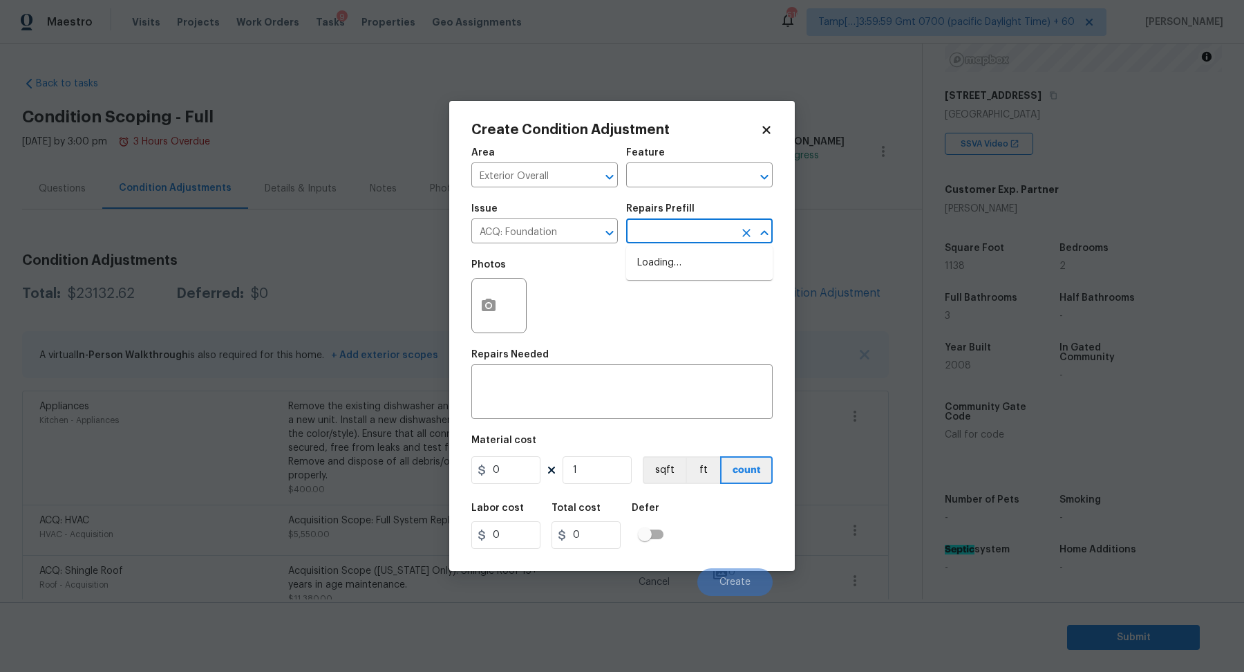
click at [688, 228] on input "text" at bounding box center [680, 232] width 108 height 21
click at [652, 233] on input "text" at bounding box center [680, 232] width 108 height 21
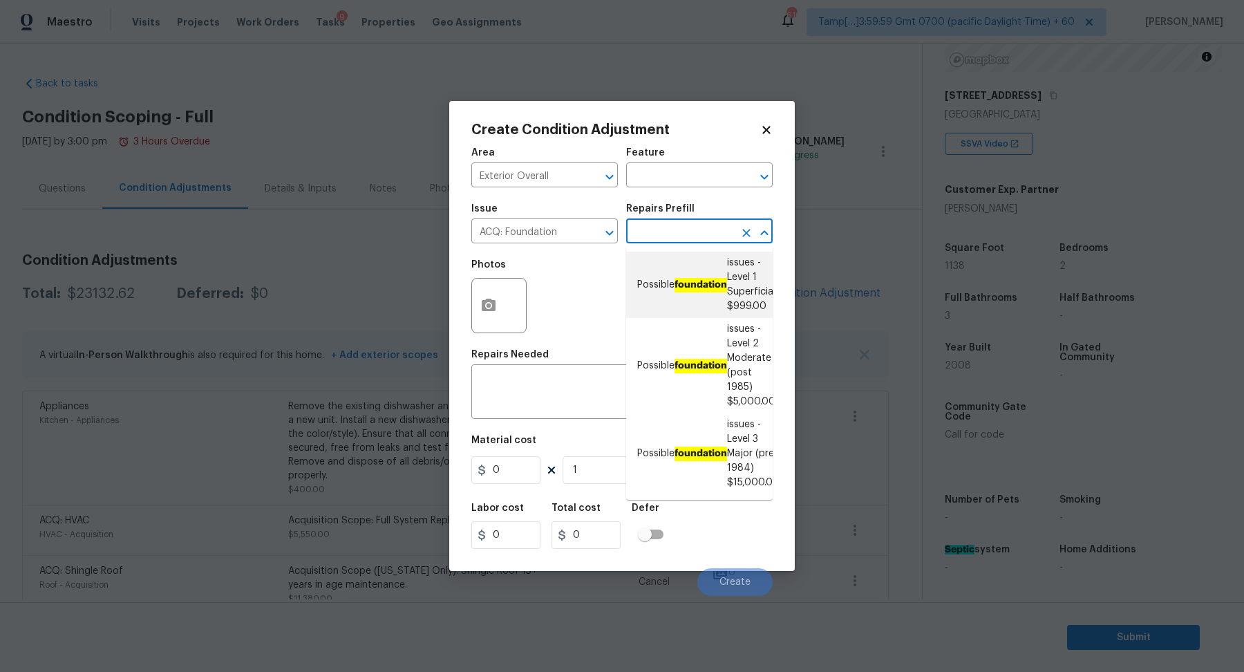
click at [679, 283] on ah_el_jm_1744356462066 "foundation" at bounding box center [700, 285] width 53 height 15
type input "Acquisition"
type input "999"
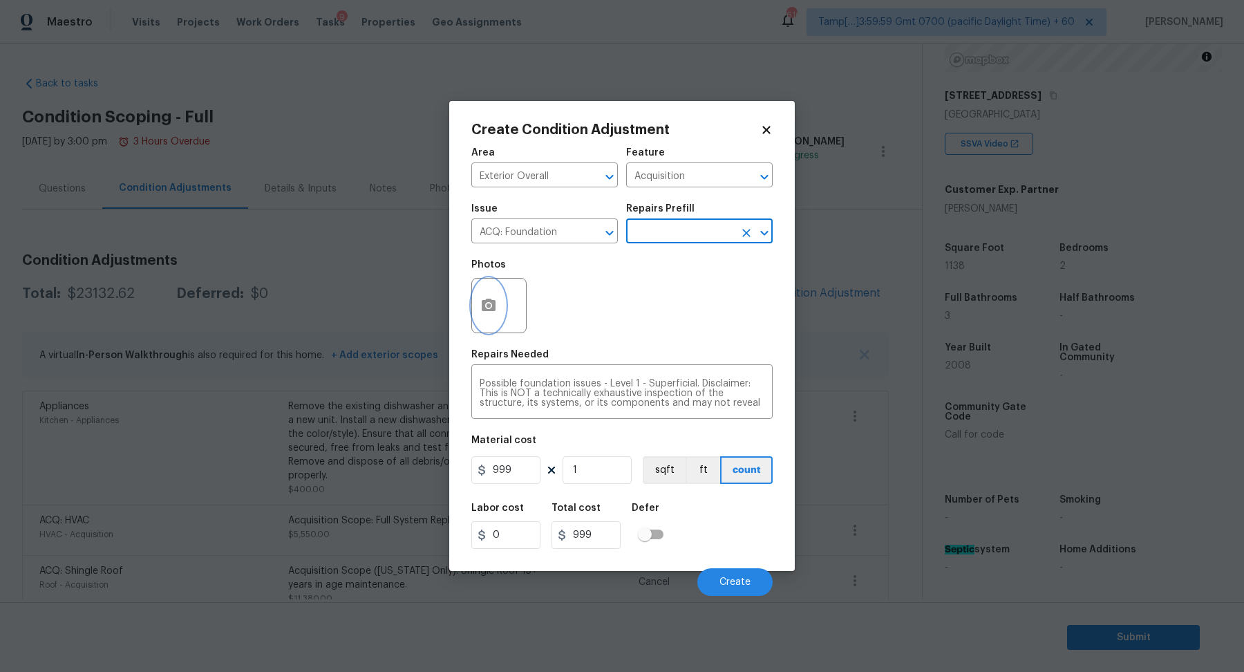
click at [494, 310] on icon "button" at bounding box center [489, 305] width 14 height 12
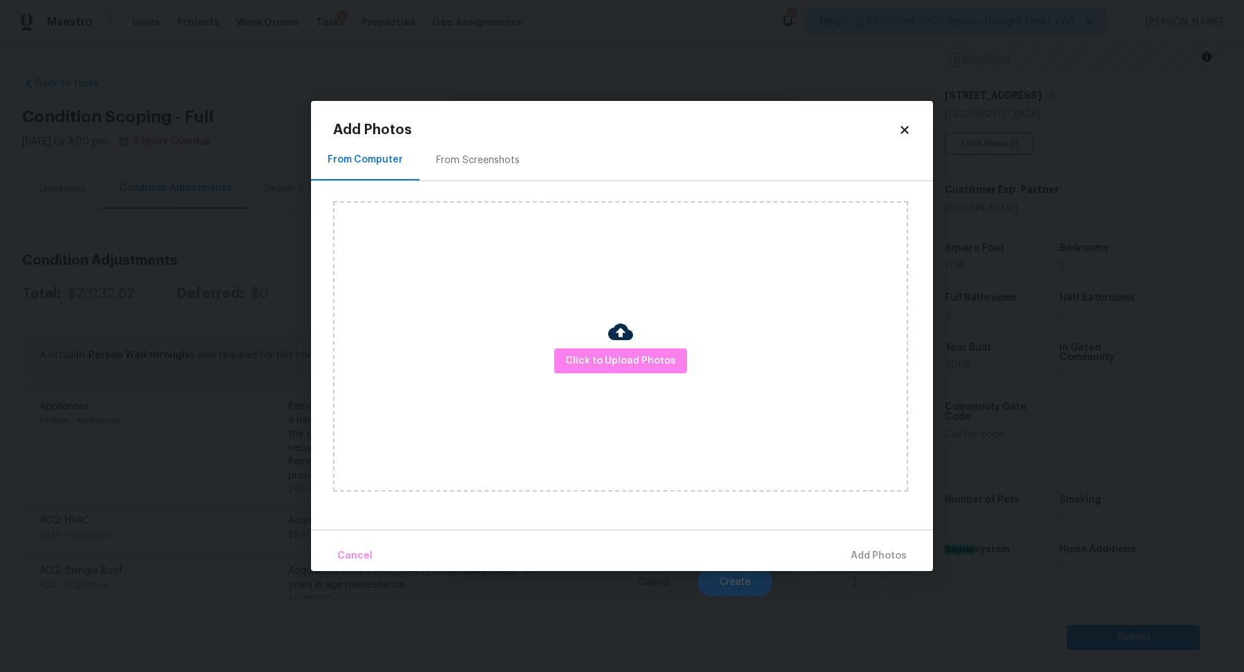
click at [625, 337] on img at bounding box center [620, 331] width 25 height 25
click at [625, 350] on button "Click to Upload Photos" at bounding box center [620, 361] width 133 height 26
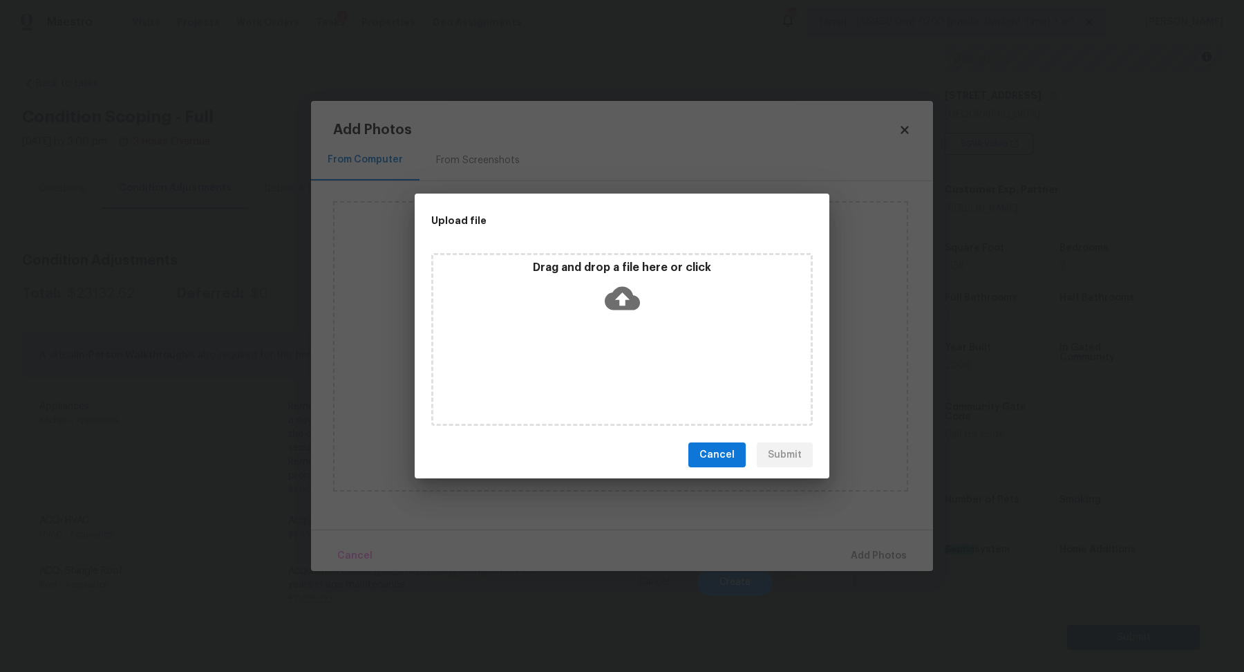
click at [650, 310] on div "Drag and drop a file here or click" at bounding box center [621, 290] width 377 height 59
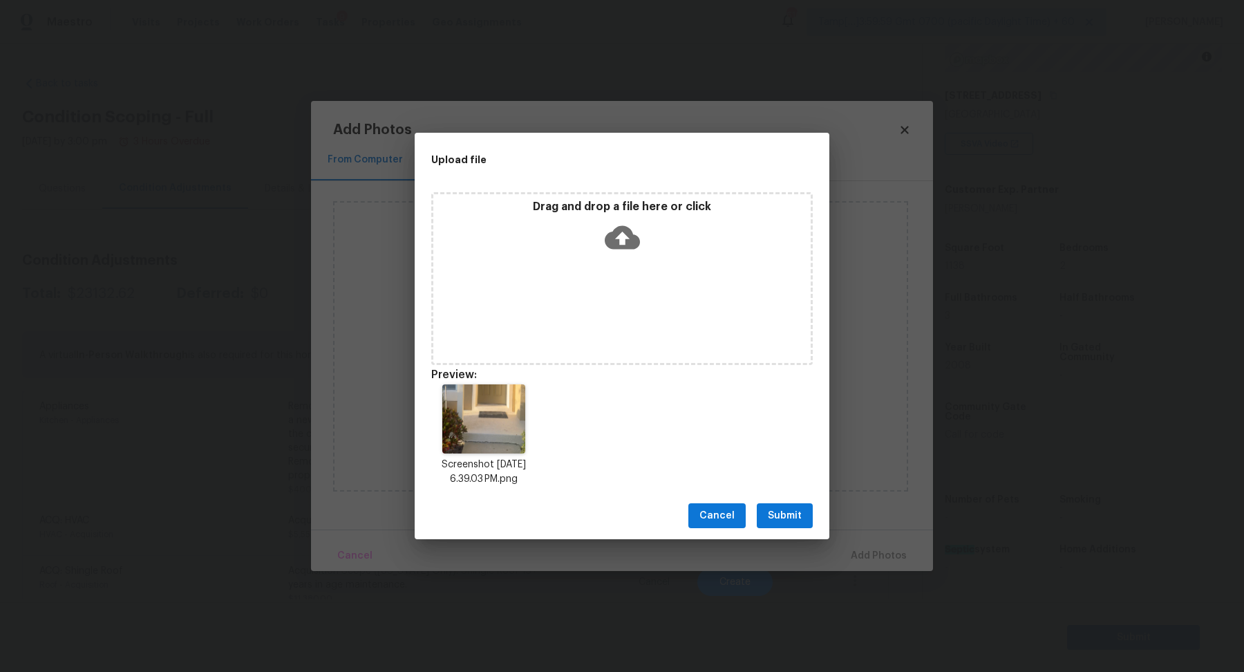
click at [786, 515] on span "Submit" at bounding box center [785, 515] width 34 height 17
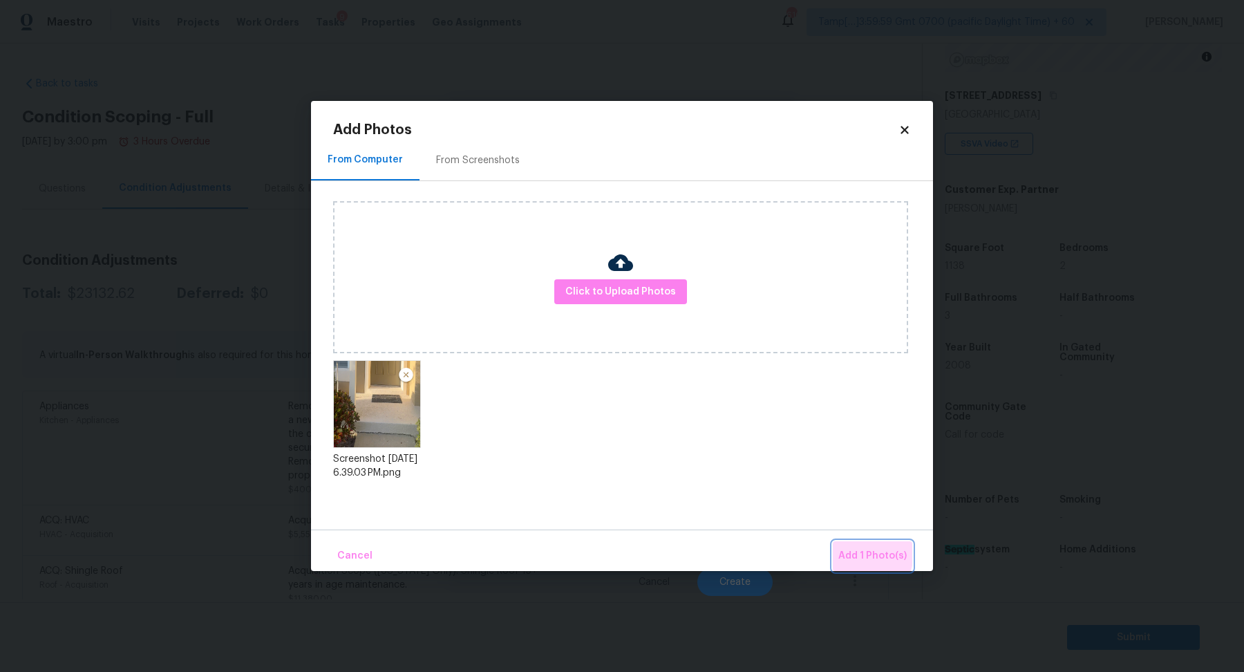
click at [837, 545] on button "Add 1 Photo(s)" at bounding box center [872, 556] width 79 height 30
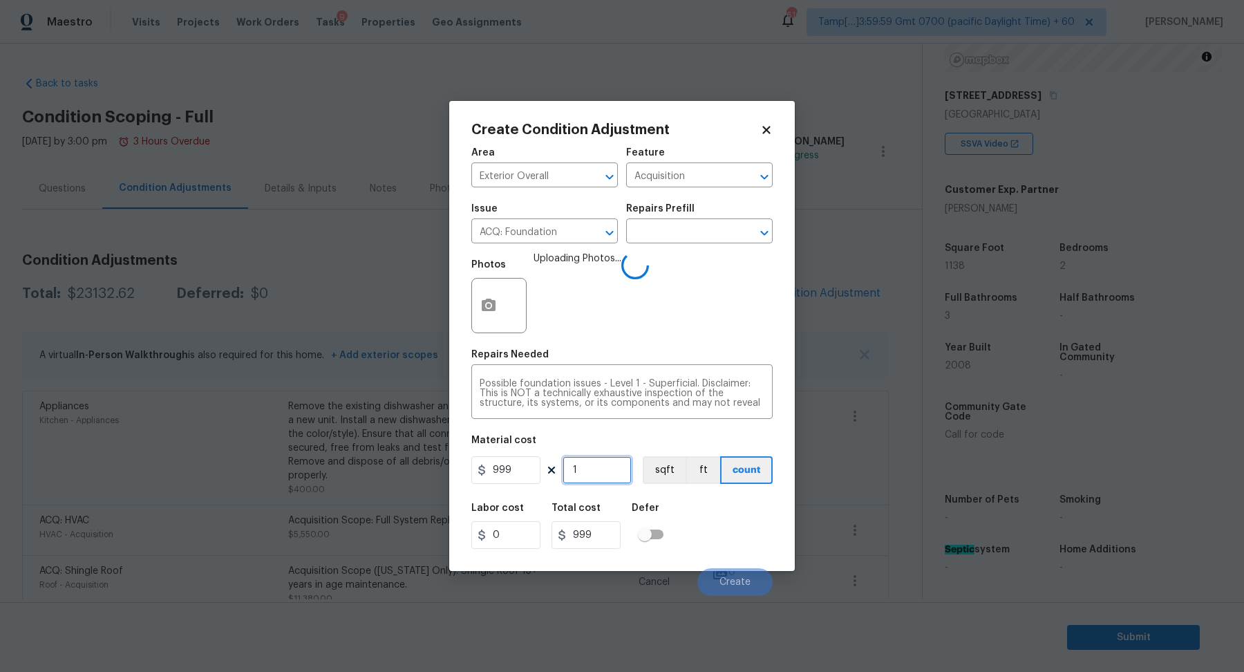
click at [618, 468] on input "1" at bounding box center [596, 470] width 69 height 28
click at [705, 521] on div "Labor cost 0 Total cost 999 Defer" at bounding box center [621, 526] width 301 height 62
click at [727, 575] on button "Create" at bounding box center [734, 582] width 75 height 28
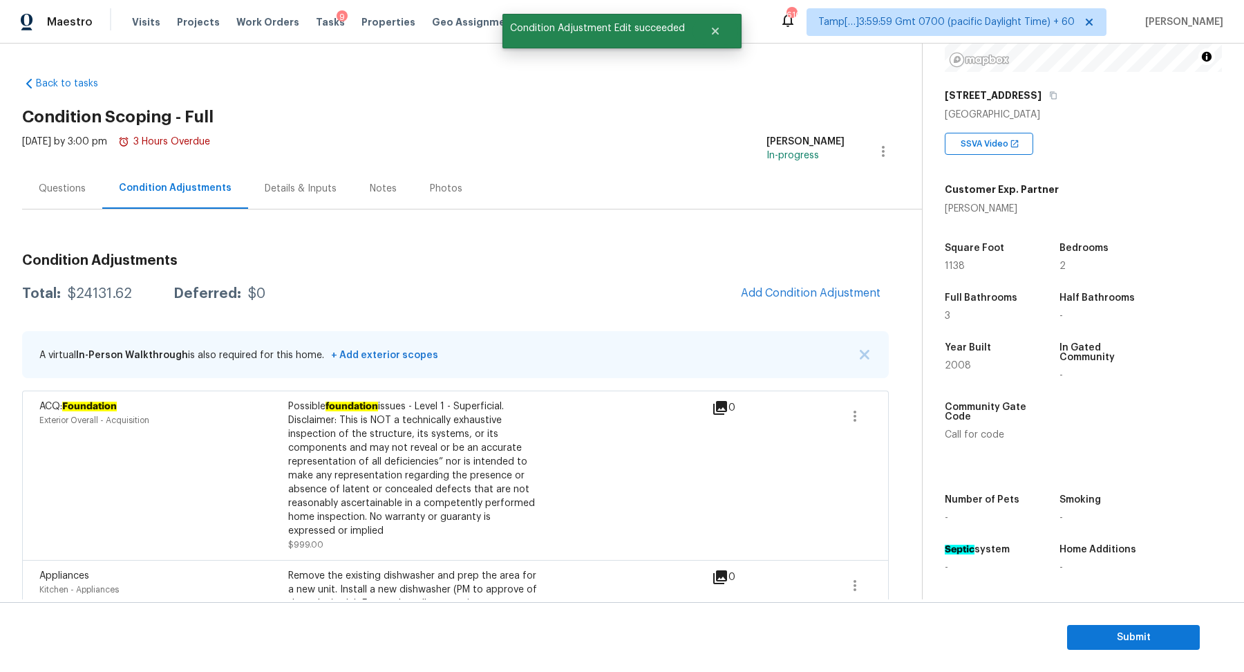
click at [66, 186] on div "Questions" at bounding box center [62, 189] width 47 height 14
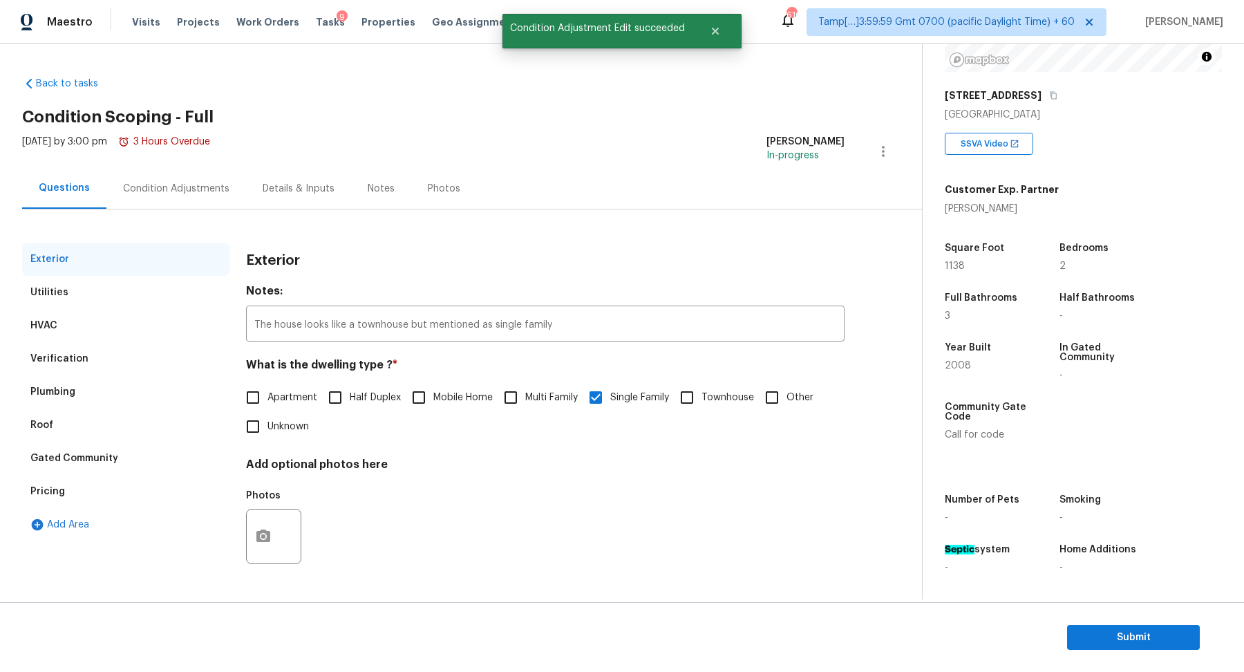
click at [699, 397] on input "Townhouse" at bounding box center [686, 397] width 29 height 29
checkbox input "true"
checkbox input "false"
click at [110, 354] on div "Verification" at bounding box center [125, 358] width 207 height 33
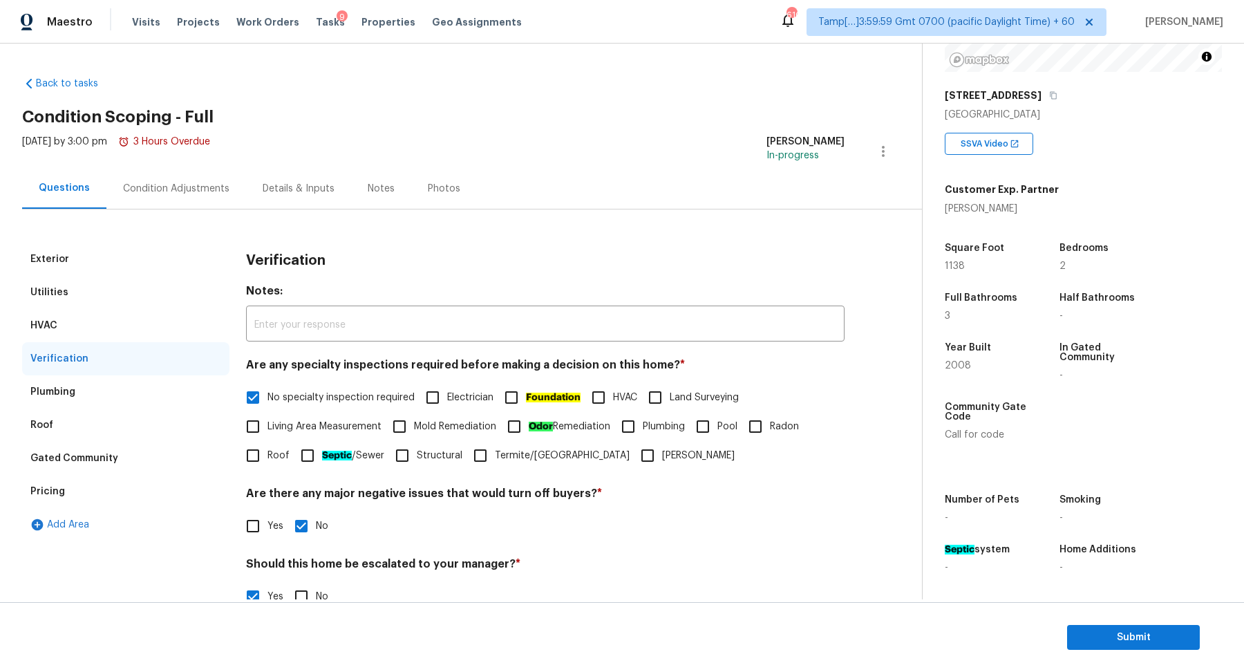
click at [207, 193] on div "Condition Adjustments" at bounding box center [176, 189] width 106 height 14
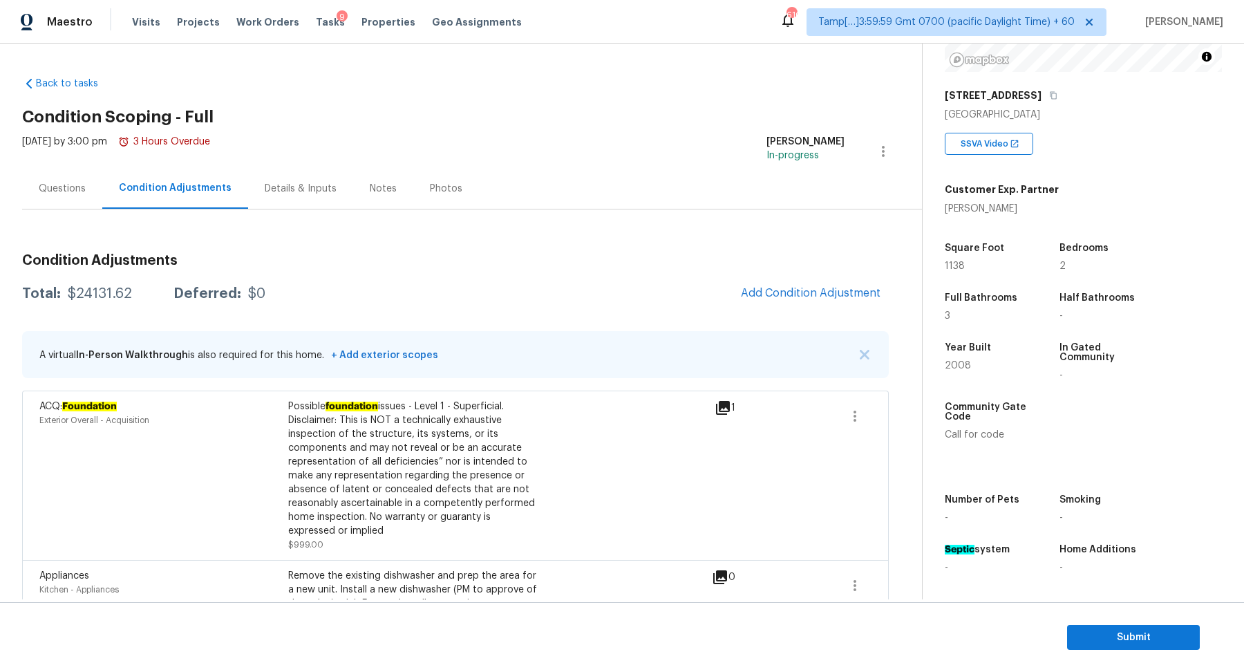
click at [105, 290] on div "$24131.62" at bounding box center [100, 294] width 64 height 14
copy div "$24131.62"
click at [84, 196] on div "Questions" at bounding box center [62, 188] width 80 height 41
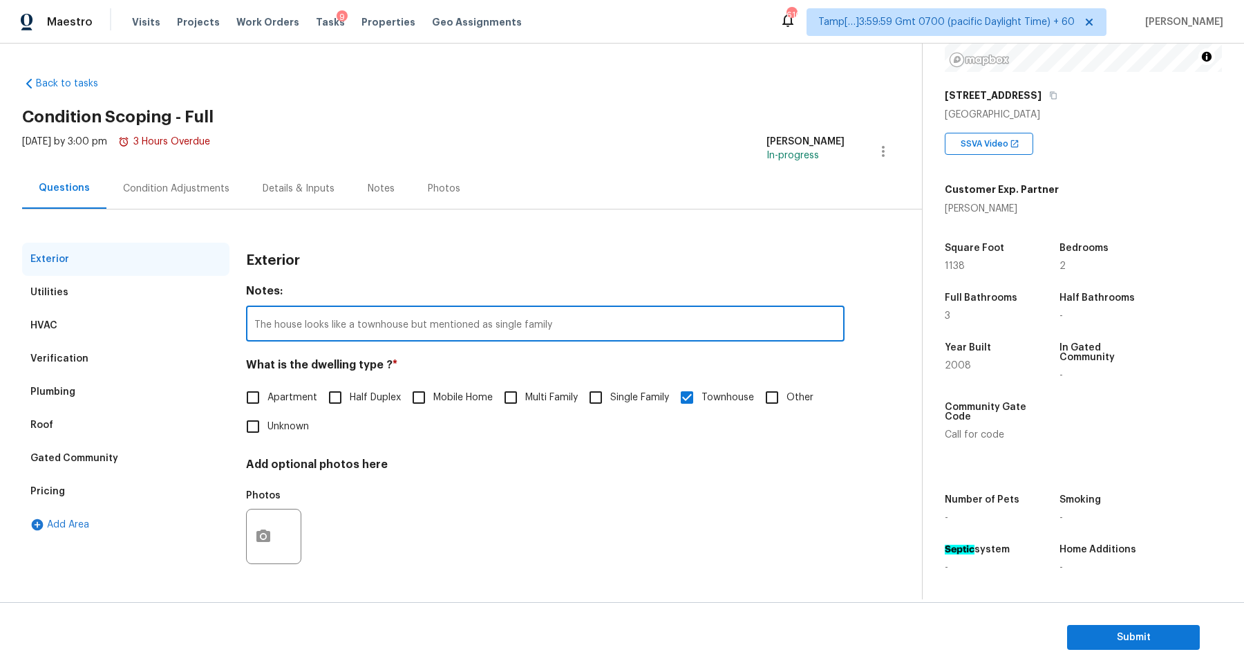
drag, startPoint x: 274, startPoint y: 325, endPoint x: 638, endPoint y: 324, distance: 364.2
click at [638, 324] on input "The house looks like a townhouse but mentioned as single family" at bounding box center [545, 325] width 598 height 32
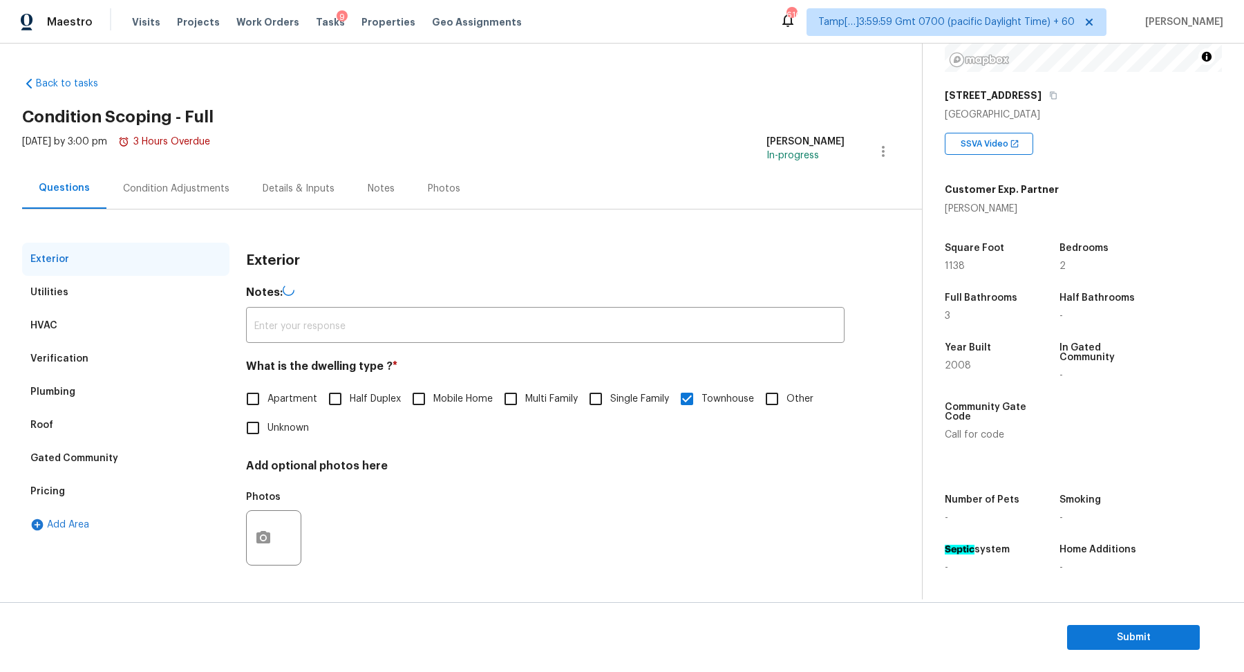
type input "The house looks like a townhouse but mentioned as single family"
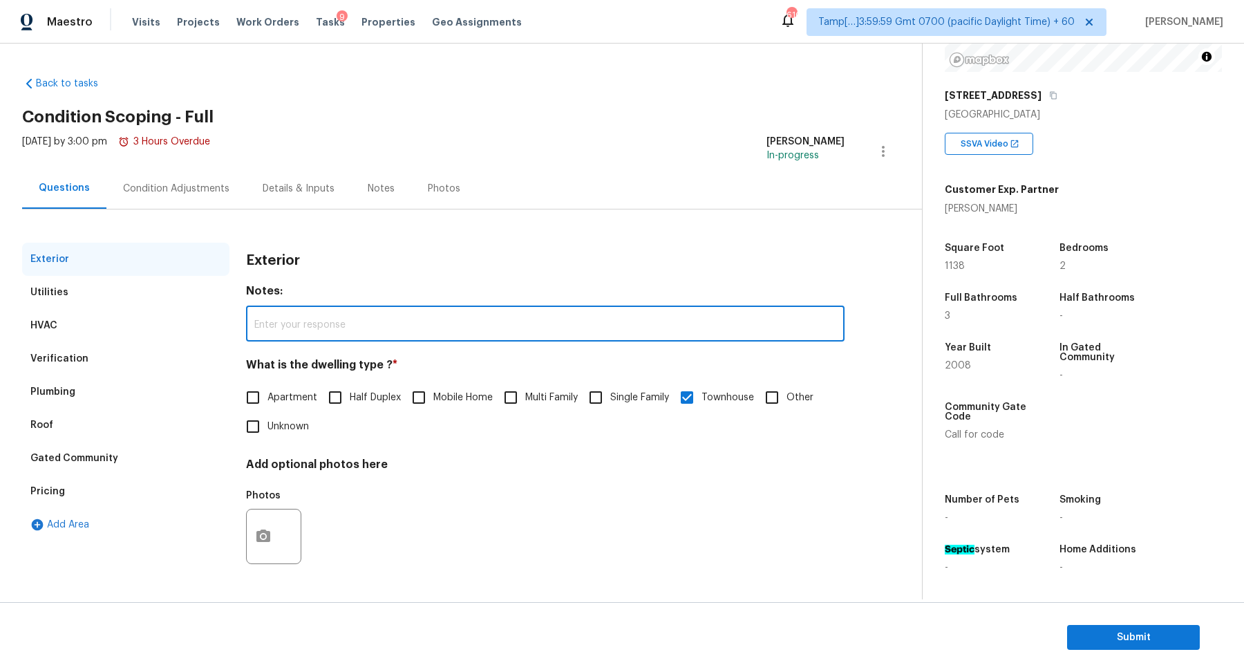
click at [83, 350] on div "Verification" at bounding box center [125, 358] width 207 height 33
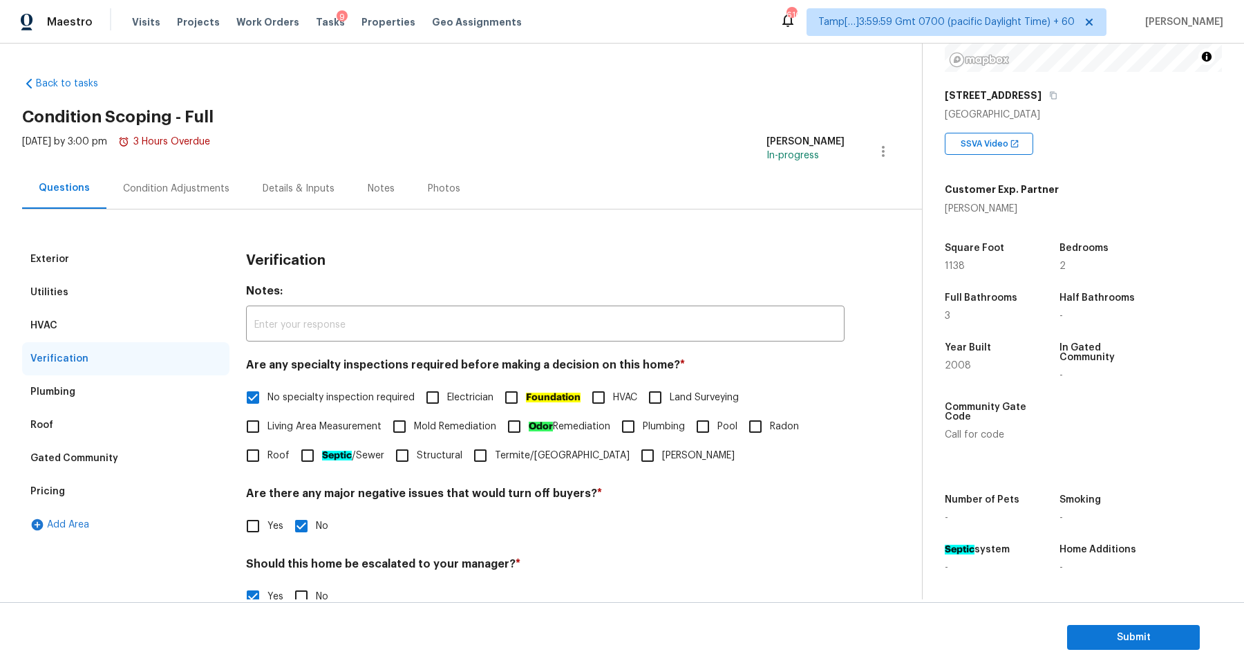
scroll to position [246, 0]
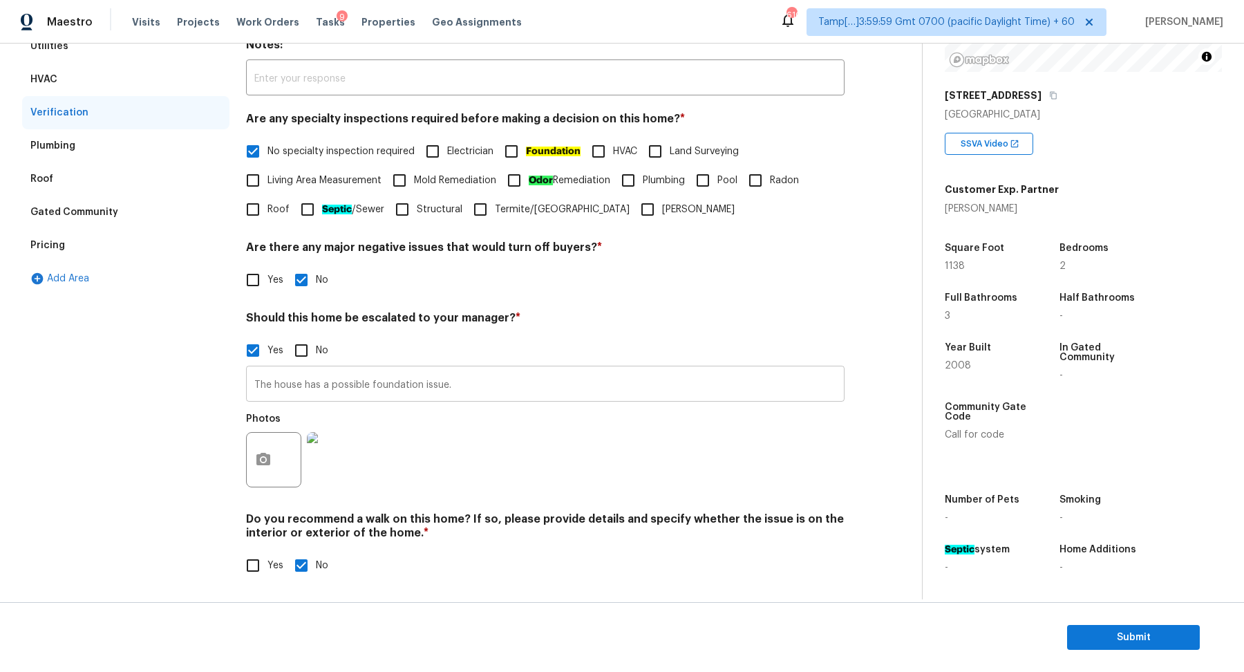
click at [463, 387] on input "The house has a possible foundation issue." at bounding box center [545, 385] width 598 height 32
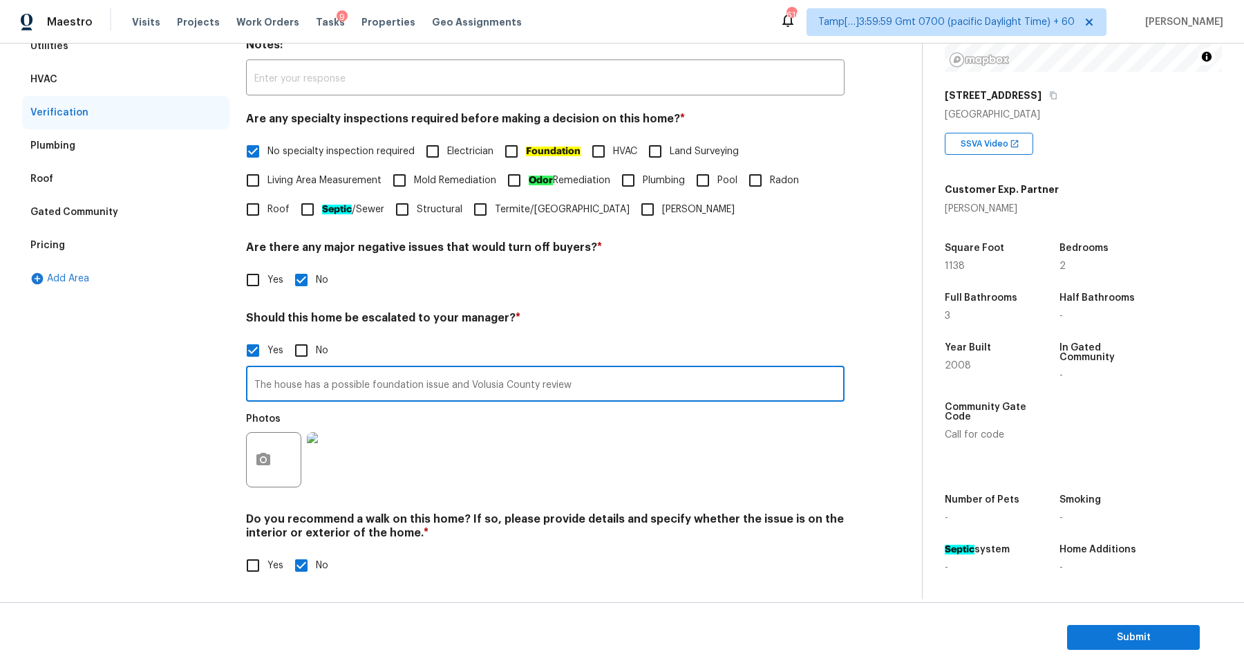
type input "The house has a possible foundation issue and Volusia County review."
drag, startPoint x: 448, startPoint y: 383, endPoint x: 582, endPoint y: 389, distance: 134.2
click at [582, 389] on input "The house has a possible foundation issue and Volusia County review." at bounding box center [545, 385] width 598 height 32
click at [114, 233] on div "Pricing" at bounding box center [125, 245] width 207 height 33
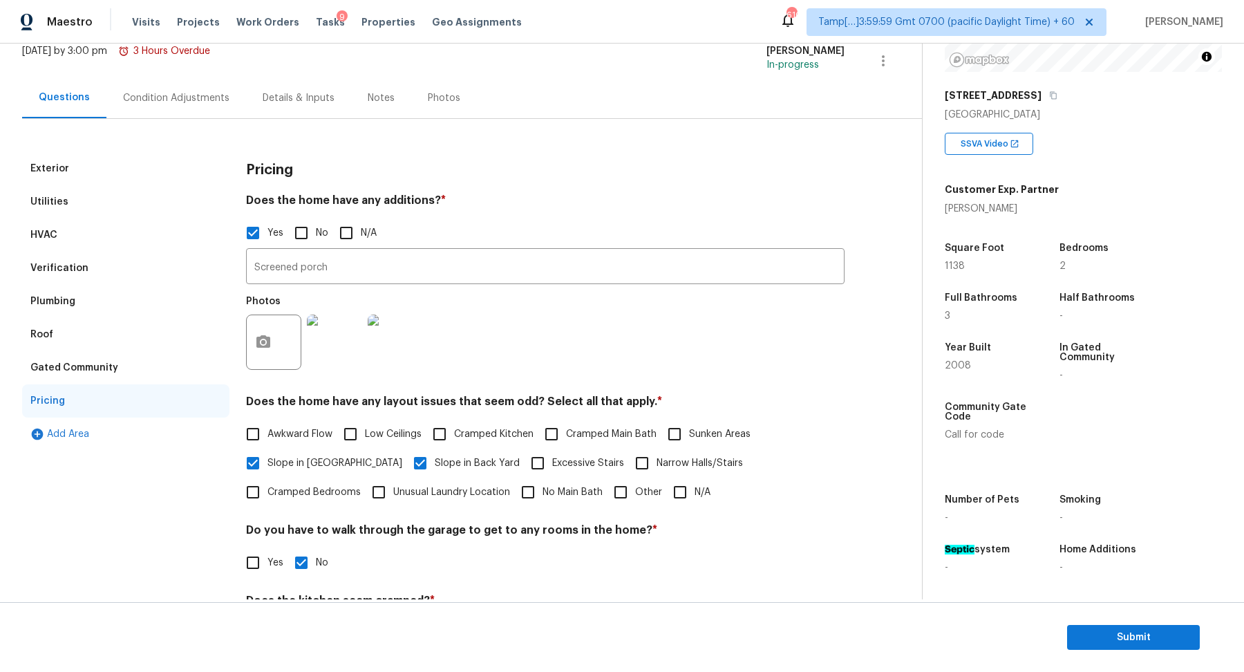
scroll to position [85, 0]
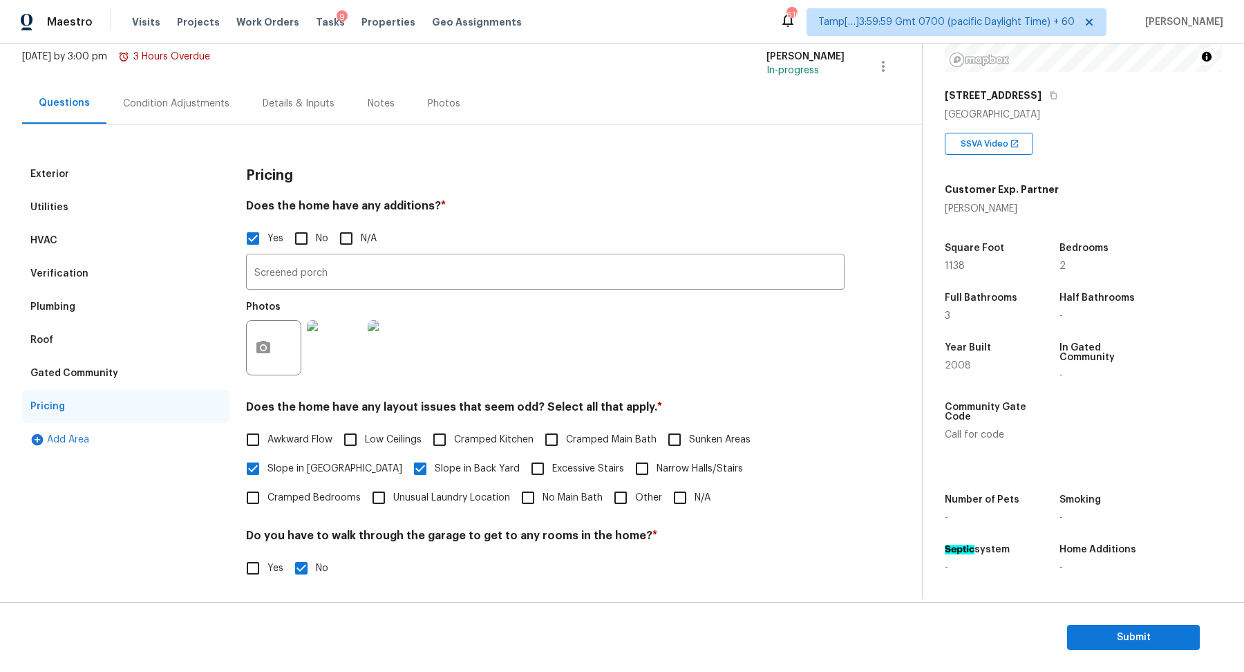
click at [101, 279] on div "Verification" at bounding box center [125, 273] width 207 height 33
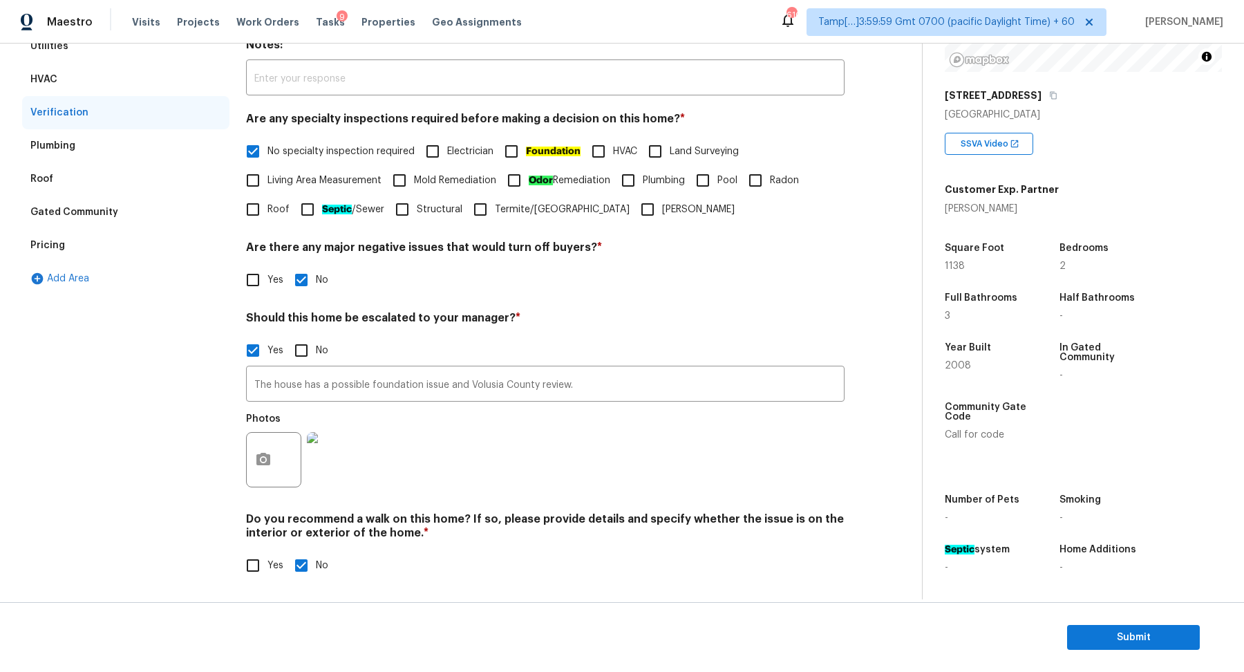
scroll to position [0, 0]
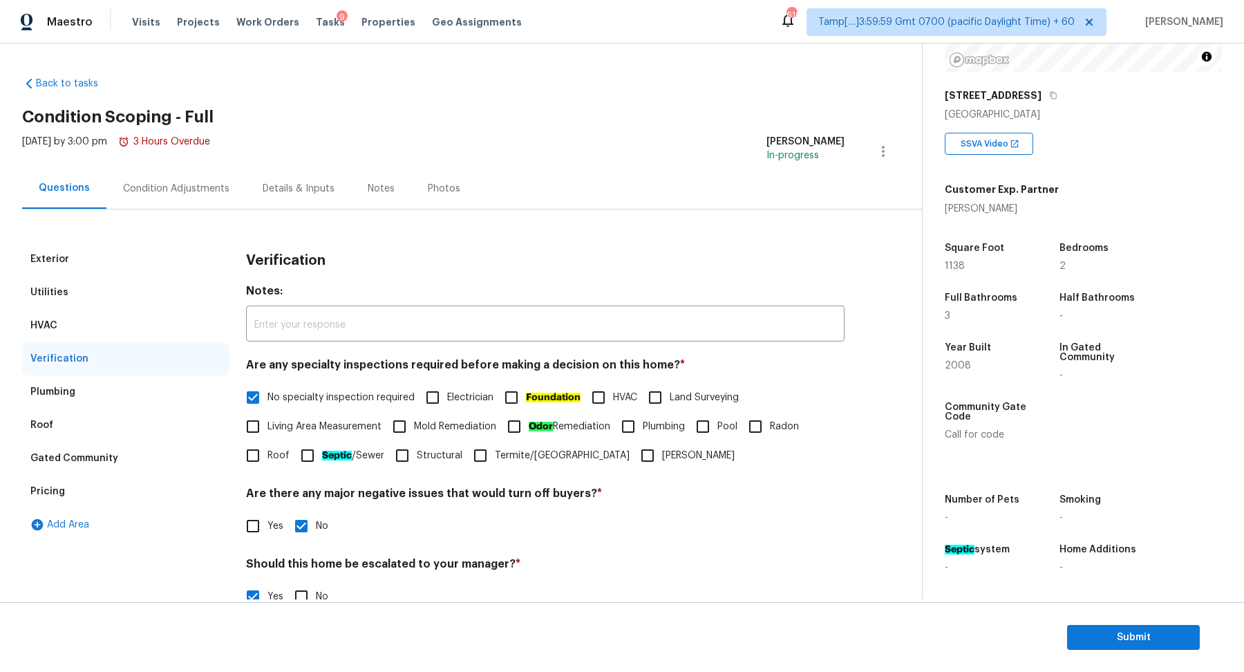
click at [106, 267] on div "Exterior" at bounding box center [125, 259] width 207 height 33
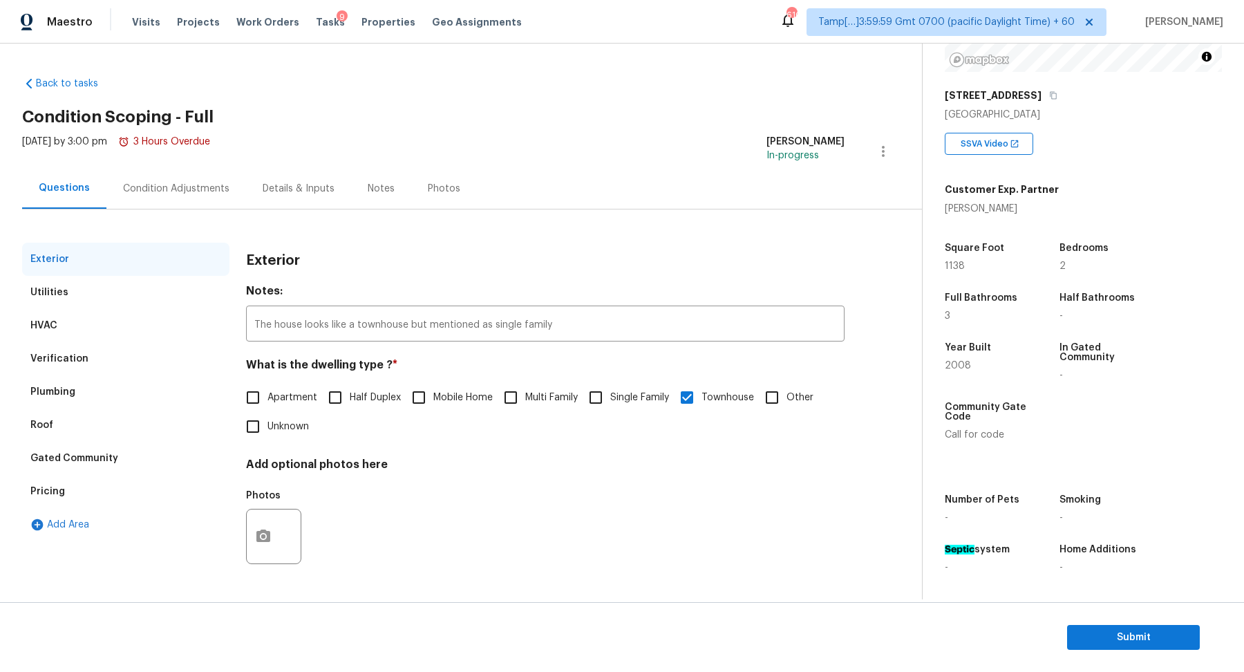
click at [101, 291] on div "Utilities" at bounding box center [125, 292] width 207 height 33
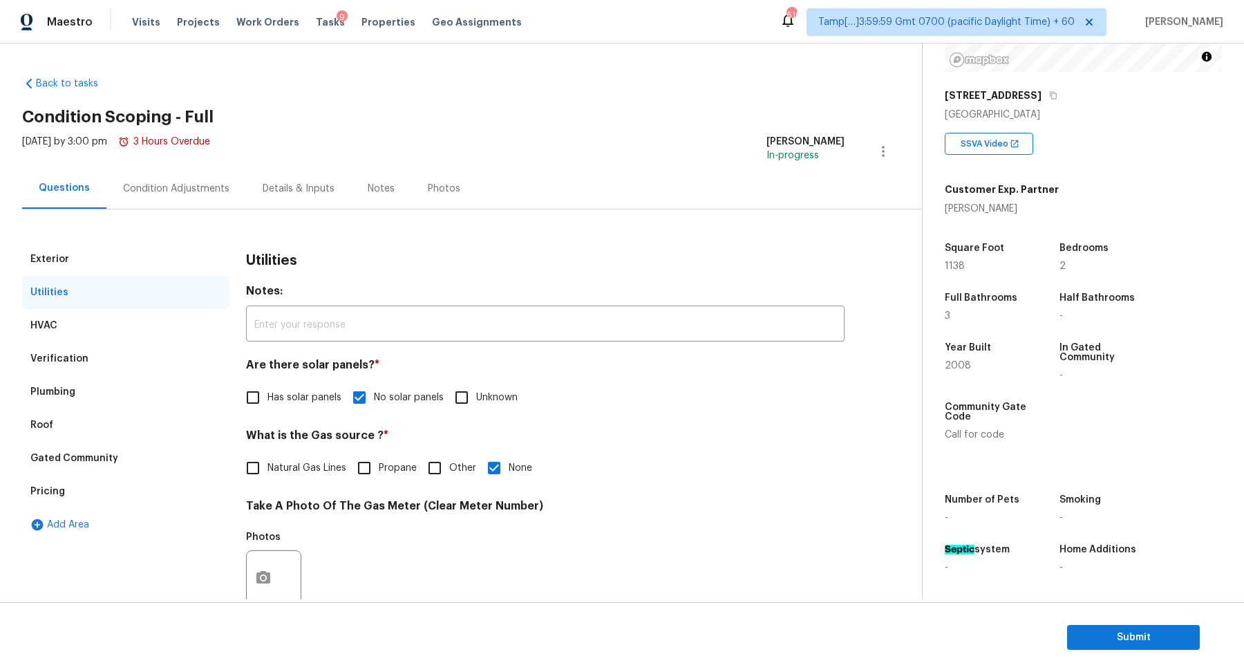
click at [120, 261] on div "Exterior" at bounding box center [125, 259] width 207 height 33
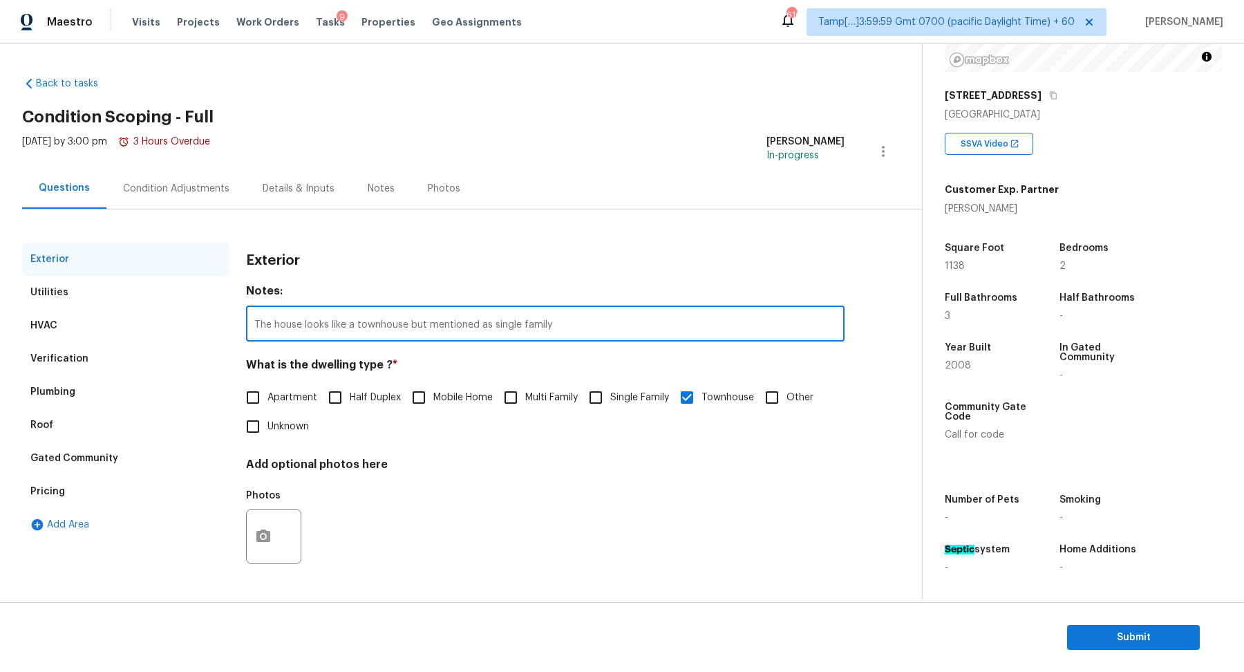
drag, startPoint x: 273, startPoint y: 323, endPoint x: 694, endPoint y: 323, distance: 420.8
click at [694, 323] on input "The house looks like a townhouse but mentioned as single family" at bounding box center [545, 325] width 598 height 32
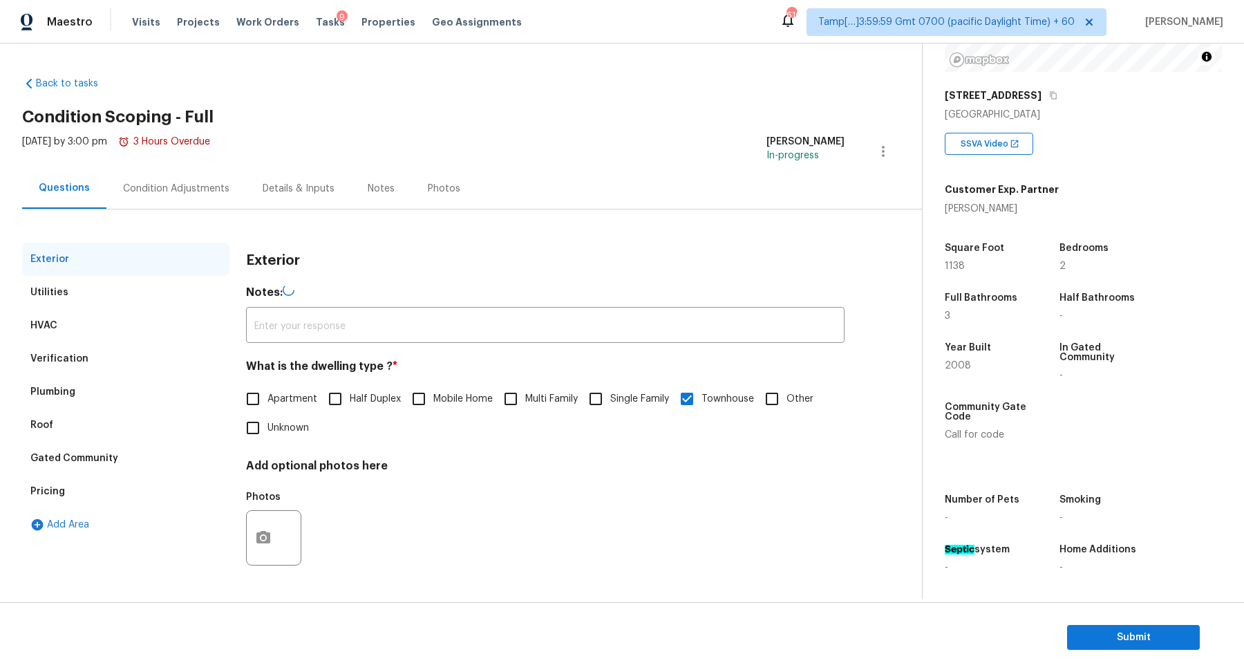
click at [89, 493] on div "Pricing" at bounding box center [125, 491] width 207 height 33
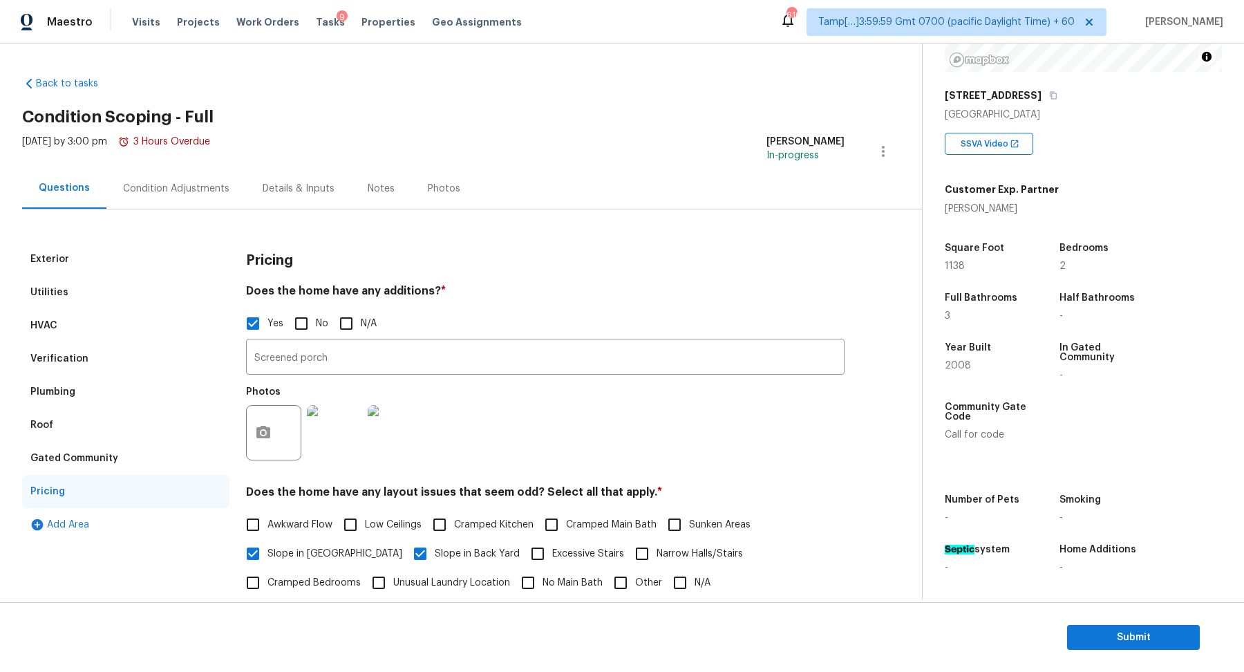
scroll to position [229, 0]
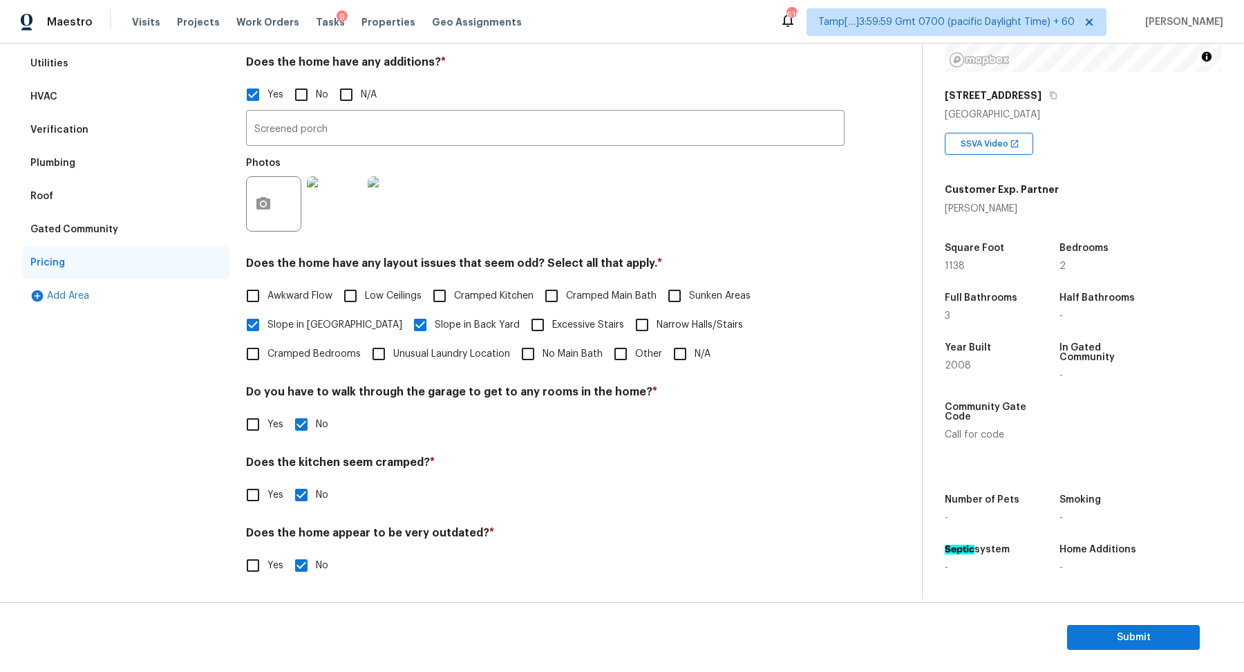
click at [635, 358] on span "Other" at bounding box center [648, 354] width 27 height 15
click at [606, 358] on input "Other" at bounding box center [620, 353] width 29 height 29
checkbox input "true"
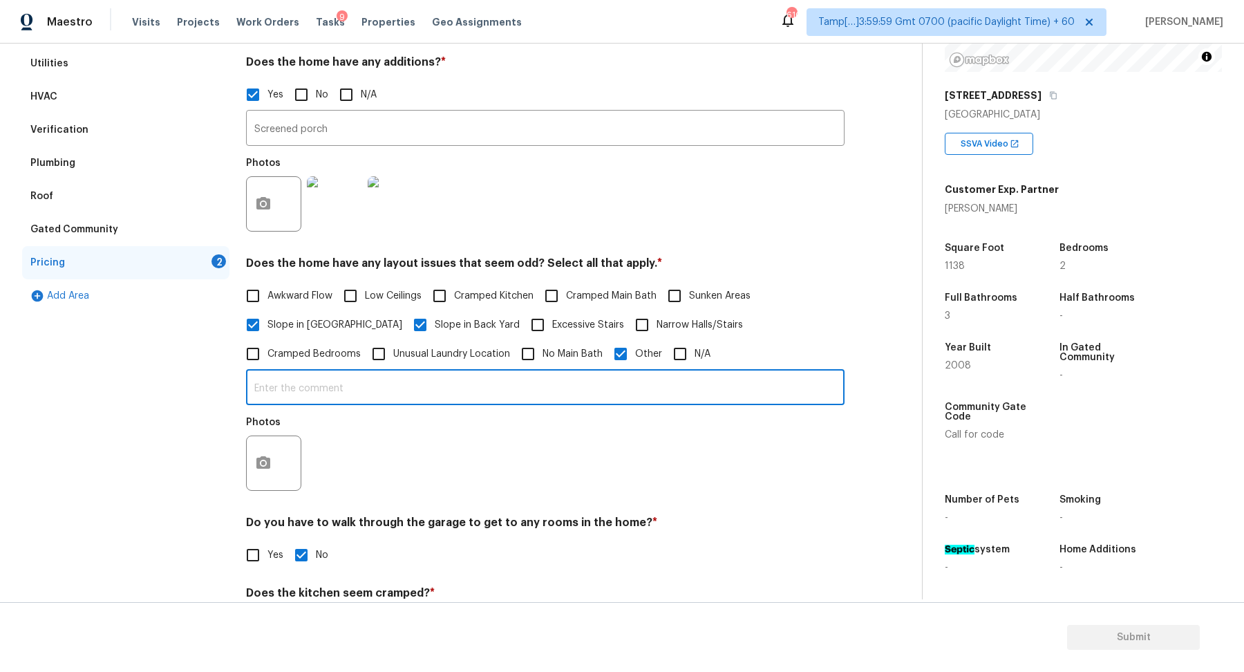
click at [380, 388] on input "text" at bounding box center [545, 388] width 598 height 32
paste input "house looks like a townhouse but mentioned as single family"
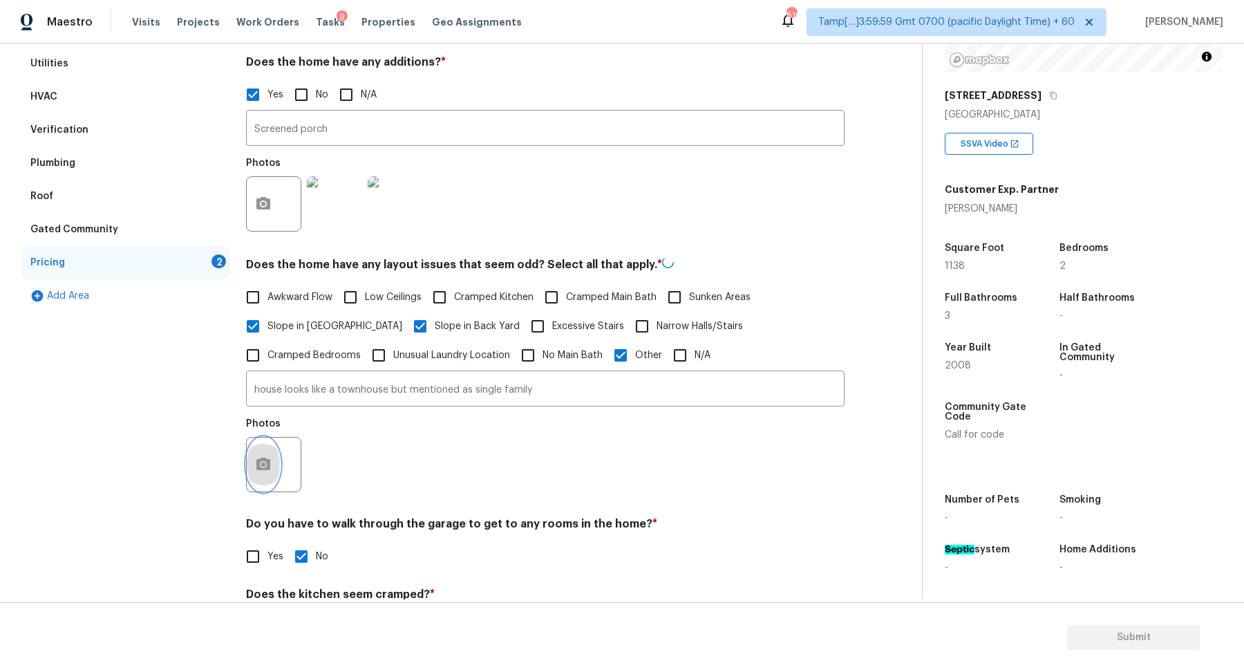
click at [274, 455] on button "button" at bounding box center [263, 464] width 33 height 54
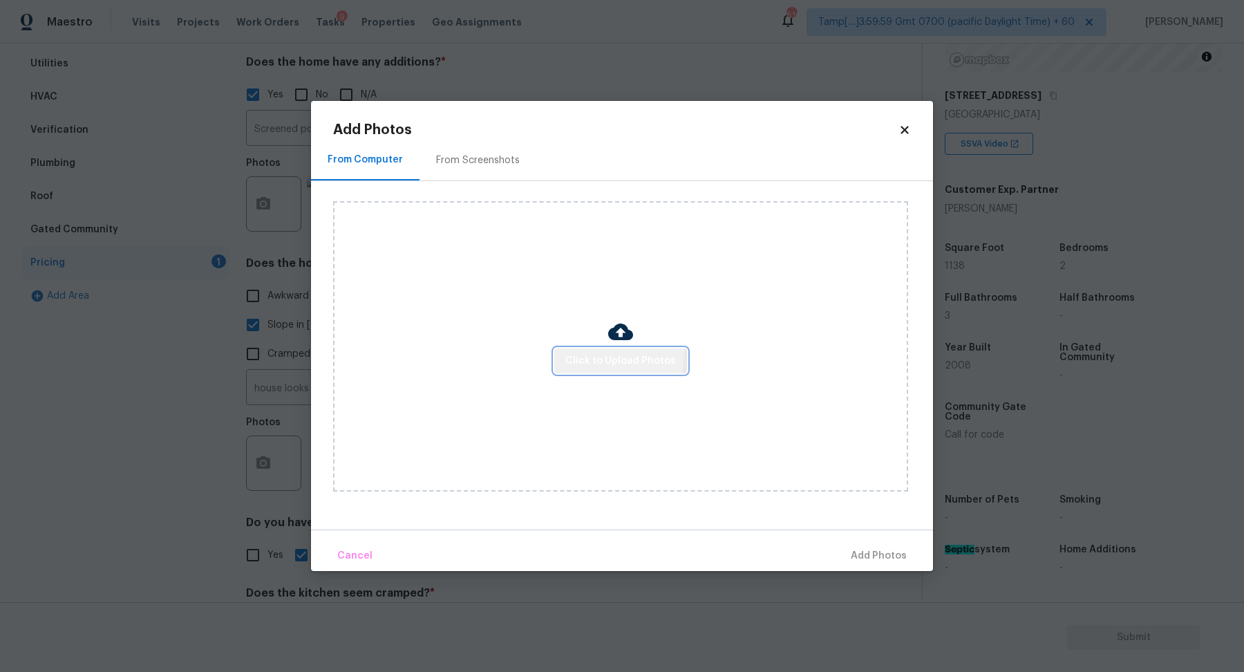
click at [578, 351] on button "Click to Upload Photos" at bounding box center [620, 361] width 133 height 26
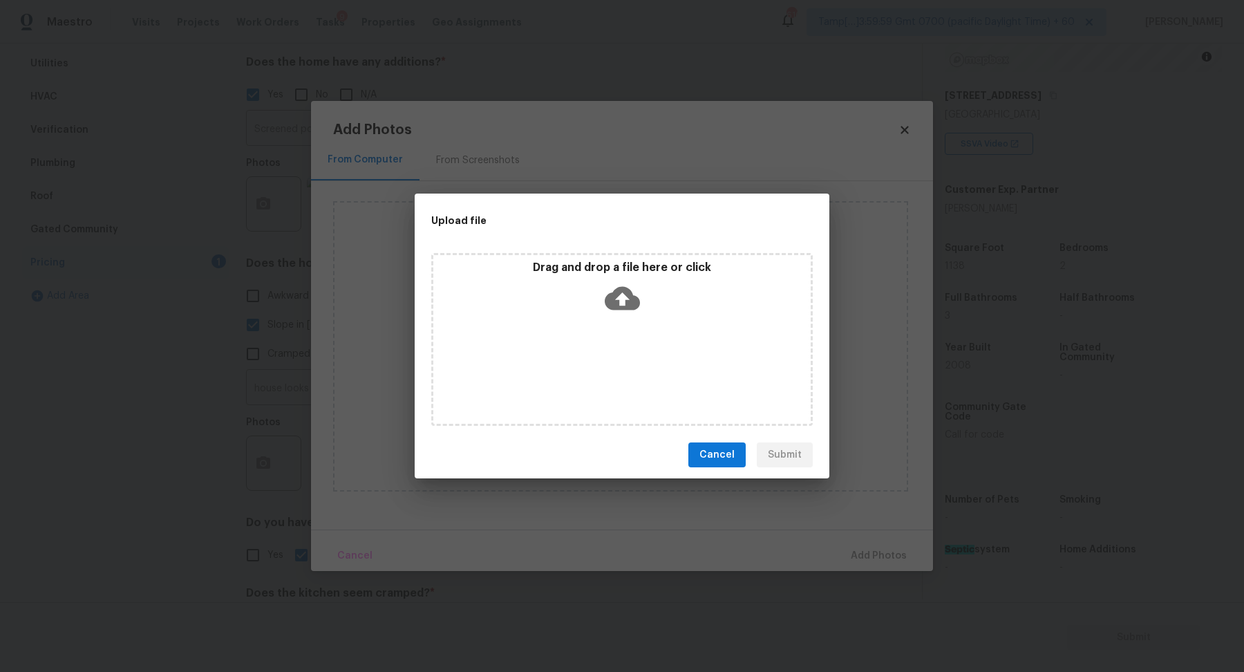
click at [620, 311] on icon at bounding box center [622, 298] width 35 height 35
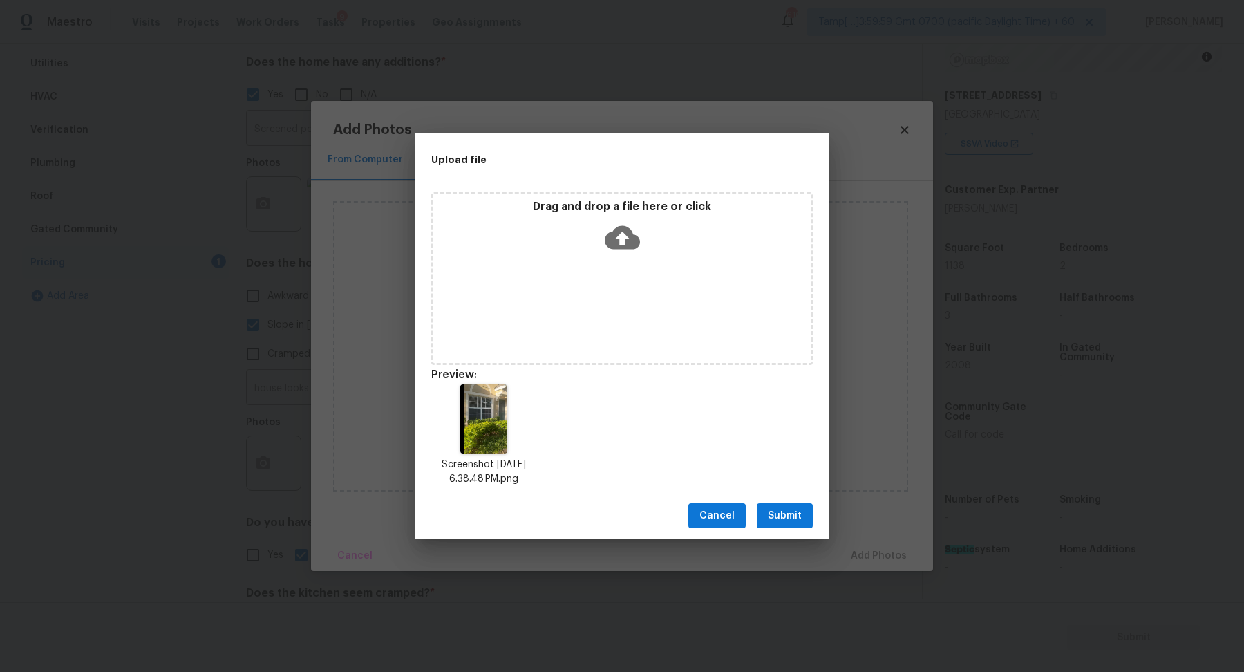
click at [802, 520] on button "Submit" at bounding box center [785, 516] width 56 height 26
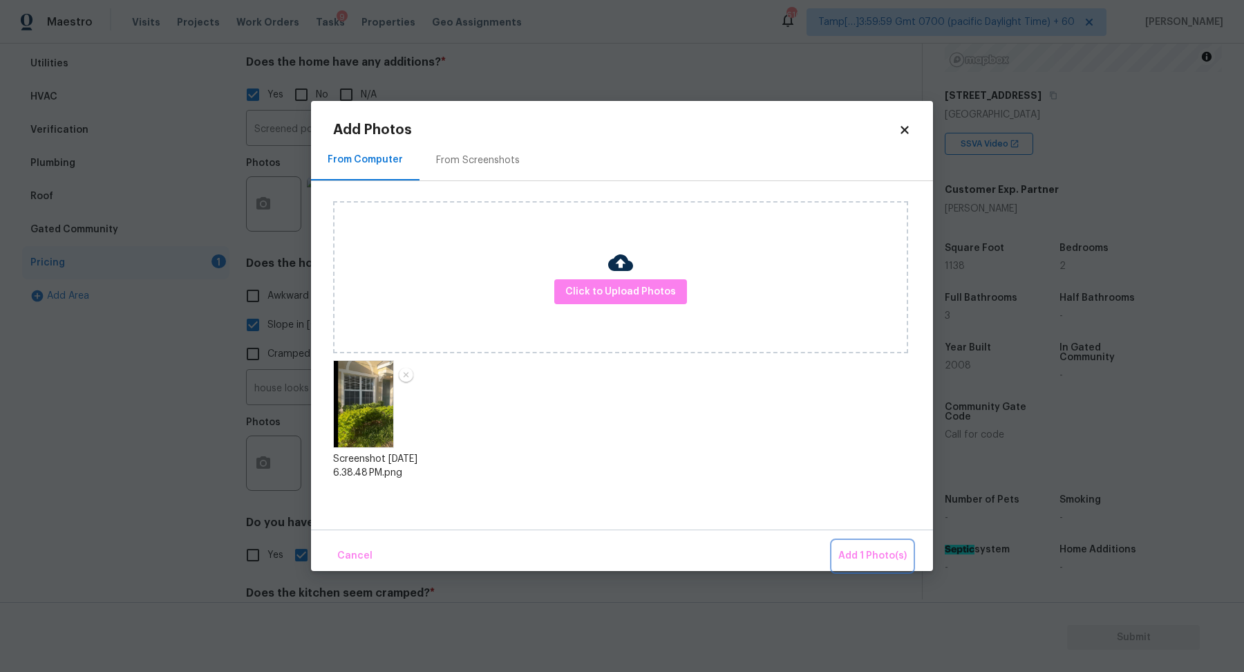
click at [864, 549] on span "Add 1 Photo(s)" at bounding box center [872, 555] width 68 height 17
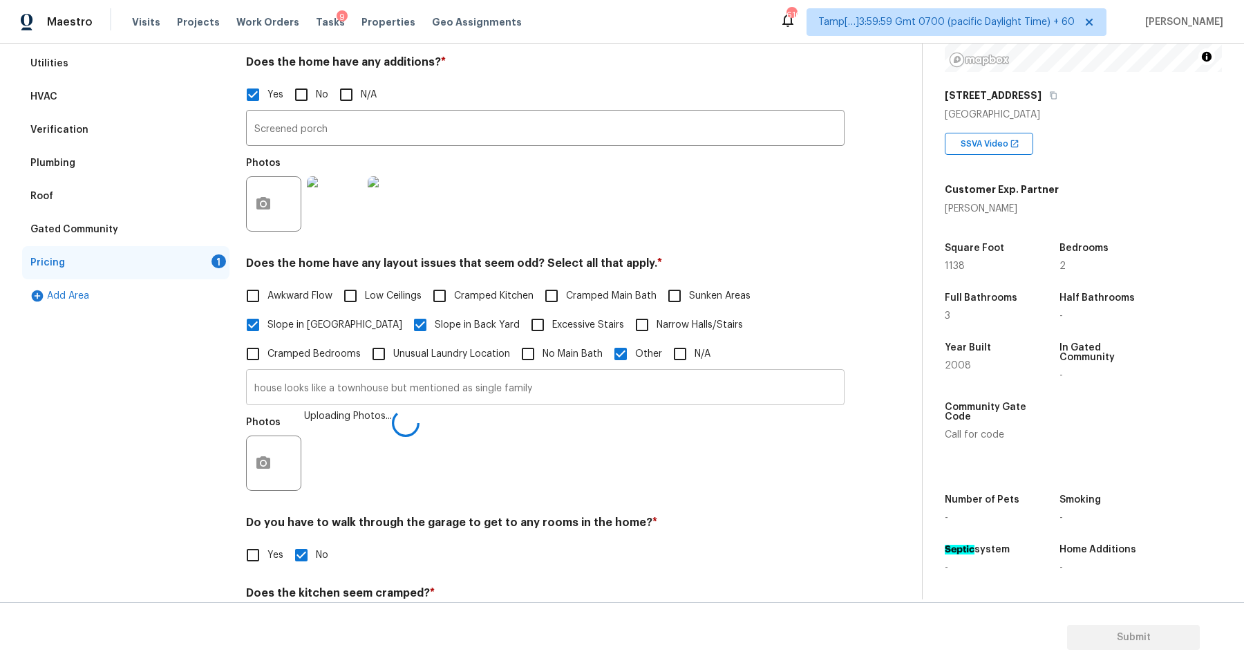
click at [248, 390] on input "house looks like a townhouse but mentioned as single family" at bounding box center [545, 388] width 598 height 32
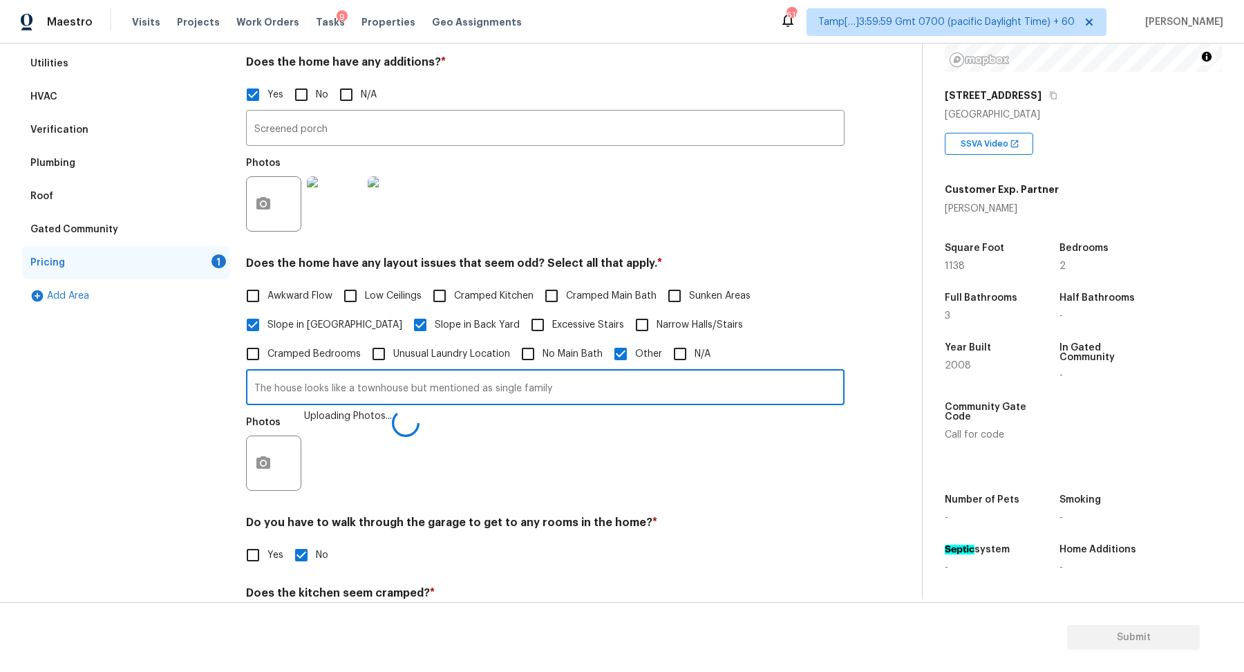
click at [520, 442] on div "Photos Uploading Photos..." at bounding box center [545, 454] width 598 height 90
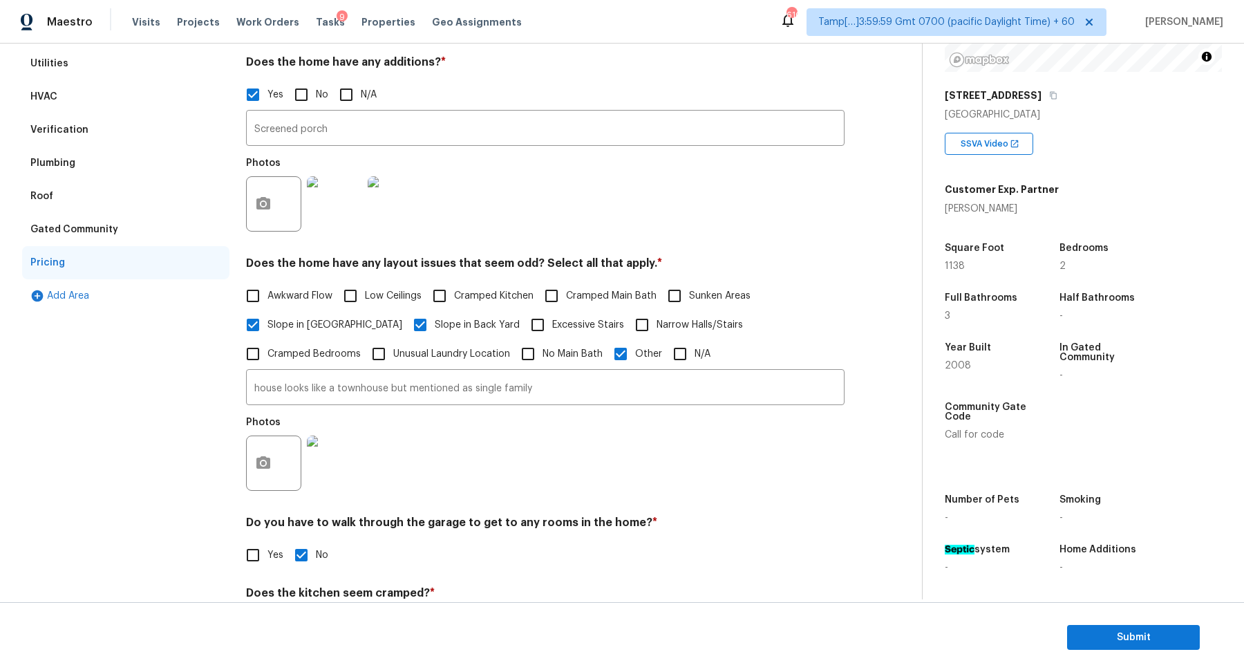
type input "The house looks like a townhouse but mentioned as single family"
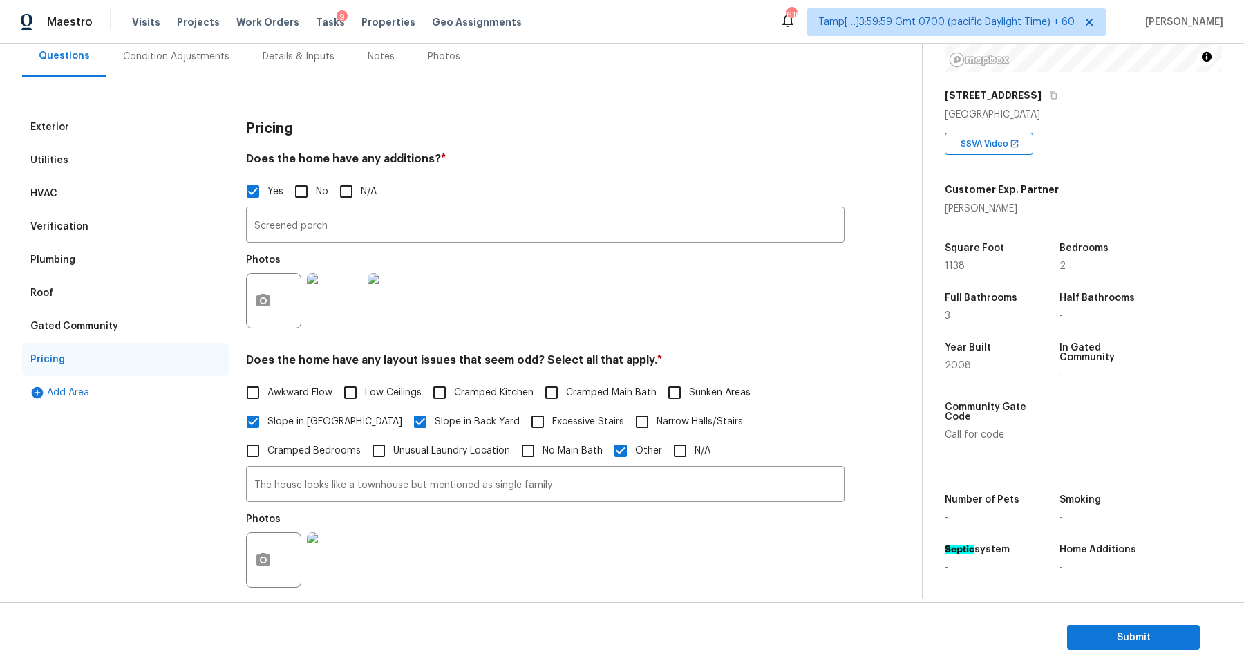
scroll to position [0, 0]
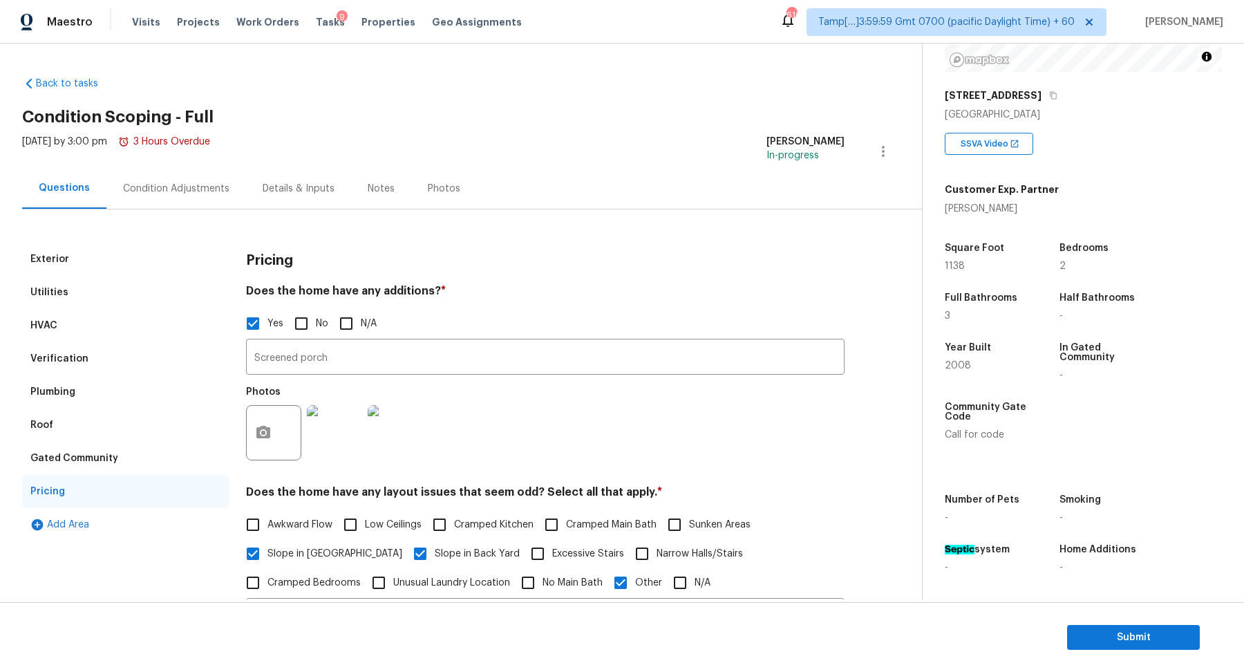
click at [202, 191] on div "Condition Adjustments" at bounding box center [176, 189] width 106 height 14
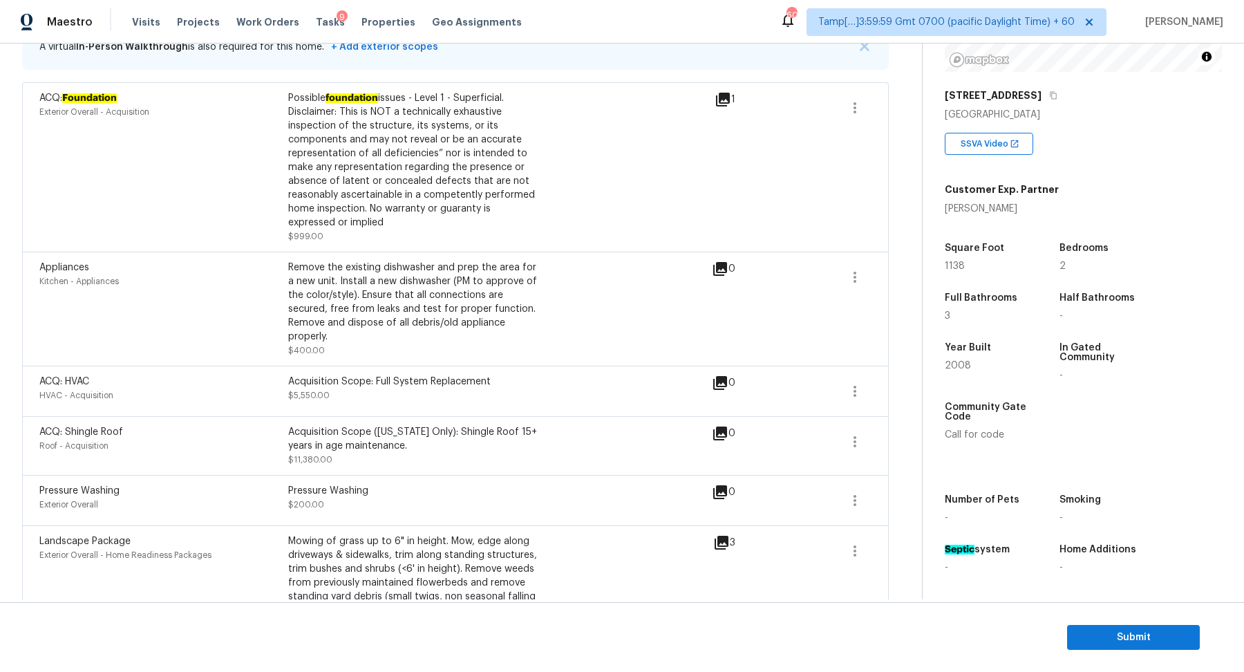
scroll to position [726, 0]
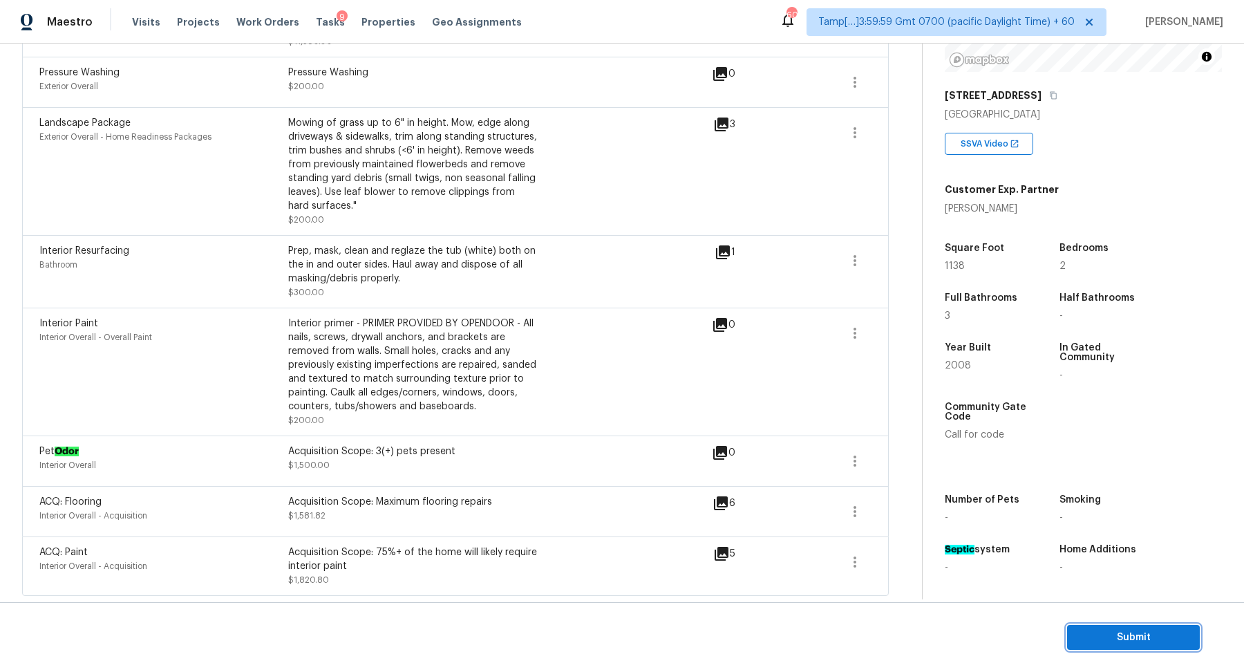
click at [1103, 635] on span "Submit" at bounding box center [1133, 637] width 111 height 17
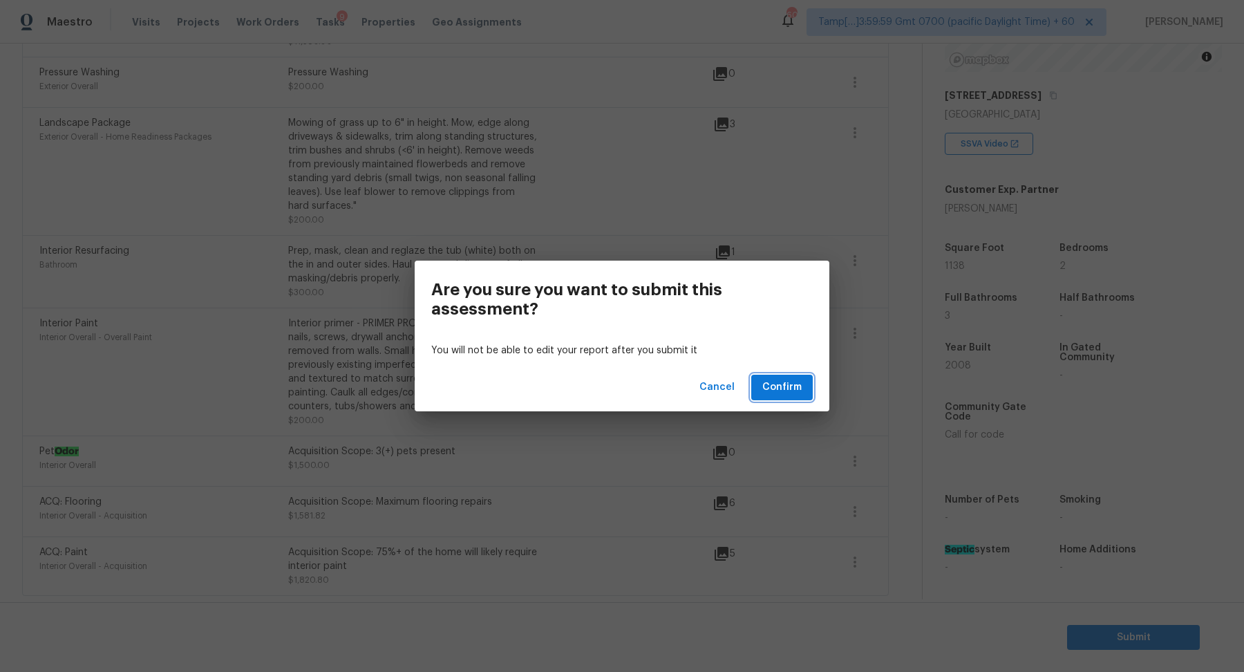
click at [788, 393] on span "Confirm" at bounding box center [781, 387] width 39 height 17
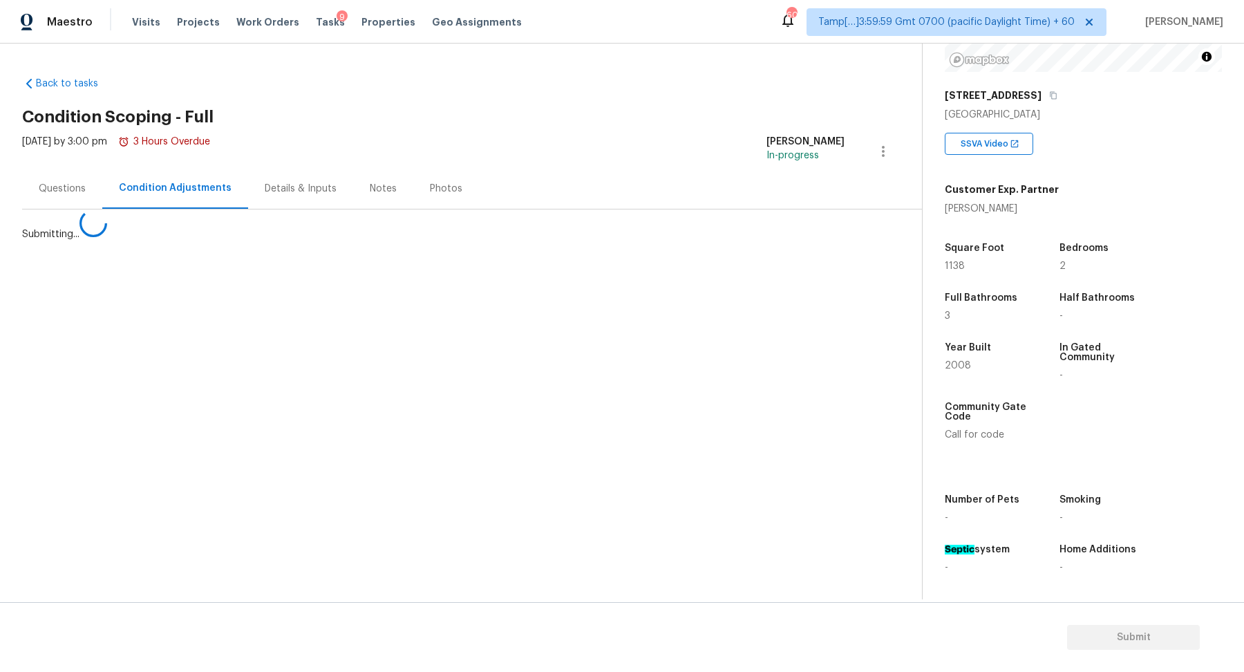
scroll to position [0, 0]
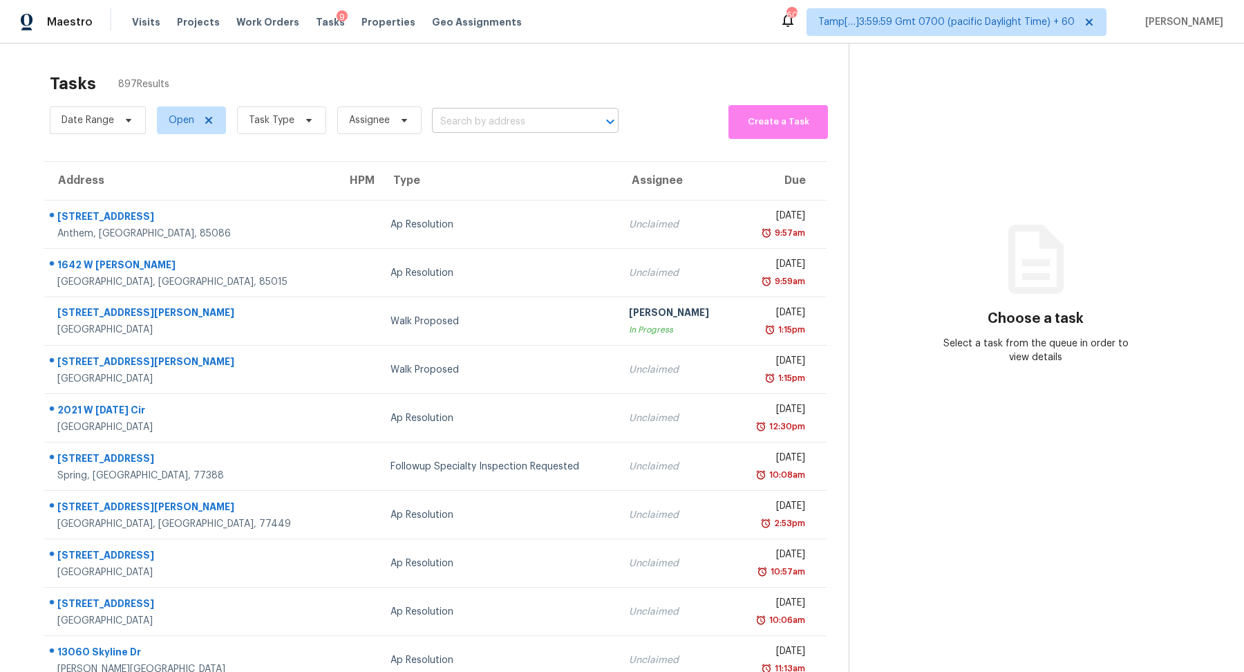
click at [515, 117] on input "text" at bounding box center [506, 121] width 148 height 21
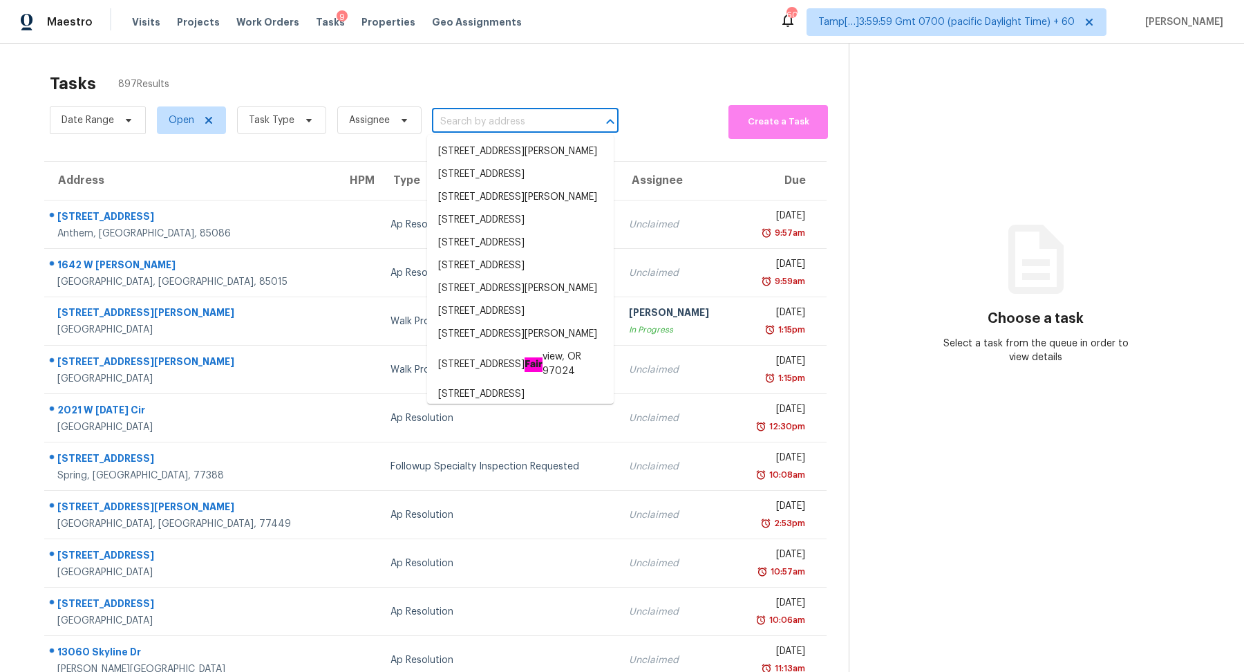
paste input "6114 E Bramble Berry Ln, Cave Creek, AZ 85331"
type input "6114 E Bramble Berry Ln, Cave Creek, AZ 85331"
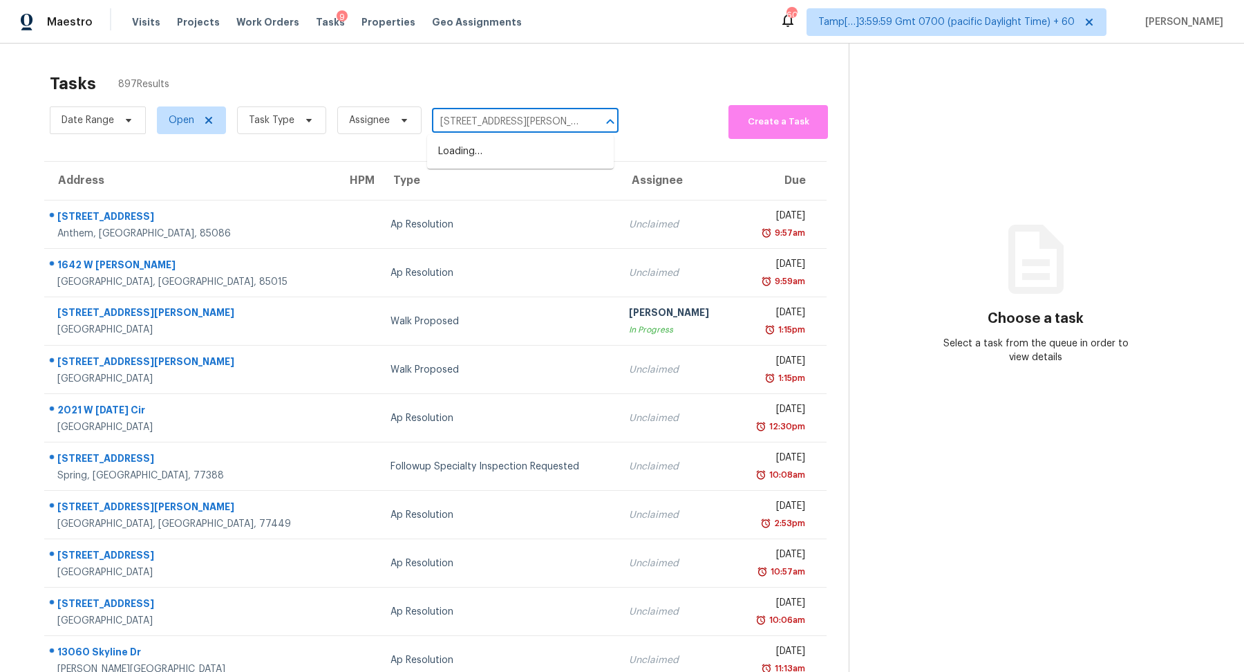
scroll to position [0, 73]
click at [503, 149] on li "6114 E Bramble Berry Ln, Cave Creek, AZ 85331" at bounding box center [520, 158] width 187 height 37
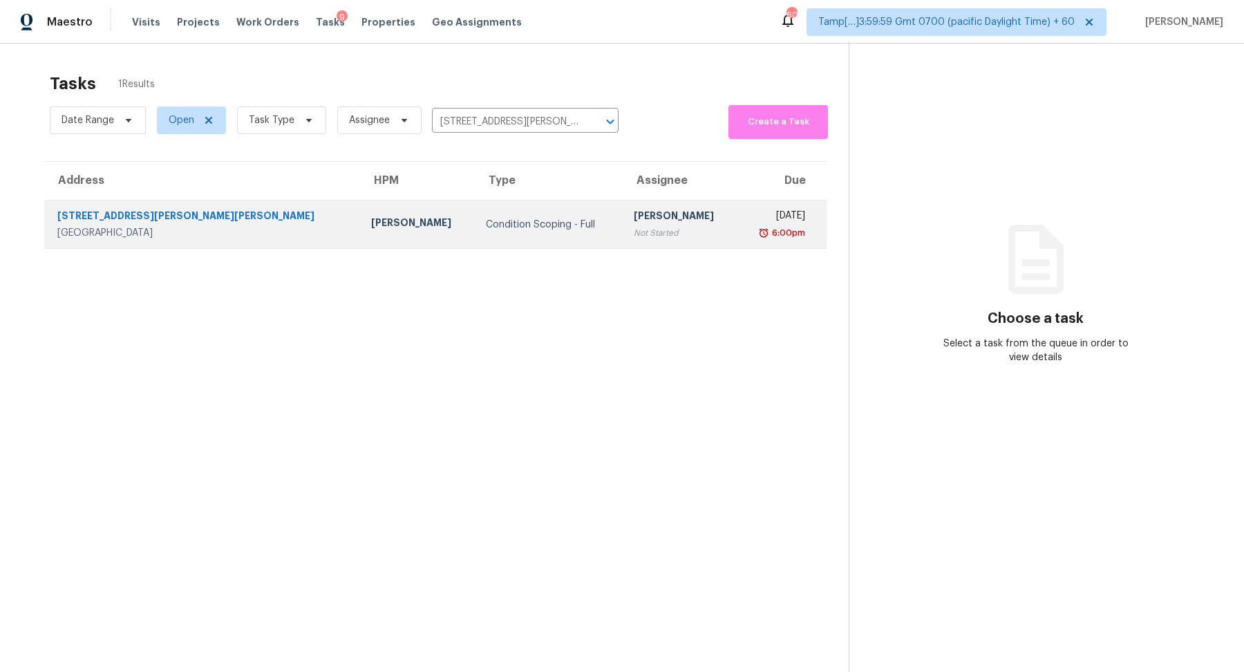
click at [544, 223] on td "Condition Scoping - Full" at bounding box center [548, 224] width 147 height 48
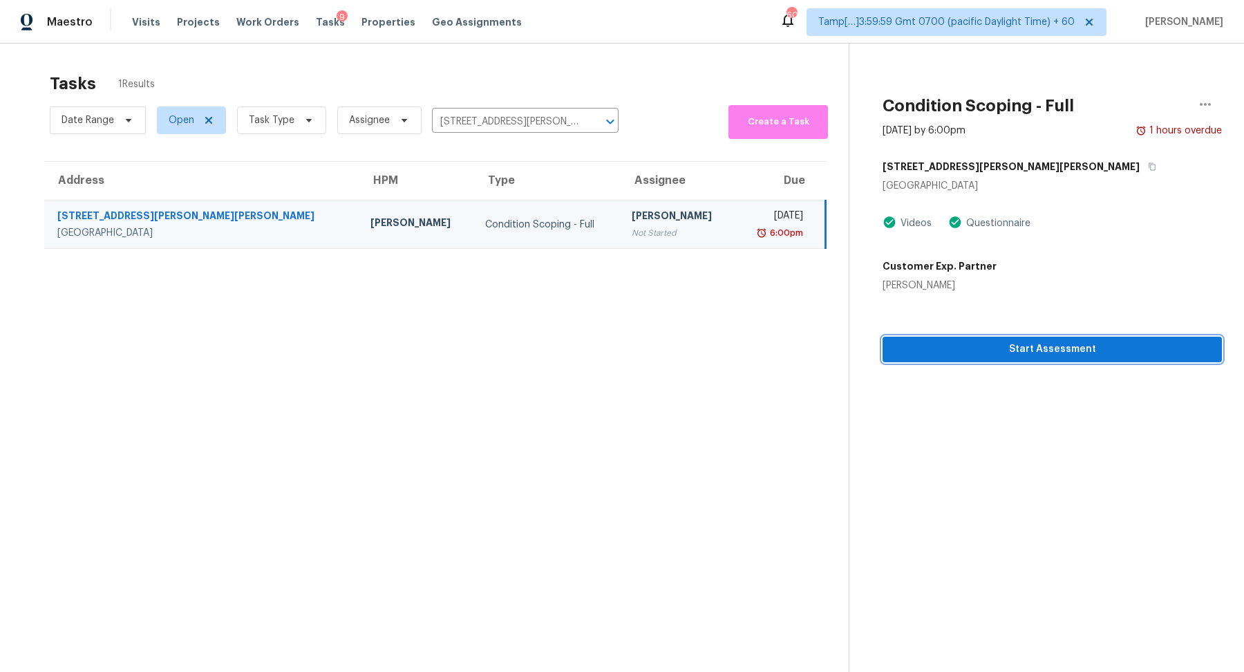
click at [1011, 352] on span "Start Assessment" at bounding box center [1051, 349] width 317 height 17
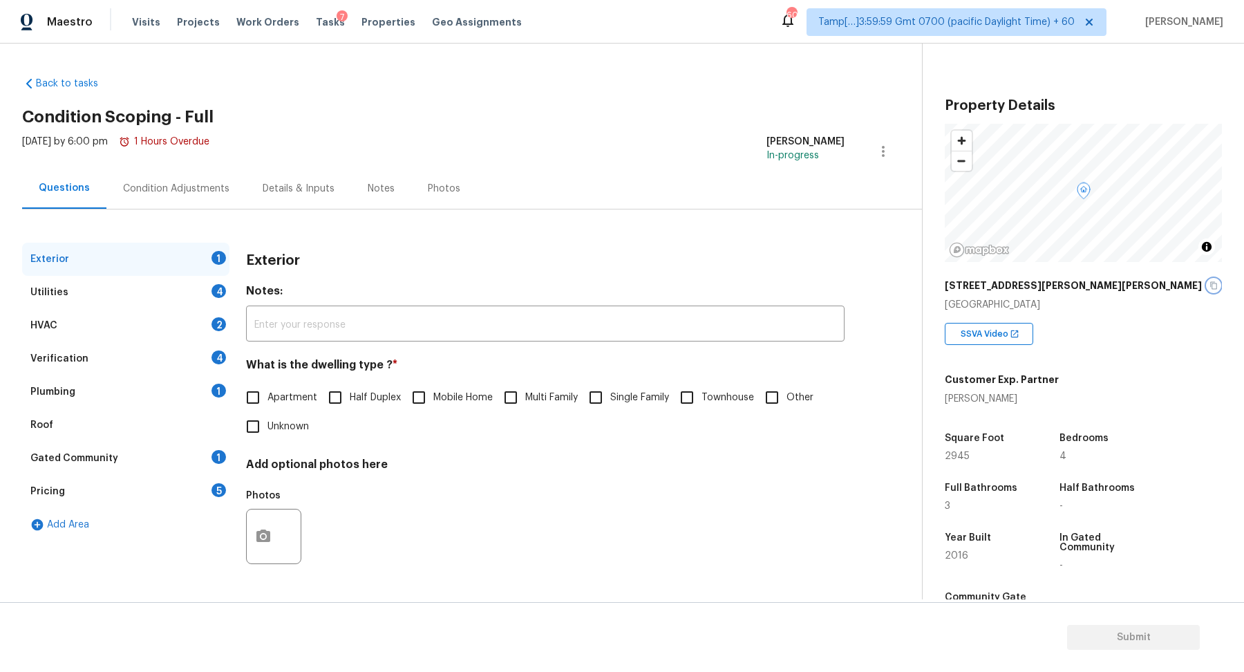
click at [1209, 281] on icon "button" at bounding box center [1213, 285] width 8 height 8
click at [626, 406] on label "Single Family" at bounding box center [625, 397] width 88 height 29
click at [610, 406] on input "Single Family" at bounding box center [595, 397] width 29 height 29
checkbox input "true"
click at [210, 292] on div "Utilities 4" at bounding box center [125, 292] width 207 height 33
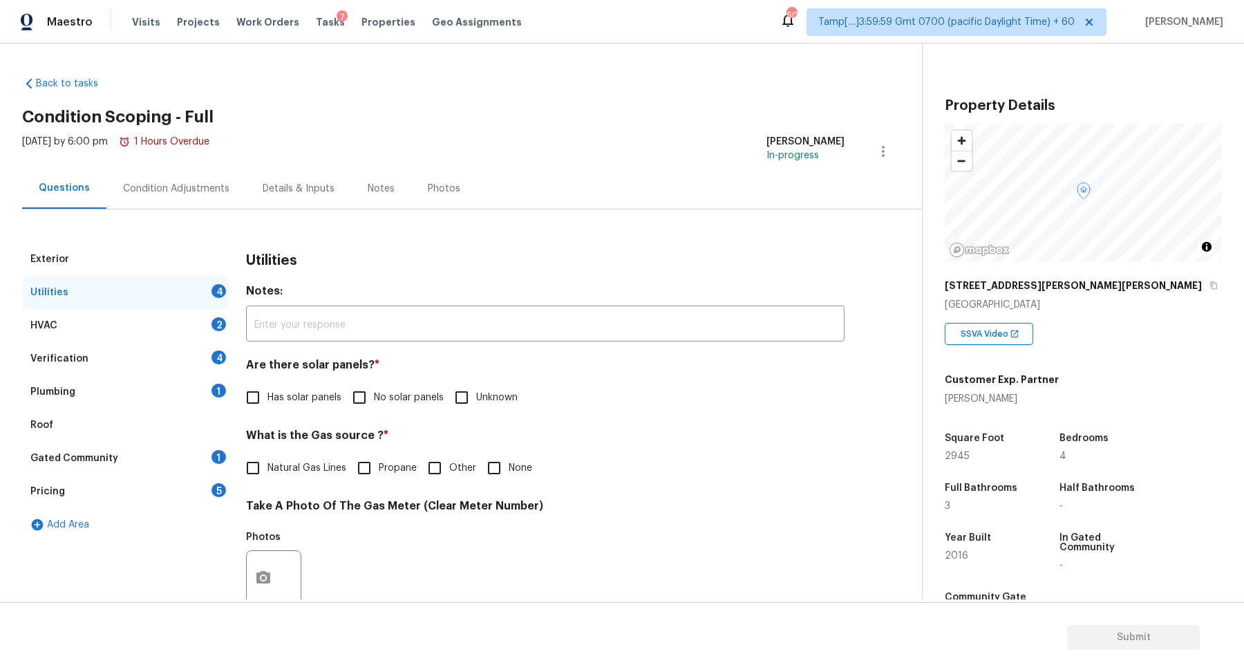
click at [376, 402] on span "No solar panels" at bounding box center [409, 397] width 70 height 15
click at [374, 402] on input "No solar panels" at bounding box center [359, 397] width 29 height 29
checkbox input "true"
click at [288, 461] on span "Natural Gas Lines" at bounding box center [306, 468] width 79 height 15
click at [267, 460] on input "Natural Gas Lines" at bounding box center [252, 467] width 29 height 29
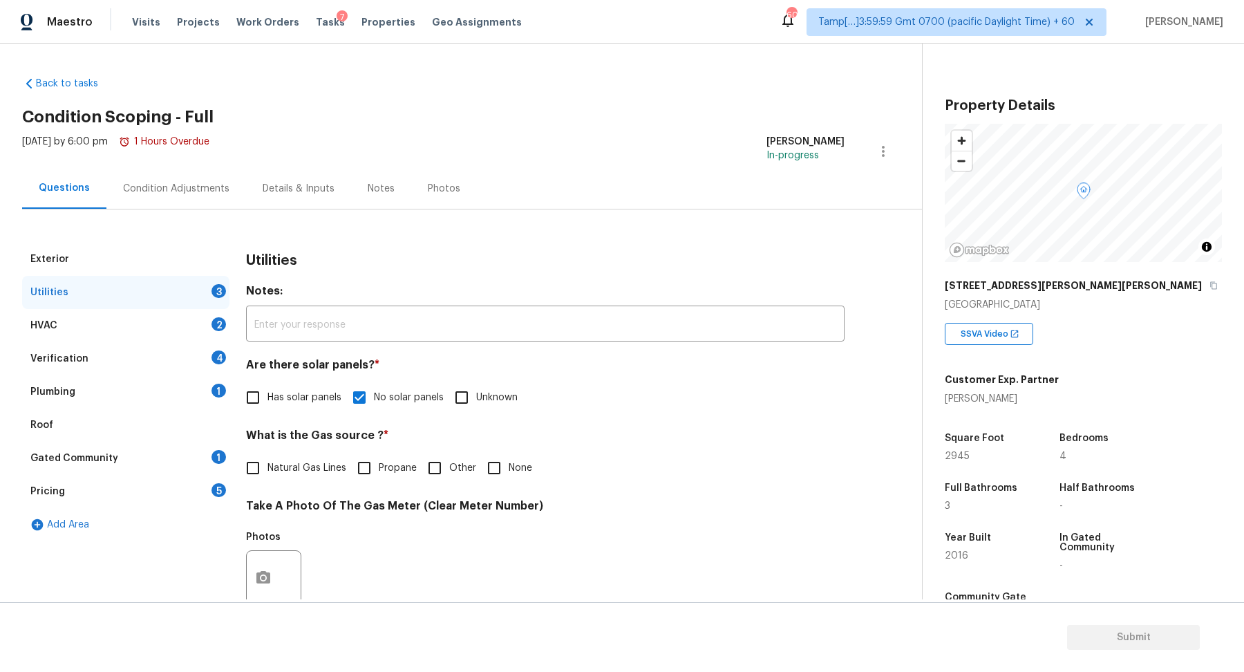
checkbox input "true"
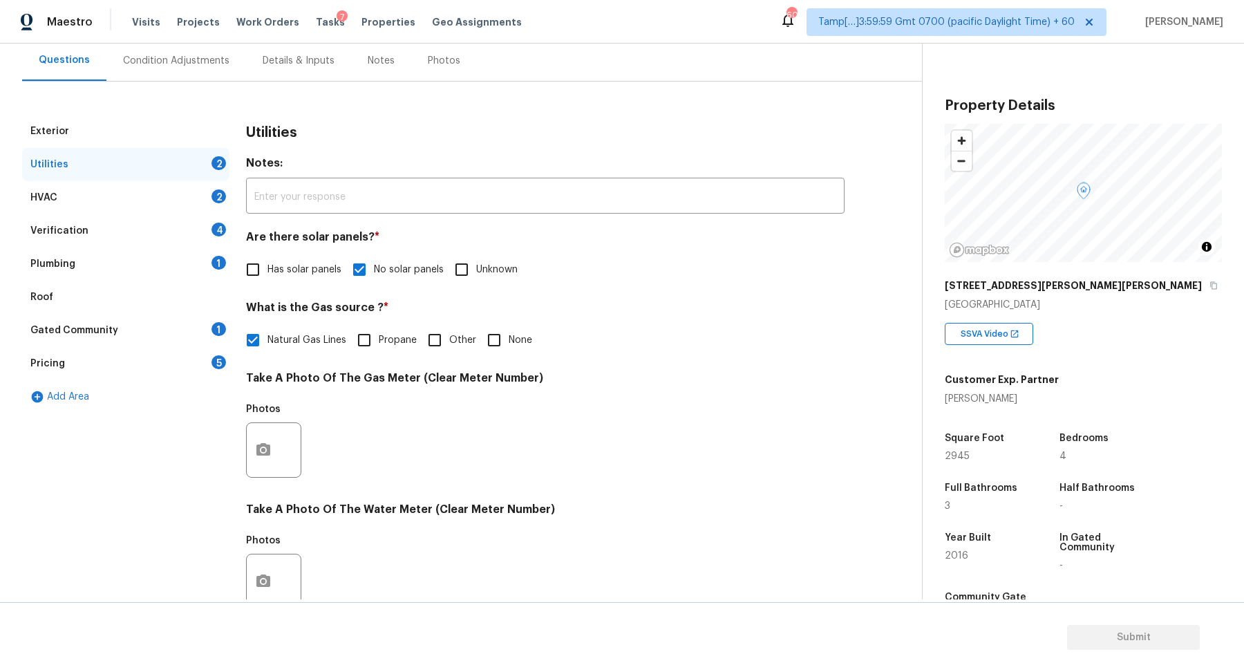
scroll to position [368, 0]
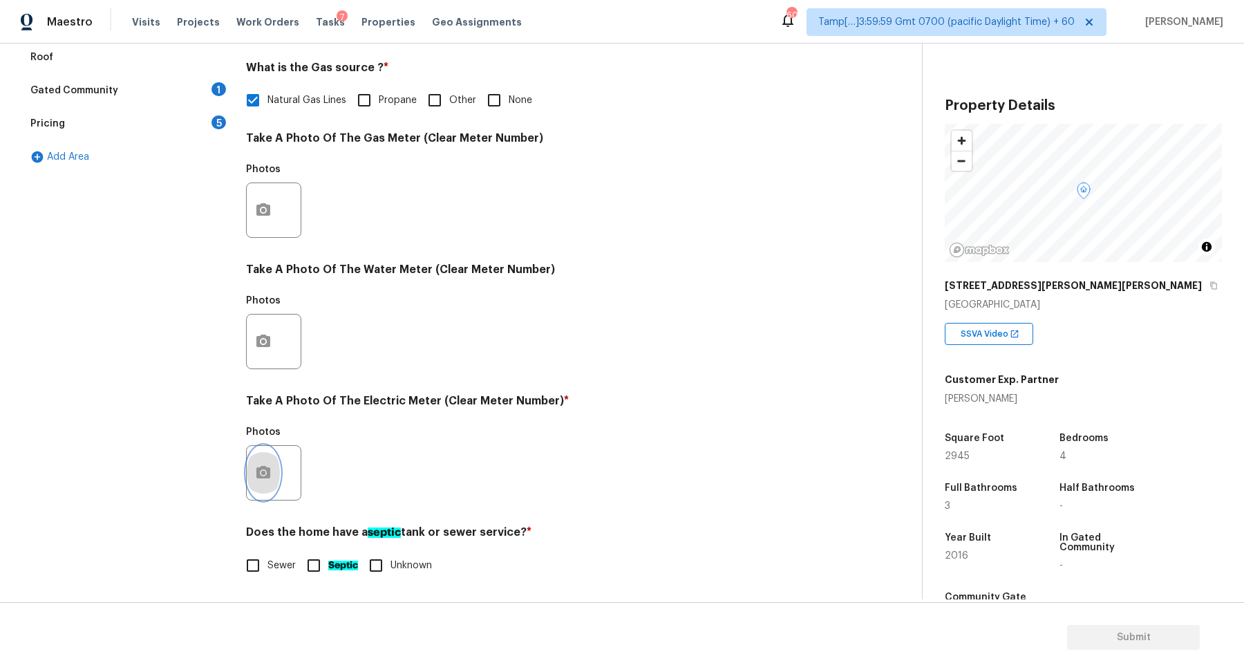
click at [269, 459] on button "button" at bounding box center [263, 473] width 33 height 54
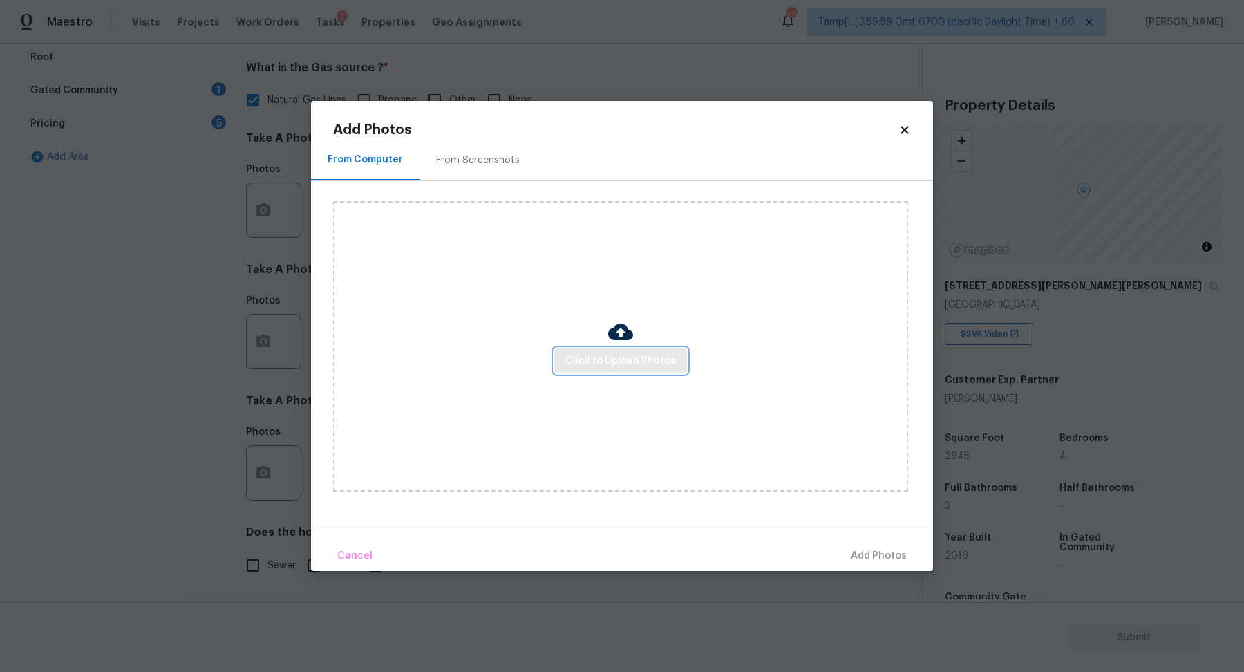
click at [637, 370] on button "Click to Upload Photos" at bounding box center [620, 361] width 133 height 26
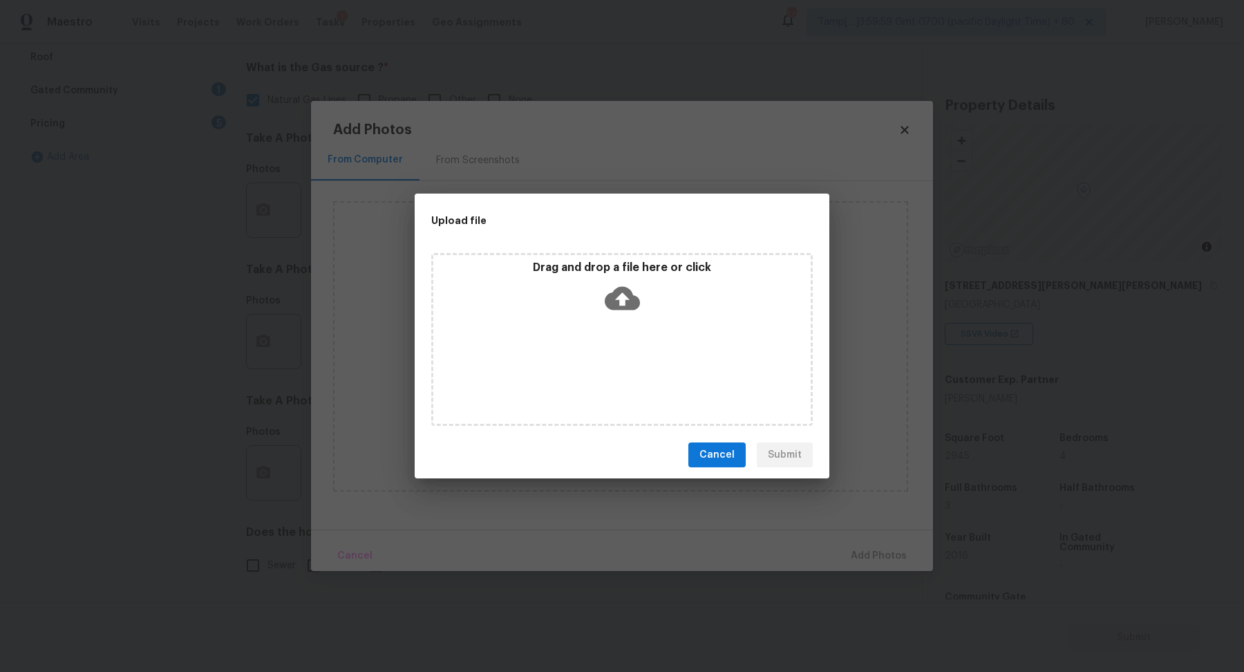
click at [625, 312] on icon at bounding box center [622, 298] width 35 height 35
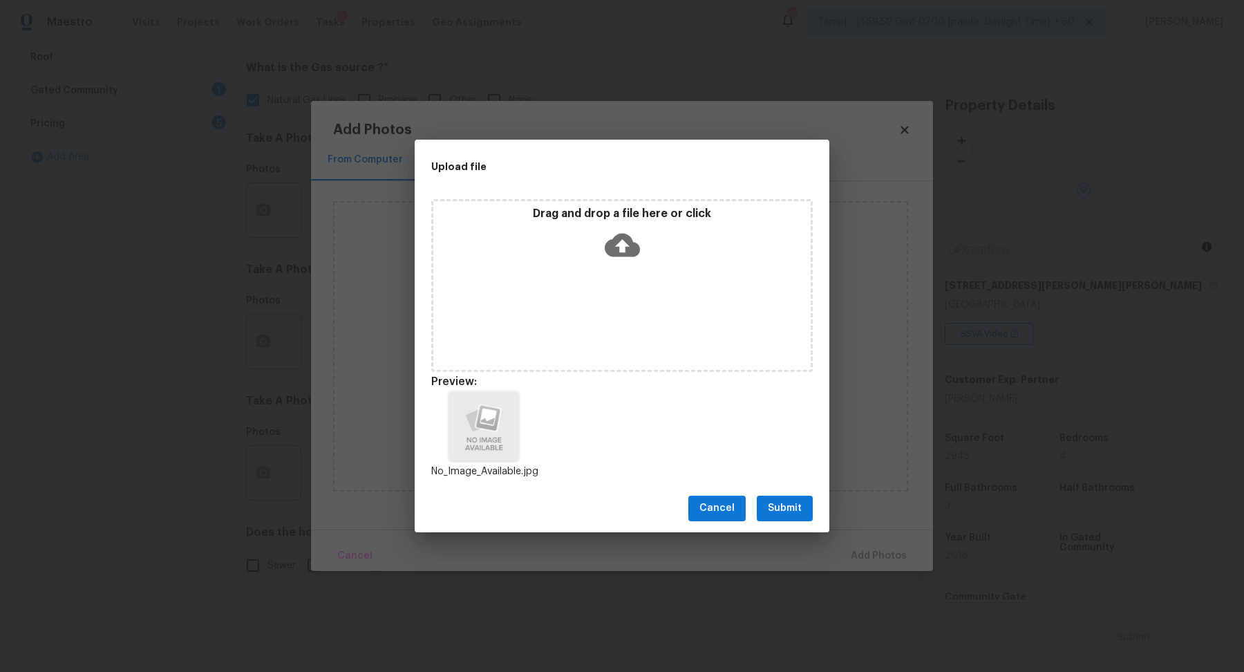
click at [806, 505] on button "Submit" at bounding box center [785, 508] width 56 height 26
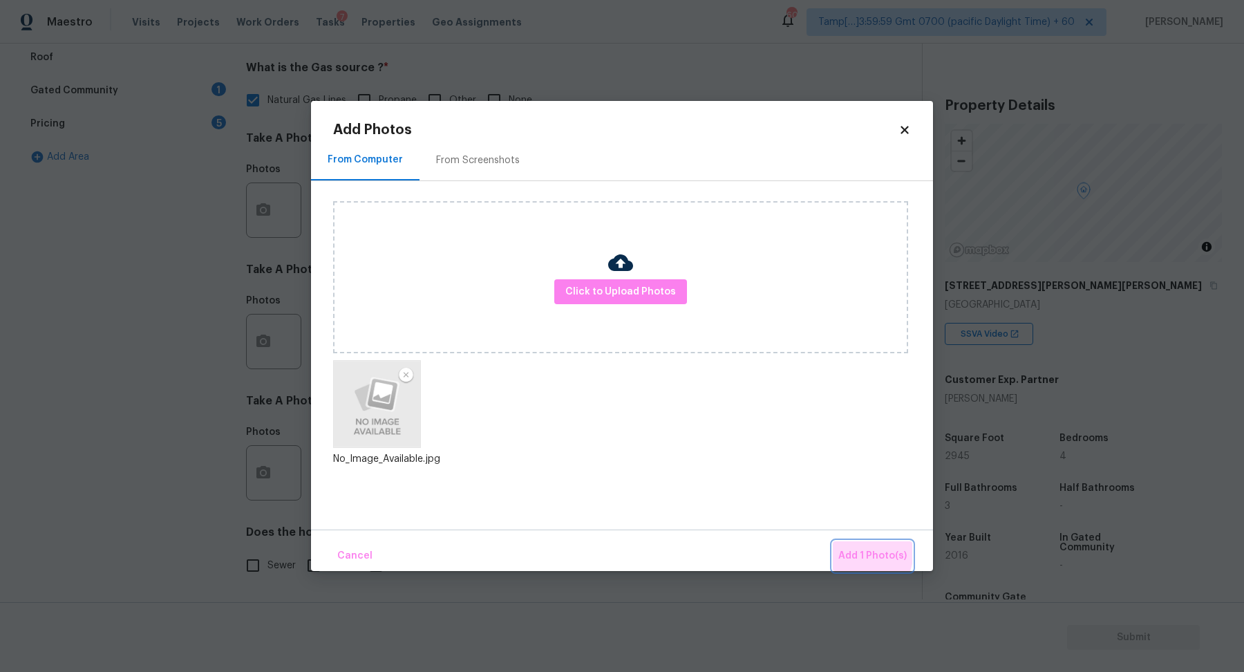
click at [840, 546] on button "Add 1 Photo(s)" at bounding box center [872, 556] width 79 height 30
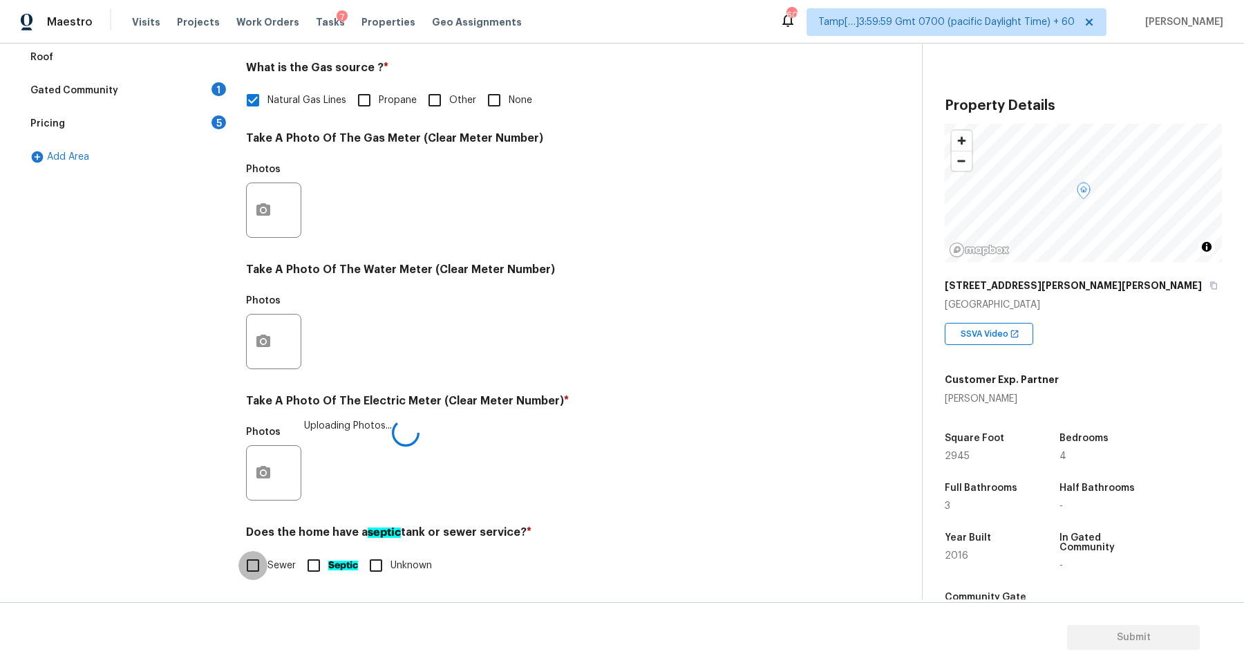
click at [254, 562] on input "Sewer" at bounding box center [252, 565] width 29 height 29
checkbox input "true"
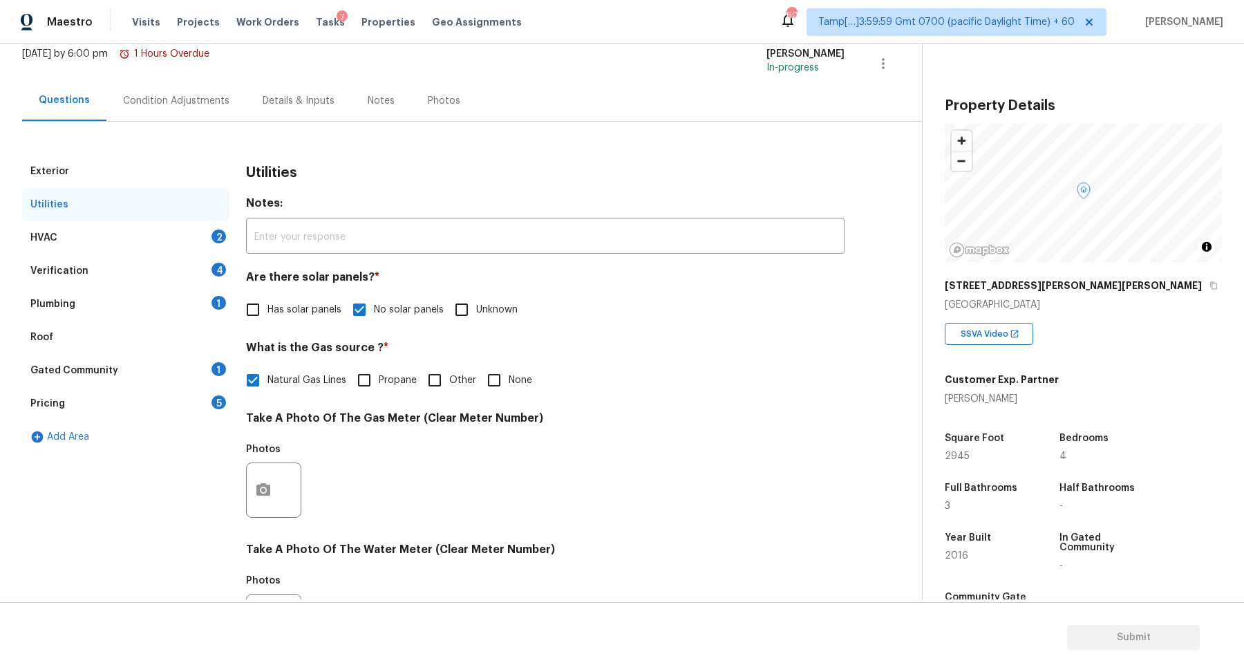
click at [198, 240] on div "HVAC 2" at bounding box center [125, 237] width 207 height 33
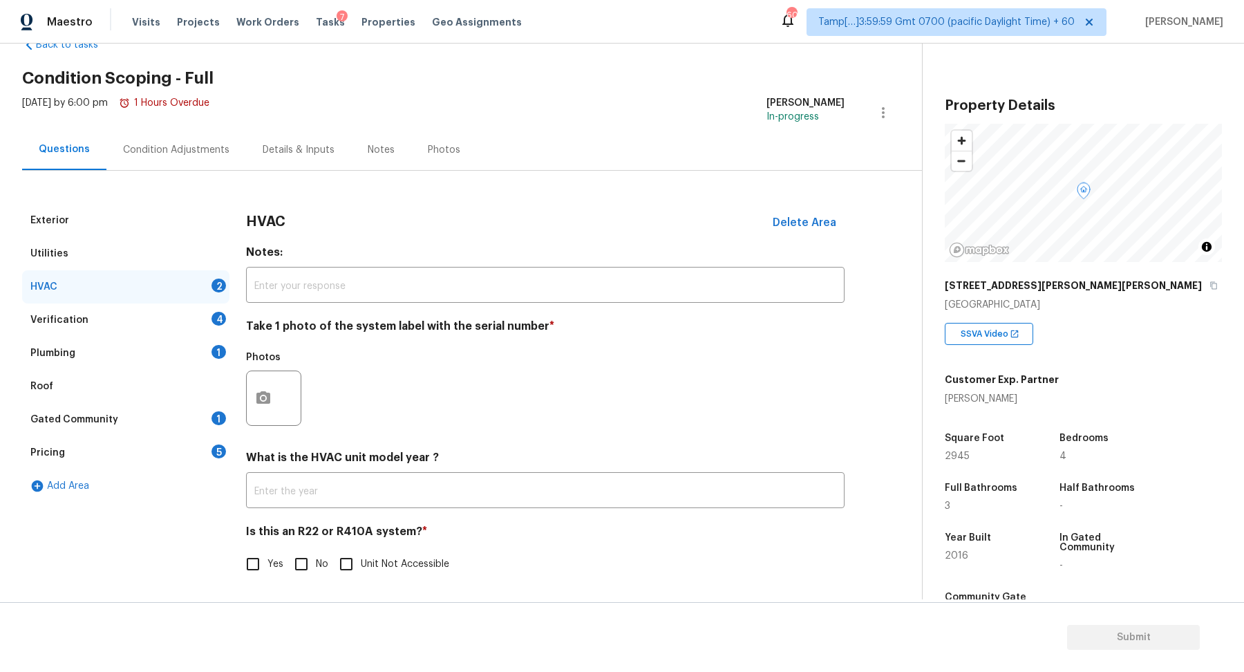
scroll to position [38, 0]
click at [267, 384] on button "button" at bounding box center [263, 399] width 33 height 54
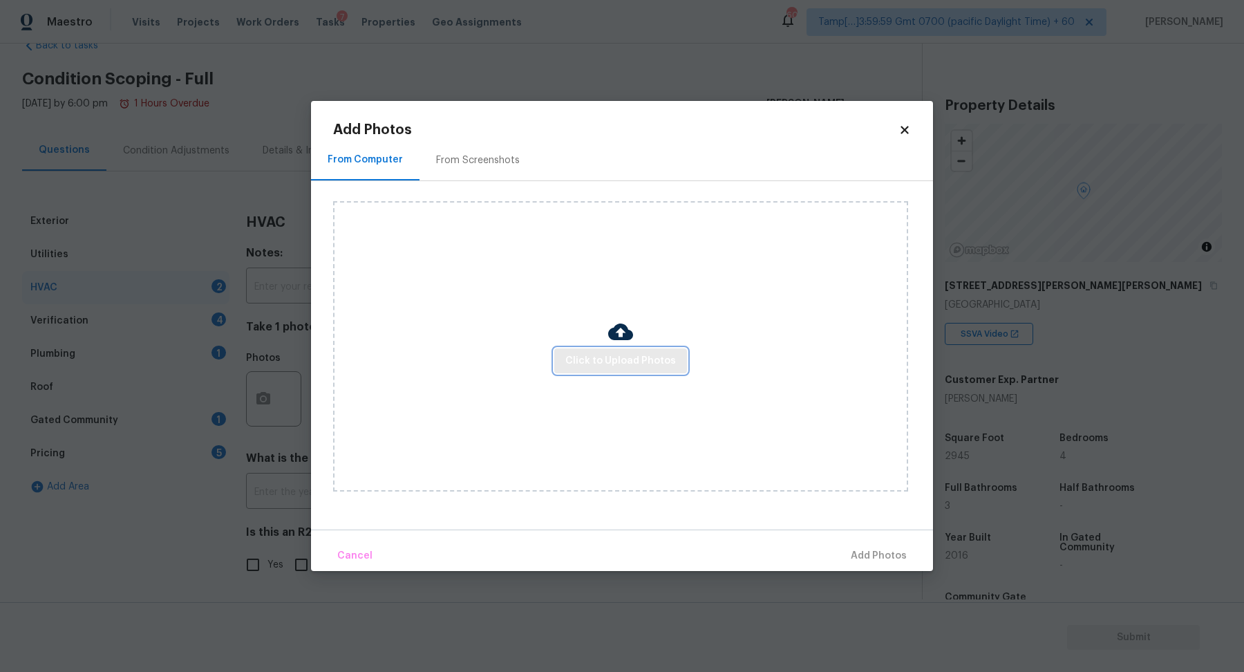
click at [607, 366] on span "Click to Upload Photos" at bounding box center [620, 360] width 111 height 17
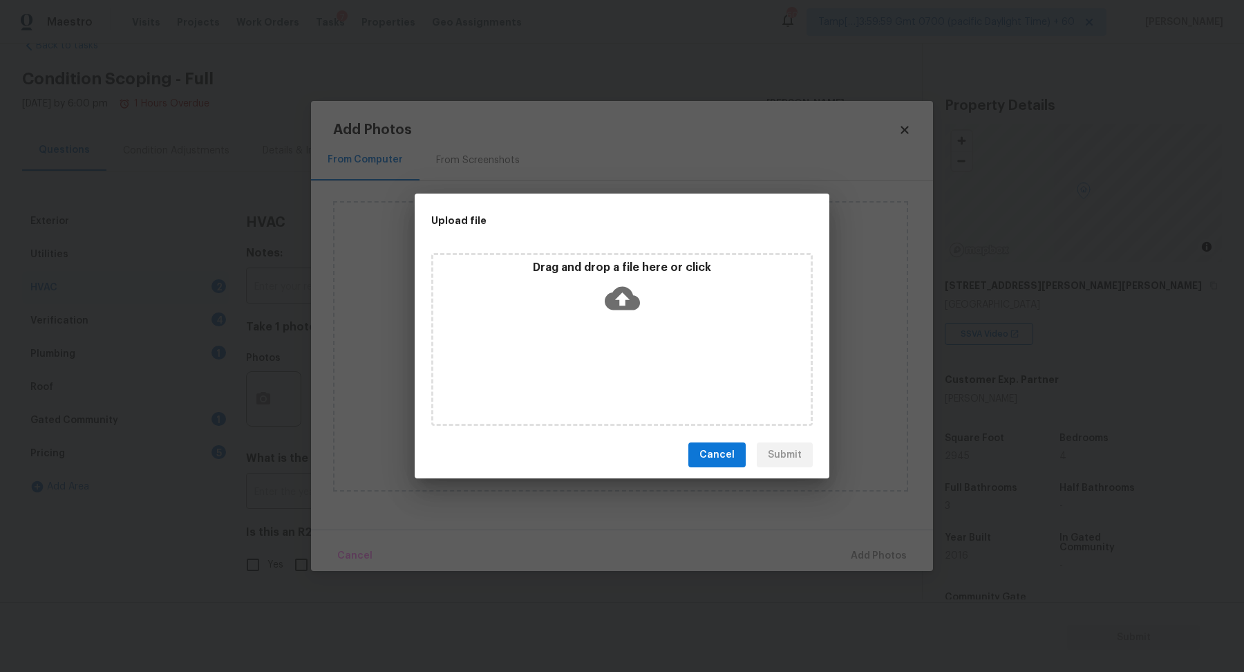
click at [643, 328] on div "Drag and drop a file here or click" at bounding box center [621, 339] width 381 height 173
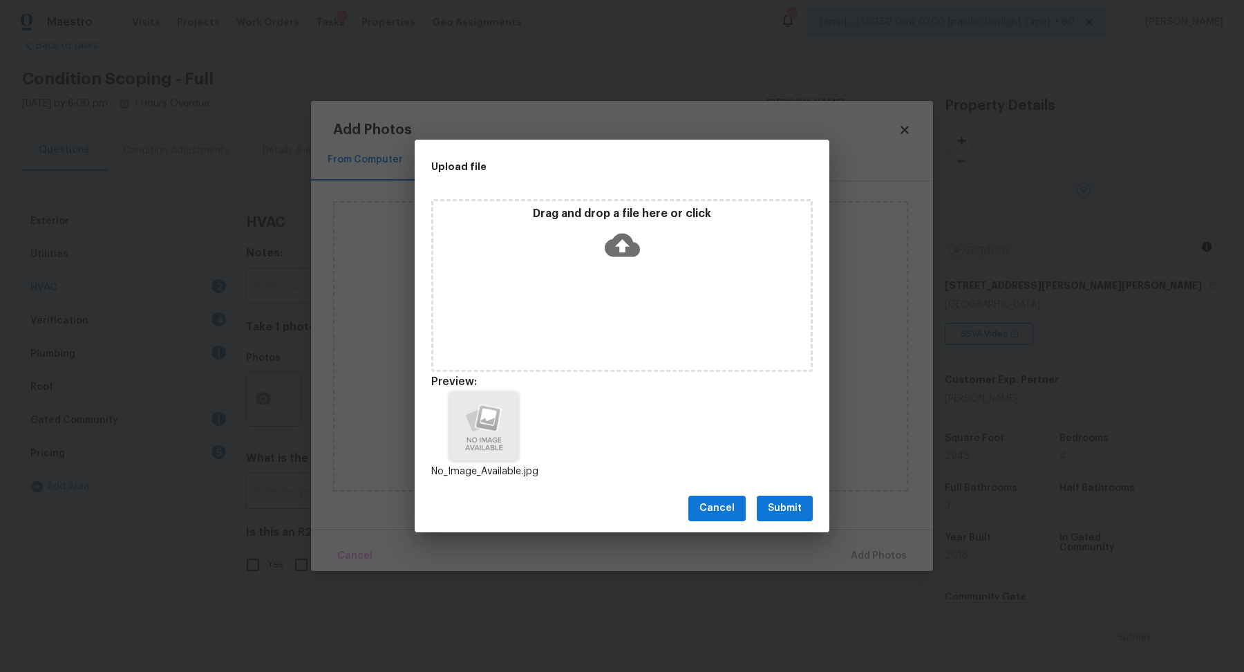
click at [792, 515] on span "Submit" at bounding box center [785, 508] width 34 height 17
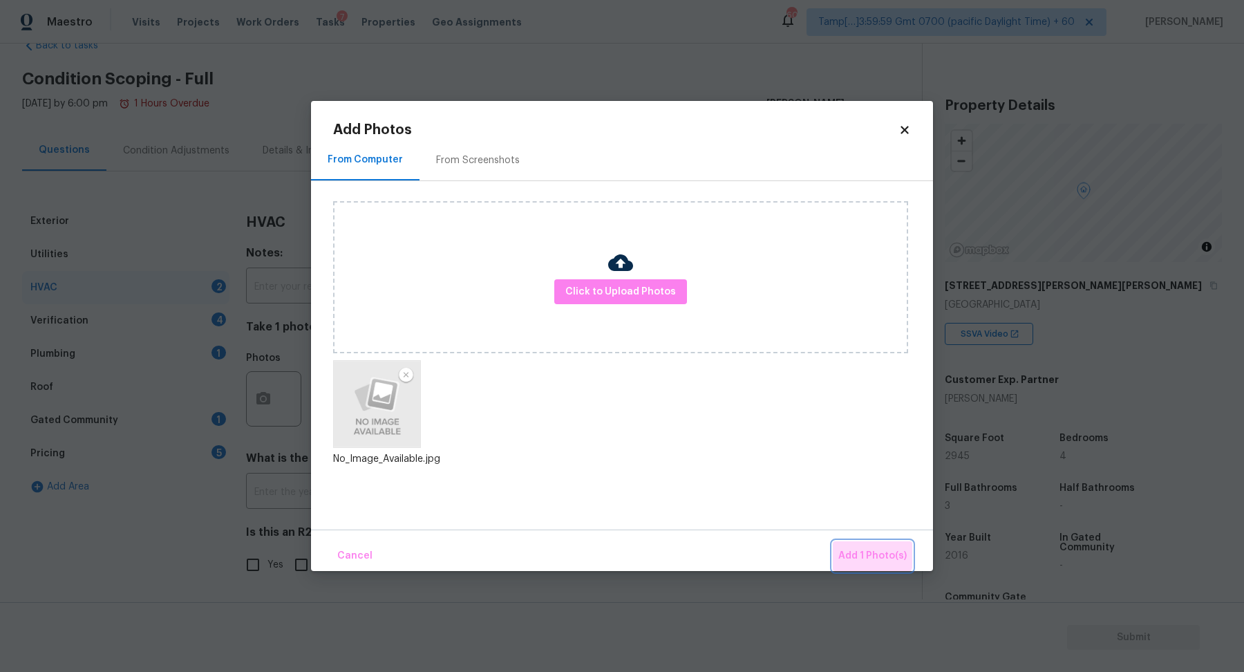
click at [862, 545] on button "Add 1 Photo(s)" at bounding box center [872, 556] width 79 height 30
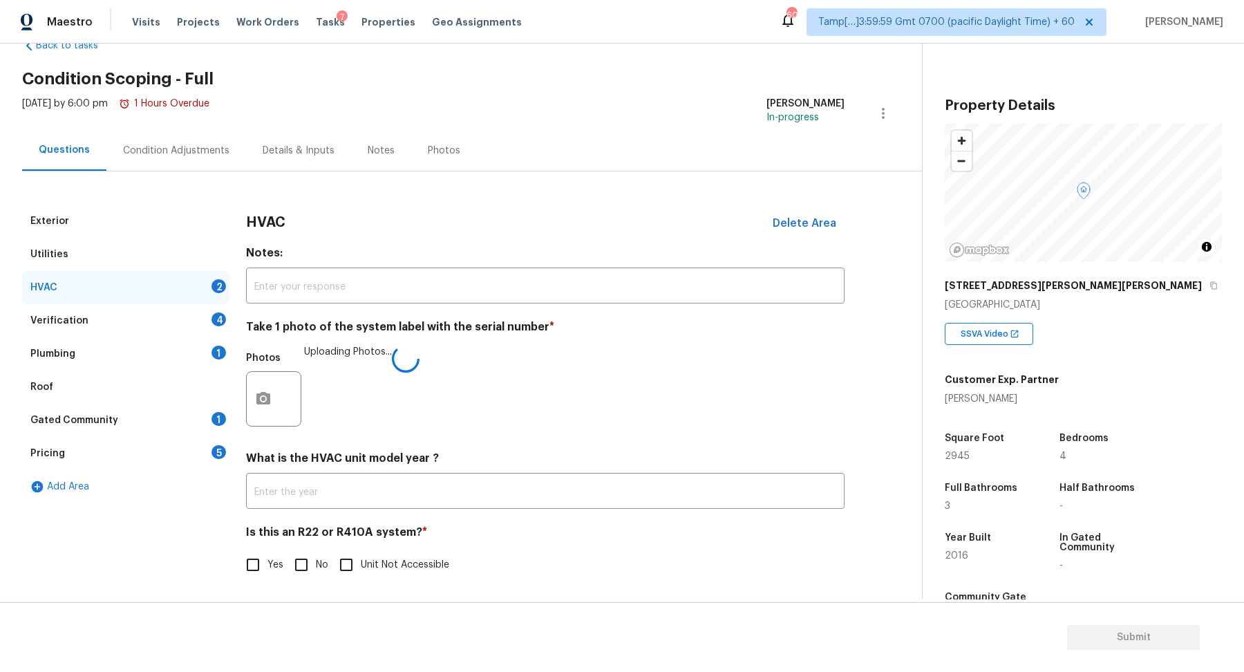
click at [299, 561] on input "No" at bounding box center [301, 564] width 29 height 29
checkbox input "true"
click at [187, 325] on div "Verification 4" at bounding box center [125, 320] width 207 height 33
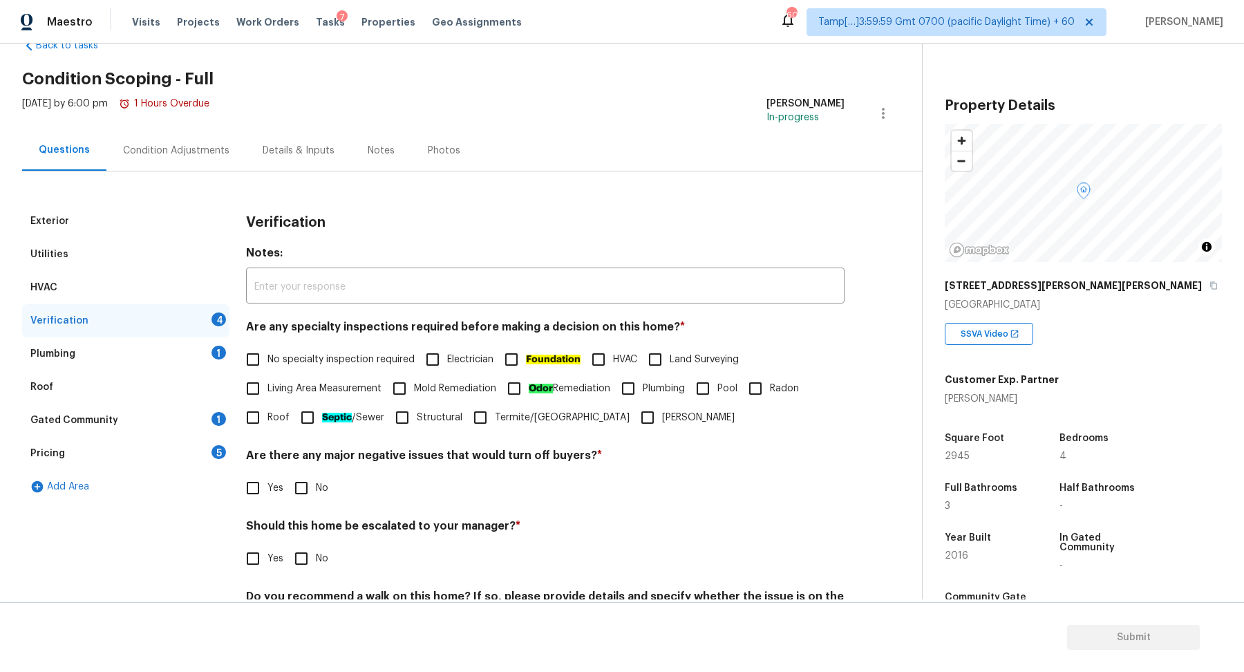
click at [290, 360] on span "No specialty inspection required" at bounding box center [340, 359] width 147 height 15
click at [267, 360] on input "No specialty inspection required" at bounding box center [252, 359] width 29 height 29
checkbox input "true"
click at [294, 492] on input "No" at bounding box center [301, 487] width 29 height 29
checkbox input "true"
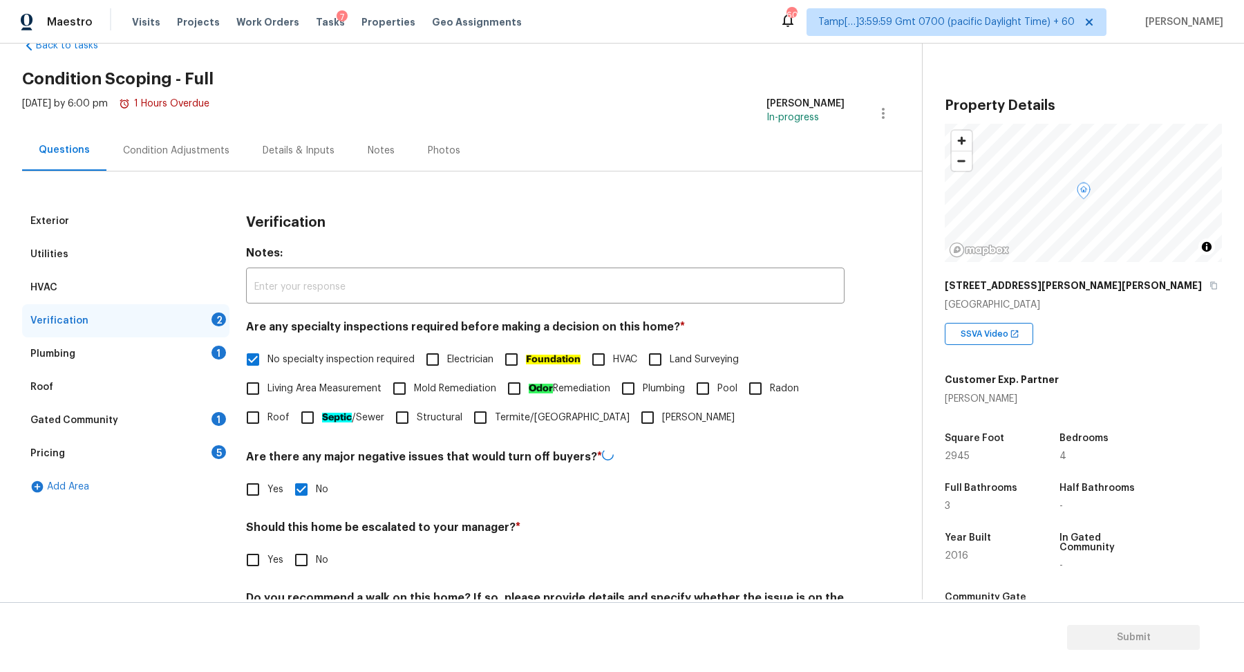
scroll to position [115, 0]
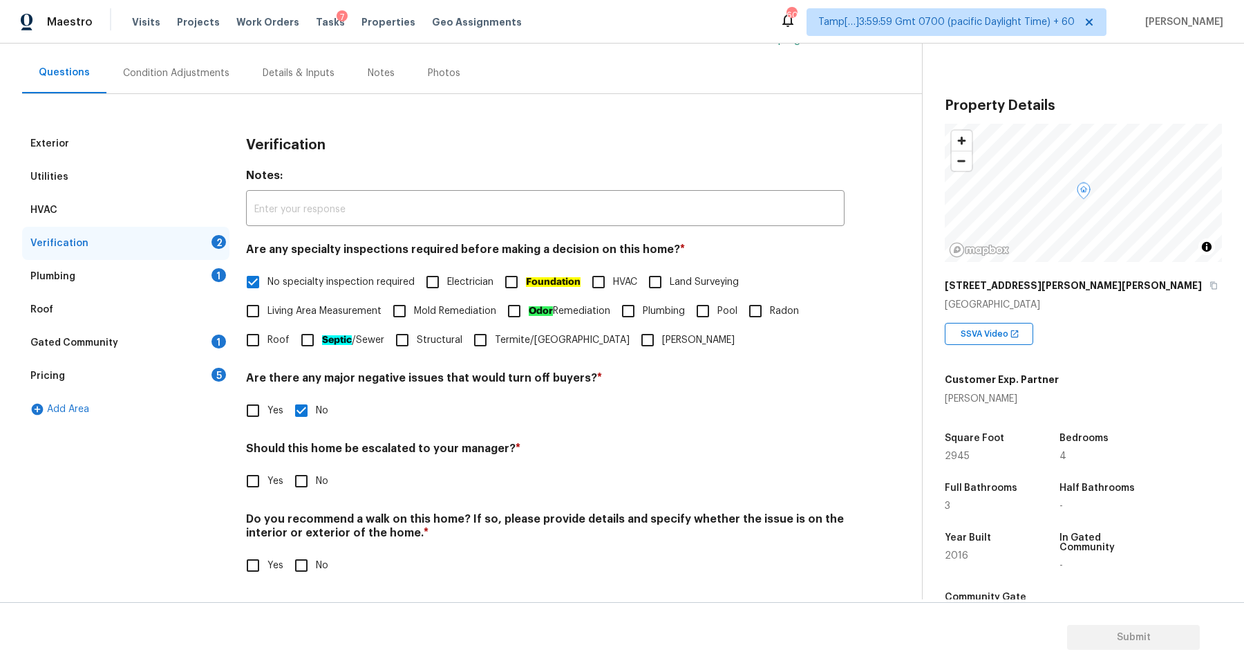
click at [305, 497] on div "Verification Notes: ​ Are any specialty inspections required before making a de…" at bounding box center [545, 361] width 598 height 469
click at [307, 489] on input "No" at bounding box center [301, 480] width 29 height 29
checkbox input "true"
click at [287, 551] on input "No" at bounding box center [301, 565] width 29 height 29
checkbox input "true"
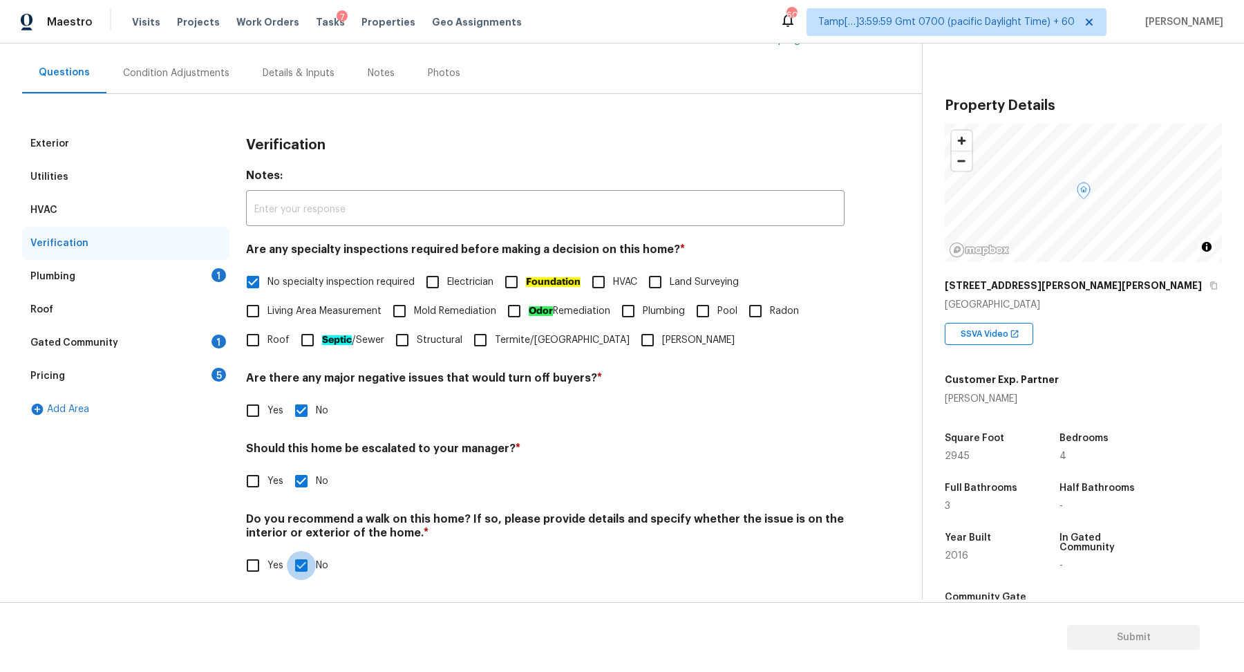
click at [187, 286] on div "Plumbing 1" at bounding box center [125, 276] width 207 height 33
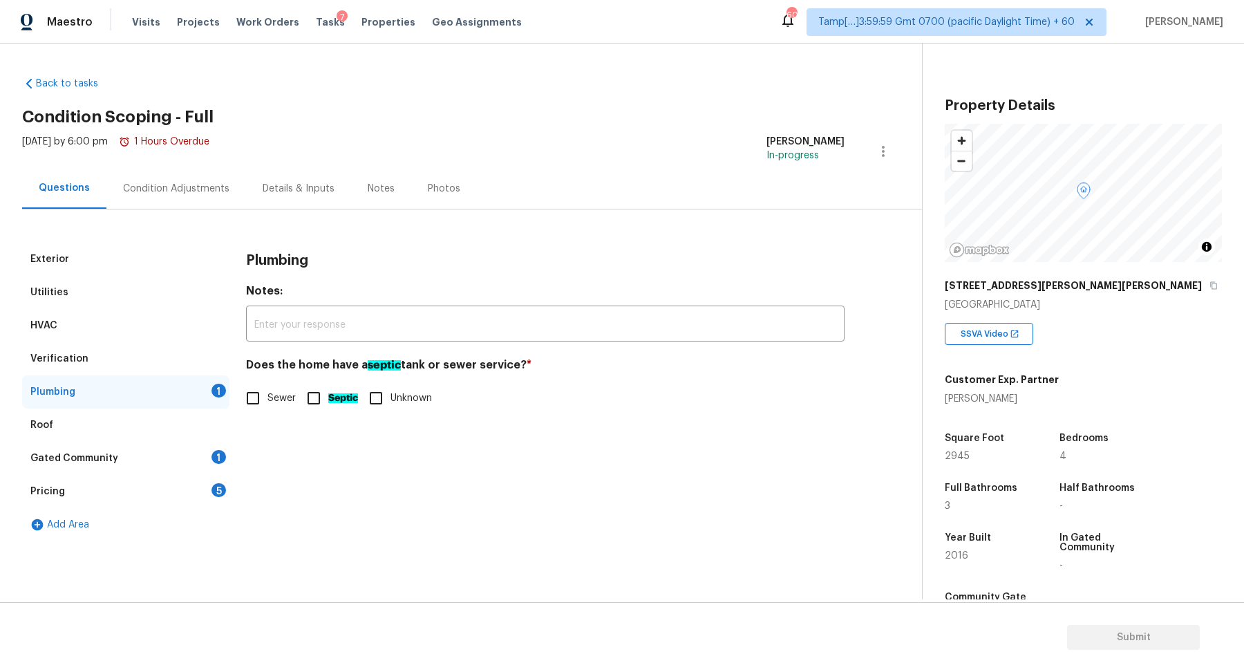
click at [284, 399] on span "Sewer" at bounding box center [281, 398] width 28 height 15
click at [267, 399] on input "Sewer" at bounding box center [252, 398] width 29 height 29
checkbox input "true"
click at [158, 461] on div "Gated Community 1" at bounding box center [125, 458] width 207 height 33
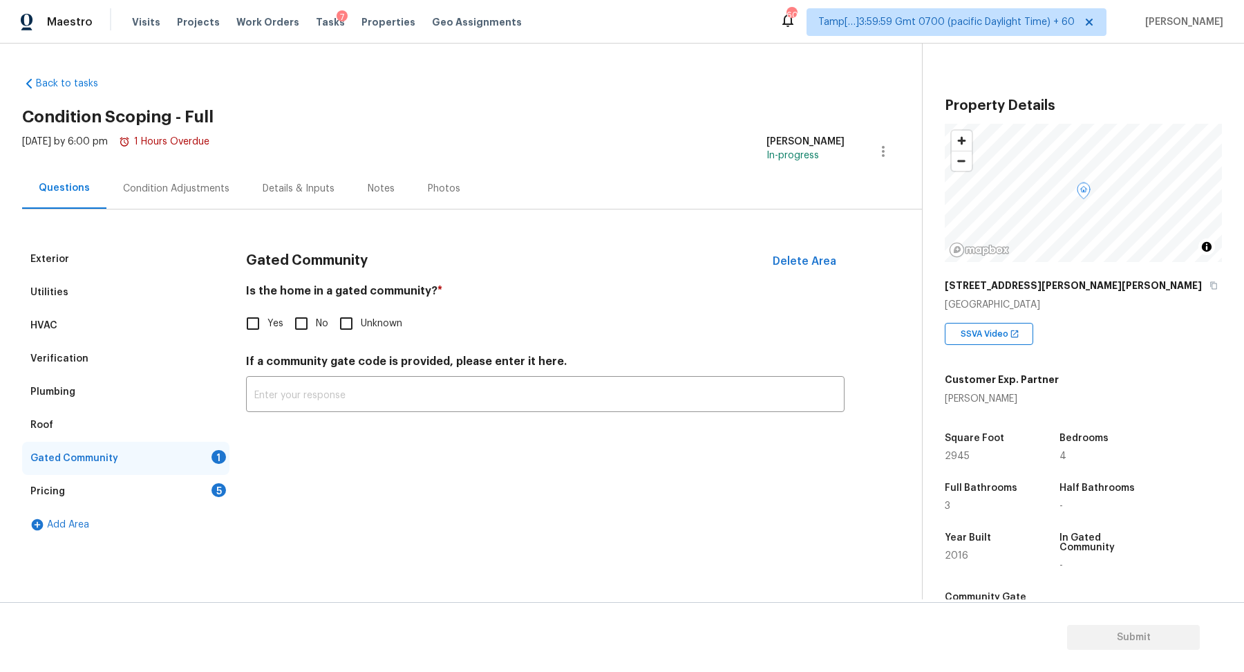
click at [310, 330] on input "No" at bounding box center [301, 323] width 29 height 29
checkbox input "true"
click at [193, 485] on div "Pricing 5" at bounding box center [125, 491] width 207 height 33
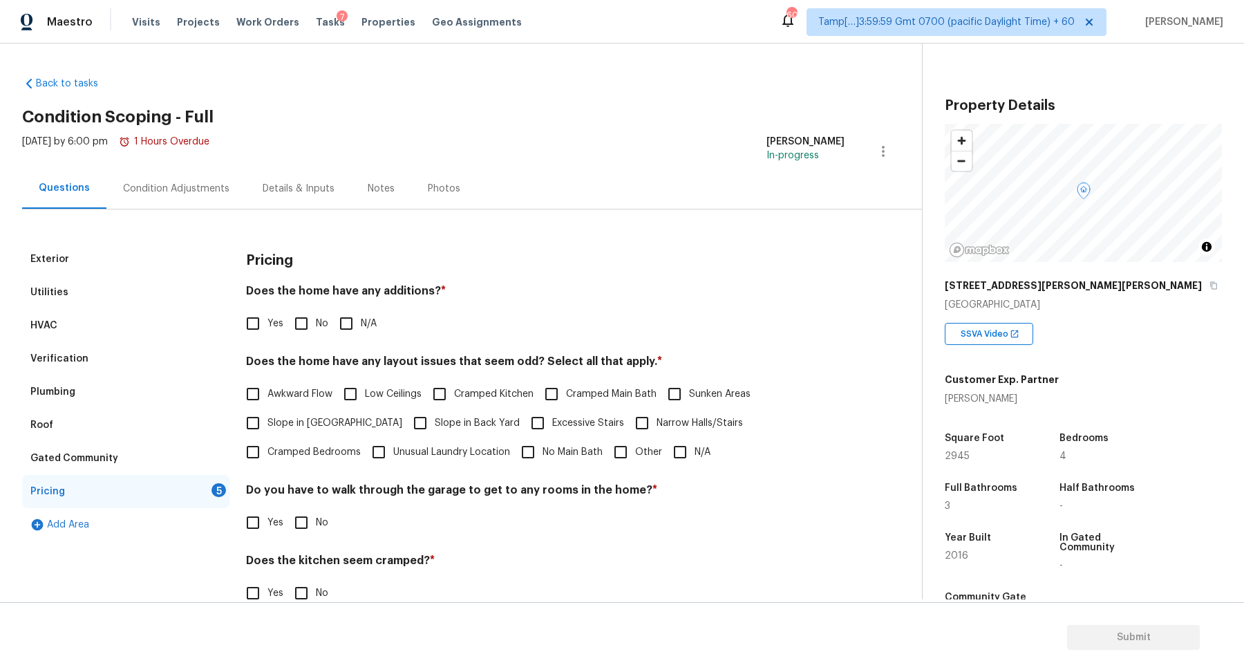
click at [272, 324] on span "Yes" at bounding box center [275, 323] width 16 height 15
click at [267, 324] on input "Yes" at bounding box center [252, 323] width 29 height 29
checkbox input "true"
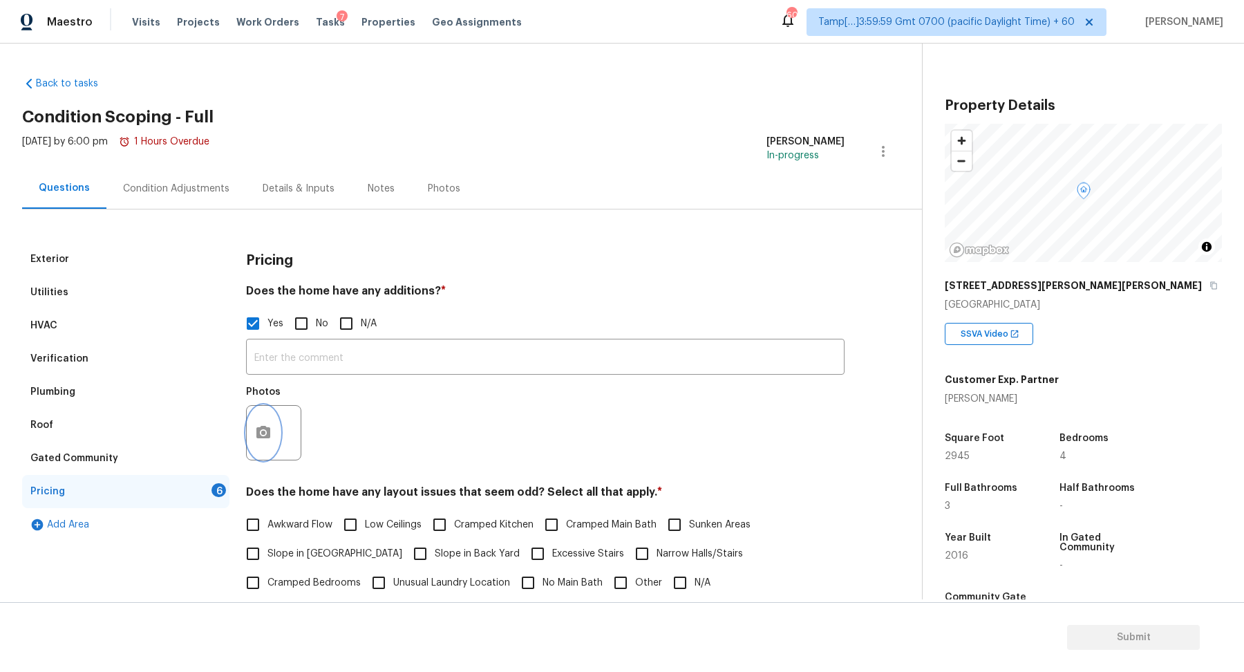
click at [251, 442] on button "button" at bounding box center [263, 433] width 33 height 54
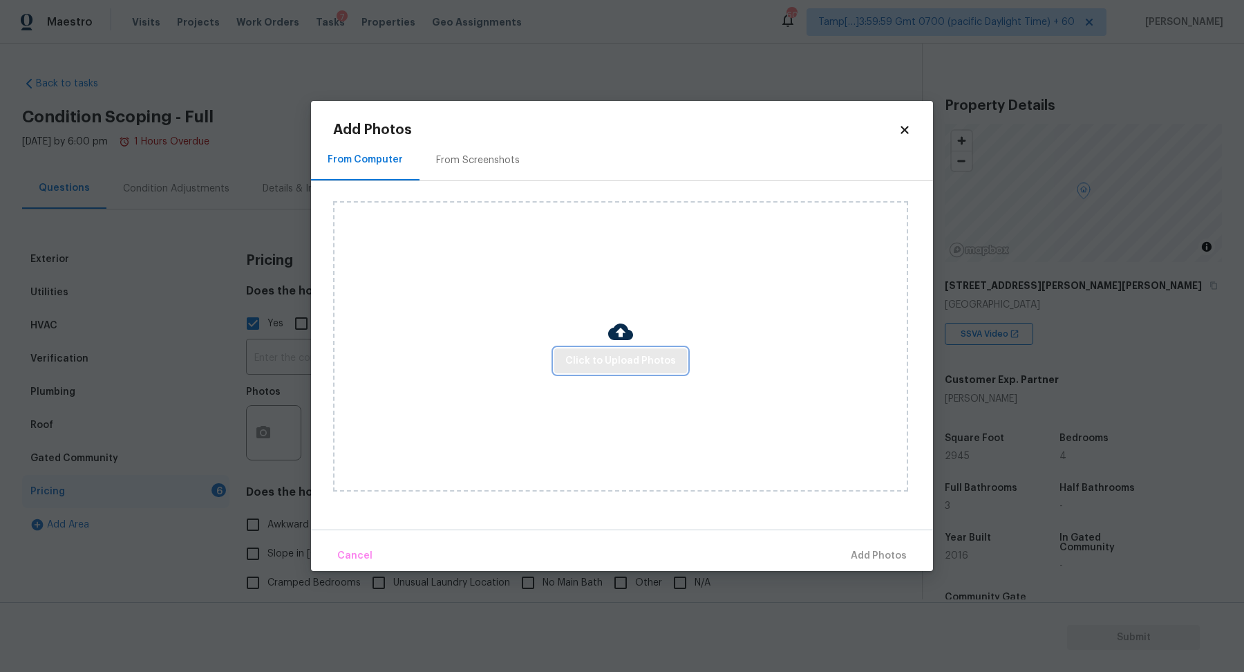
click at [648, 361] on span "Click to Upload Photos" at bounding box center [620, 360] width 111 height 17
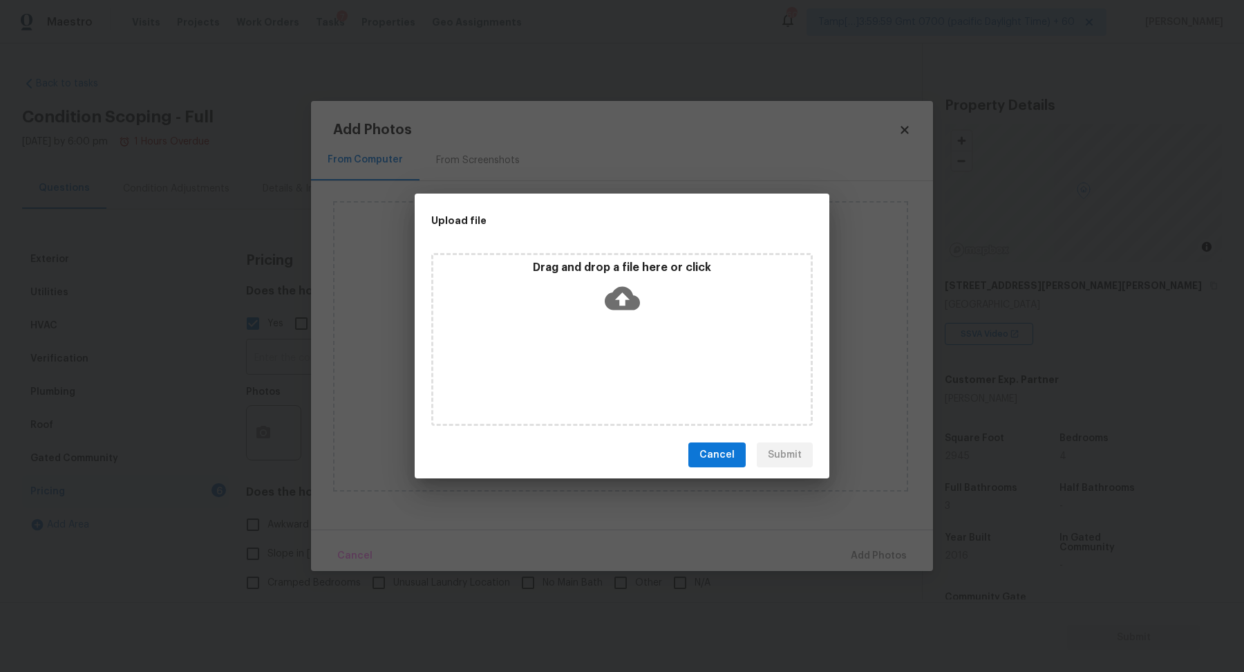
click at [638, 312] on icon at bounding box center [622, 298] width 35 height 35
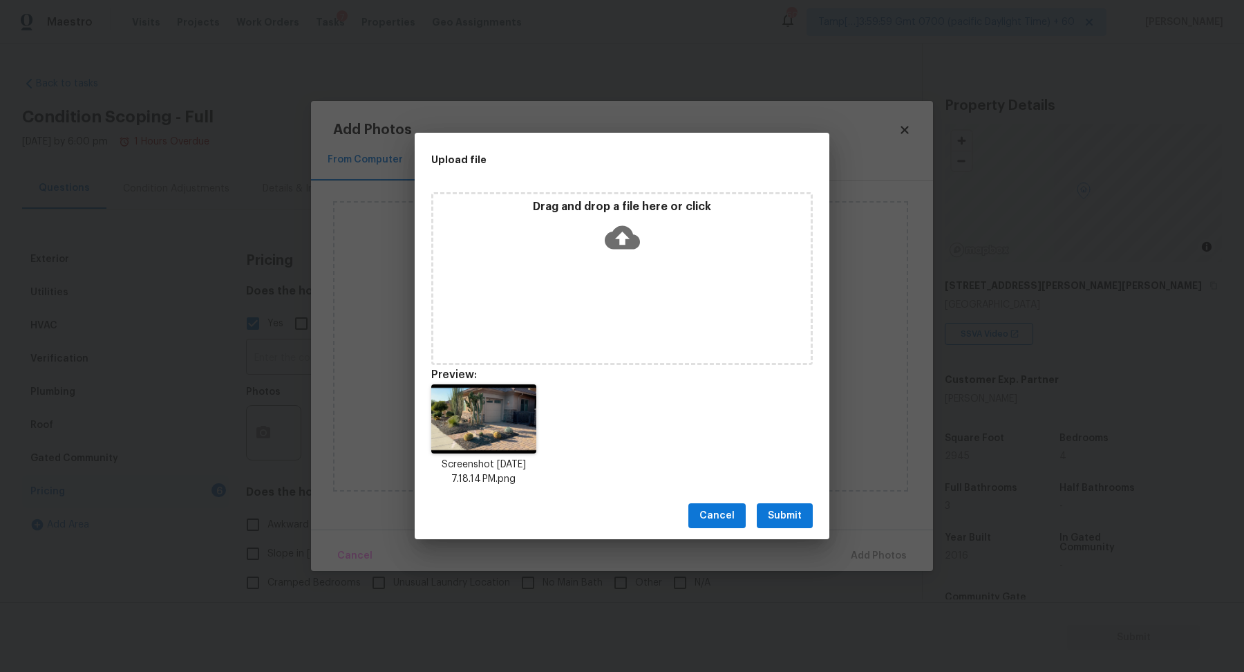
click at [768, 512] on button "Submit" at bounding box center [785, 516] width 56 height 26
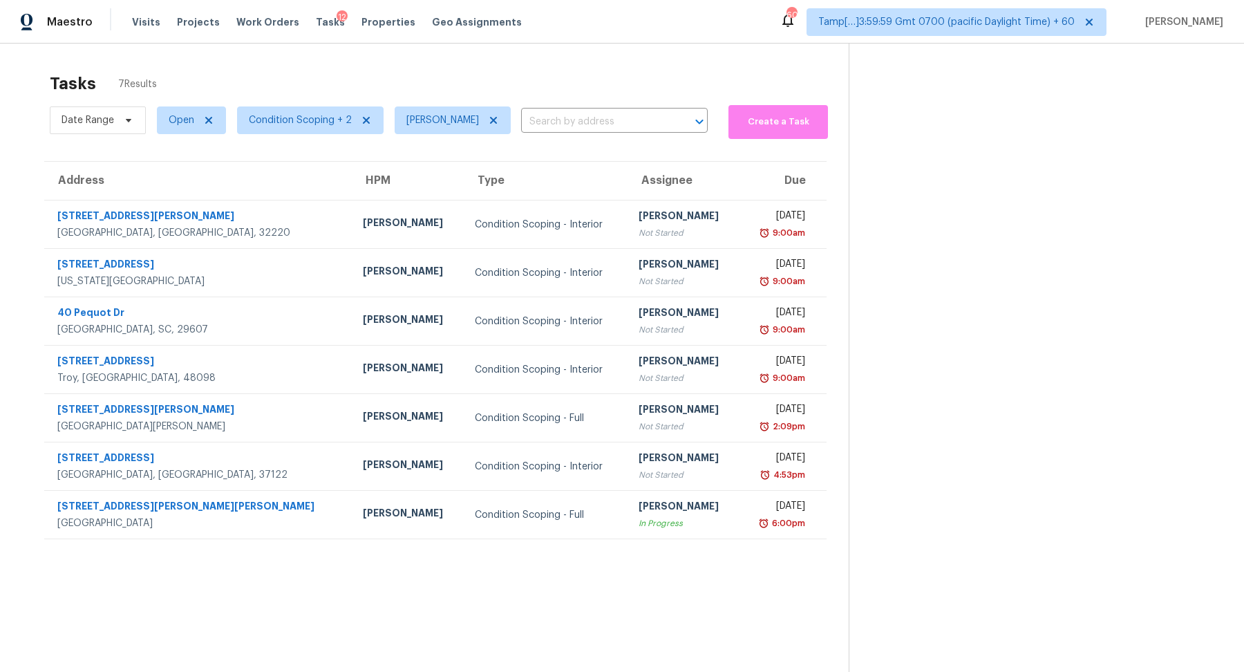
scroll to position [43, 0]
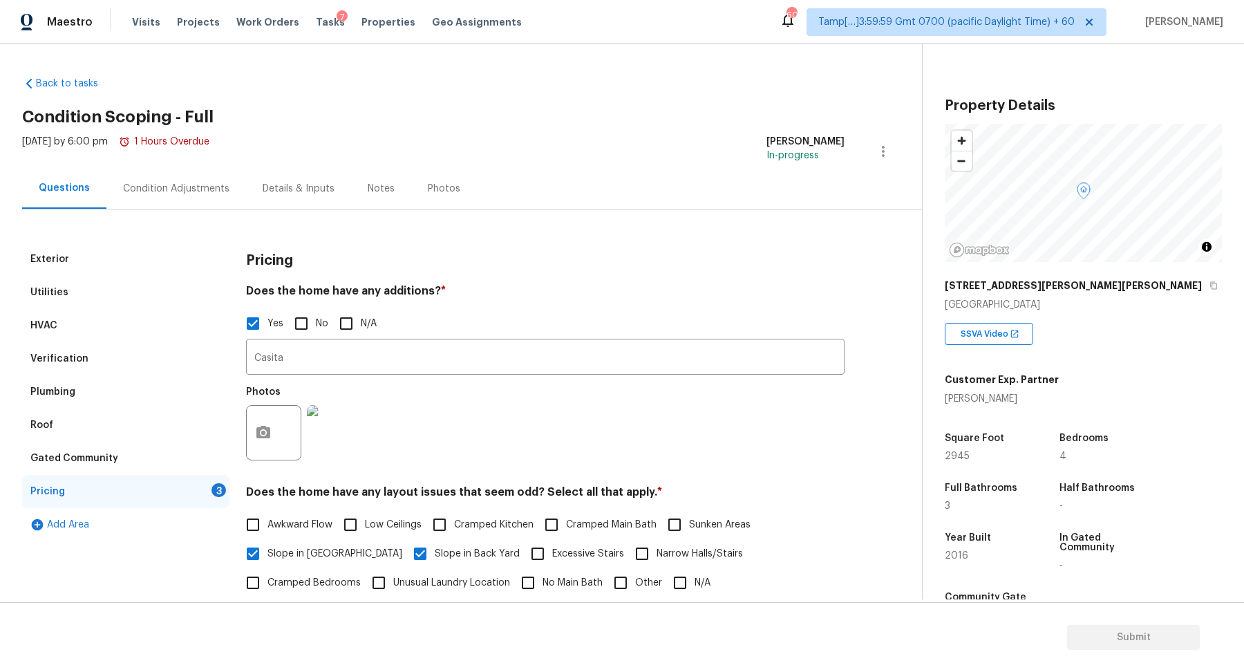
scroll to position [216, 0]
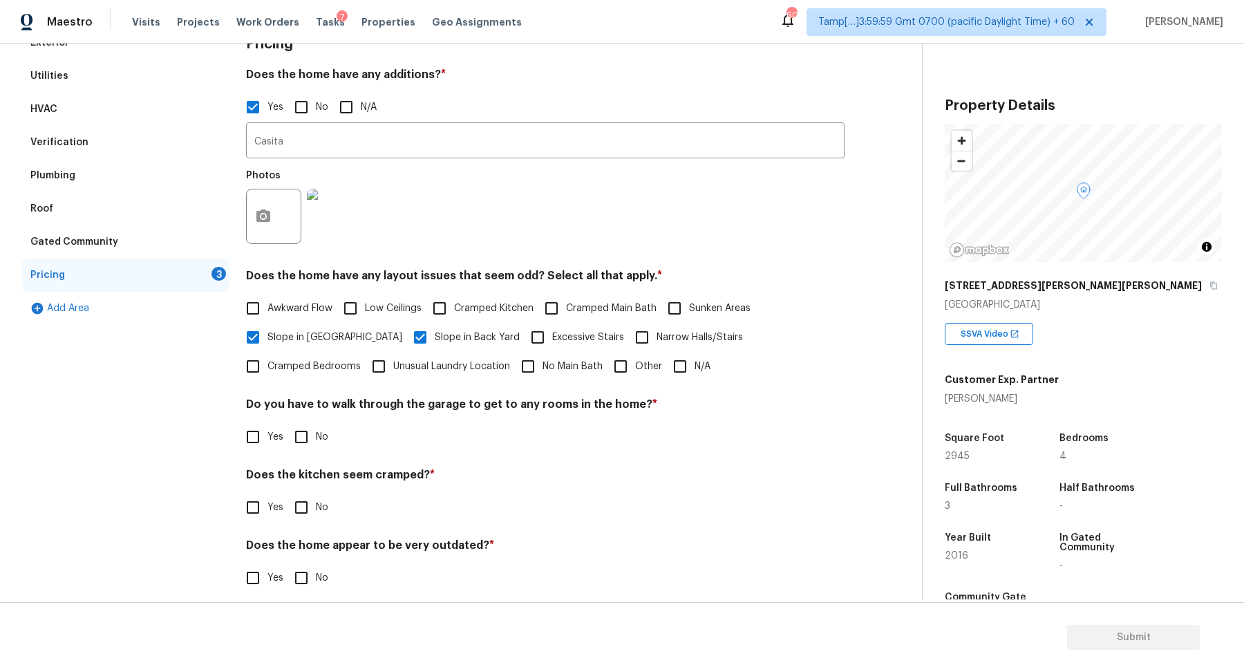
click at [323, 333] on span "Slope in [GEOGRAPHIC_DATA]" at bounding box center [334, 337] width 135 height 15
click at [267, 333] on input "Slope in [GEOGRAPHIC_DATA]" at bounding box center [252, 337] width 29 height 29
checkbox input "false"
click at [406, 334] on input "Slope in Back Yard" at bounding box center [420, 338] width 29 height 29
checkbox input "false"
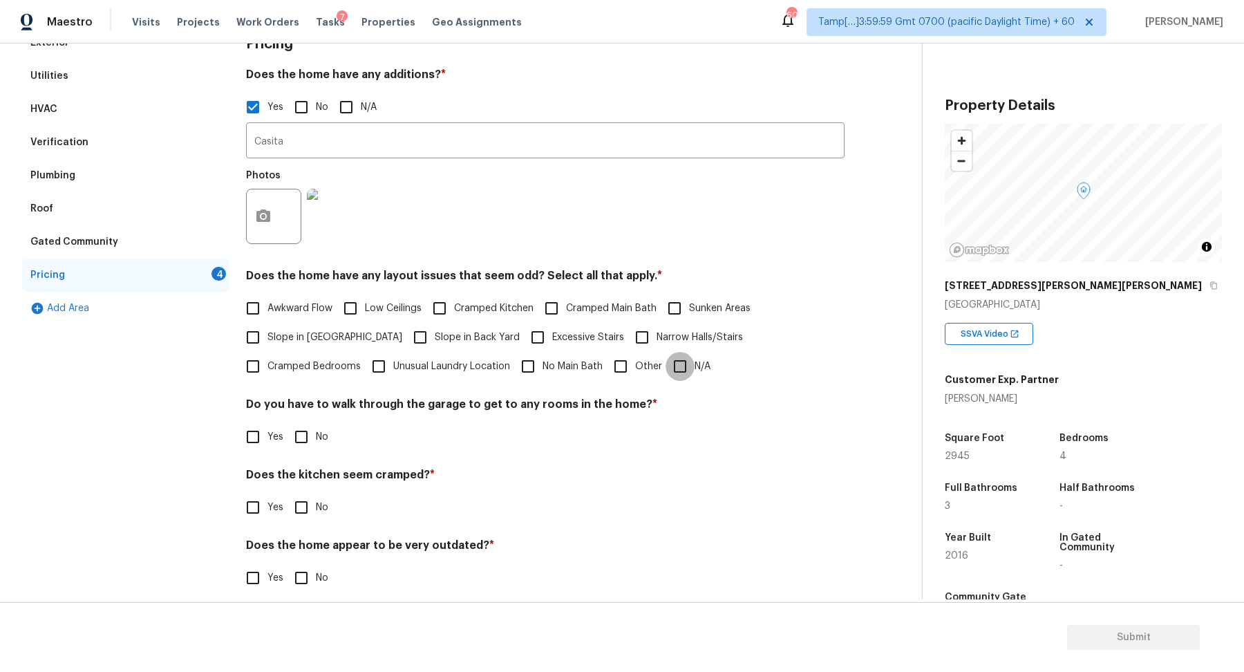
click at [665, 372] on input "N/A" at bounding box center [679, 366] width 29 height 29
checkbox input "true"
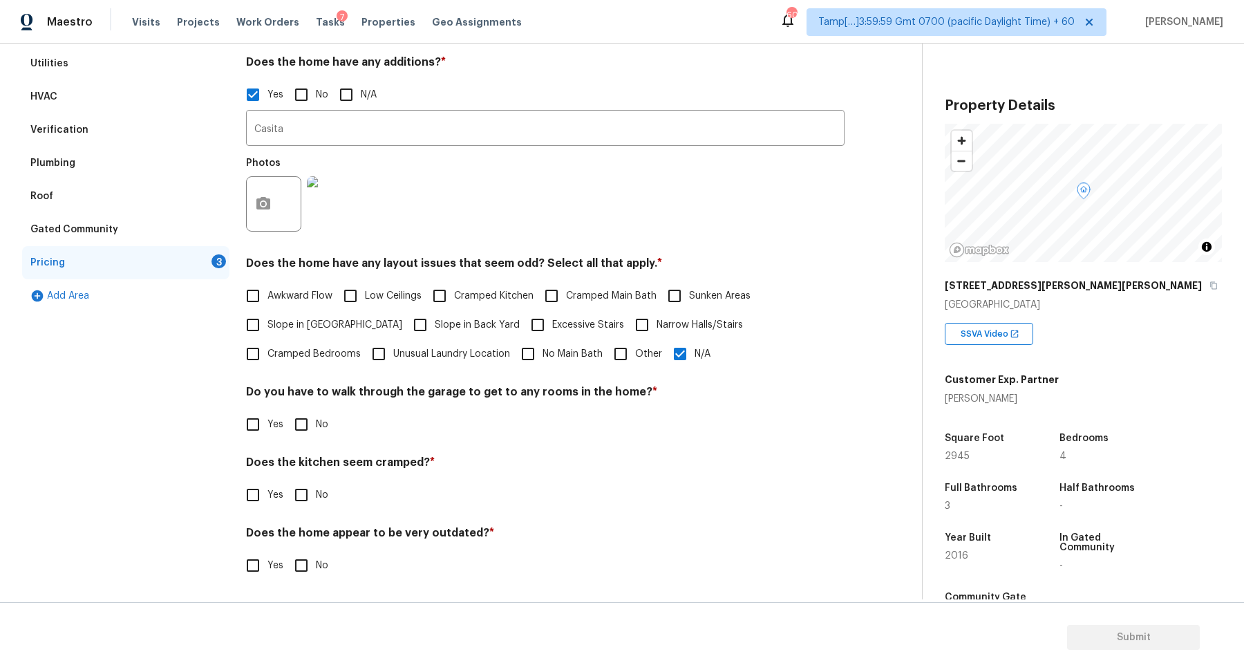
click at [316, 423] on span "No" at bounding box center [322, 424] width 12 height 15
click at [315, 423] on input "No" at bounding box center [301, 424] width 29 height 29
checkbox input "true"
click at [287, 480] on input "No" at bounding box center [301, 494] width 29 height 29
checkbox input "true"
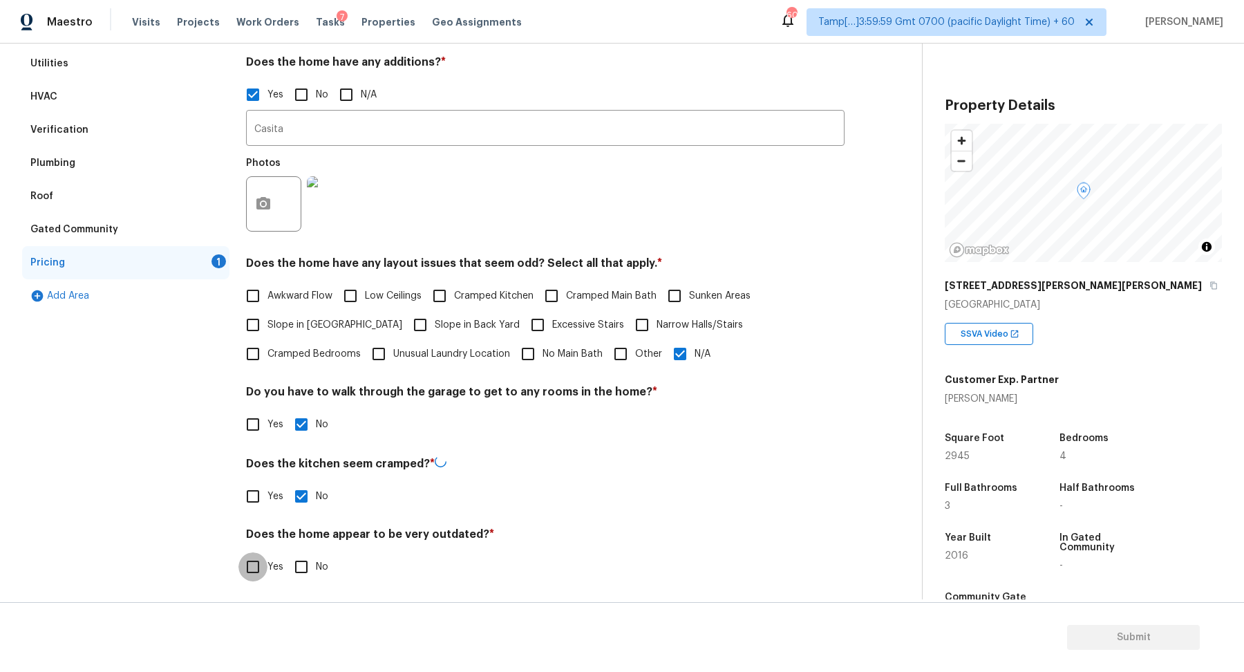
click at [287, 552] on input "No" at bounding box center [301, 566] width 29 height 29
checkbox input "true"
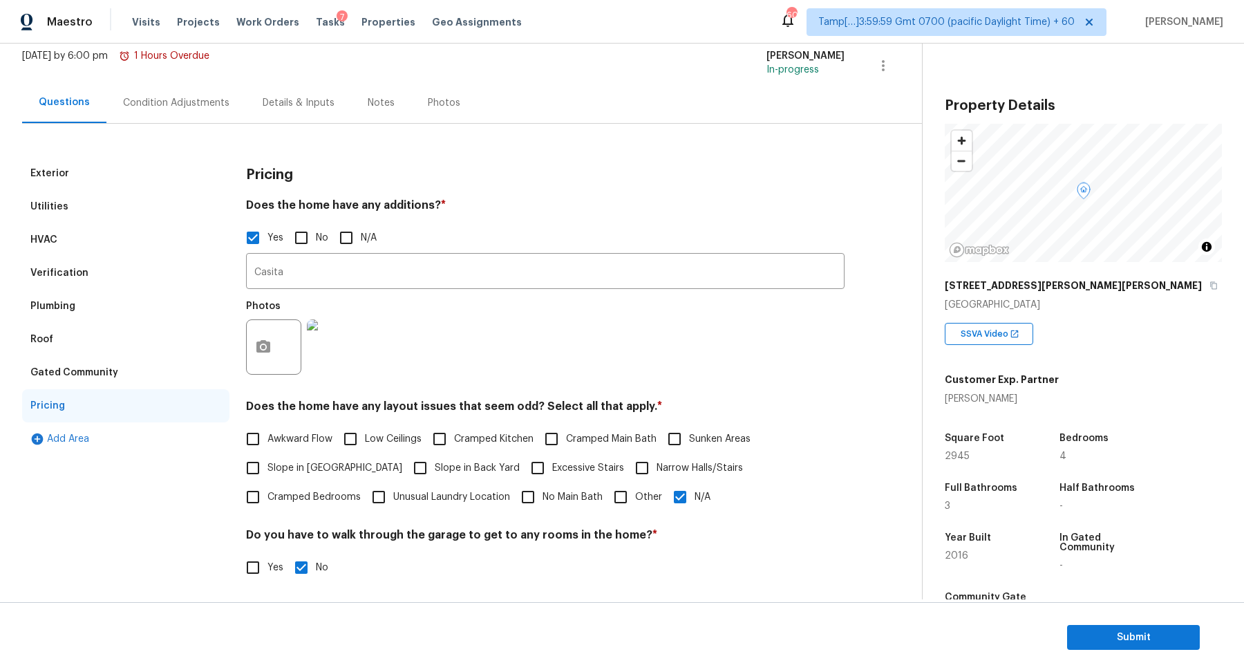
scroll to position [34, 0]
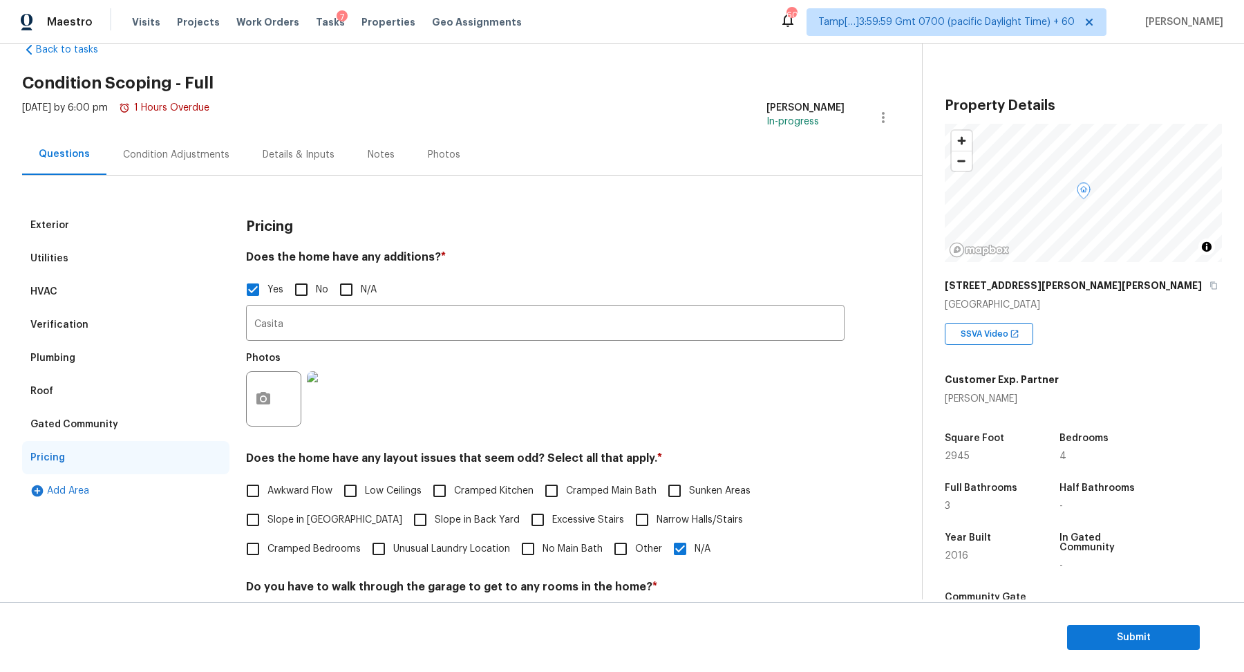
click at [172, 142] on div "Condition Adjustments" at bounding box center [176, 154] width 140 height 41
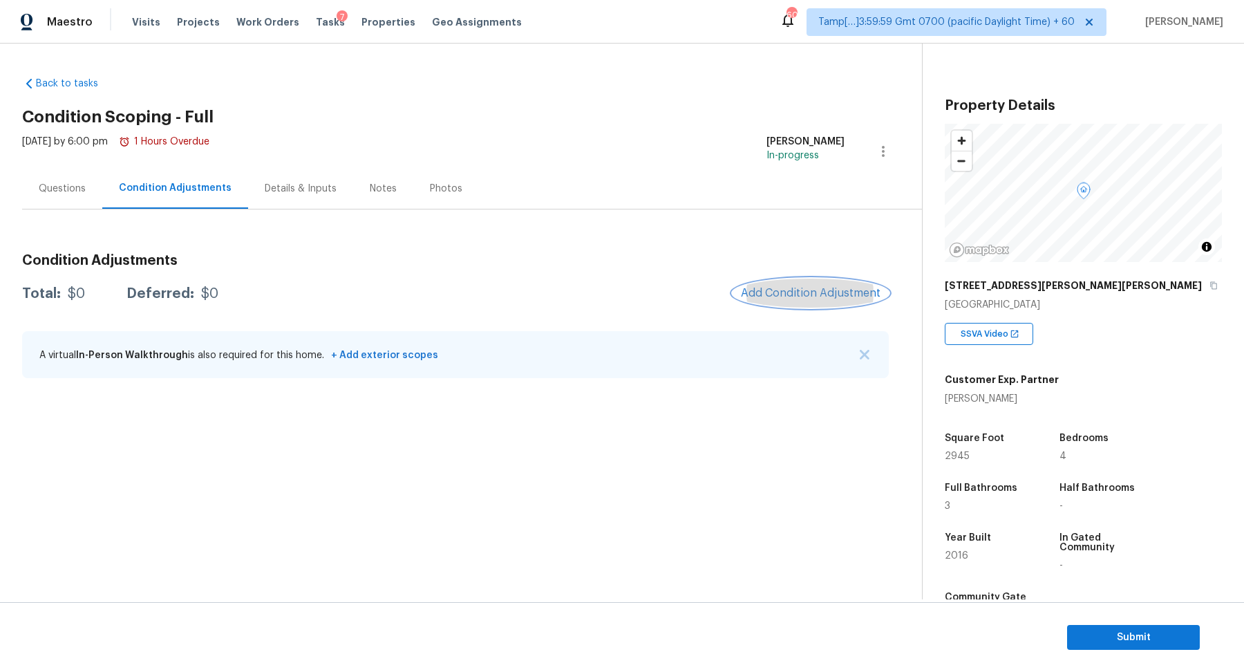
click at [796, 298] on span "Add Condition Adjustment" at bounding box center [811, 293] width 140 height 12
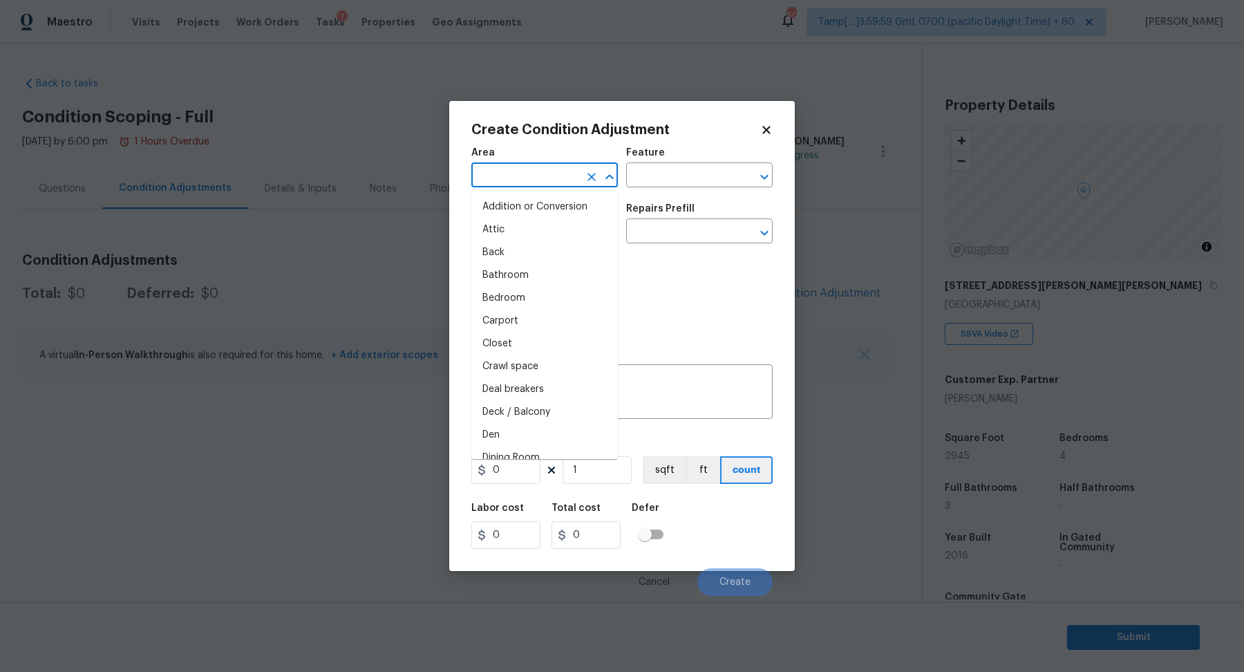
click at [534, 186] on input "text" at bounding box center [525, 176] width 108 height 21
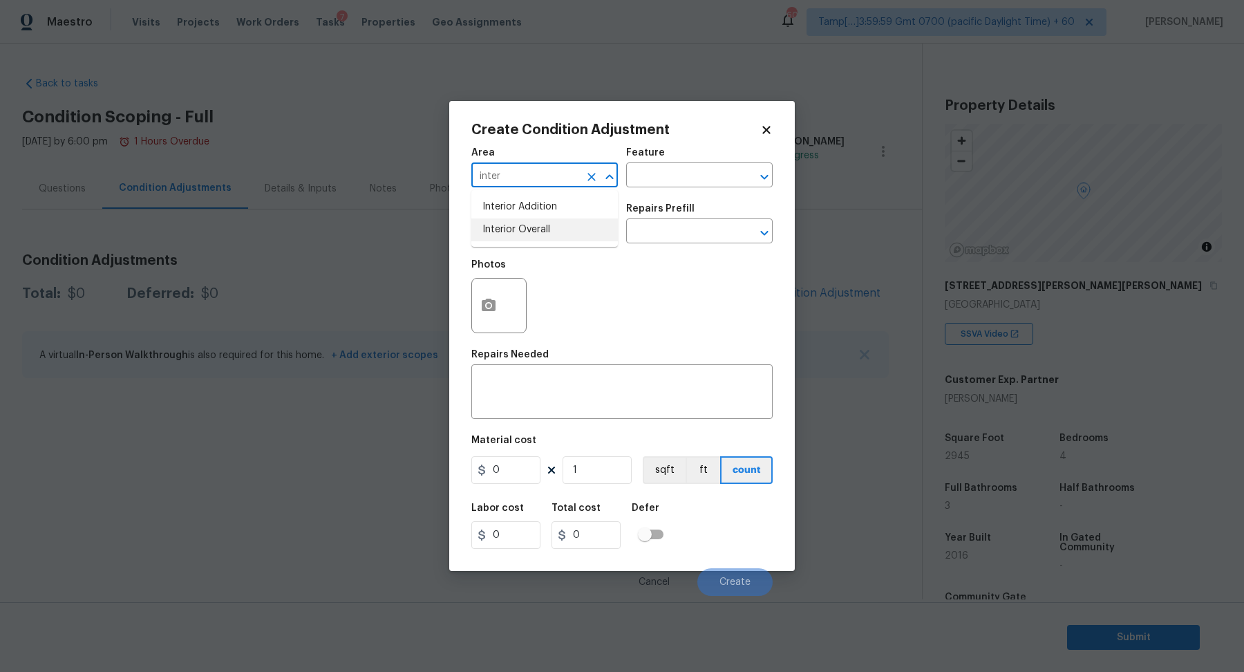
click at [550, 235] on li "Interior Overall" at bounding box center [544, 229] width 146 height 23
type input "Interior Overall"
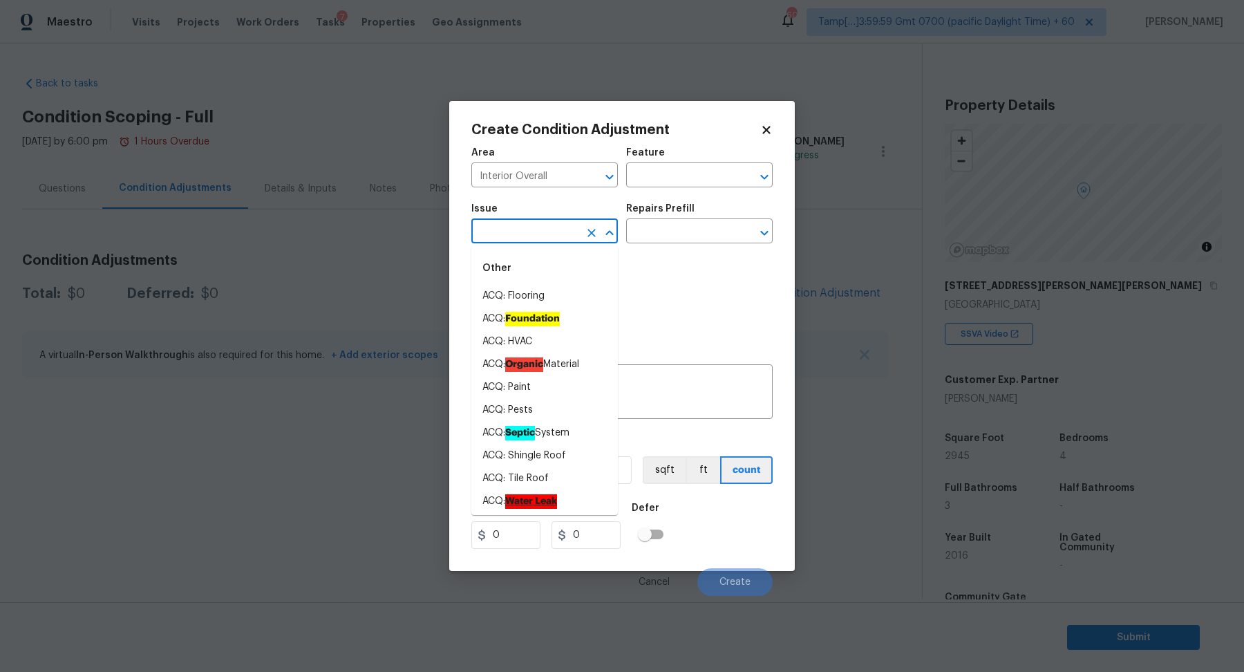
click at [550, 235] on input "text" at bounding box center [525, 232] width 108 height 21
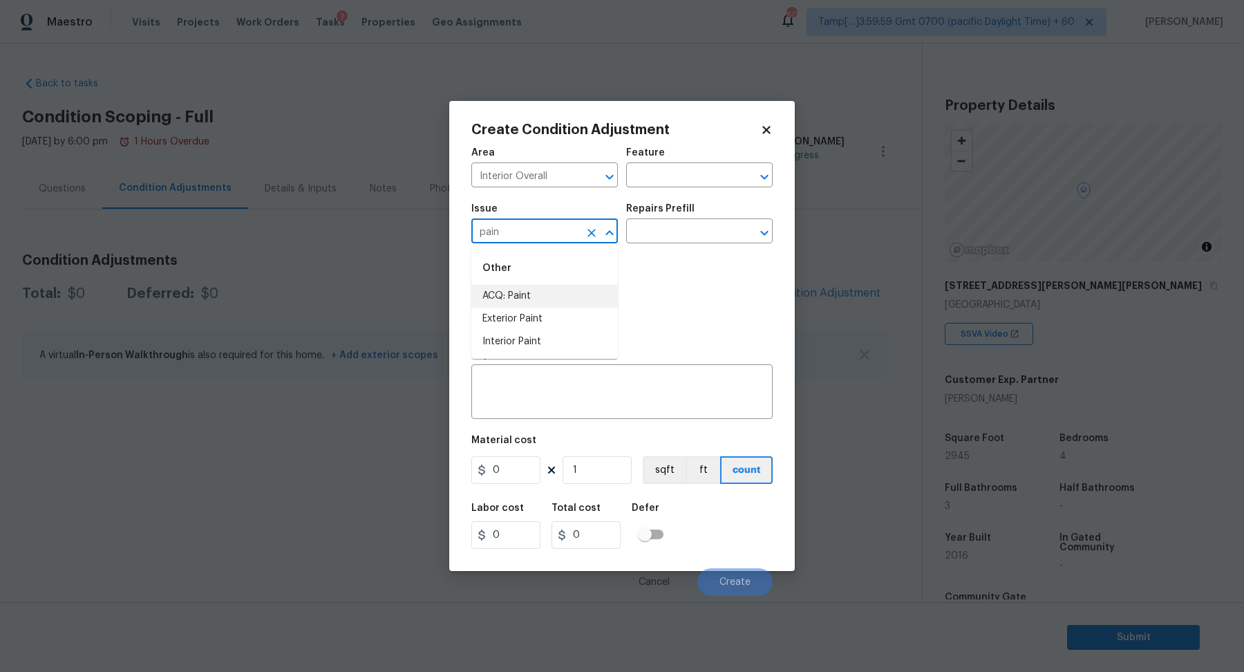
click at [546, 299] on li "ACQ: Paint" at bounding box center [544, 296] width 146 height 23
type input "ACQ: Paint"
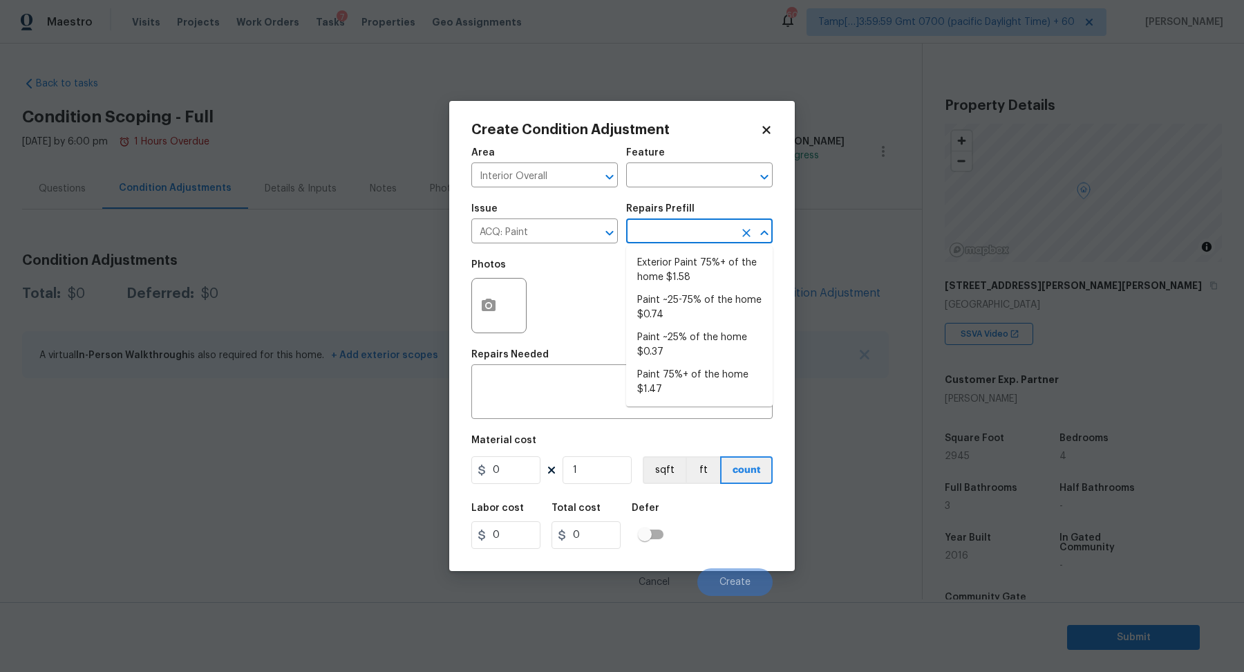
click at [685, 234] on input "text" at bounding box center [680, 232] width 108 height 21
click at [684, 337] on li "Paint ~25% of the home $0.37" at bounding box center [699, 344] width 146 height 37
type input "Acquisition"
type textarea "Acquisition Scope: ~25% of the home needs interior paint"
type input "0.37"
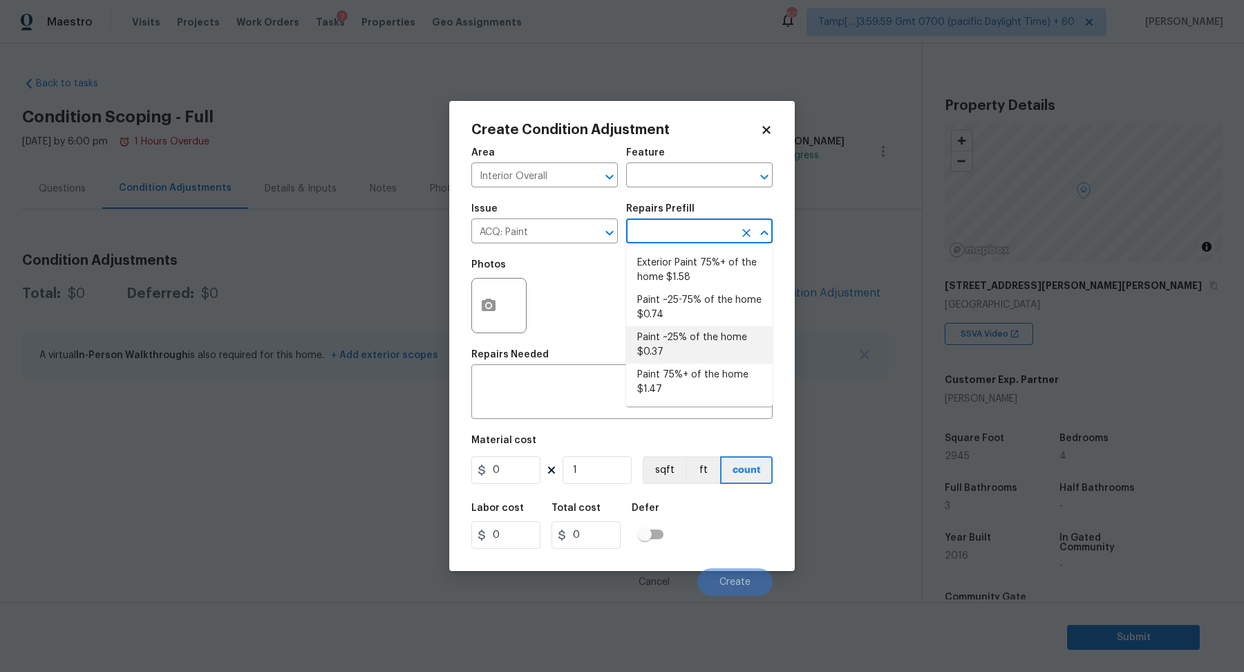
type input "0.37"
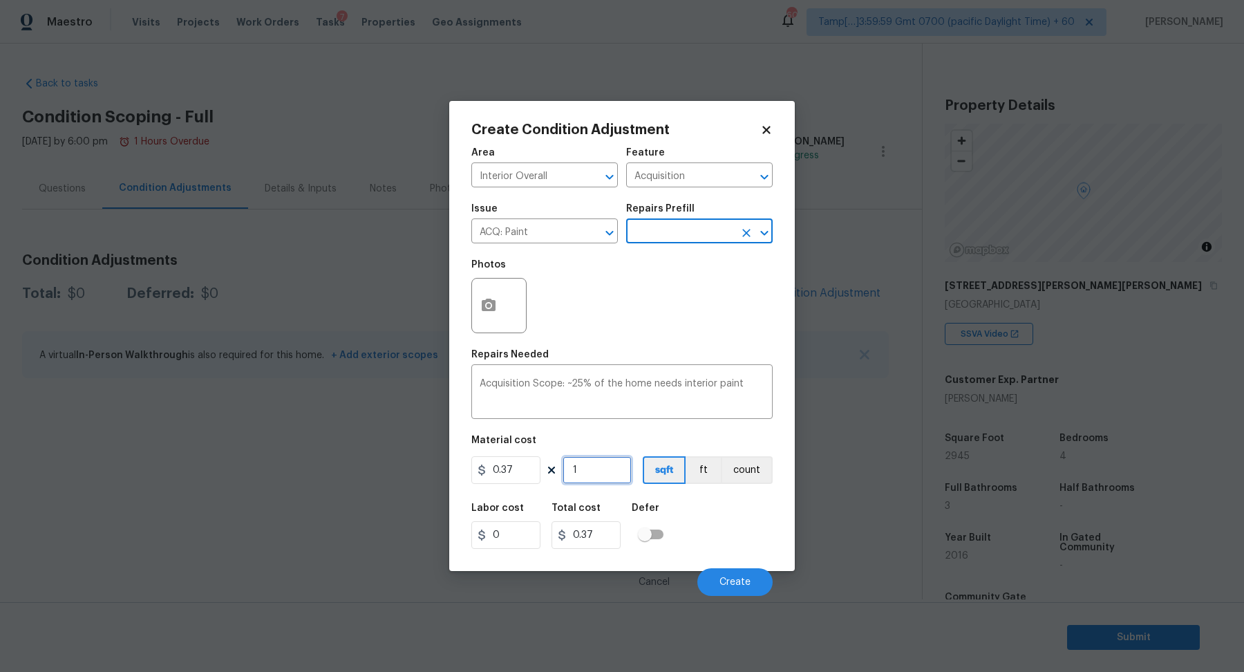
click at [583, 477] on input "1" at bounding box center [596, 470] width 69 height 28
type input "2"
type input "0.74"
type input "29"
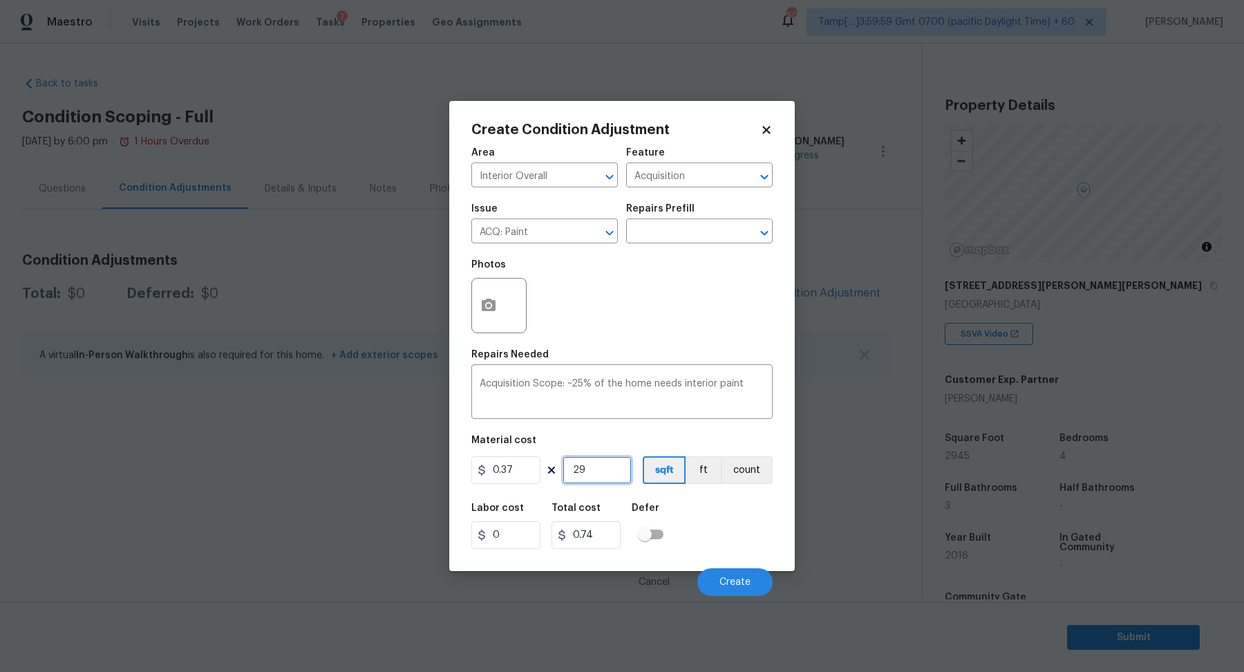
type input "10.73"
type input "294"
type input "108.78"
type input "2945"
type input "1089.65"
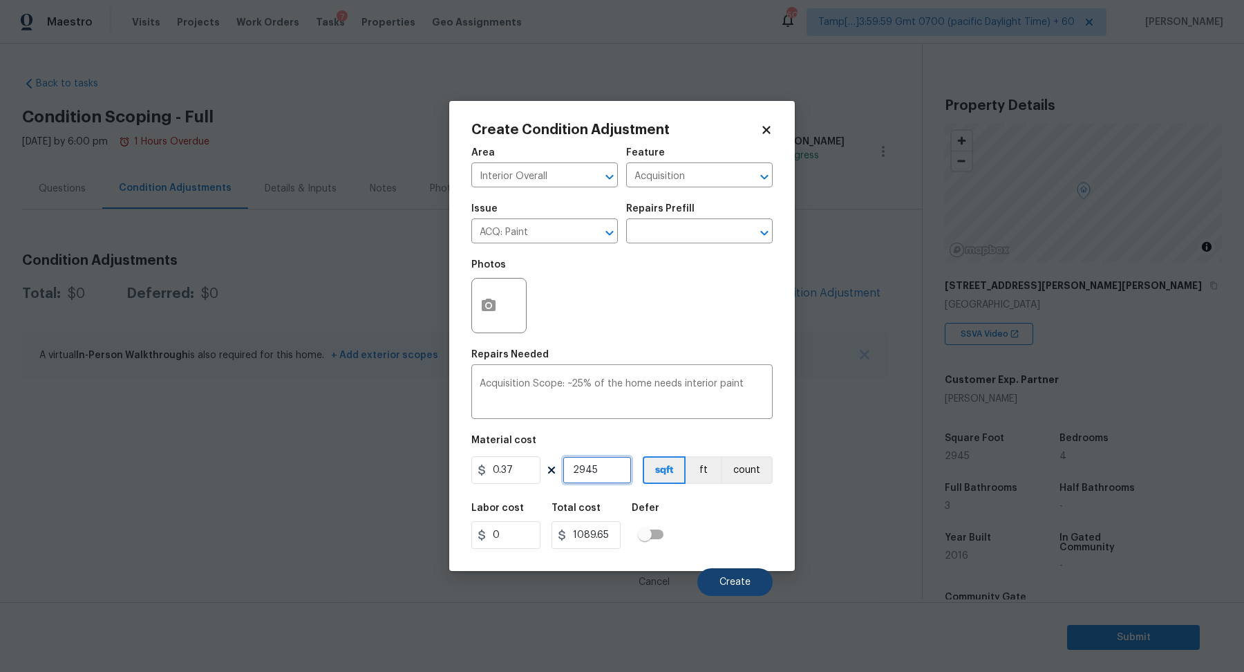
type input "2945"
click at [751, 580] on button "Create" at bounding box center [734, 582] width 75 height 28
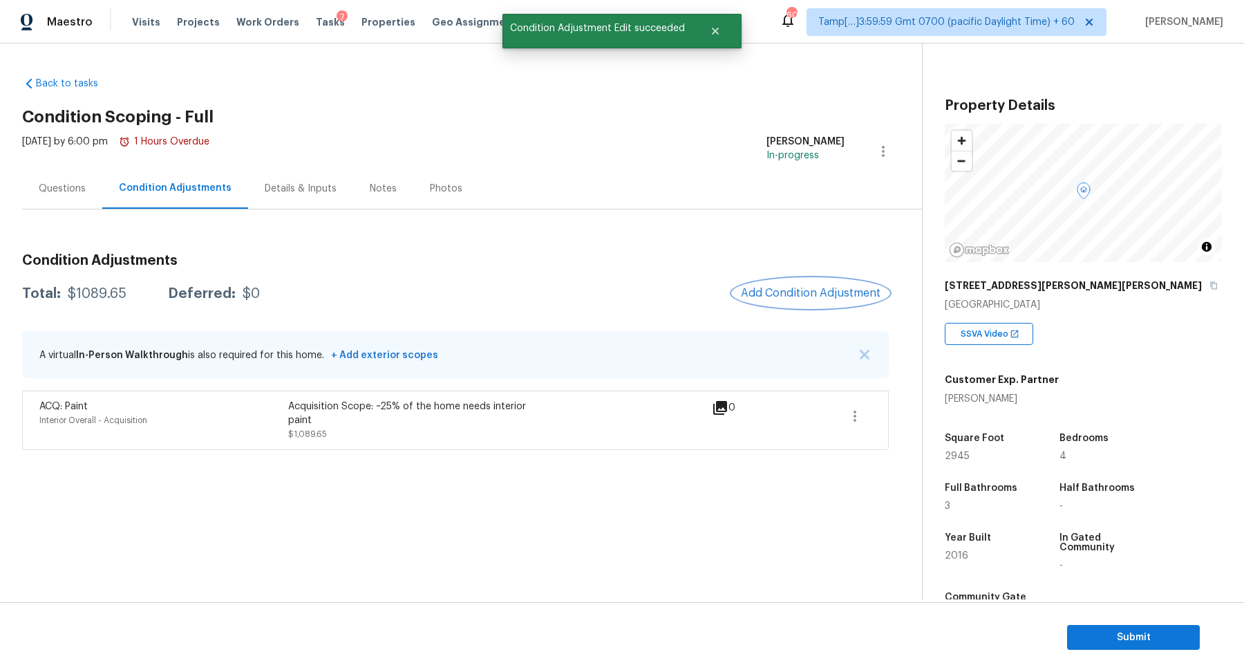
click at [862, 283] on button "Add Condition Adjustment" at bounding box center [810, 292] width 156 height 29
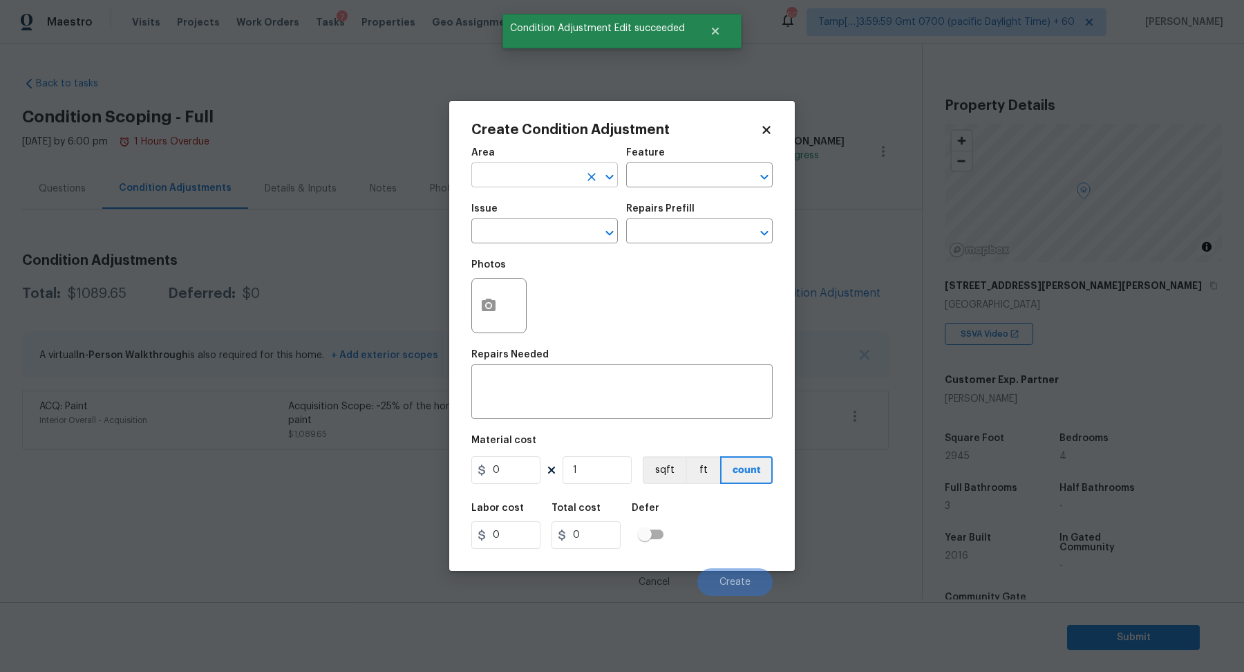
click at [565, 178] on input "text" at bounding box center [525, 176] width 108 height 21
click at [540, 229] on li "Interior Overall" at bounding box center [544, 229] width 146 height 23
type input "Interior Overall"
click at [540, 229] on input "text" at bounding box center [525, 232] width 108 height 21
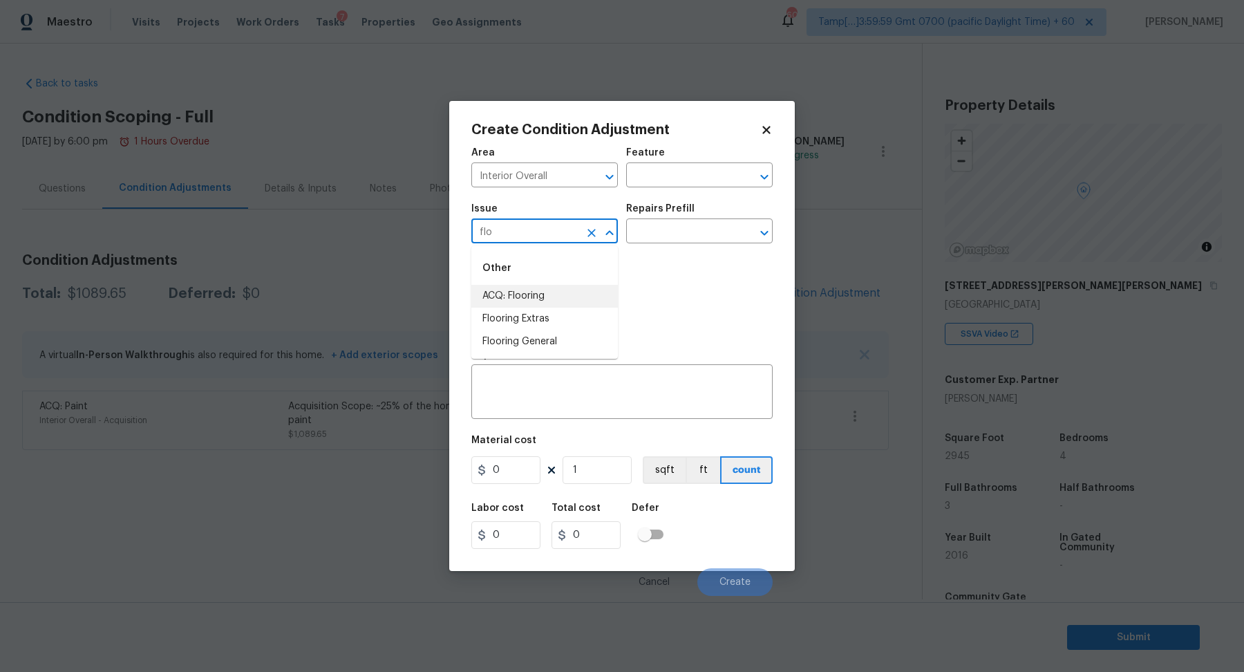
click at [576, 299] on li "ACQ: Flooring" at bounding box center [544, 296] width 146 height 23
type input "ACQ: Flooring"
click at [661, 240] on input "text" at bounding box center [680, 232] width 108 height 21
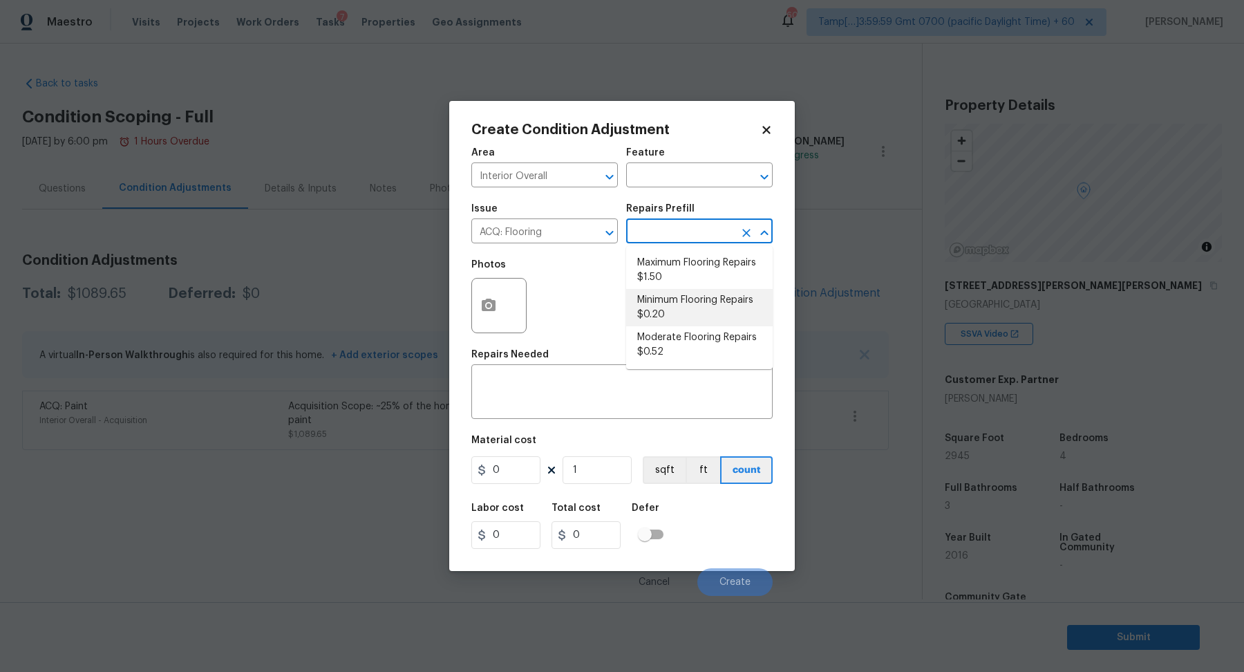
click at [682, 303] on li "Minimum Flooring Repairs $0.20" at bounding box center [699, 307] width 146 height 37
type input "Acquisition"
type textarea "Acquisition Scope: Minimum flooring repairs"
type input "0.2"
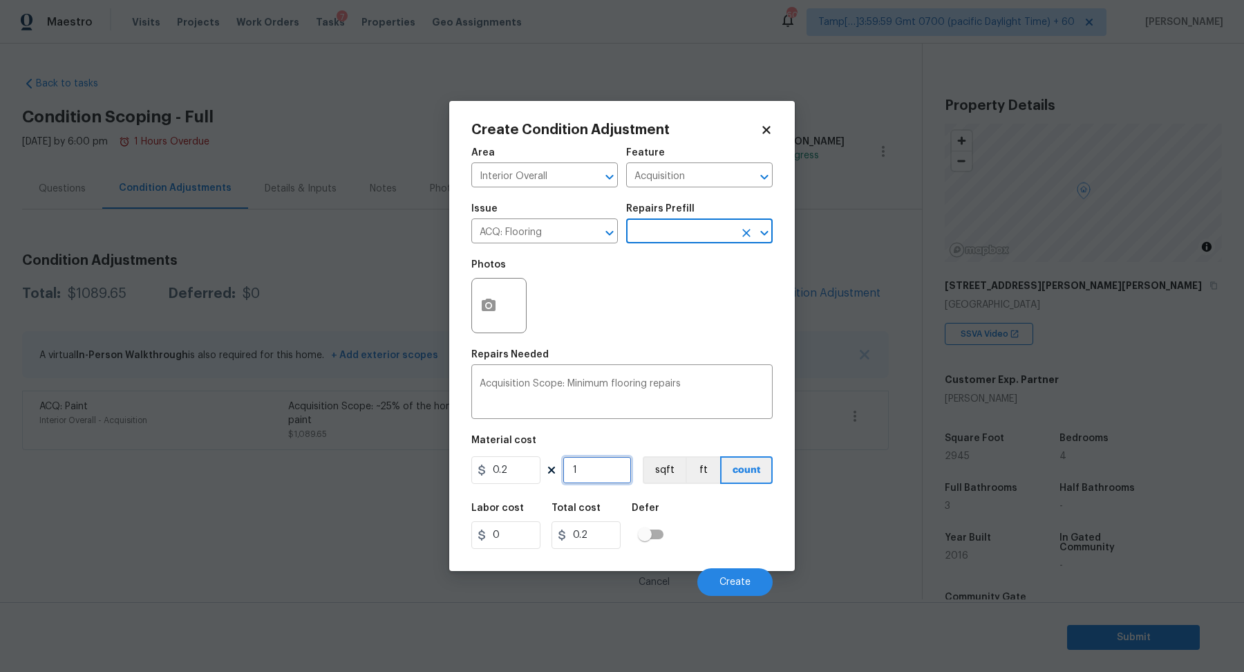
click at [591, 462] on input "1" at bounding box center [596, 470] width 69 height 28
type input "2"
type input "0.4"
type input "29"
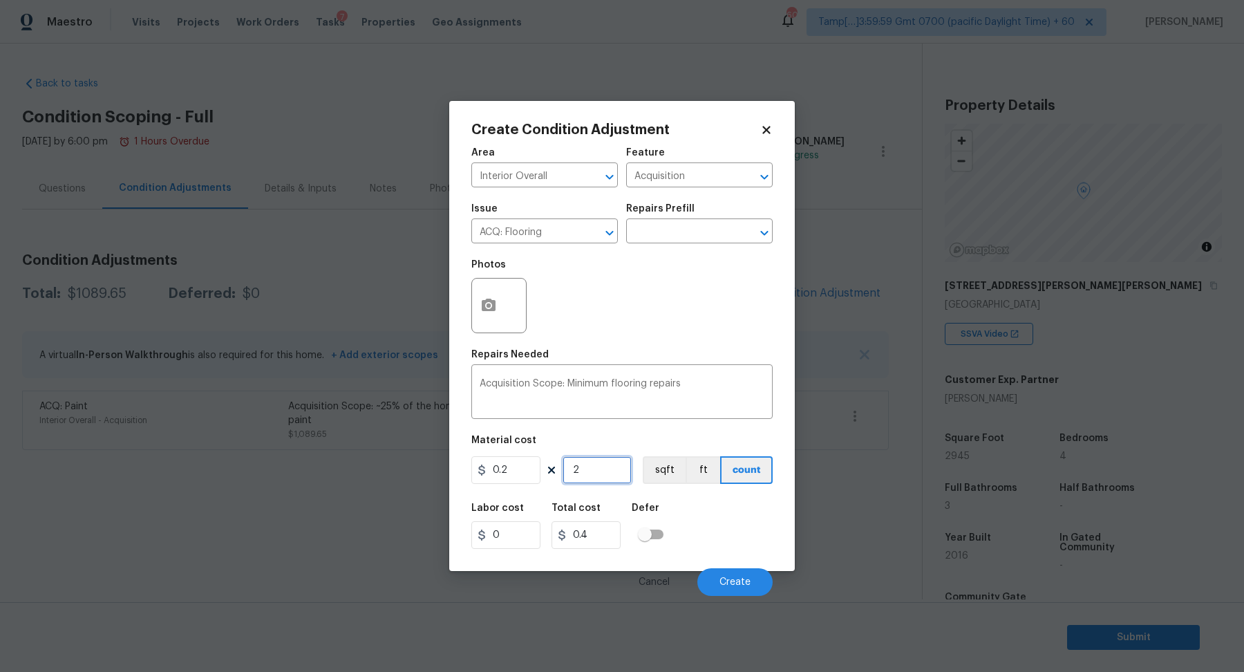
type input "5.8"
type input "294"
type input "58.8"
type input "2945"
type input "589"
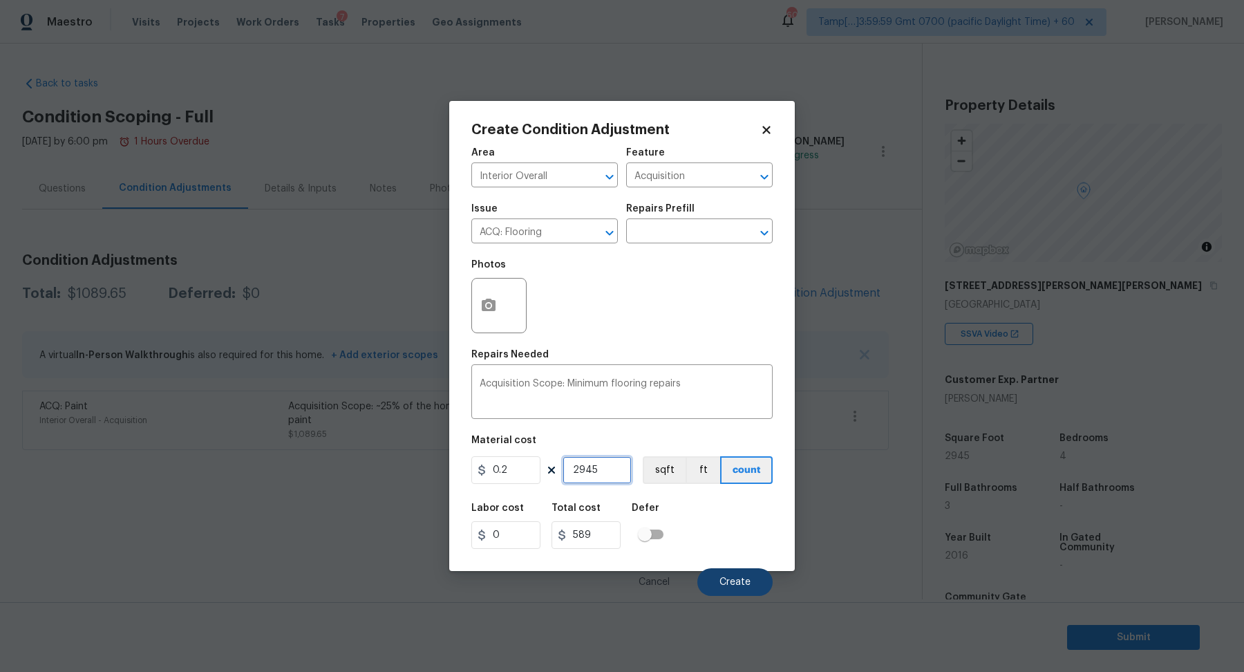
type input "2945"
click at [750, 584] on button "Create" at bounding box center [734, 582] width 75 height 28
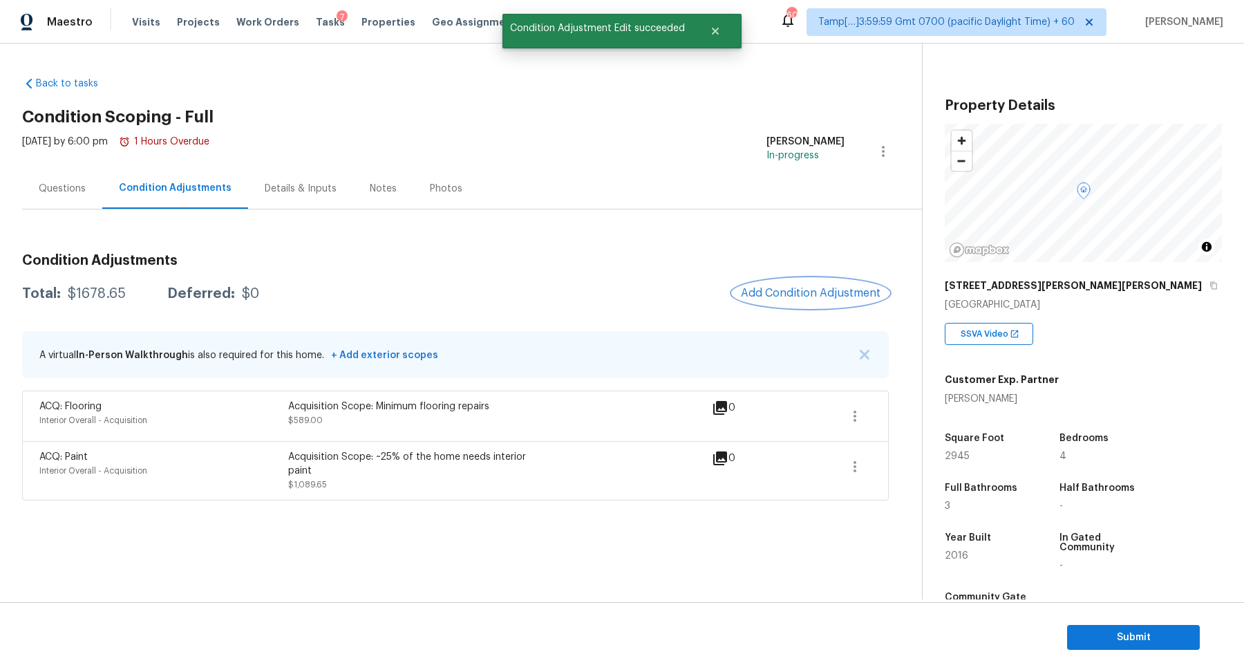
click at [804, 301] on button "Add Condition Adjustment" at bounding box center [810, 292] width 156 height 29
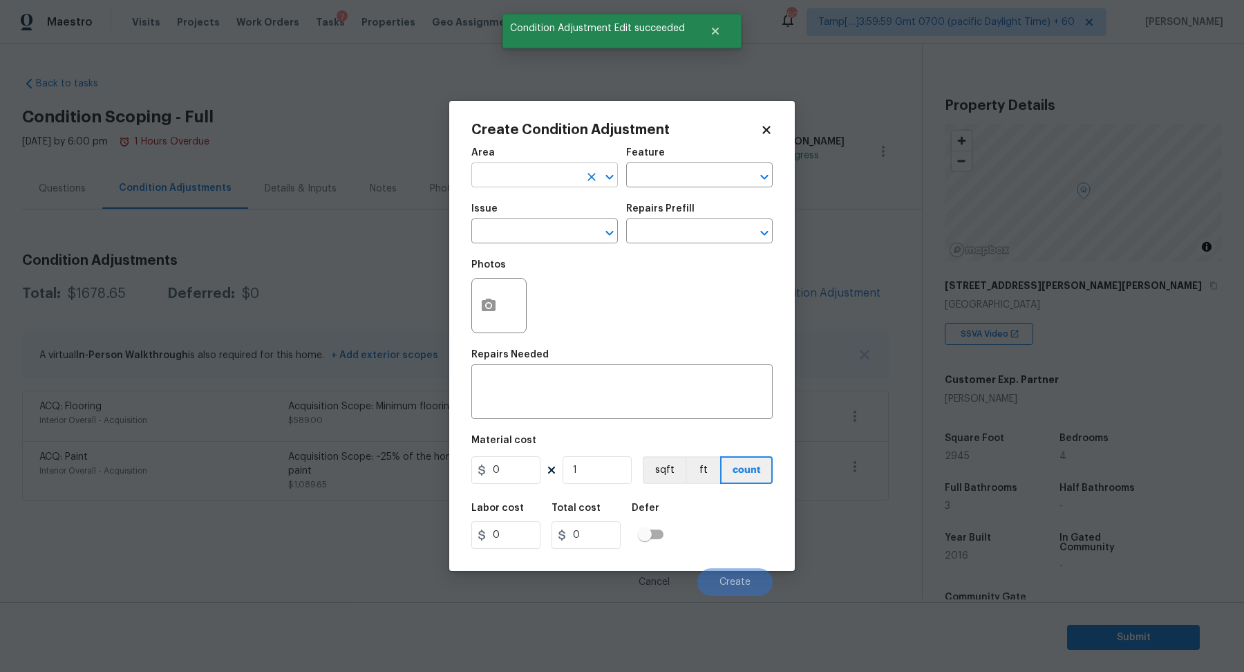
click at [524, 185] on input "text" at bounding box center [525, 176] width 108 height 21
click at [540, 237] on li "Interior Overall" at bounding box center [544, 229] width 146 height 23
type input "Interior Overall"
click at [540, 237] on input "text" at bounding box center [525, 232] width 108 height 21
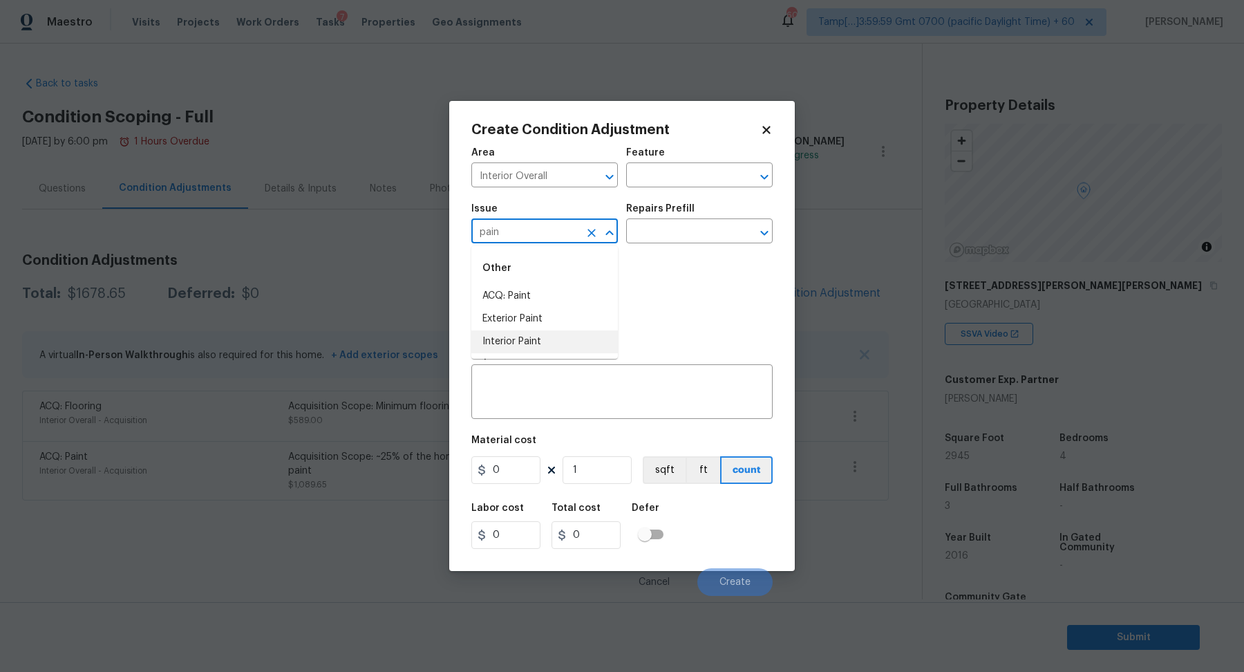
click at [539, 341] on li "Interior Paint" at bounding box center [544, 341] width 146 height 23
type input "Interior Paint"
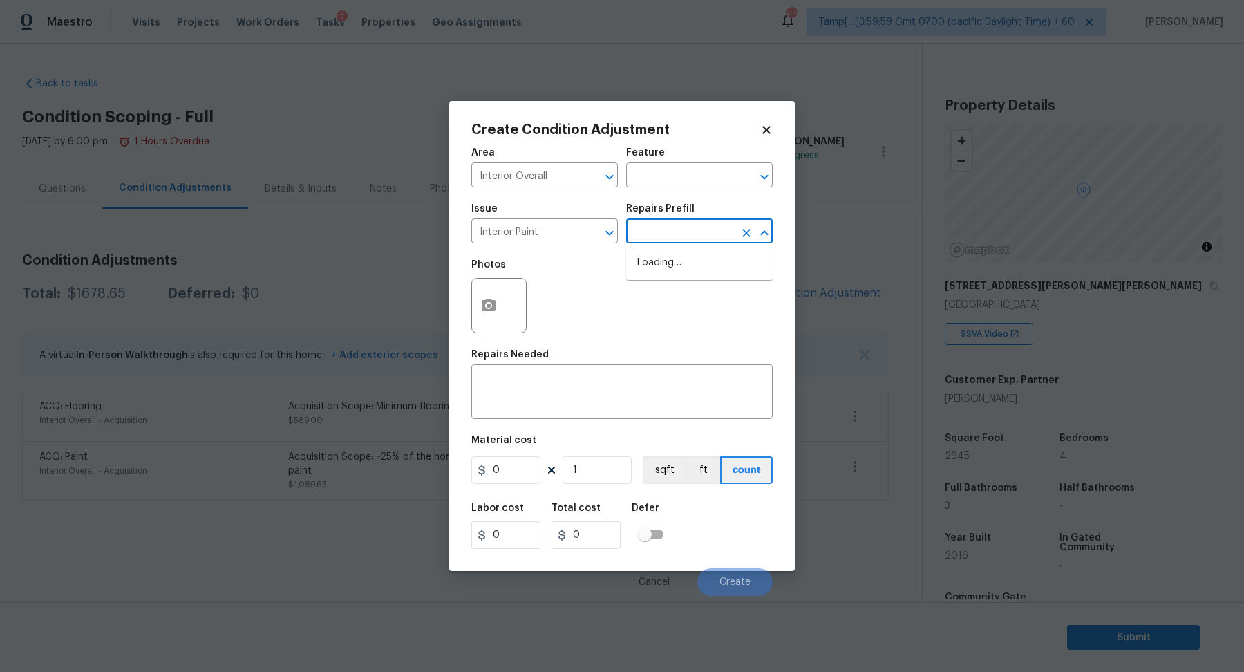
click at [679, 229] on input "text" at bounding box center [680, 232] width 108 height 21
type input "pri"
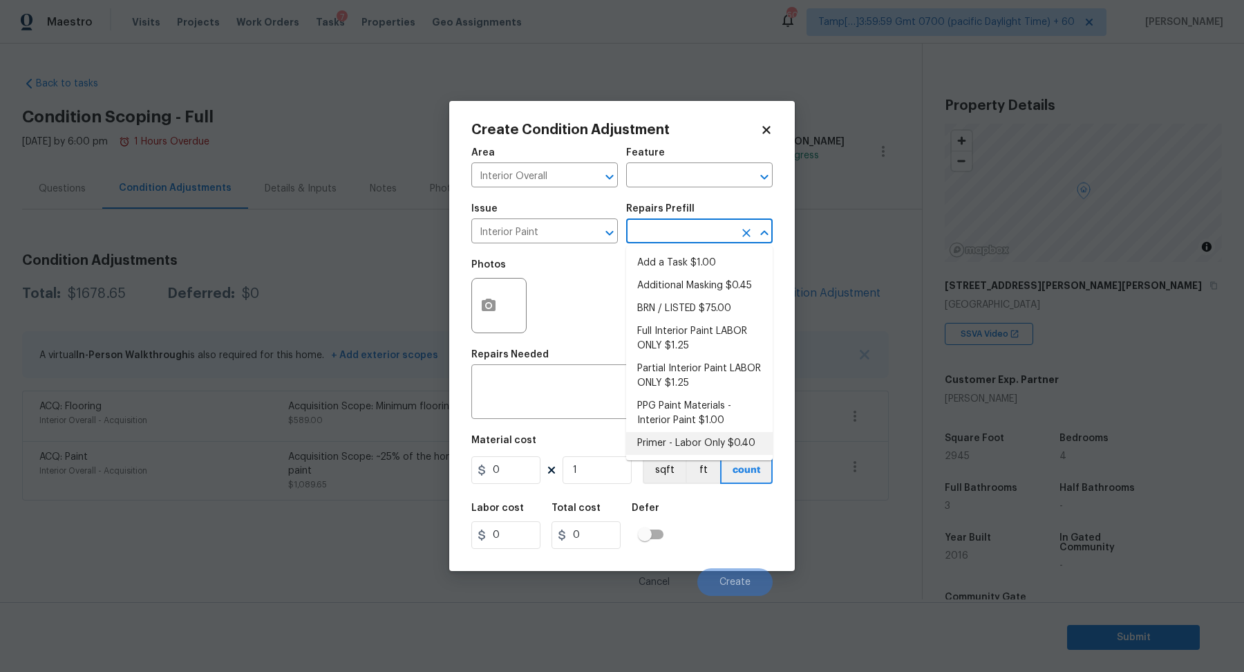
click at [696, 442] on li "Primer - Labor Only $0.40" at bounding box center [699, 443] width 146 height 23
type input "Overall Paint"
type textarea "Interior primer - PRIMER PROVIDED BY OPENDOOR - All nails, screws, drywall anch…"
type input "0.4"
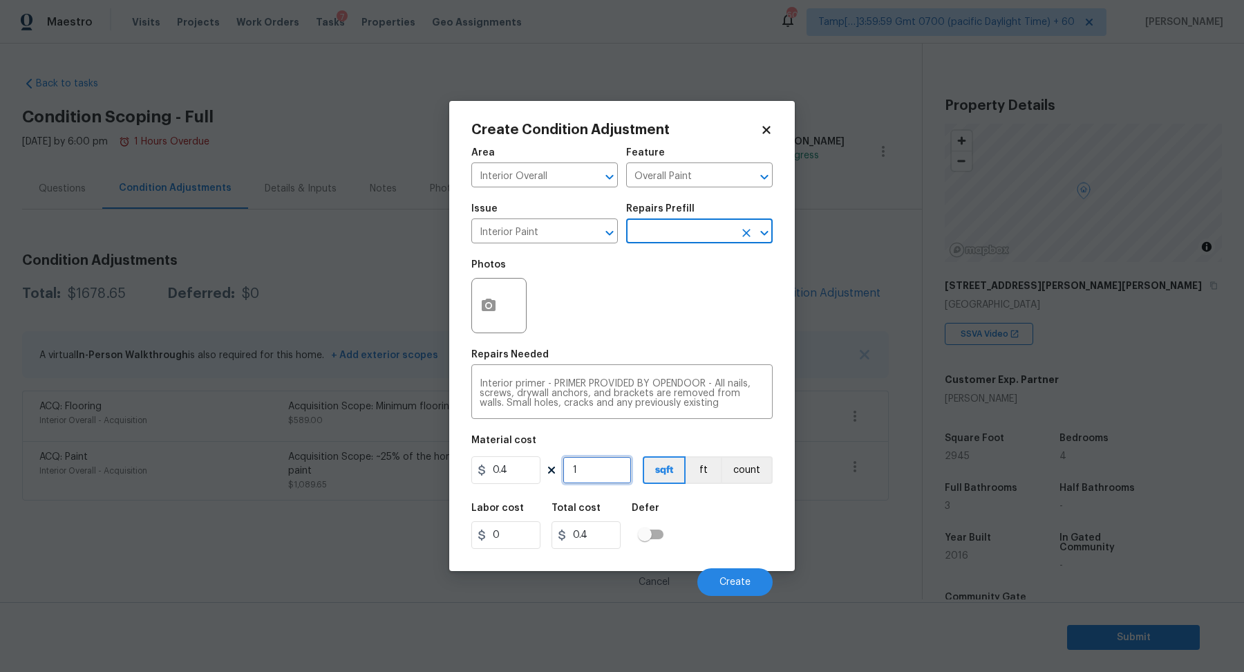
click at [590, 467] on input "1" at bounding box center [596, 470] width 69 height 28
type input "5"
type input "2"
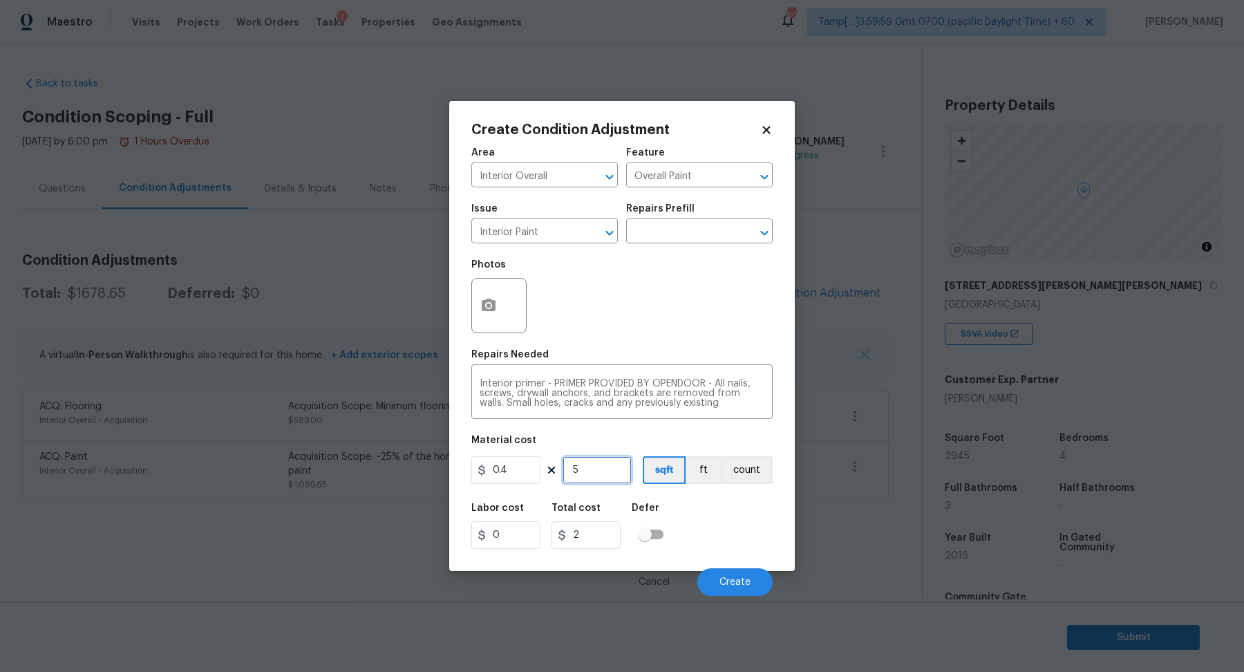
type input "50"
type input "20"
type input "500"
type input "200"
type input "500"
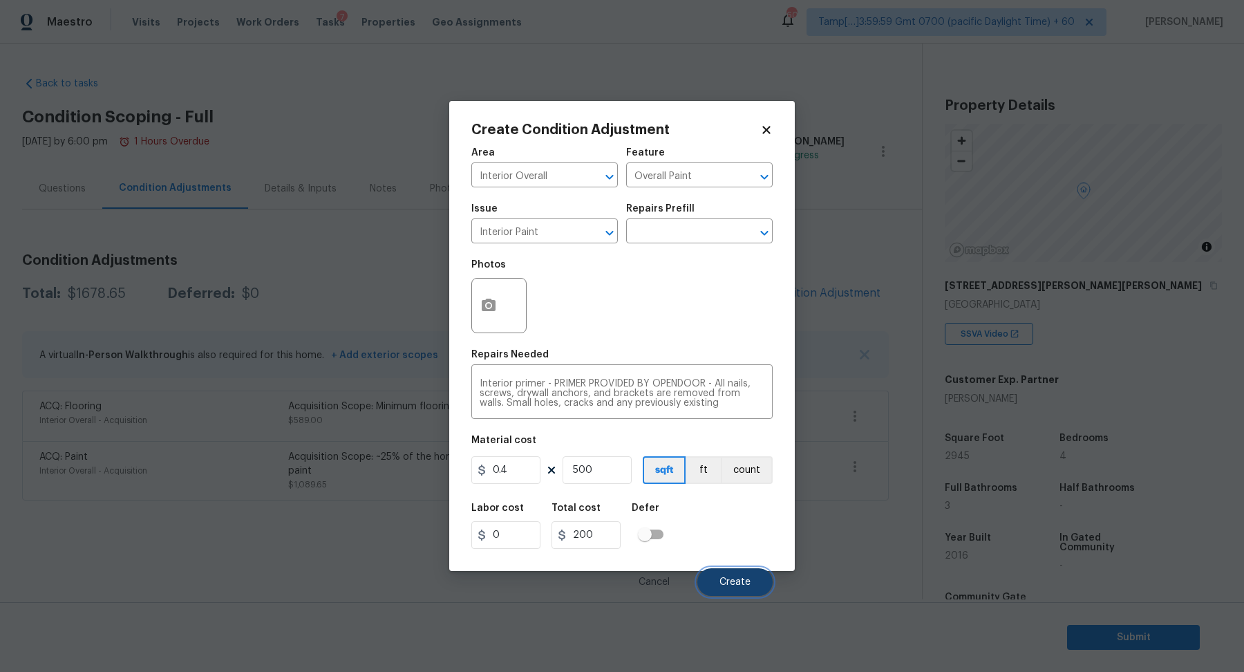
click at [714, 570] on button "Create" at bounding box center [734, 582] width 75 height 28
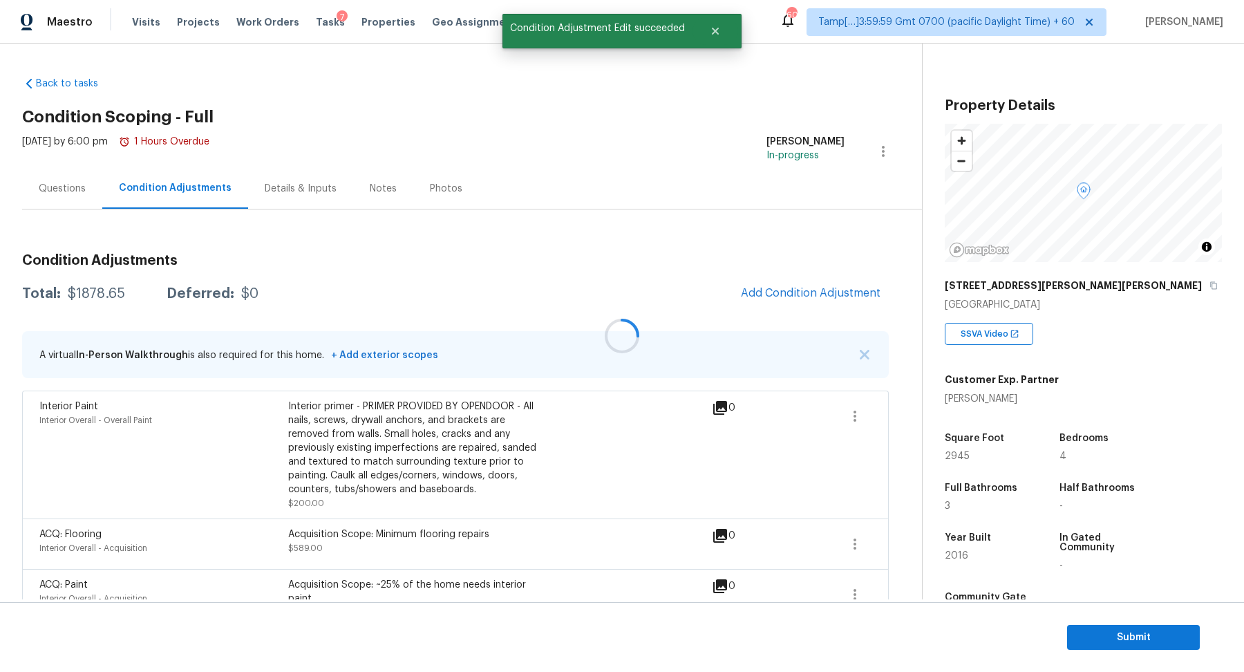
click at [780, 292] on div at bounding box center [622, 336] width 1244 height 672
click at [780, 292] on span "Add Condition Adjustment" at bounding box center [811, 293] width 140 height 12
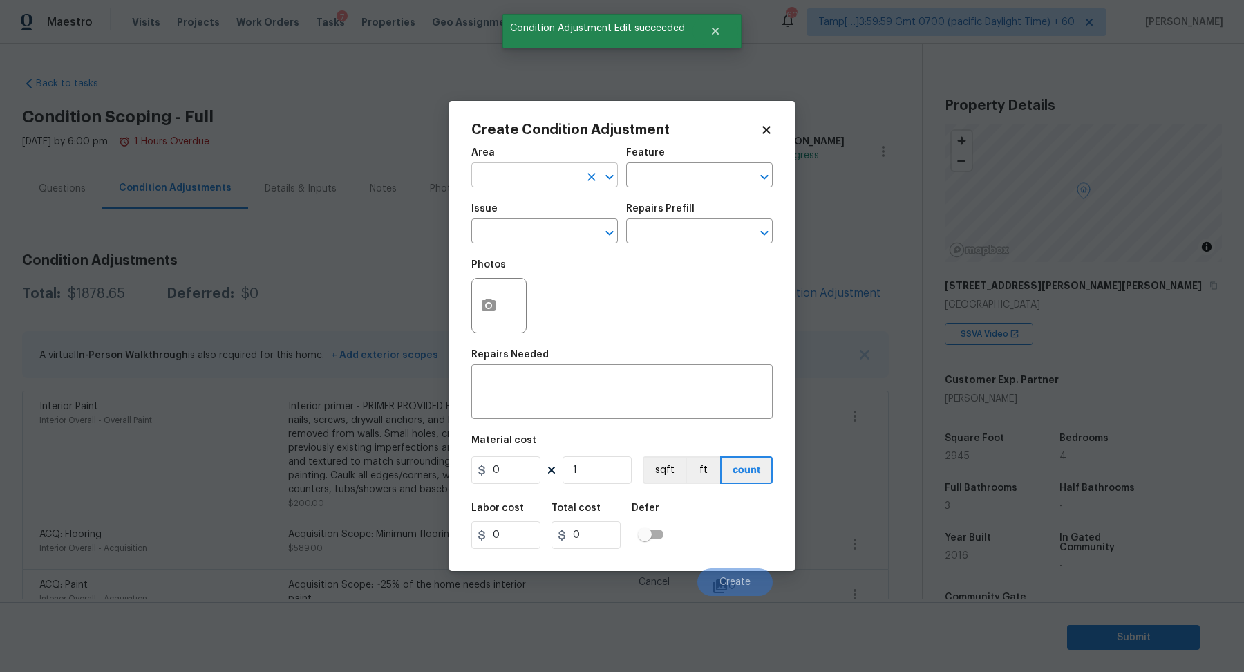
click at [521, 183] on input "text" at bounding box center [525, 176] width 108 height 21
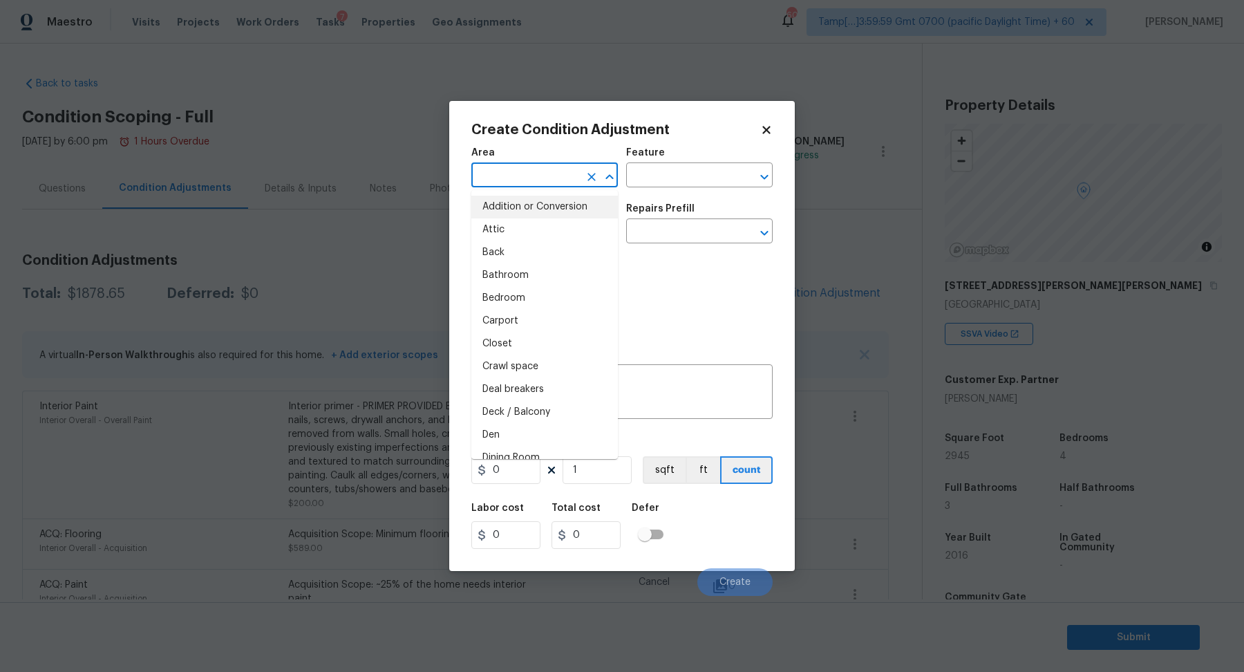
click at [518, 169] on input "text" at bounding box center [525, 176] width 108 height 21
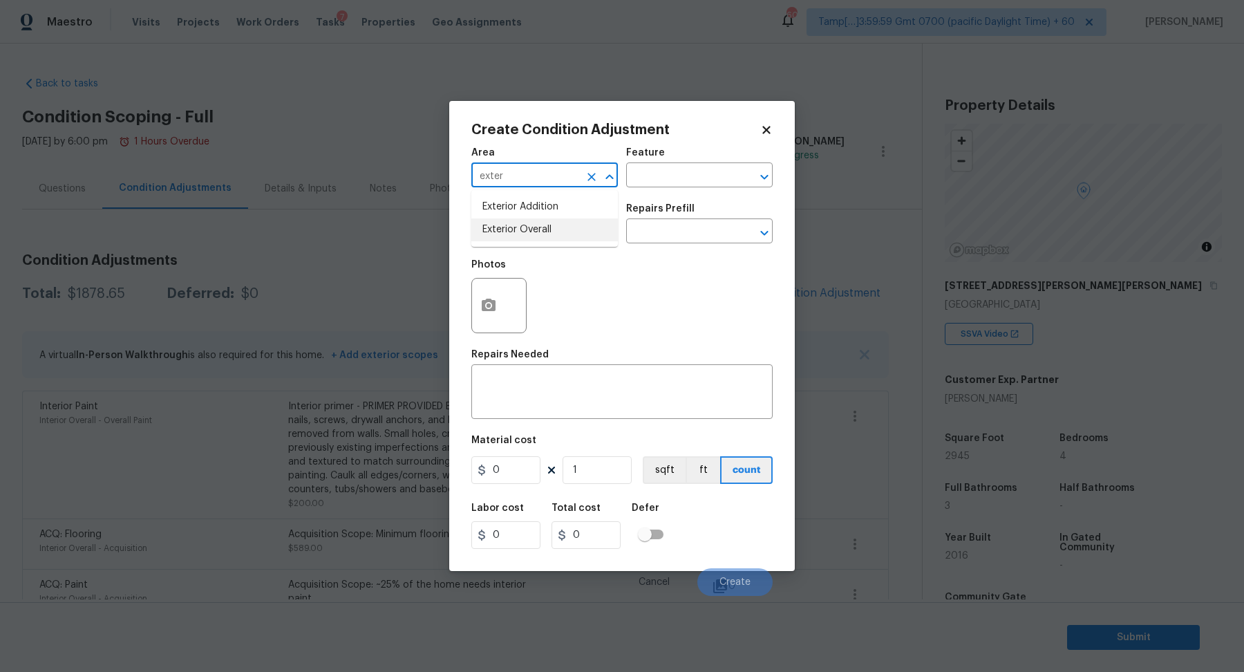
click at [507, 235] on li "Exterior Overall" at bounding box center [544, 229] width 146 height 23
type input "Exterior Overall"
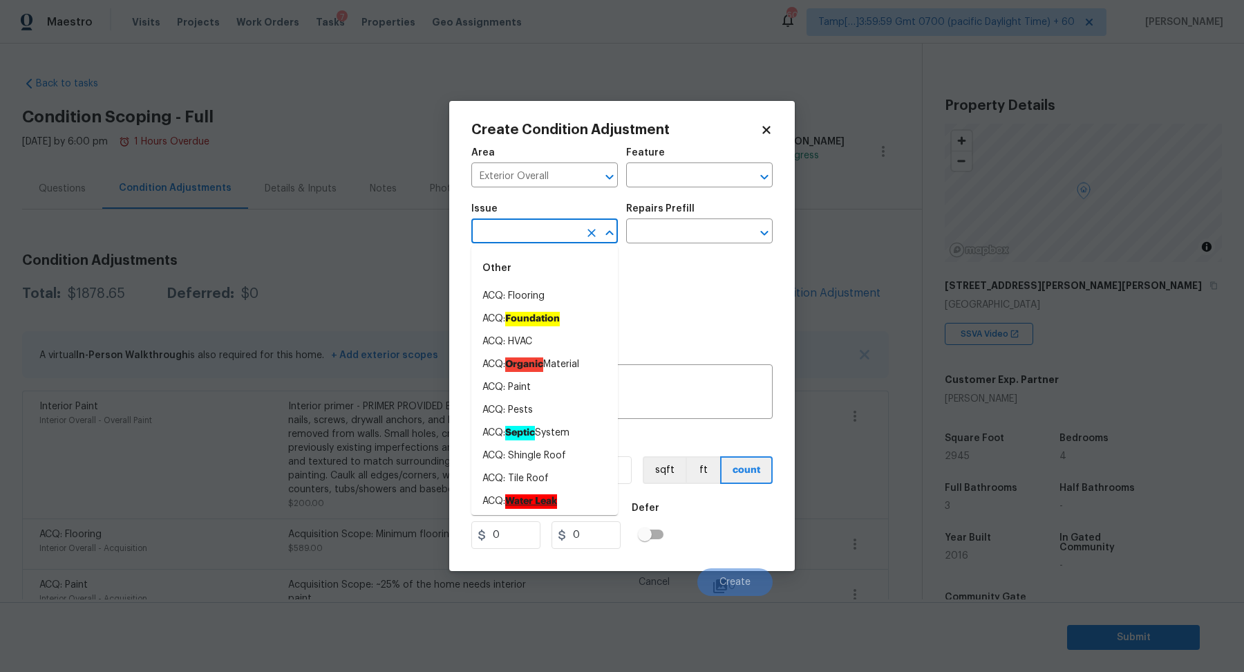
click at [507, 235] on input "text" at bounding box center [525, 232] width 108 height 21
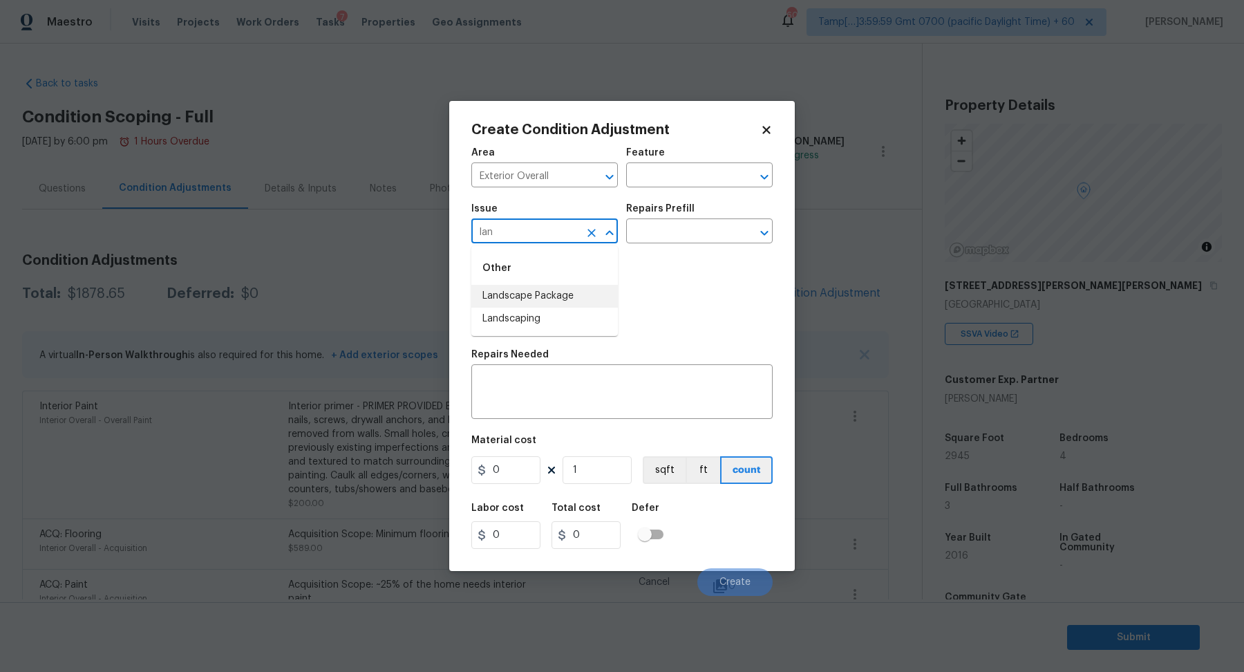
click at [584, 301] on li "Landscape Package" at bounding box center [544, 296] width 146 height 23
type input "Landscape Package"
click at [692, 225] on input "text" at bounding box center [680, 232] width 108 height 21
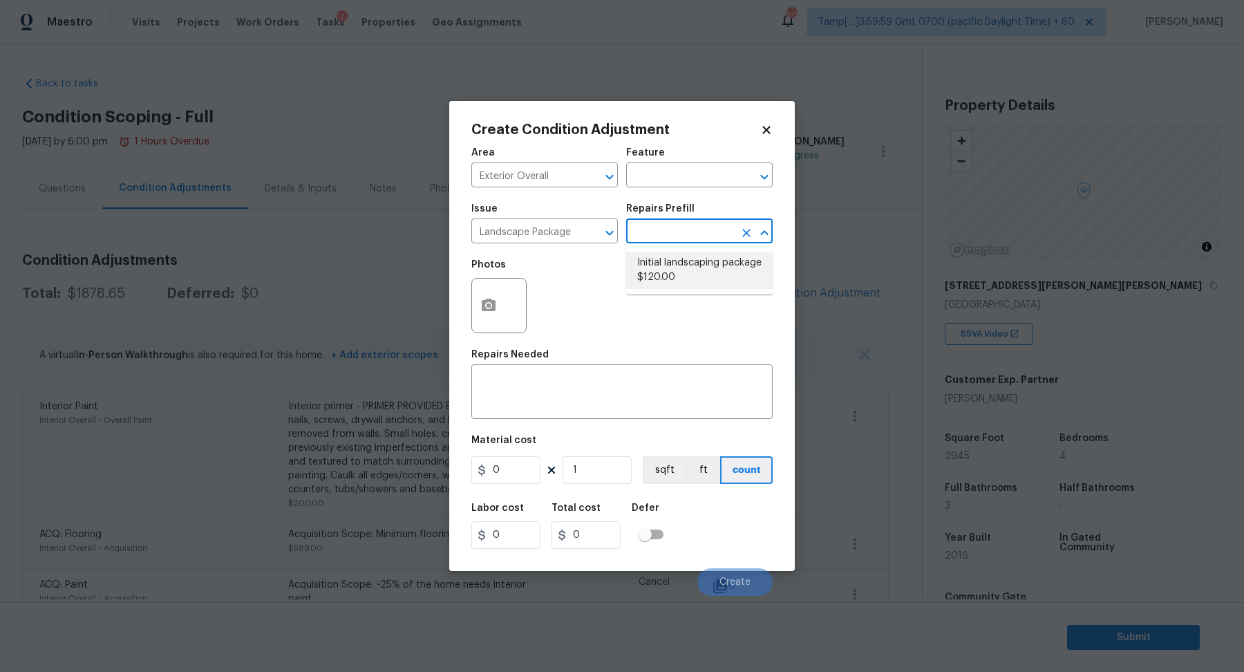
click at [694, 256] on li "Initial landscaping package $120.00" at bounding box center [699, 270] width 146 height 37
type input "Home Readiness Packages"
type textarea "Mowing of grass up to 6" in height. Mow, edge along driveways & sidewalks, trim…"
type input "120"
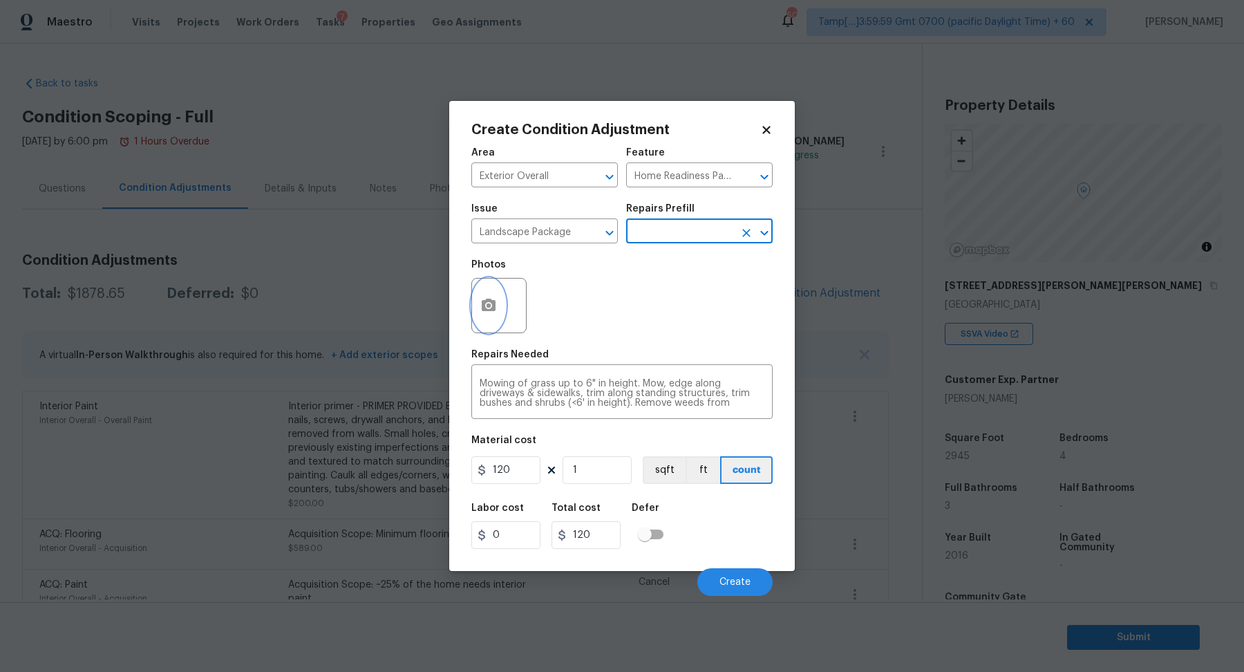
click at [500, 307] on button "button" at bounding box center [488, 305] width 33 height 54
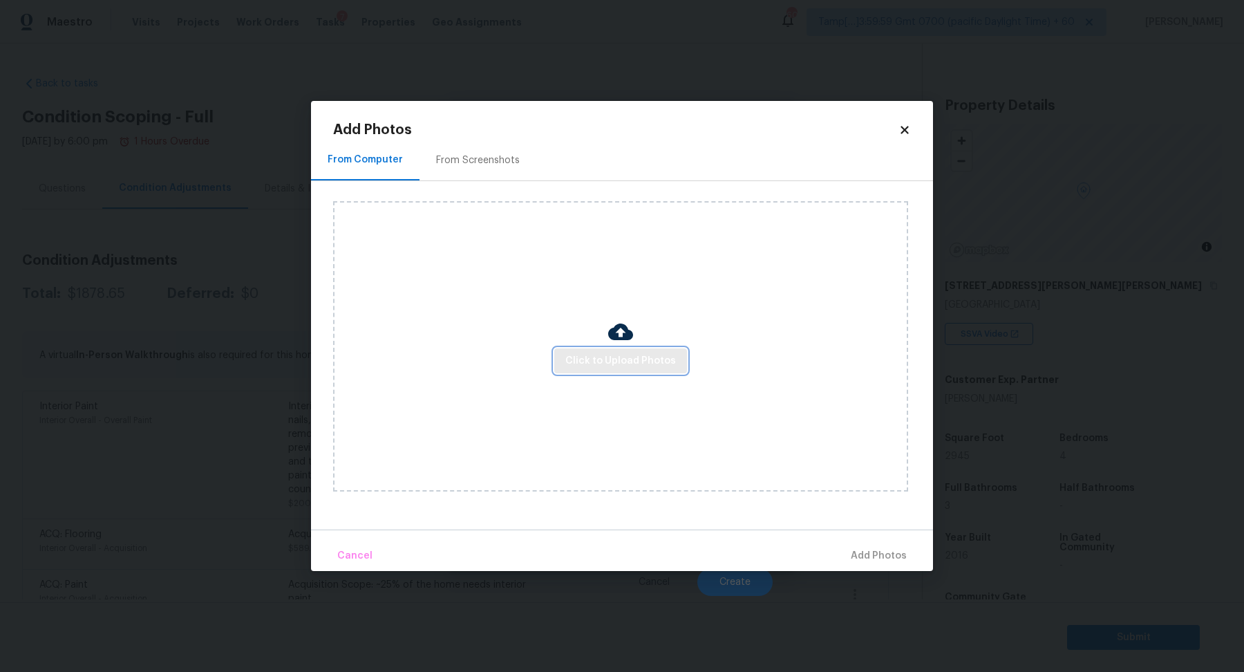
click at [587, 362] on span "Click to Upload Photos" at bounding box center [620, 360] width 111 height 17
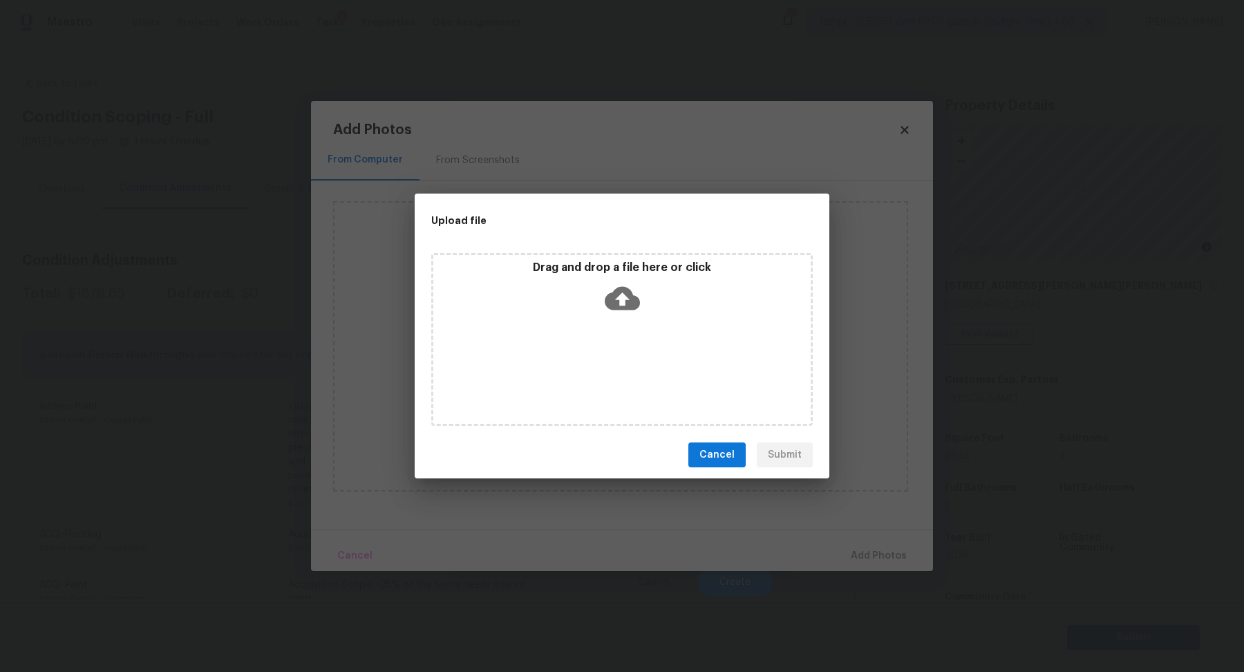
click at [656, 318] on div "Drag and drop a file here or click" at bounding box center [621, 290] width 377 height 59
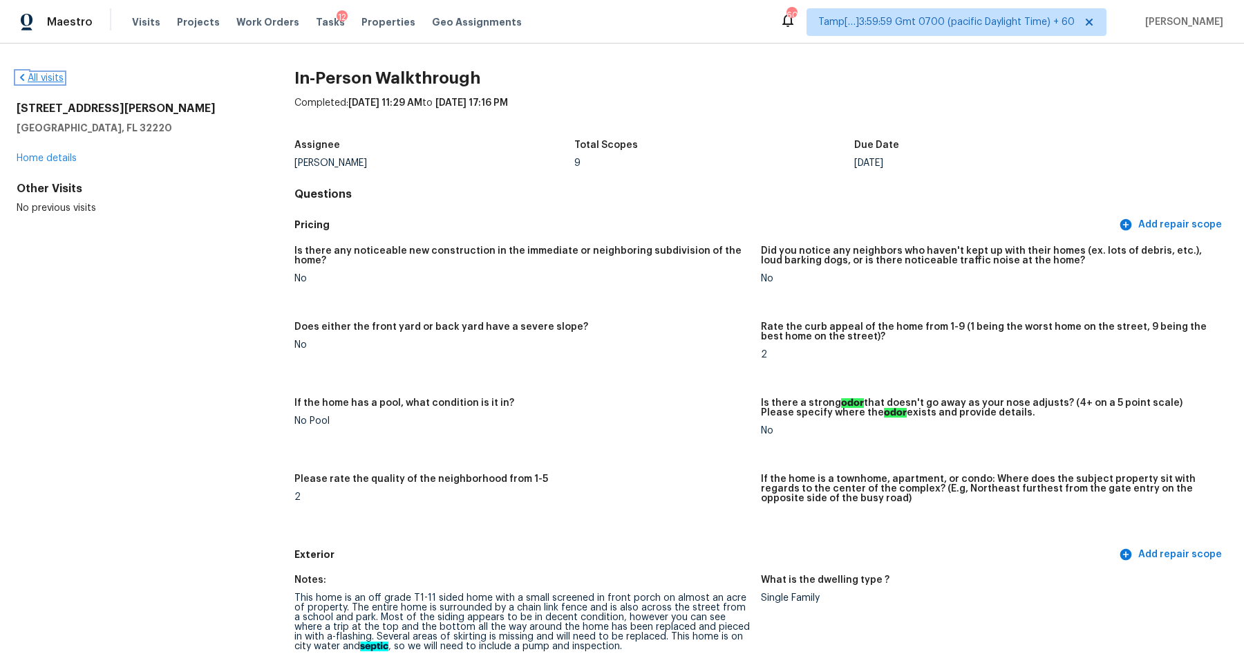
click at [47, 80] on link "All visits" at bounding box center [40, 78] width 47 height 10
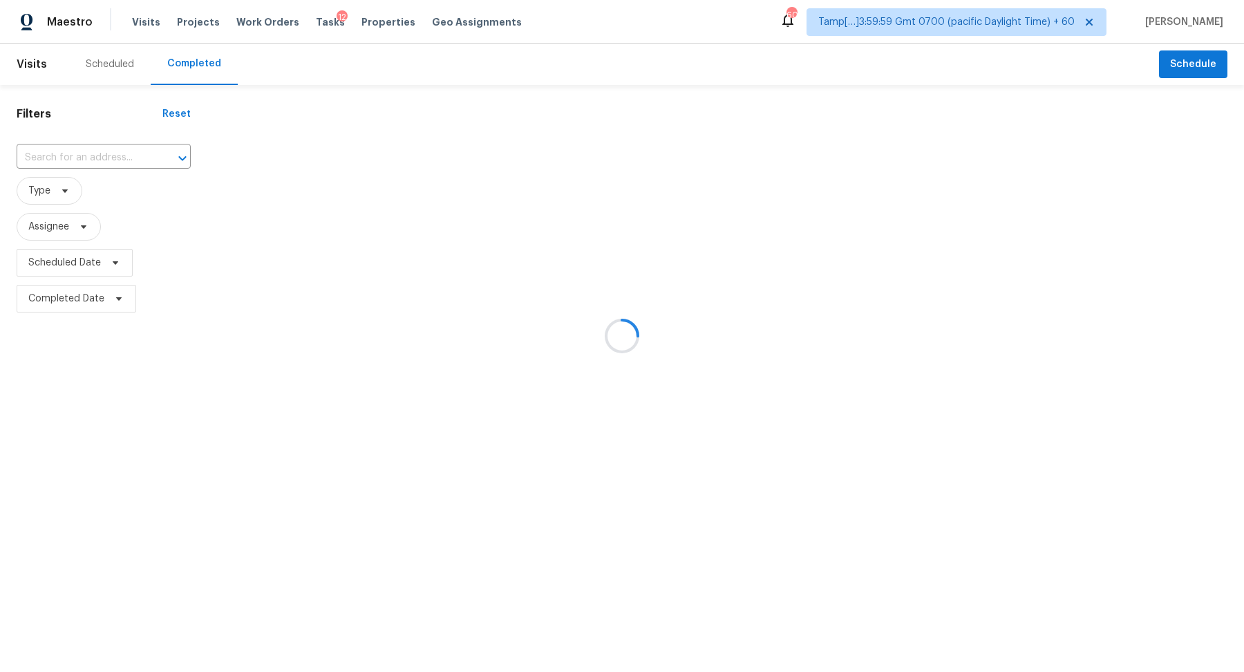
click at [76, 158] on div at bounding box center [622, 336] width 1244 height 672
click at [83, 158] on div at bounding box center [622, 336] width 1244 height 672
click at [91, 158] on div at bounding box center [622, 336] width 1244 height 672
click at [100, 155] on div at bounding box center [622, 336] width 1244 height 672
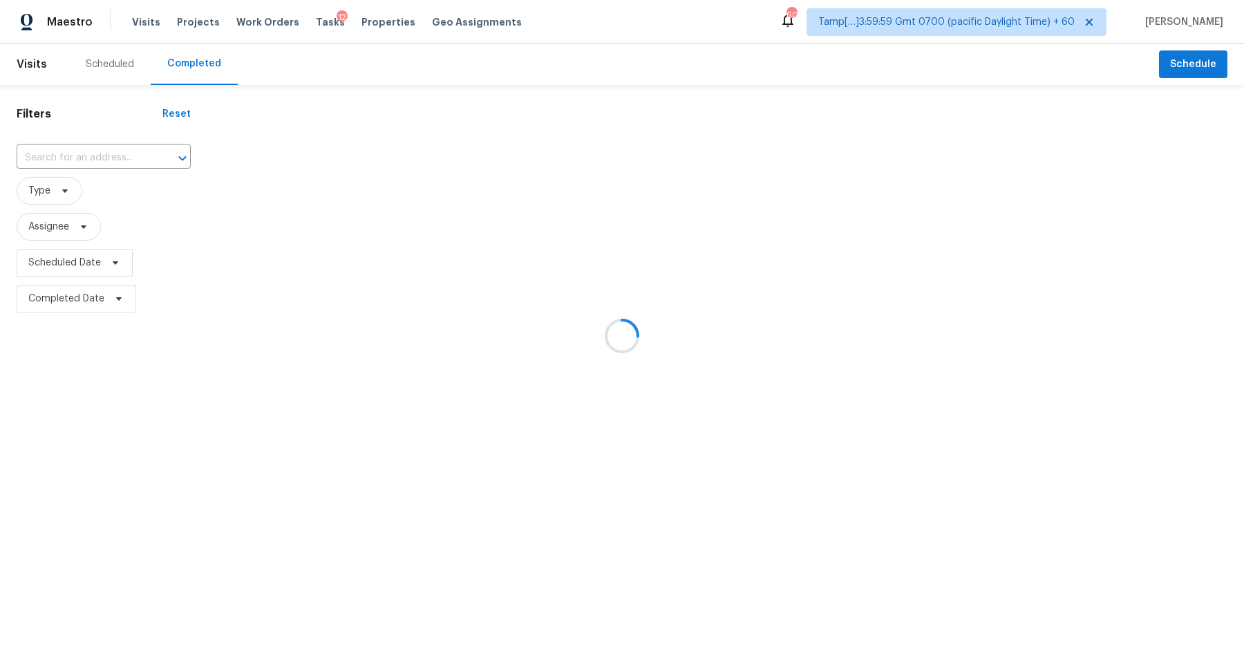
click at [100, 155] on div at bounding box center [622, 336] width 1244 height 672
click at [87, 155] on div at bounding box center [622, 336] width 1244 height 672
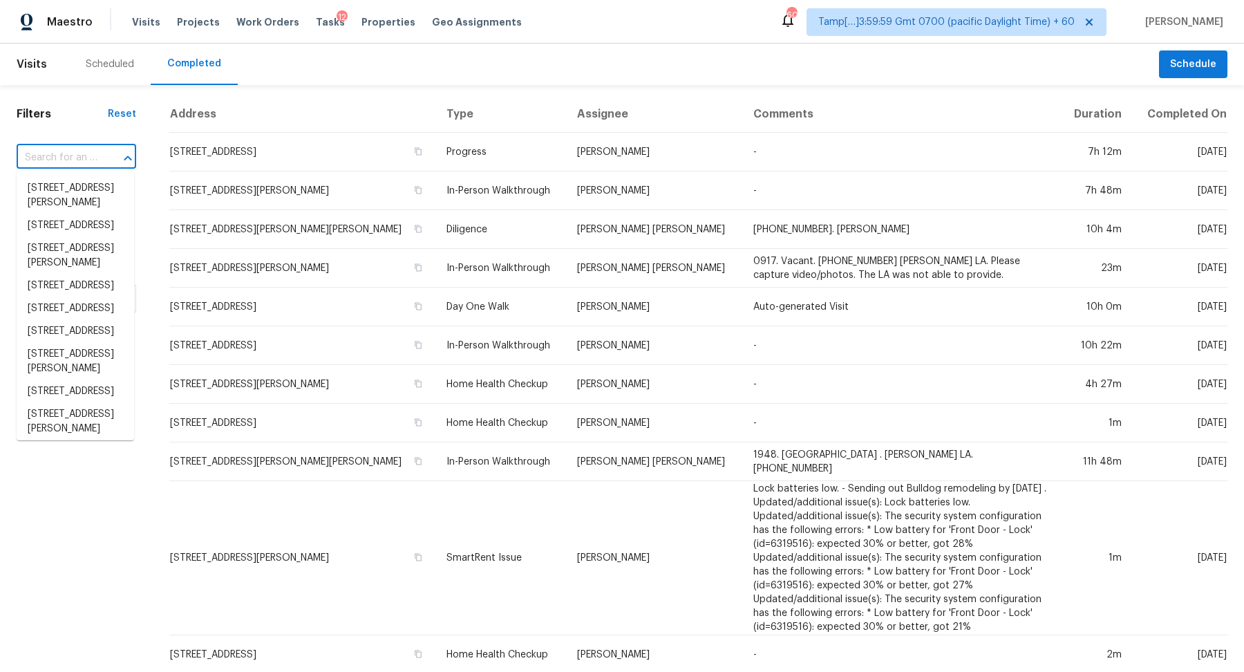
click at [87, 155] on input "text" at bounding box center [57, 157] width 81 height 21
paste input "[STREET_ADDRESS]"
type input "[STREET_ADDRESS]"
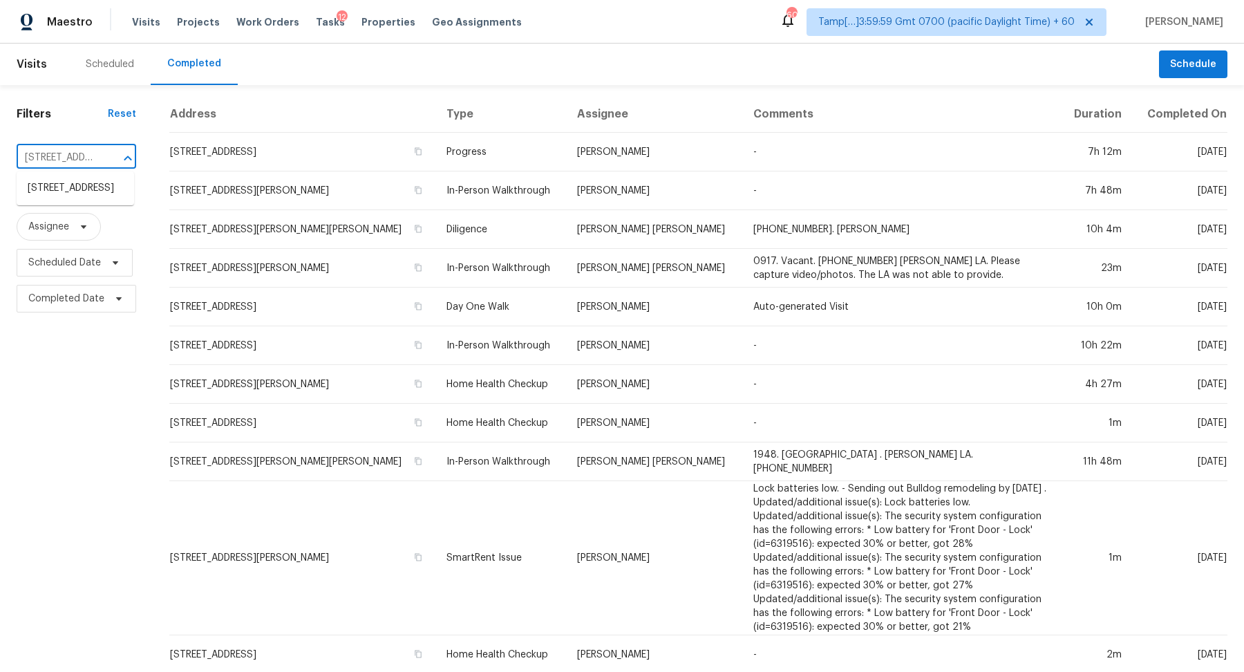
scroll to position [0, 112]
click at [83, 184] on li "[STREET_ADDRESS]" at bounding box center [75, 188] width 117 height 23
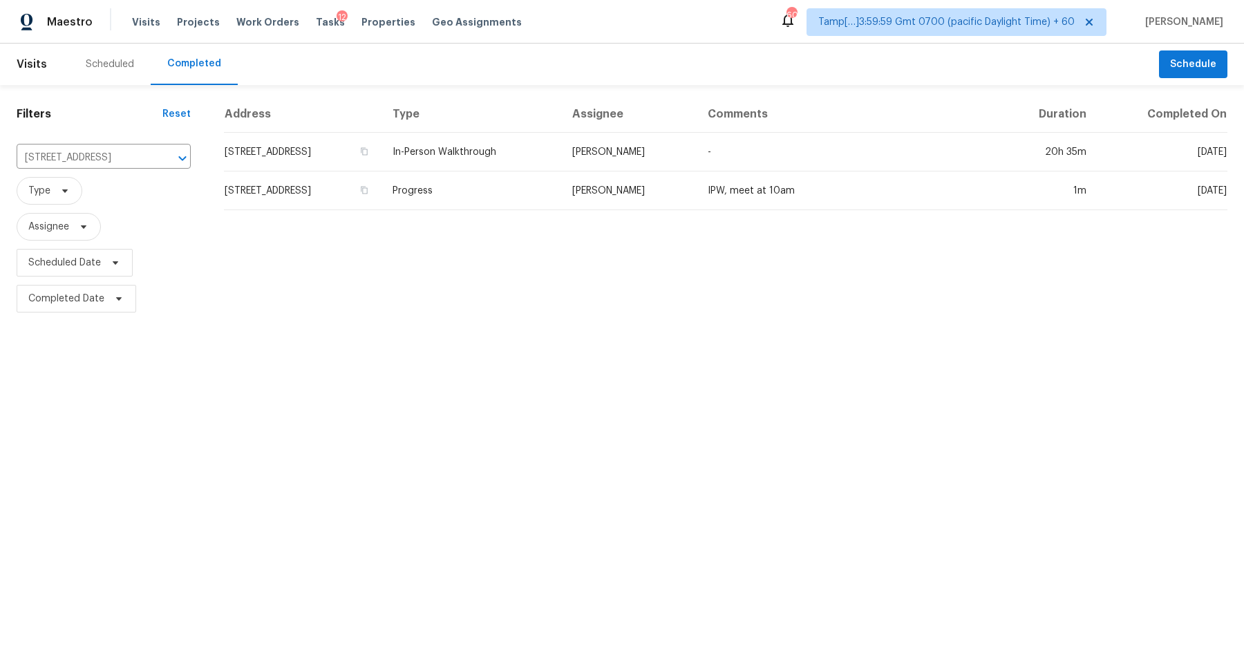
click at [273, 152] on td "[STREET_ADDRESS]" at bounding box center [303, 152] width 158 height 39
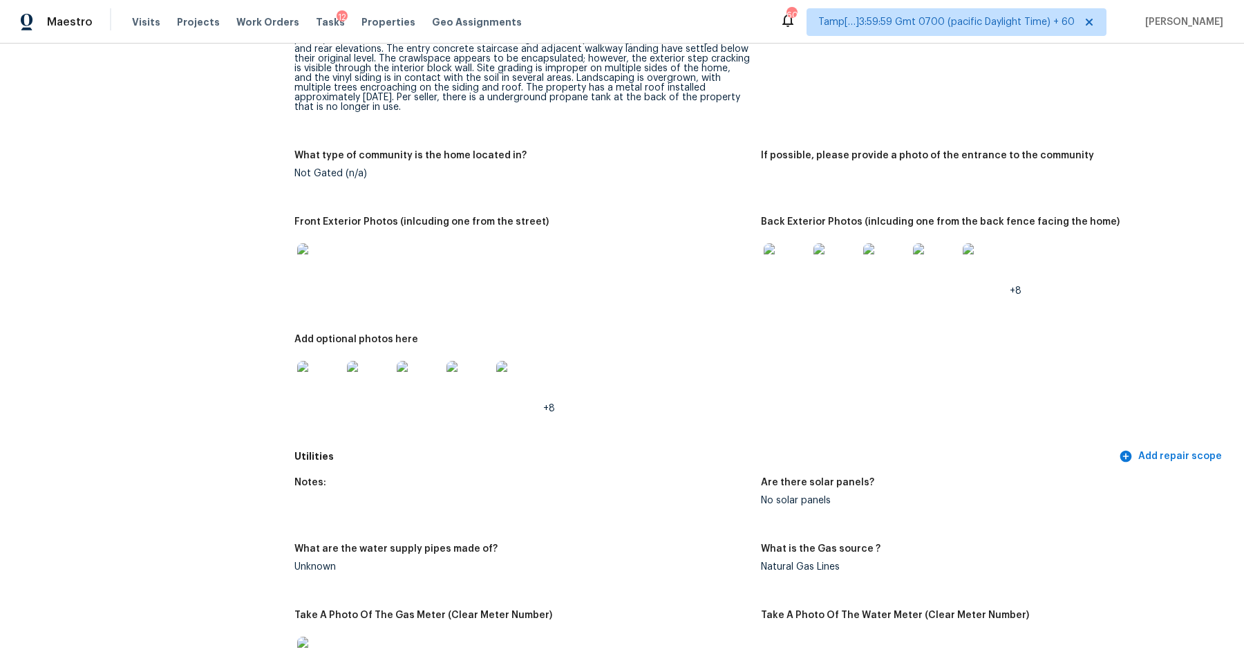
scroll to position [377, 0]
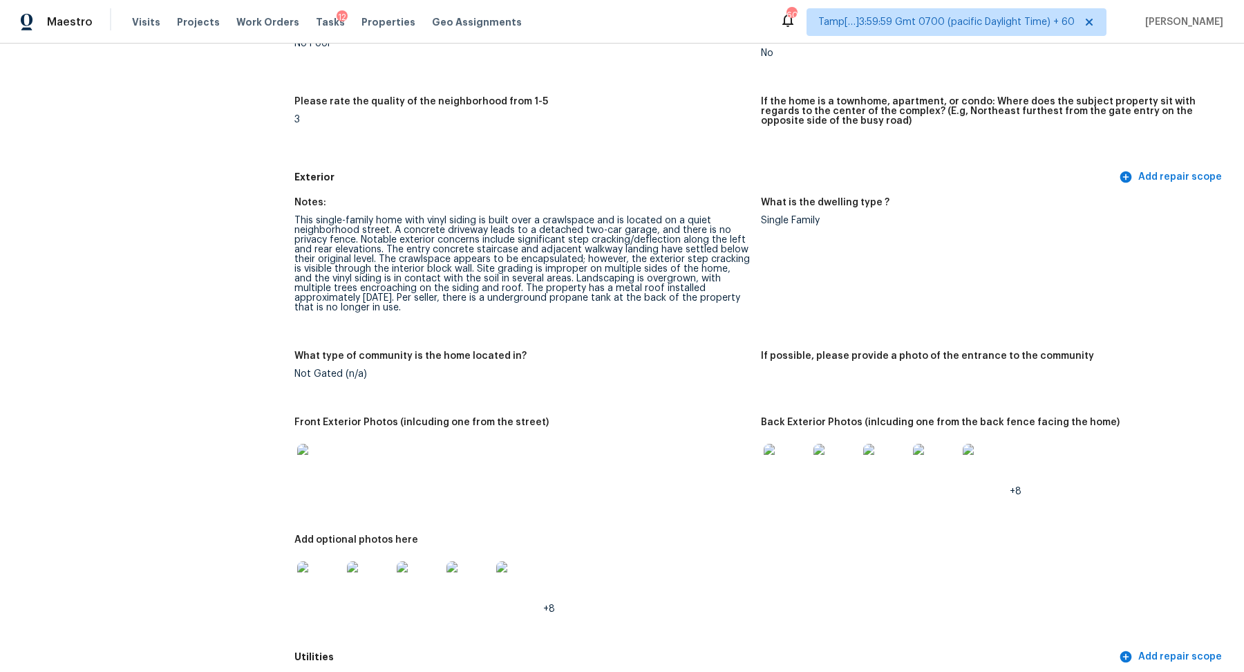
click at [794, 469] on img at bounding box center [786, 466] width 44 height 44
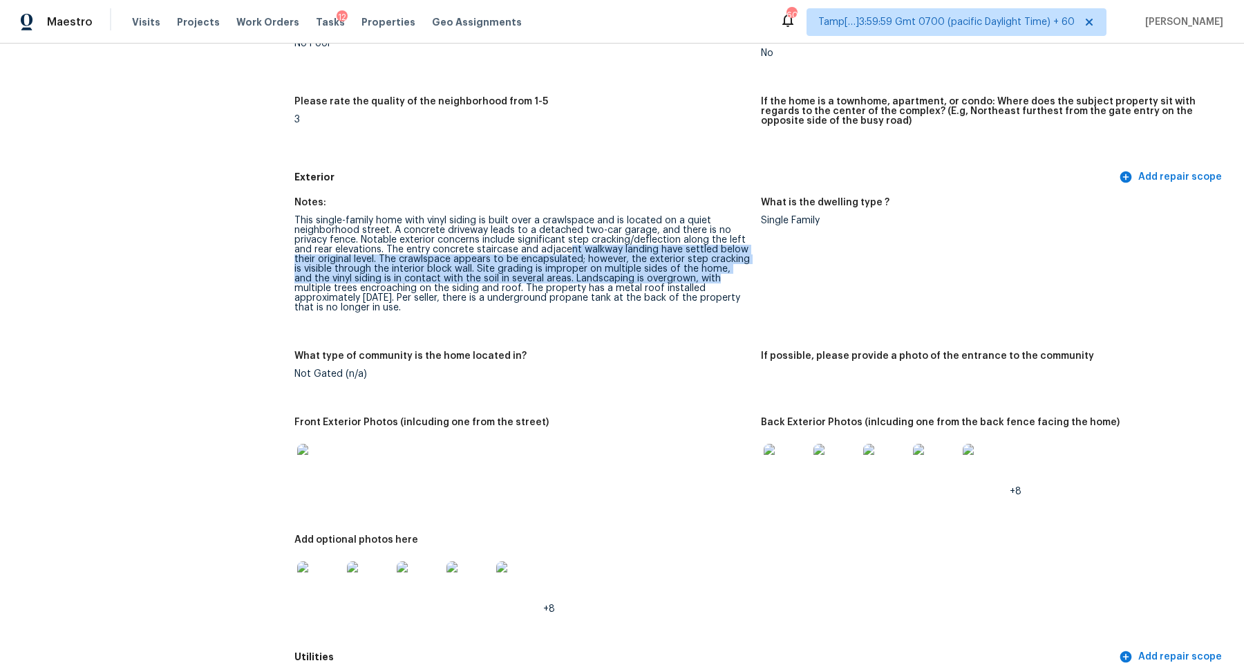
drag, startPoint x: 566, startPoint y: 250, endPoint x: 696, endPoint y: 279, distance: 133.1
click at [696, 279] on div "This single-family home with vinyl siding is built over a crawlspace and is loc…" at bounding box center [521, 264] width 455 height 97
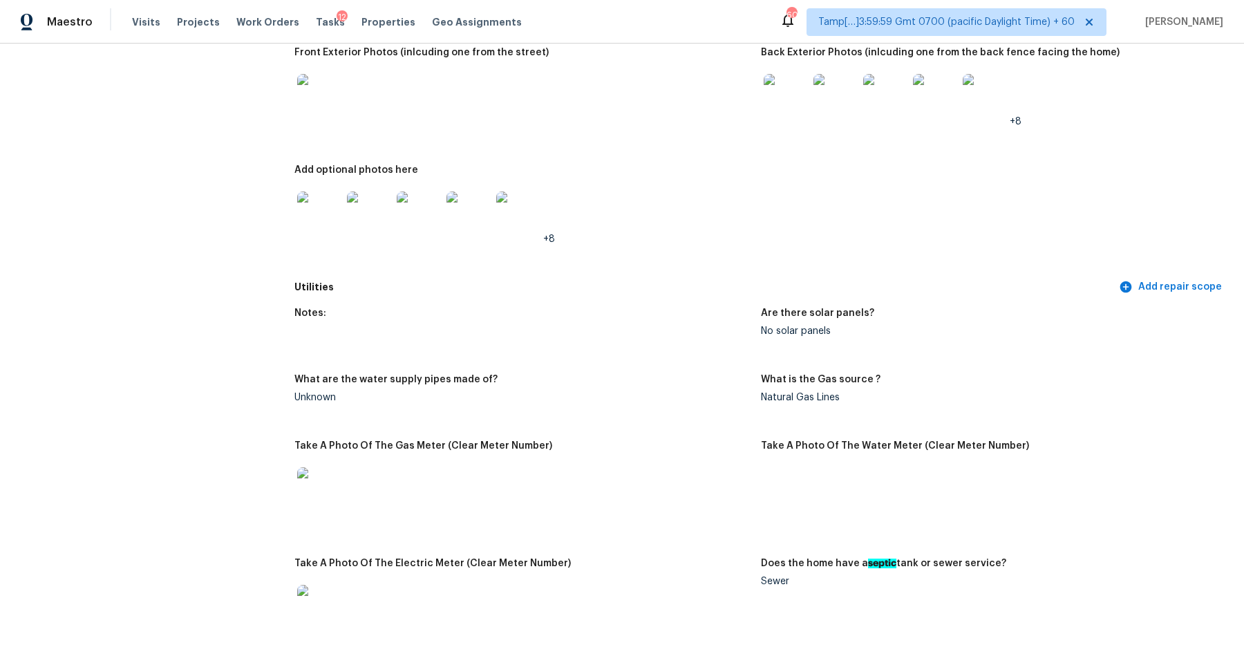
scroll to position [761, 0]
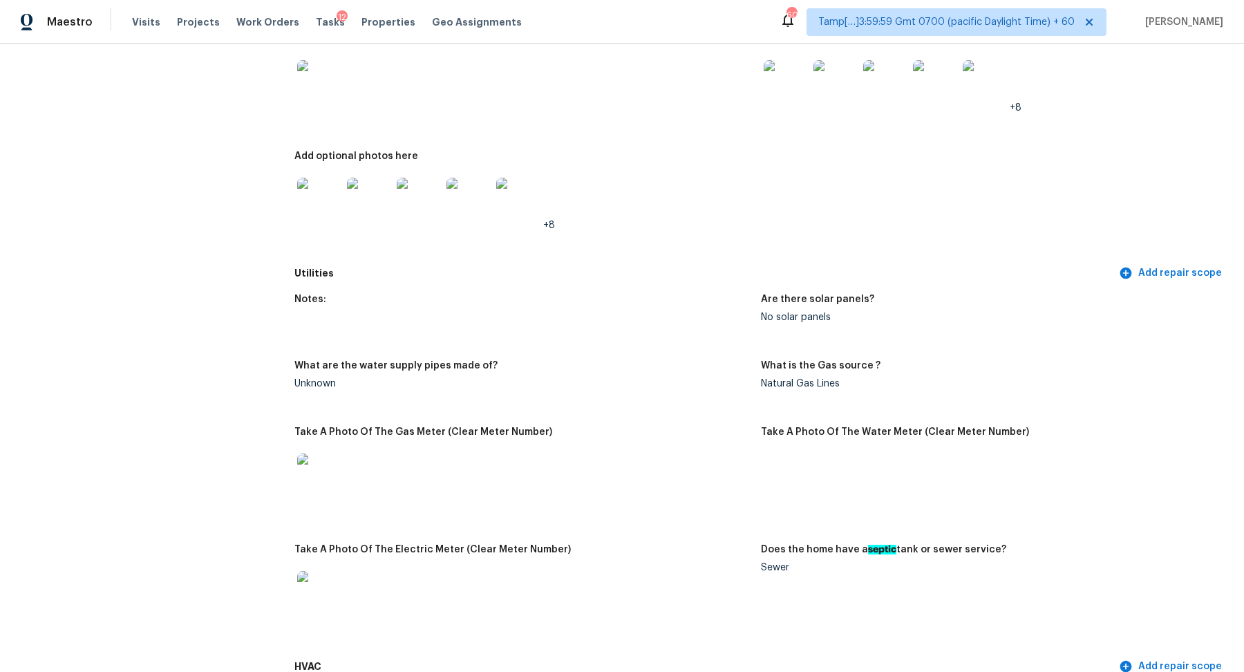
click at [328, 187] on img at bounding box center [319, 200] width 44 height 44
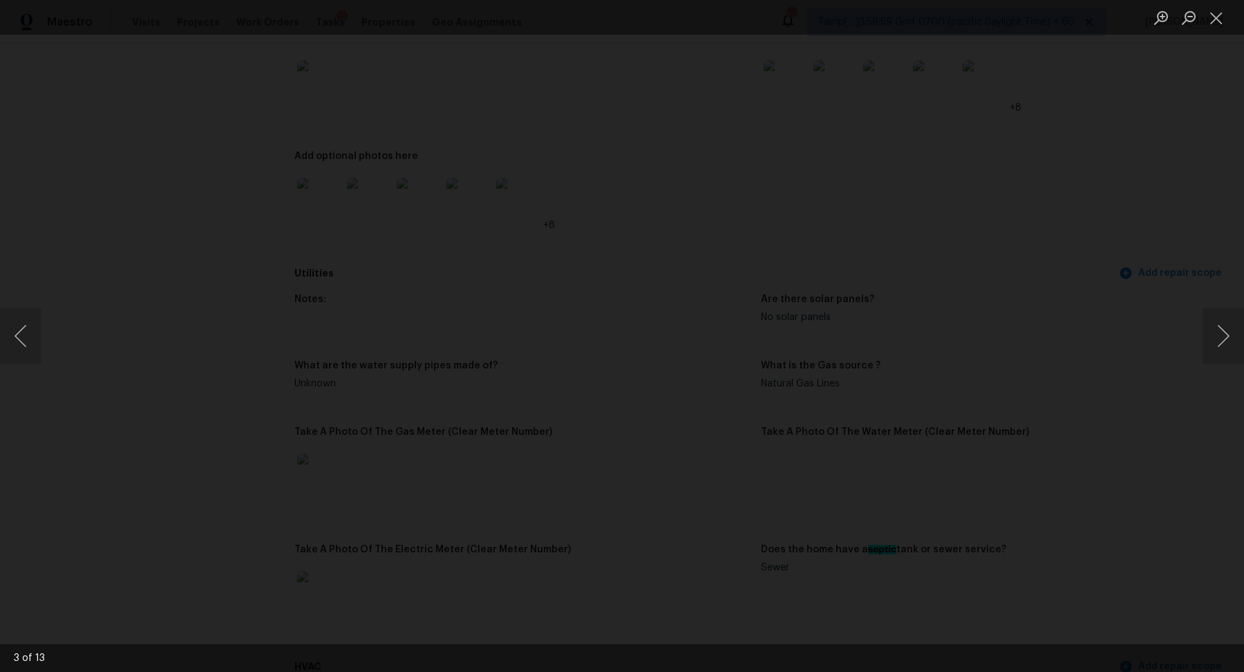
click at [718, 291] on img "Lightbox" at bounding box center [526, 201] width 2310 height 1247
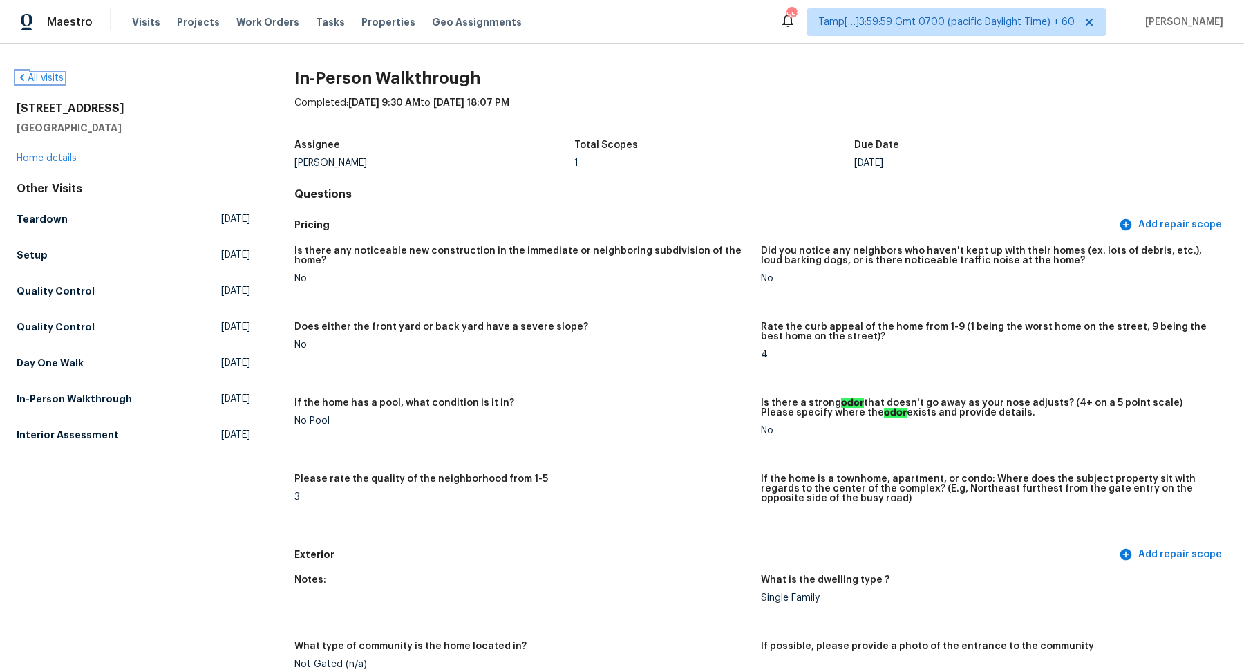
click at [53, 75] on link "All visits" at bounding box center [40, 78] width 47 height 10
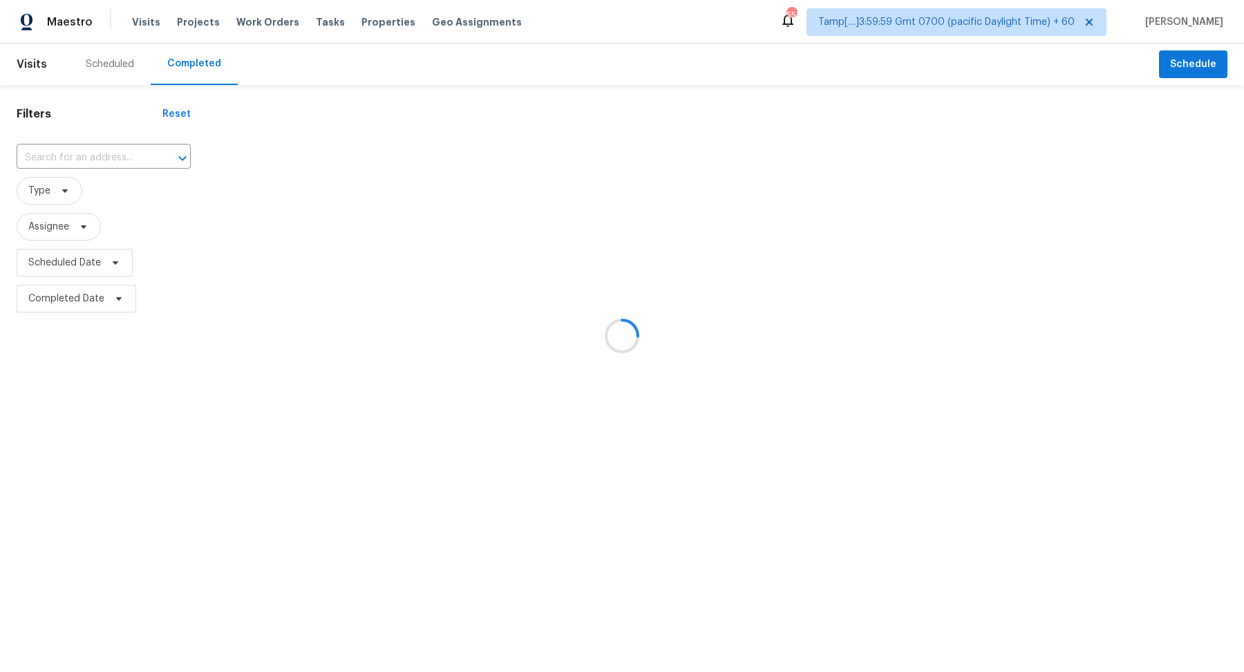
click at [109, 153] on div at bounding box center [622, 336] width 1244 height 672
click at [96, 162] on div at bounding box center [622, 336] width 1244 height 672
click at [109, 162] on div at bounding box center [622, 336] width 1244 height 672
click at [76, 155] on div at bounding box center [622, 336] width 1244 height 672
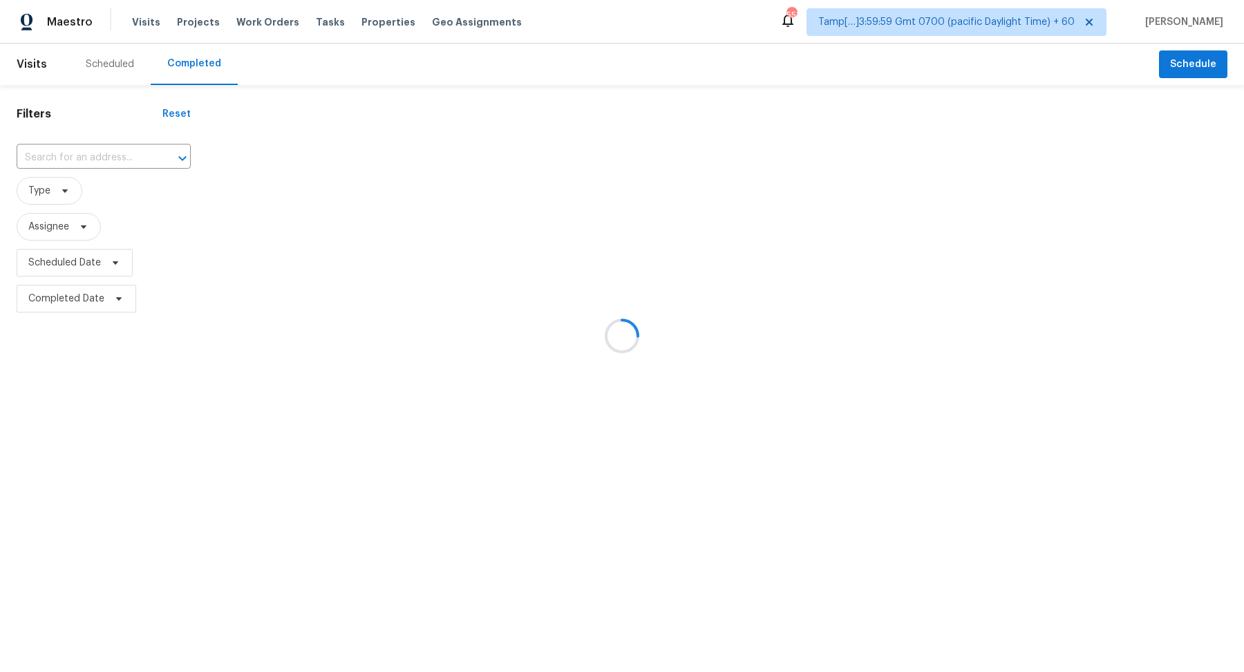
click at [88, 155] on div at bounding box center [622, 336] width 1244 height 672
click at [91, 155] on div at bounding box center [622, 336] width 1244 height 672
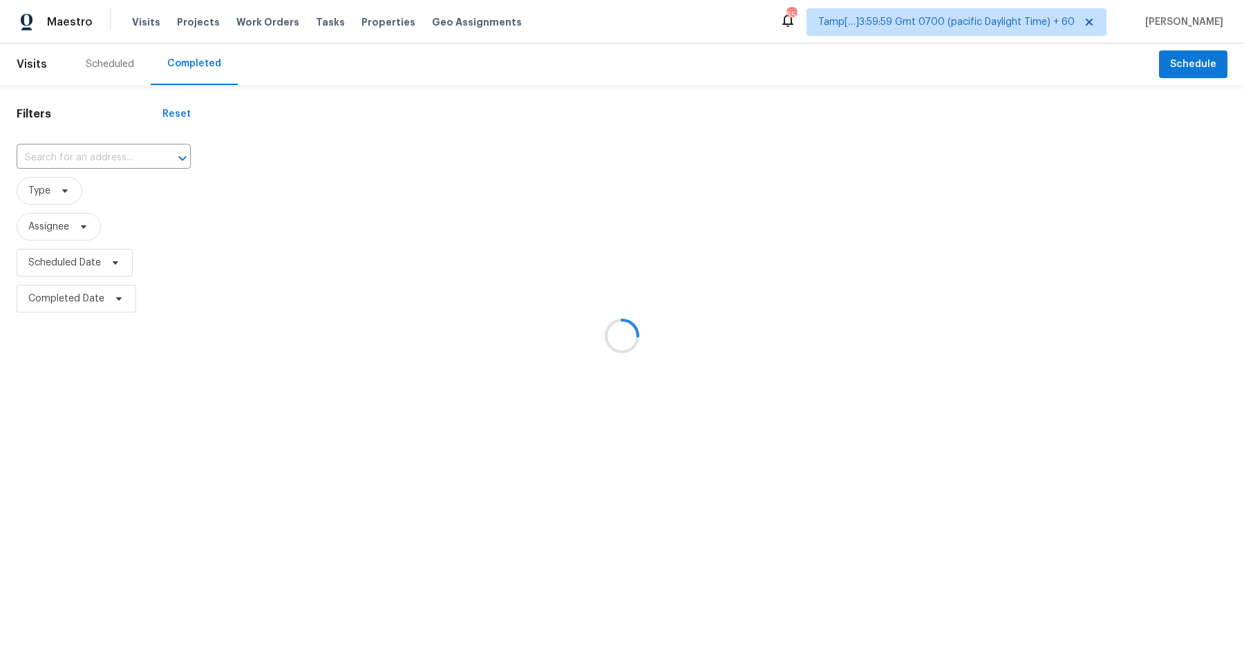
click at [91, 155] on div at bounding box center [622, 336] width 1244 height 672
click at [93, 155] on div at bounding box center [622, 336] width 1244 height 672
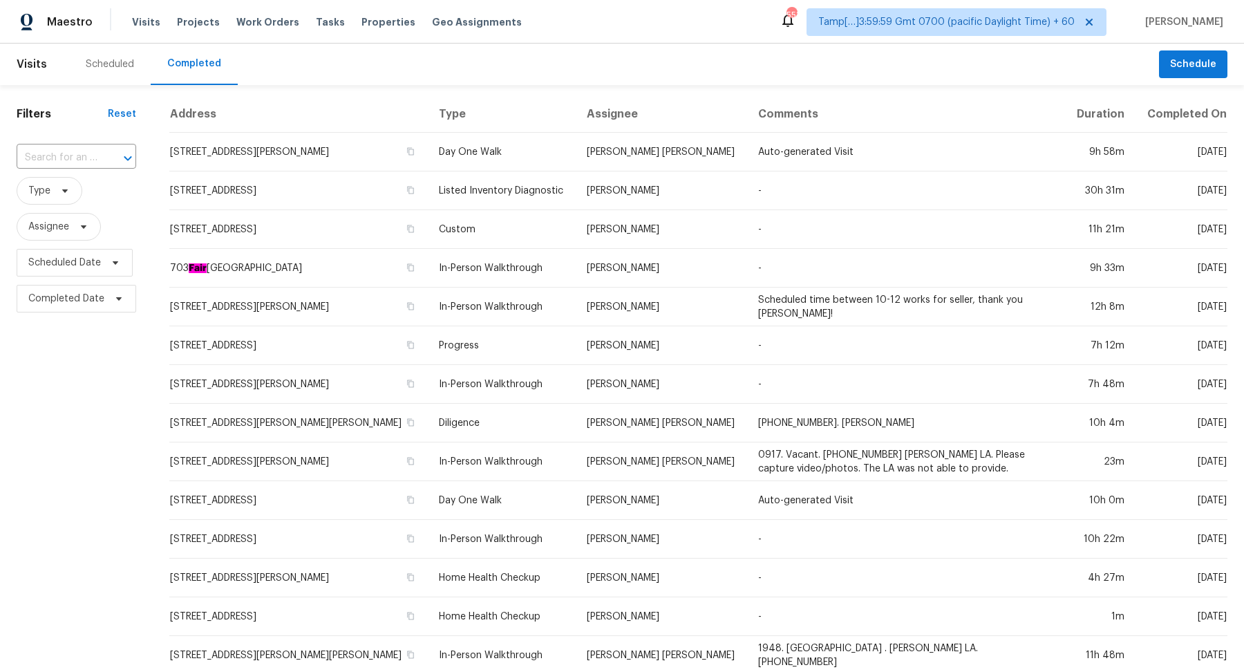
click at [93, 155] on input "text" at bounding box center [57, 157] width 81 height 21
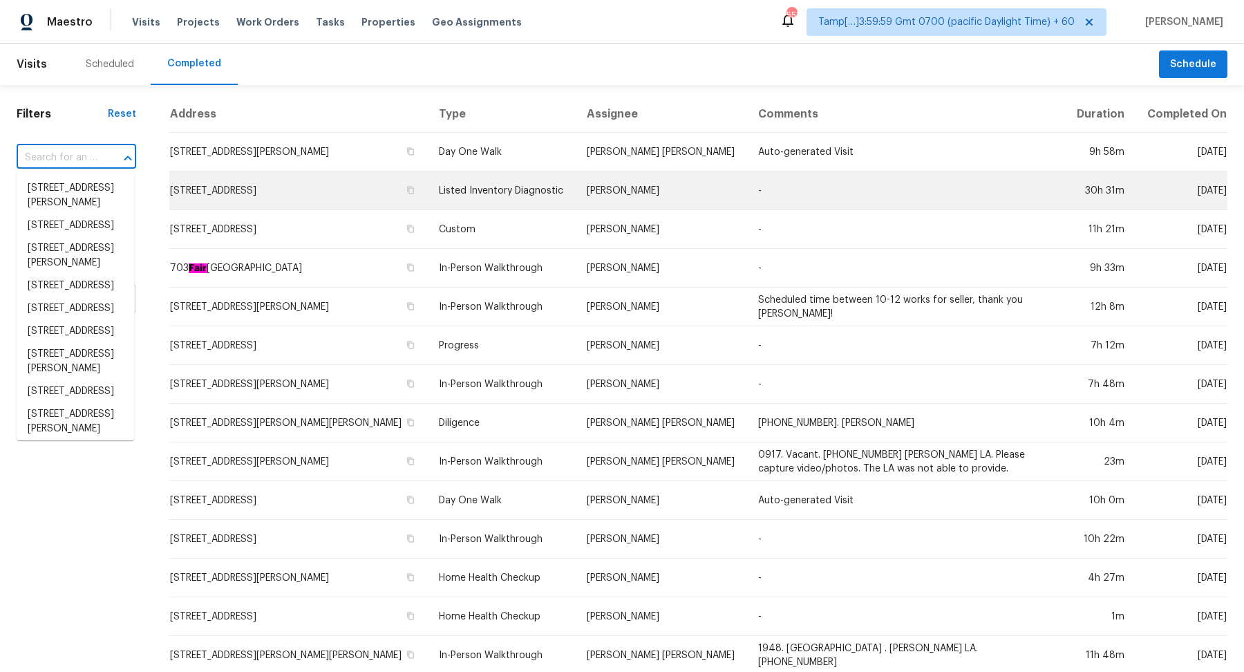
paste input "[STREET_ADDRESS]"
type input "[STREET_ADDRESS]"
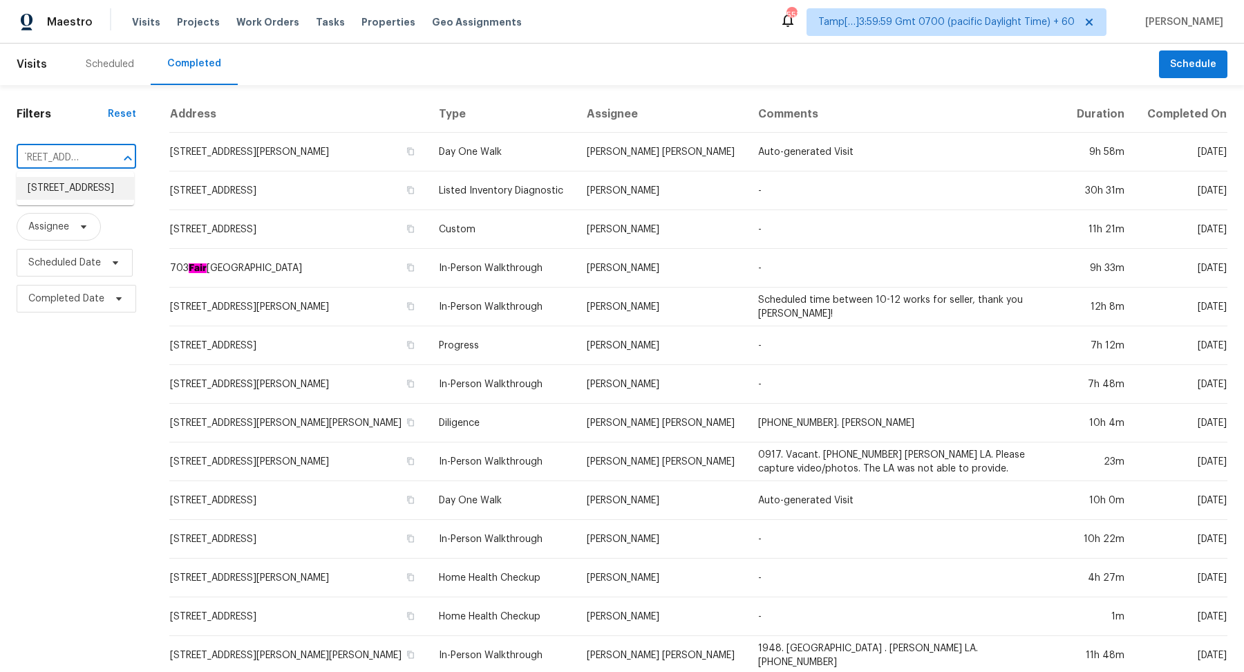
click at [64, 184] on li "[STREET_ADDRESS]" at bounding box center [75, 188] width 117 height 23
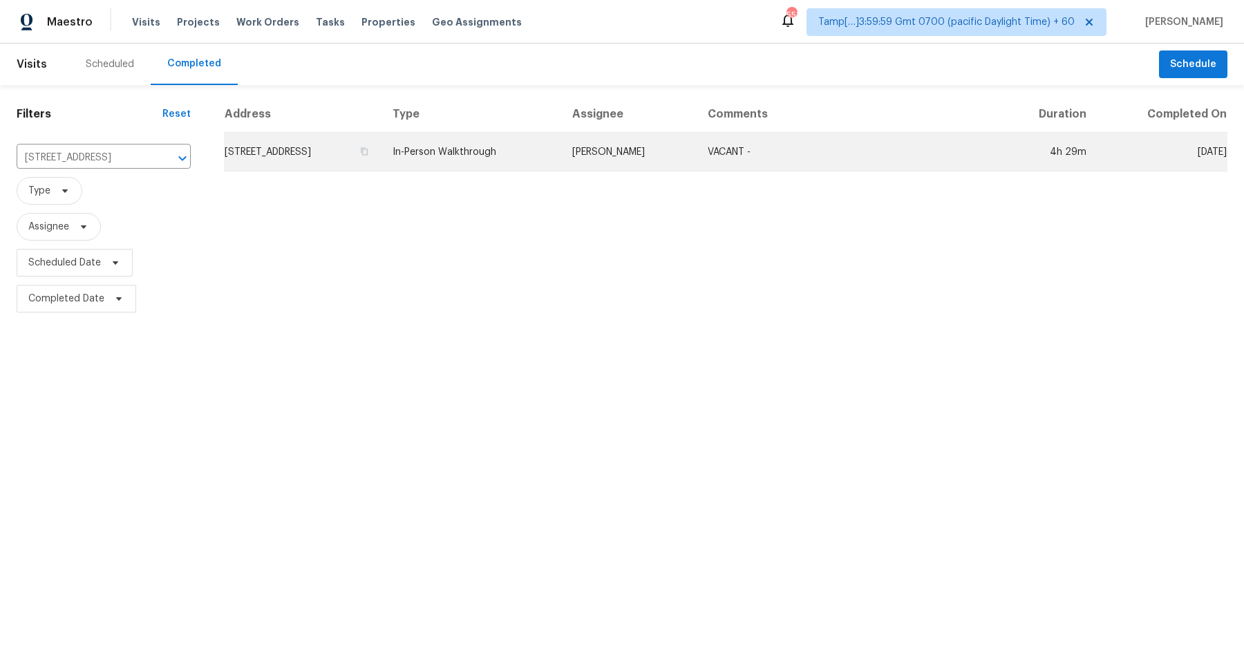
click at [252, 154] on td "[STREET_ADDRESS]" at bounding box center [303, 152] width 158 height 39
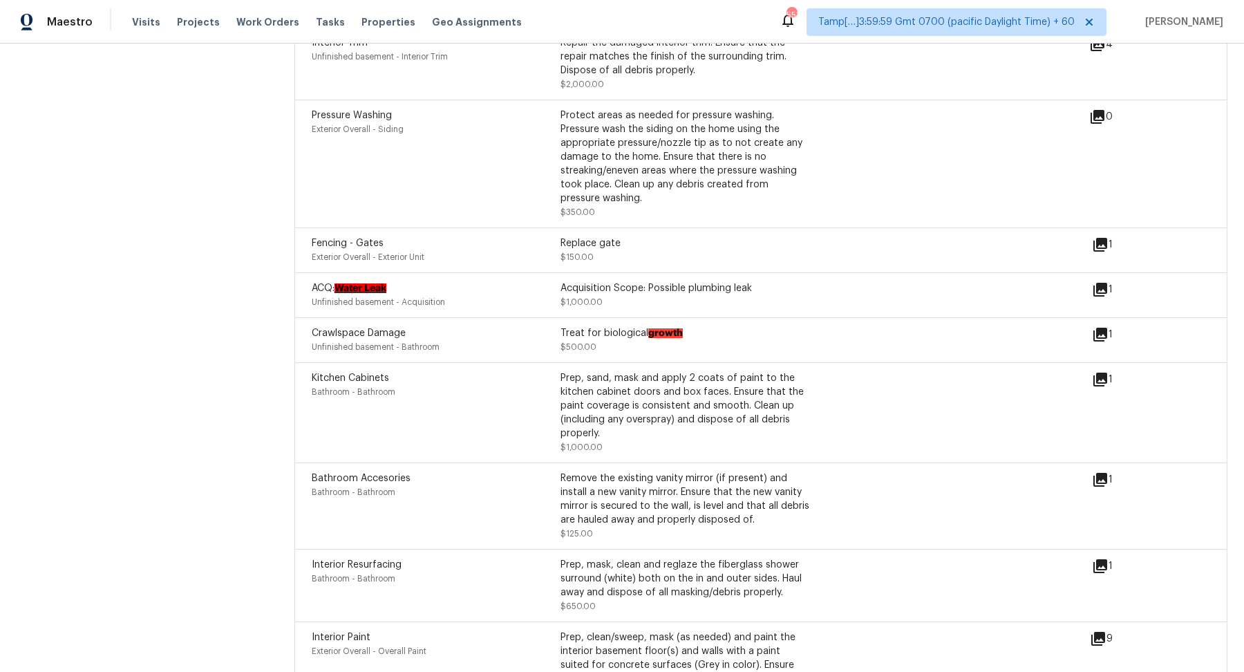
scroll to position [3478, 0]
